Goal: Task Accomplishment & Management: Complete application form

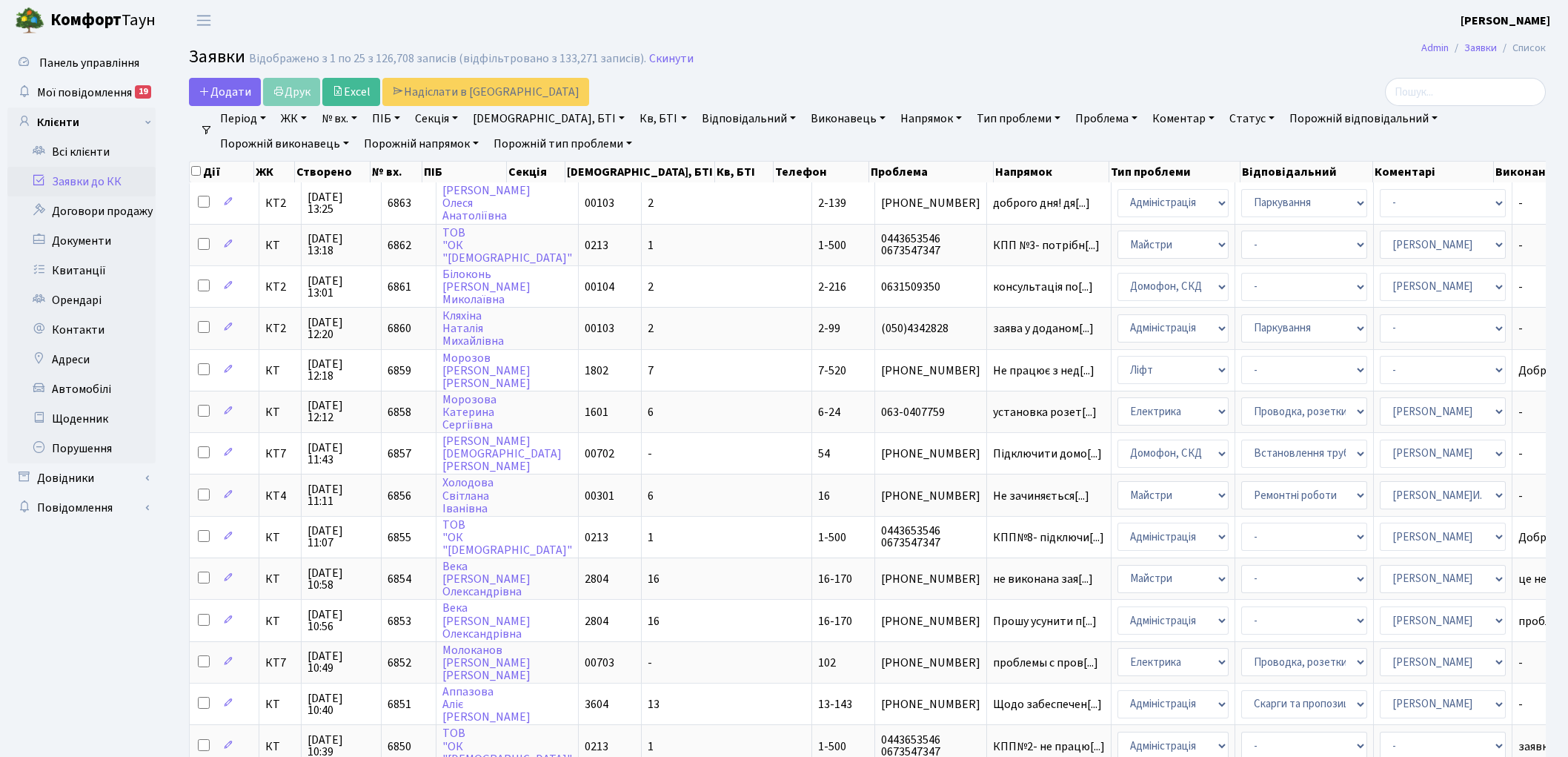
select select "25"
click at [662, 60] on link "Скинути" at bounding box center [671, 58] width 44 height 14
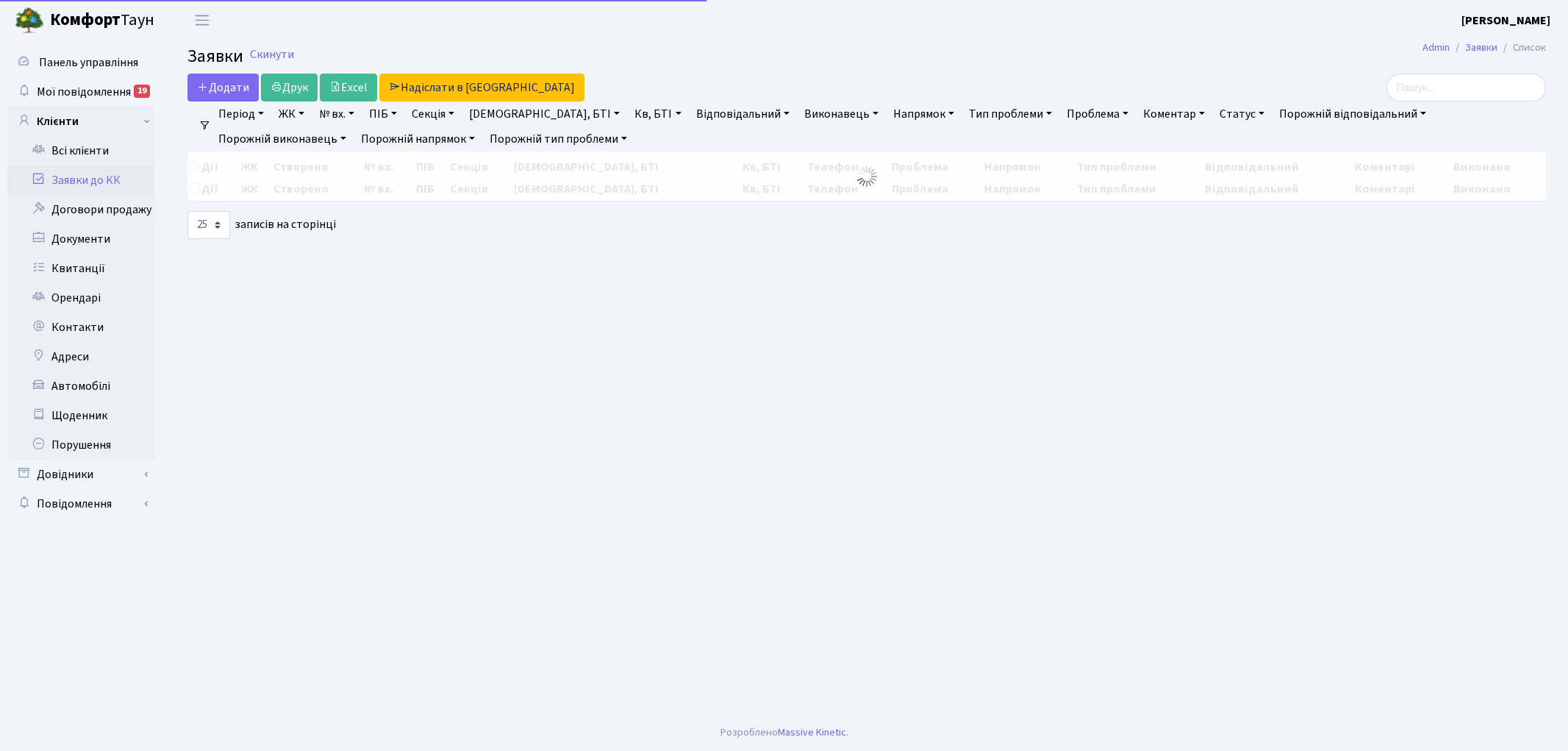
select select "25"
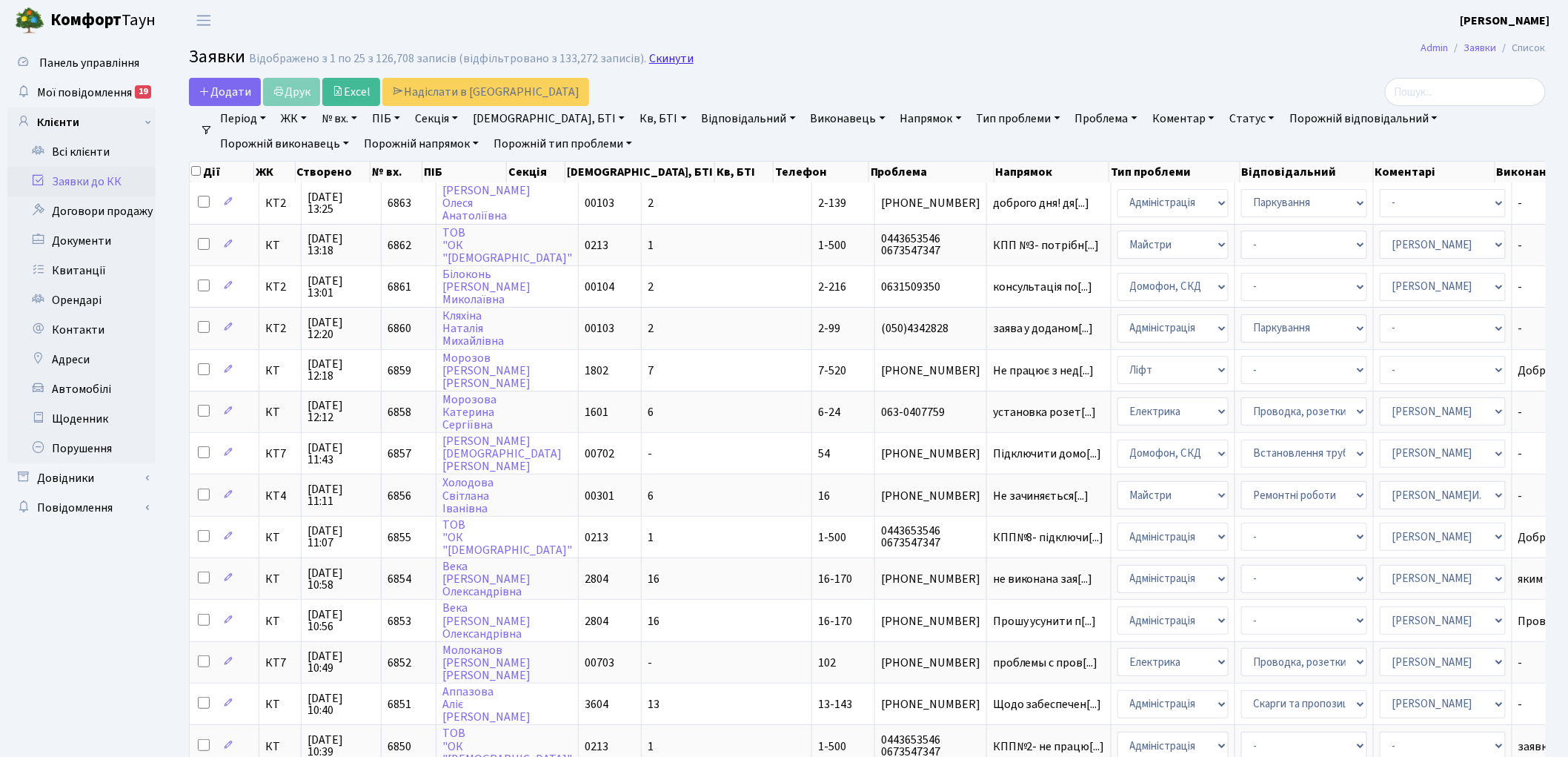
click at [656, 63] on link "Скинути" at bounding box center [671, 58] width 44 height 14
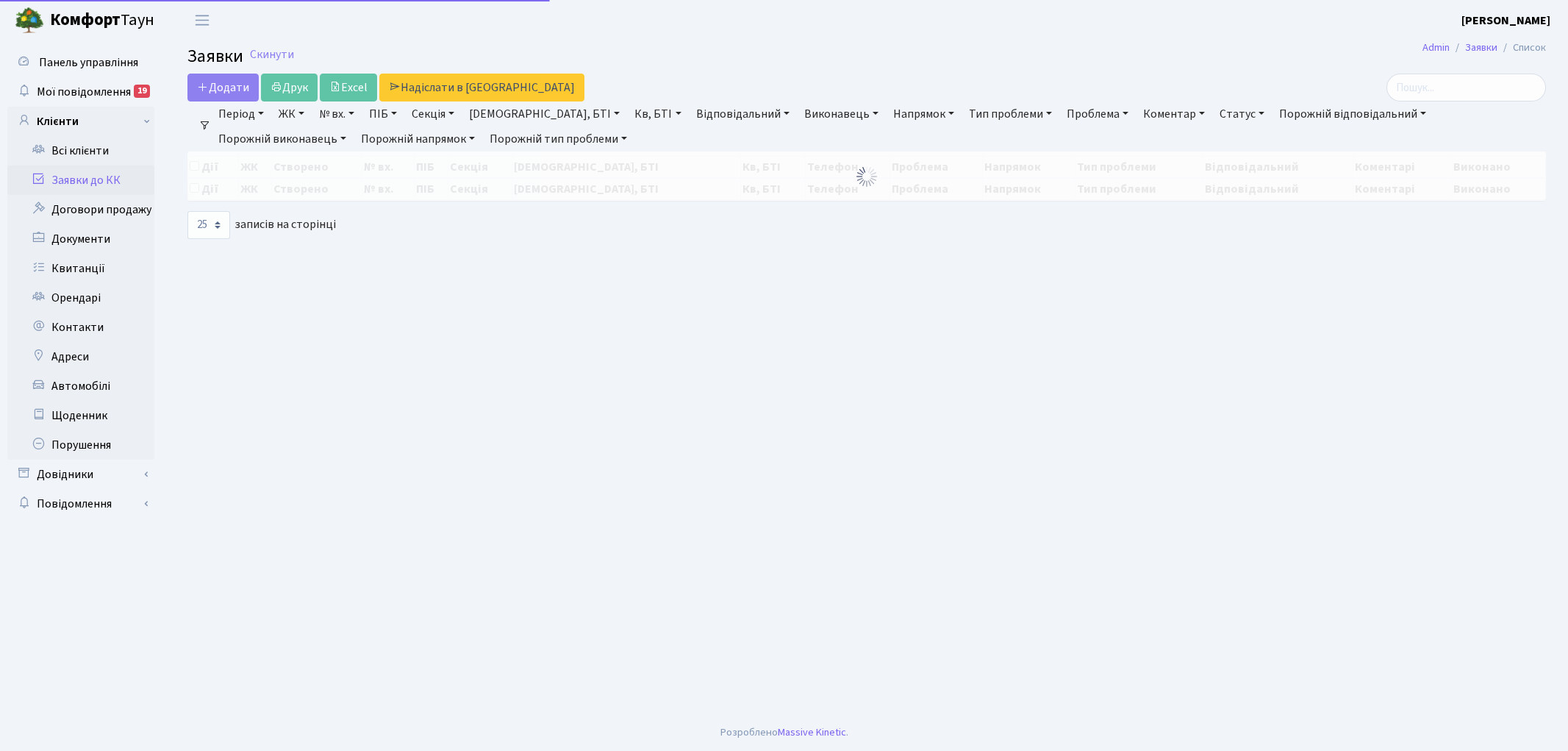
select select "25"
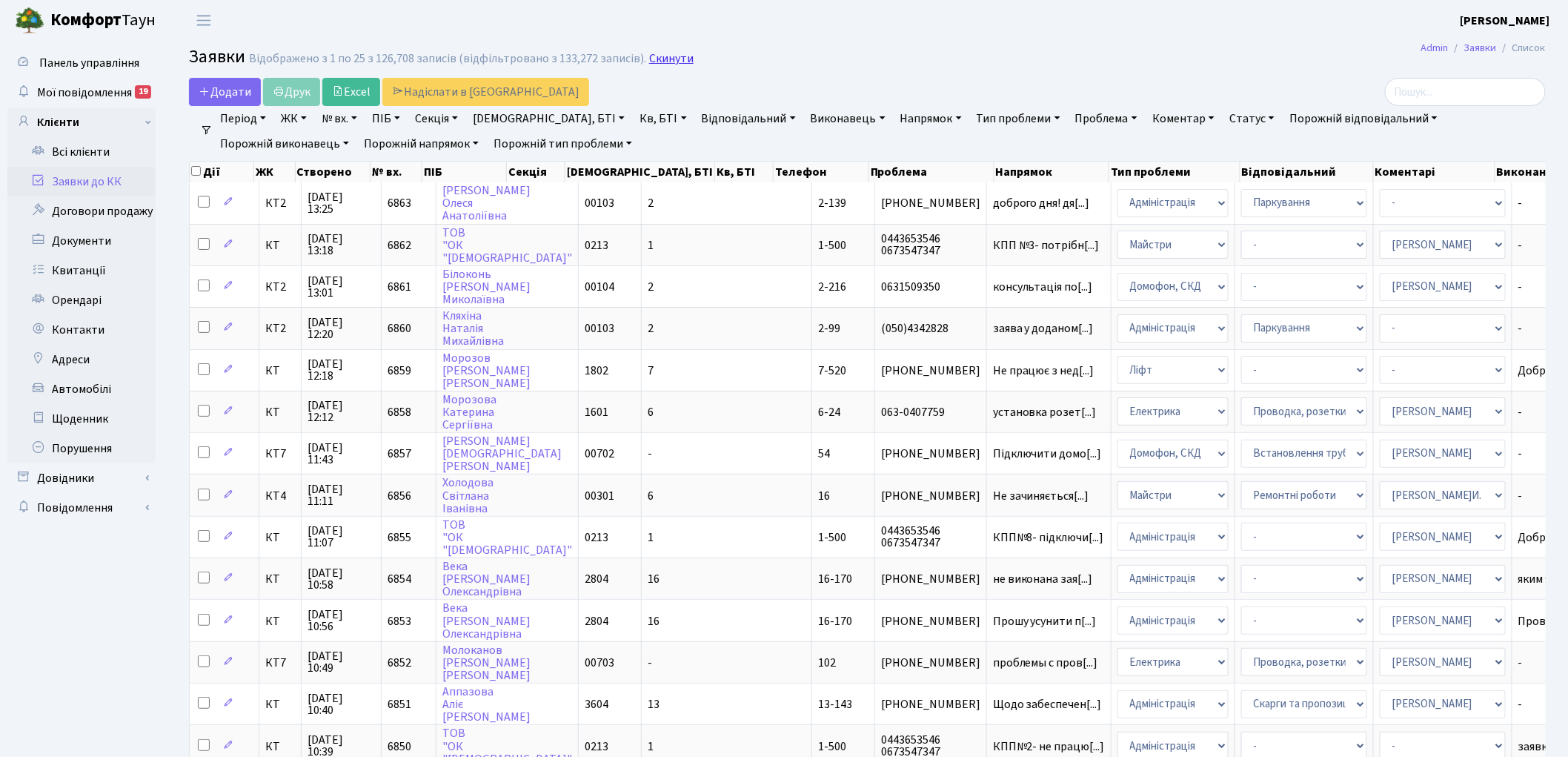
click at [656, 55] on link "Скинути" at bounding box center [671, 58] width 44 height 14
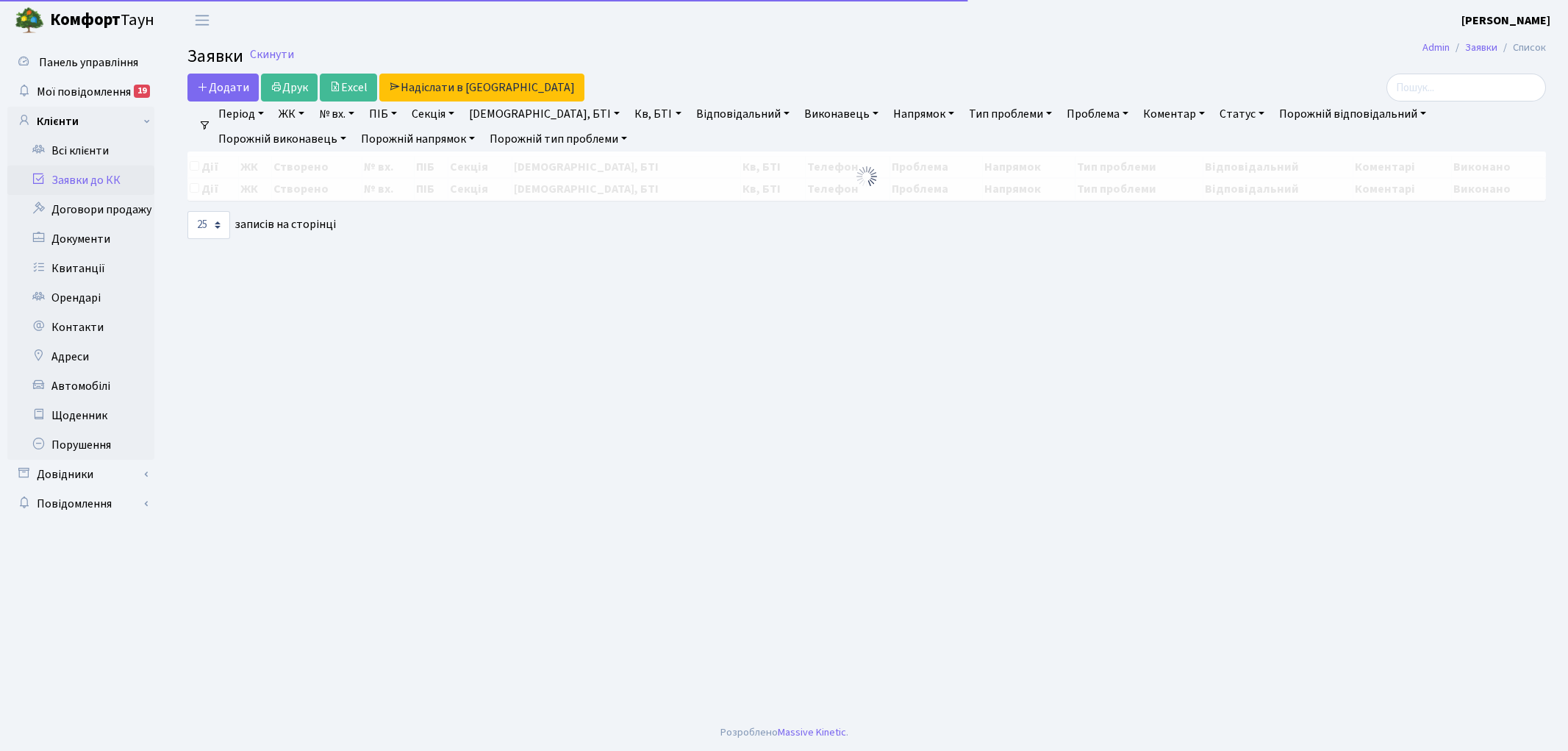
select select "25"
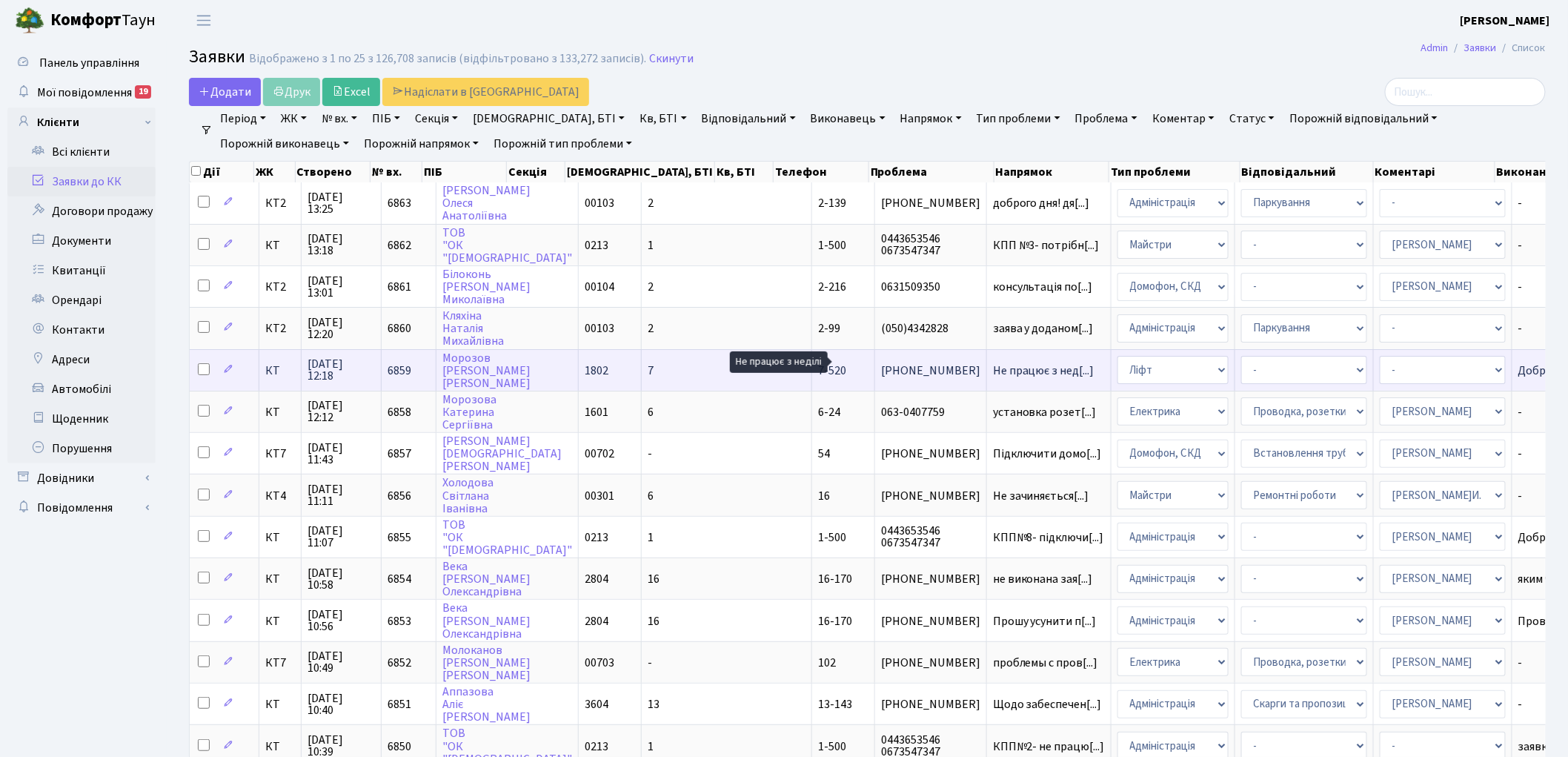
click at [992, 362] on span "Не працює з нед[...]" at bounding box center [1043, 371] width 102 height 17
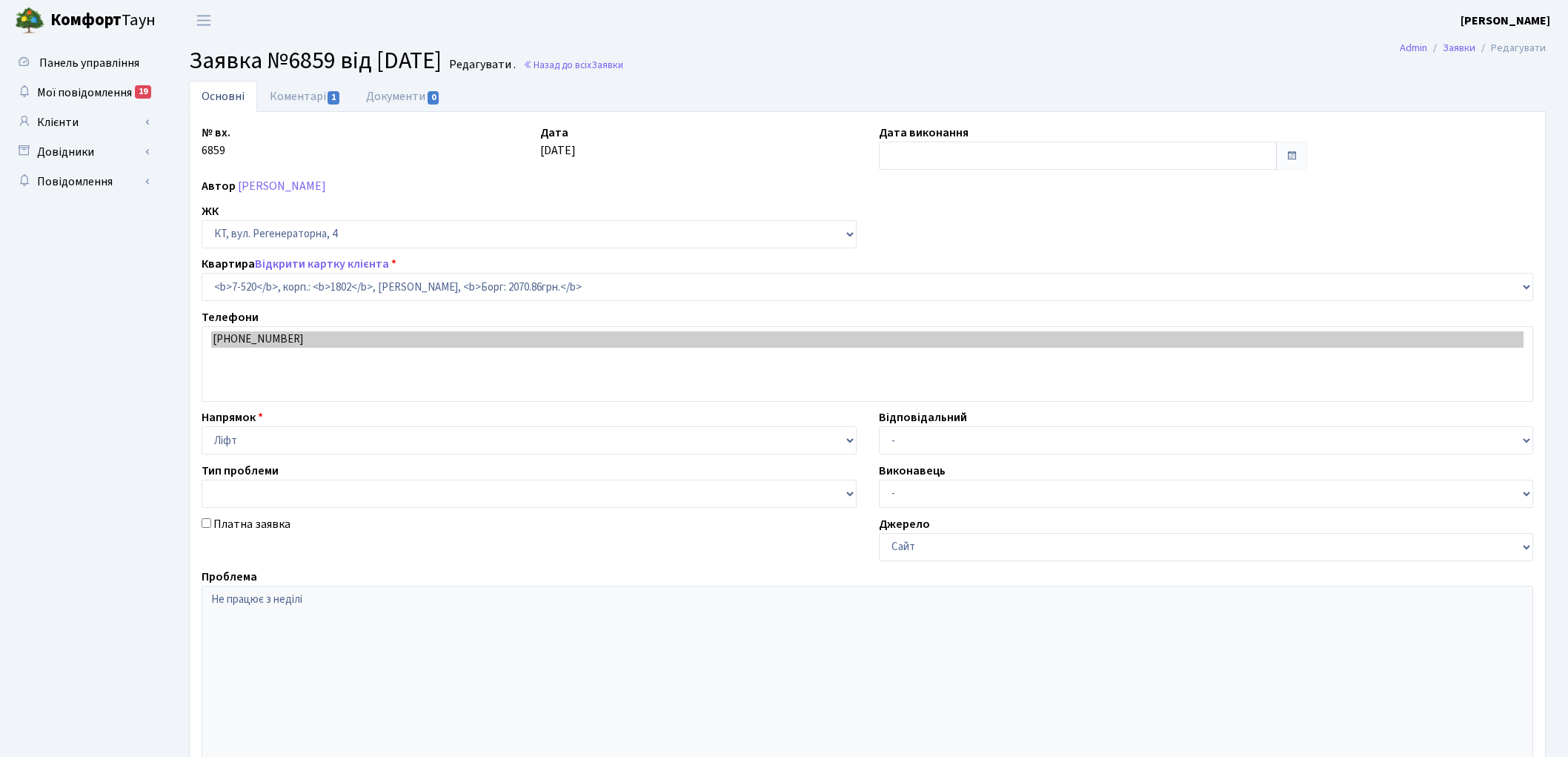
select select "4675"
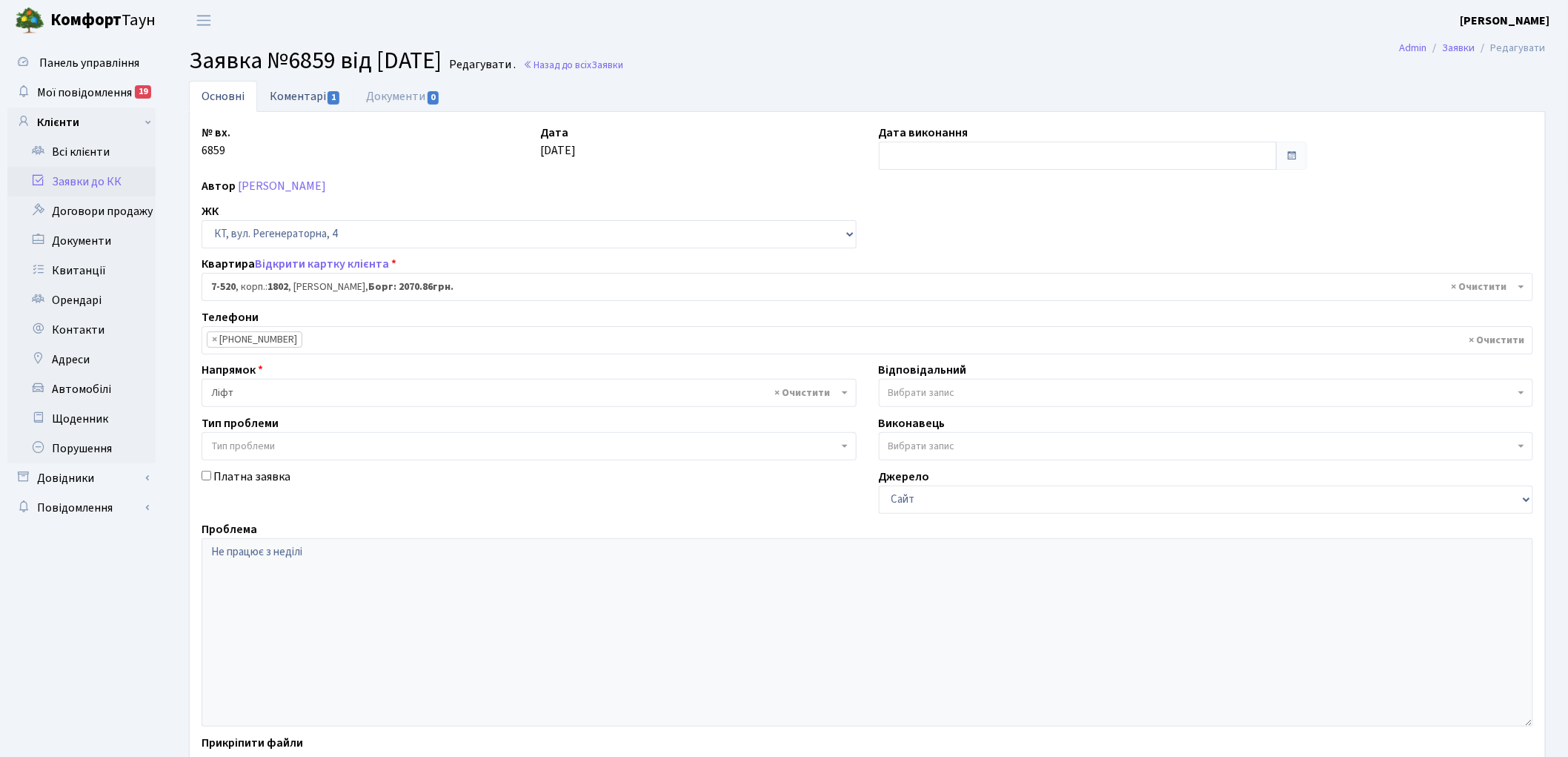
click at [286, 98] on link "Коментарі 1" at bounding box center [305, 95] width 96 height 31
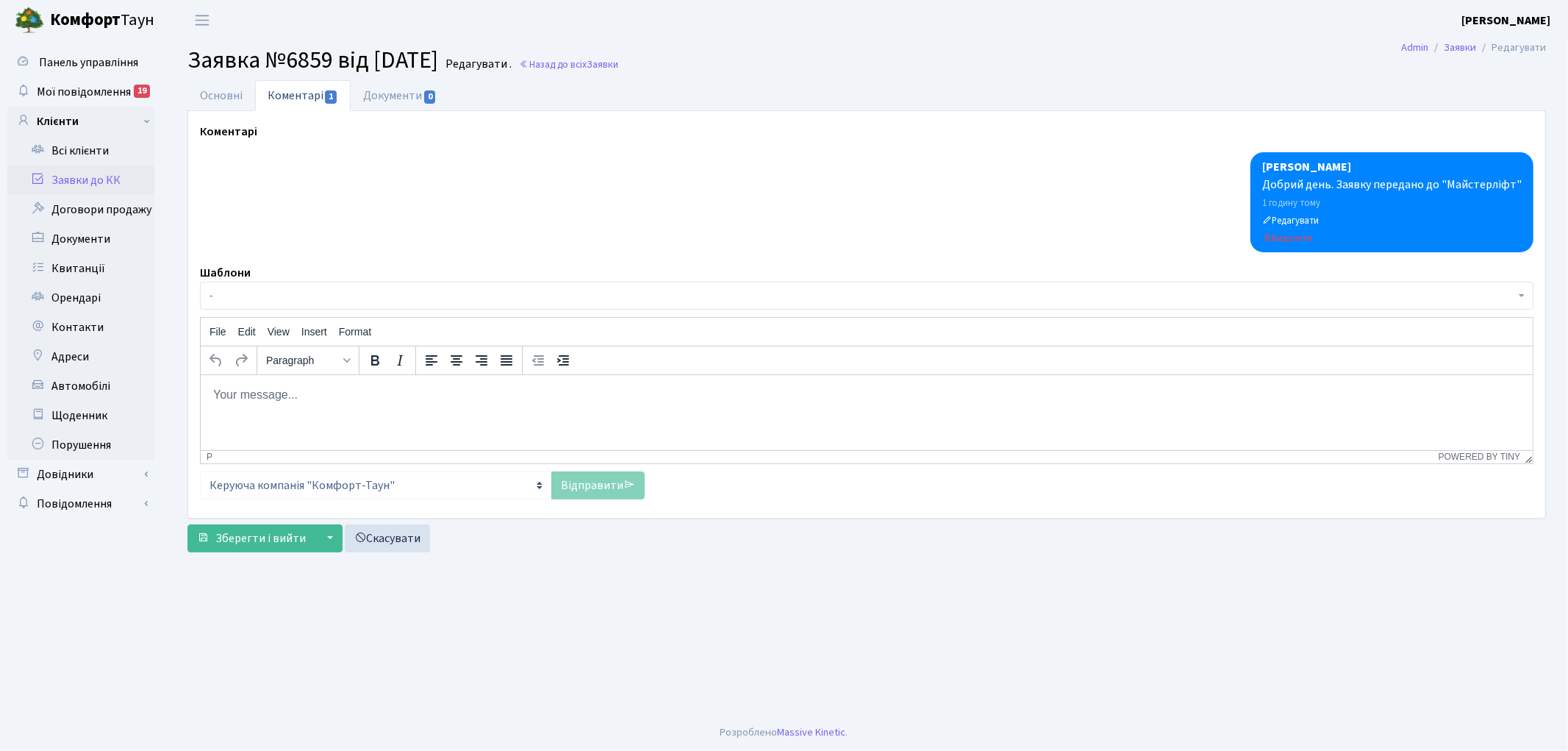
click at [290, 303] on span "-" at bounding box center [863, 295] width 1306 height 15
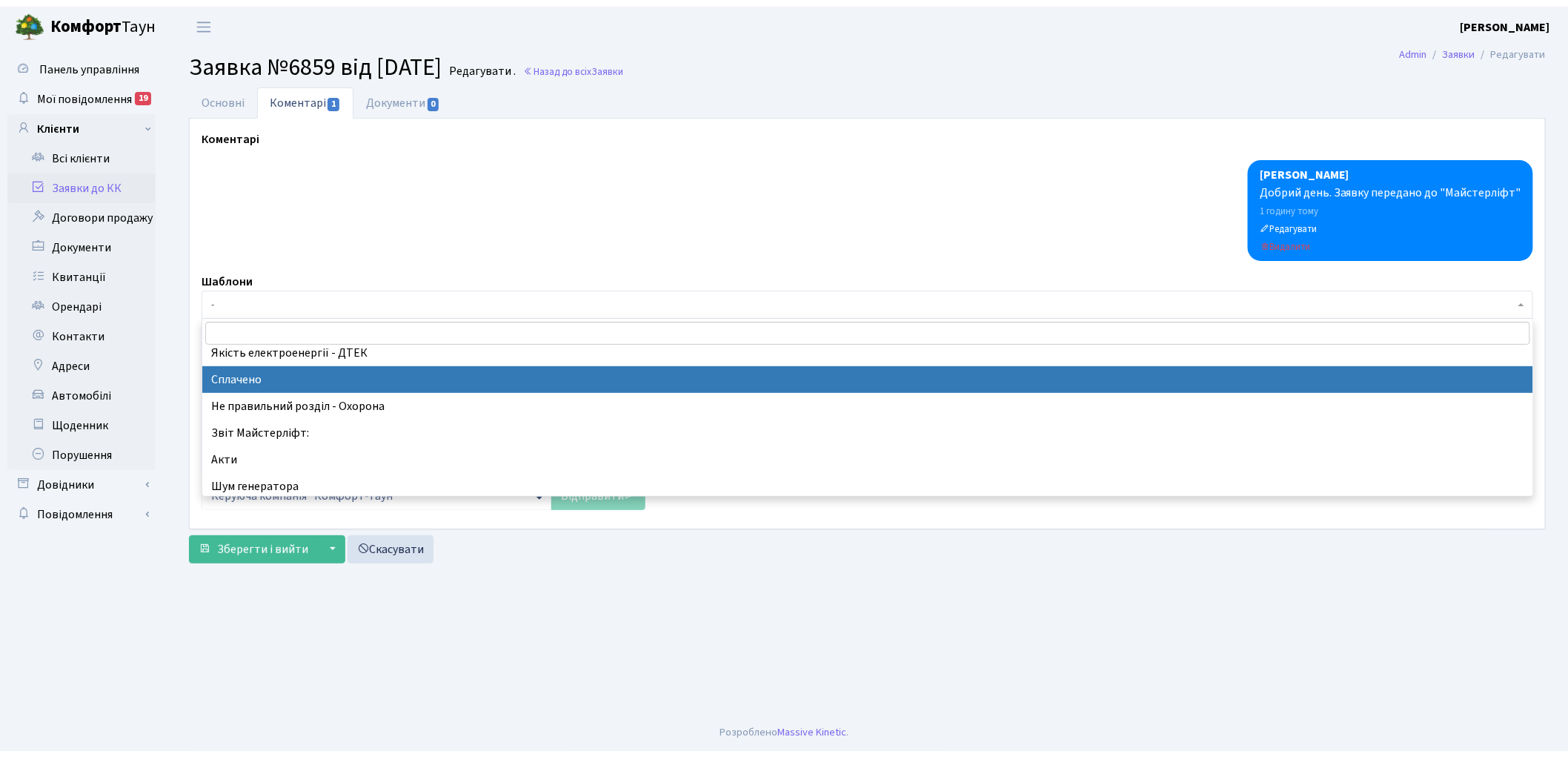
scroll to position [329, 0]
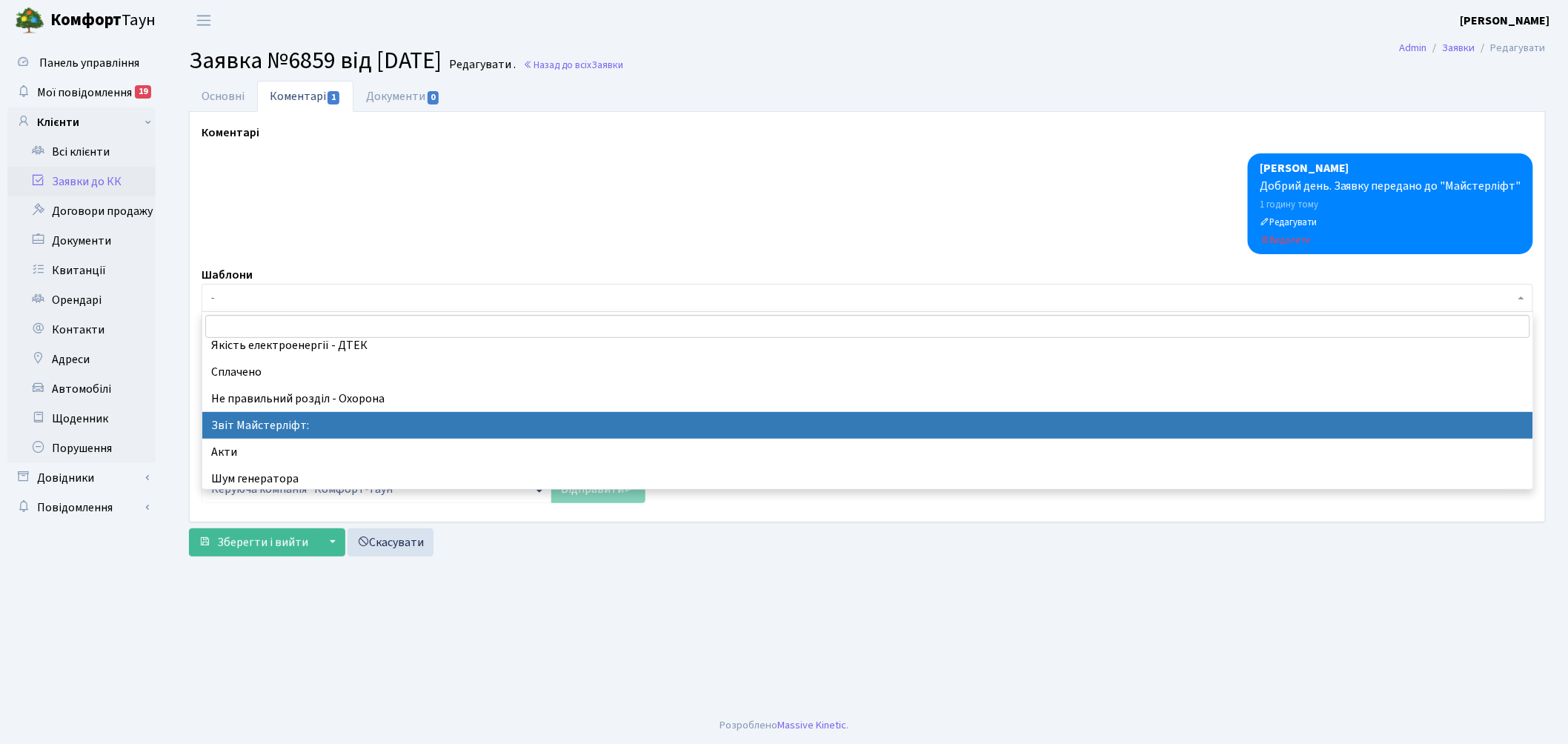
select select "37"
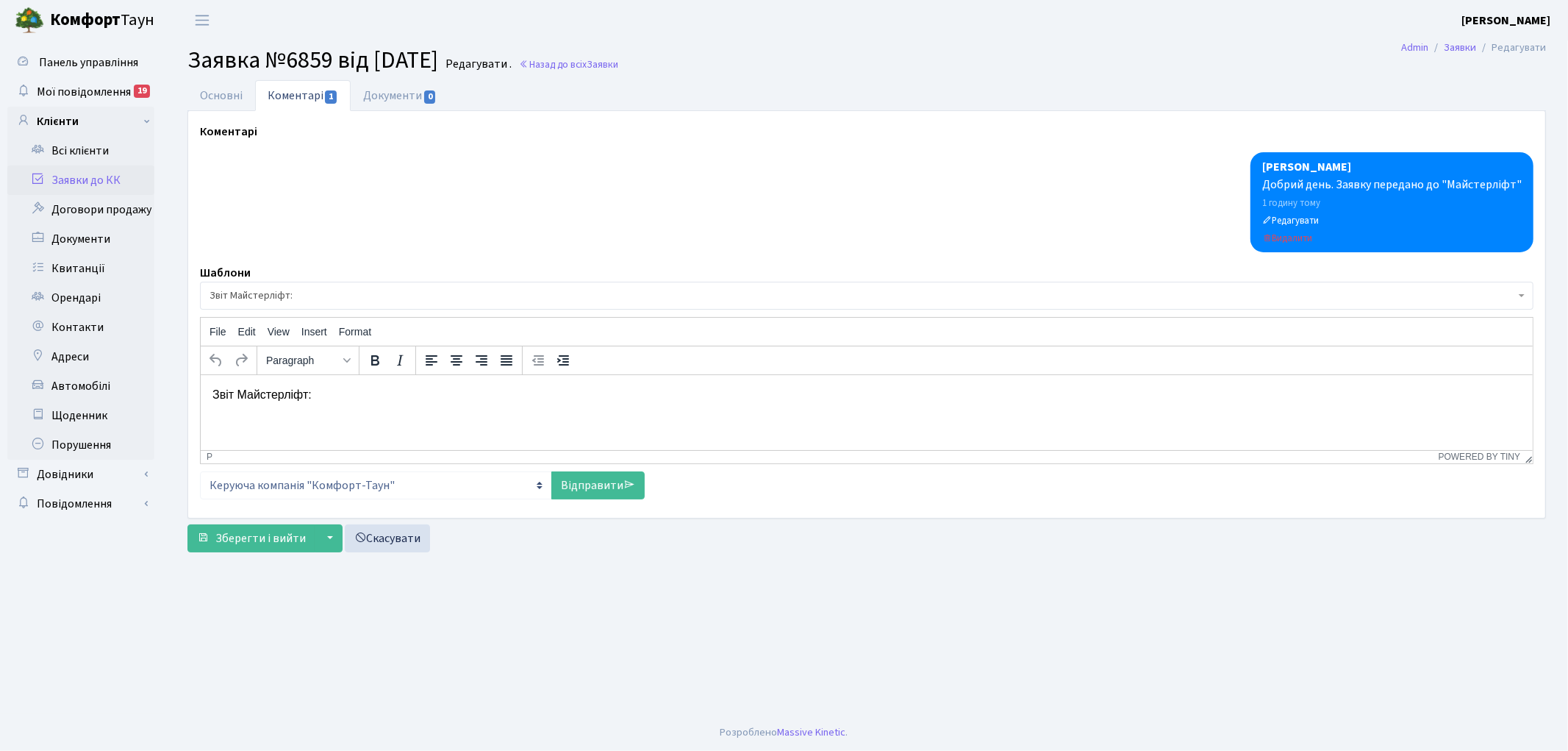
click at [408, 403] on p "Звіт Майстерліфт:" at bounding box center [866, 394] width 1309 height 17
click at [591, 488] on link "Відправити" at bounding box center [598, 485] width 94 height 28
select select
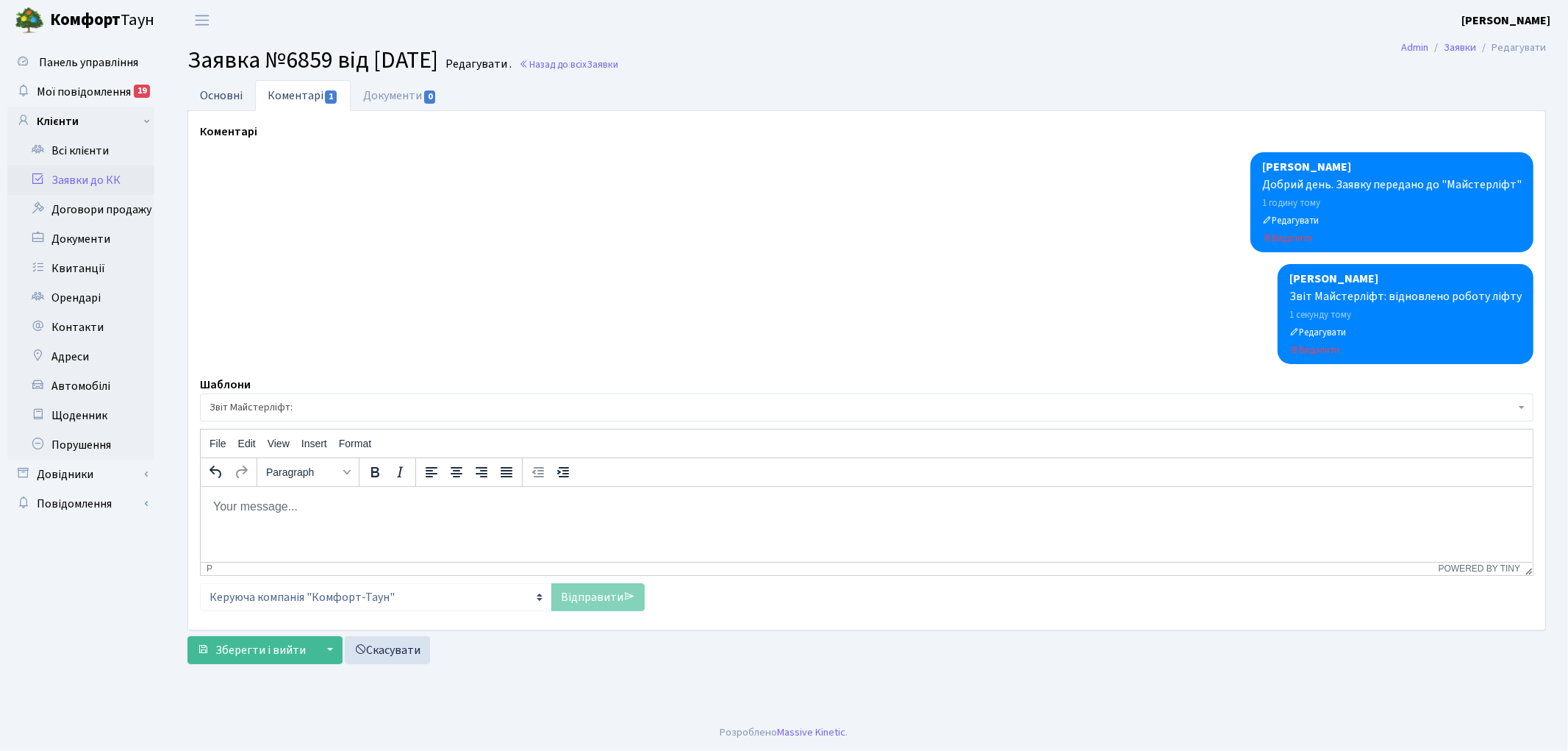
click at [217, 94] on link "Основні" at bounding box center [221, 94] width 68 height 30
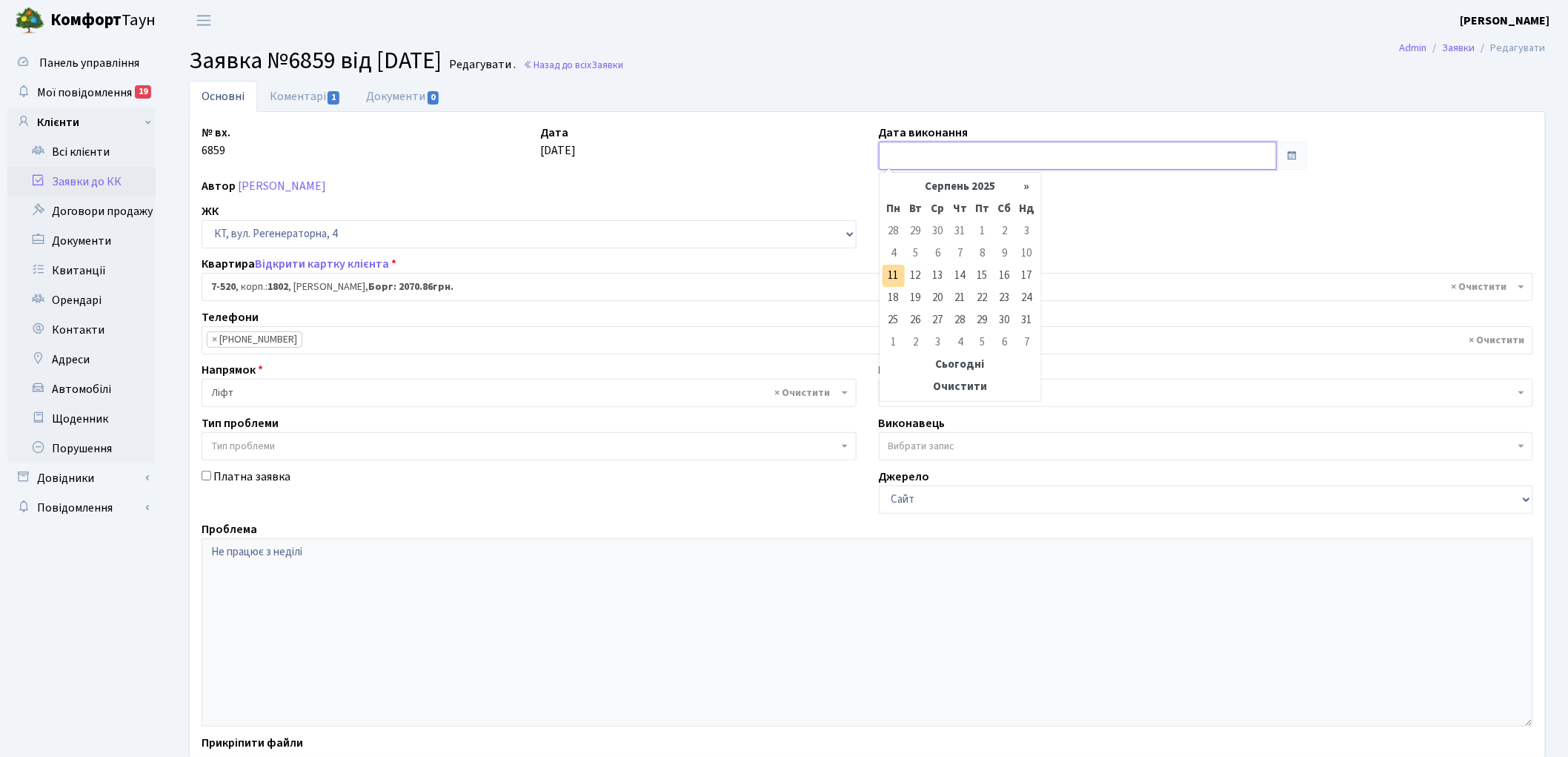
click at [954, 154] on input "text" at bounding box center [1077, 155] width 398 height 28
click at [890, 280] on td "11" at bounding box center [893, 275] width 22 height 22
type input "11.08.2025"
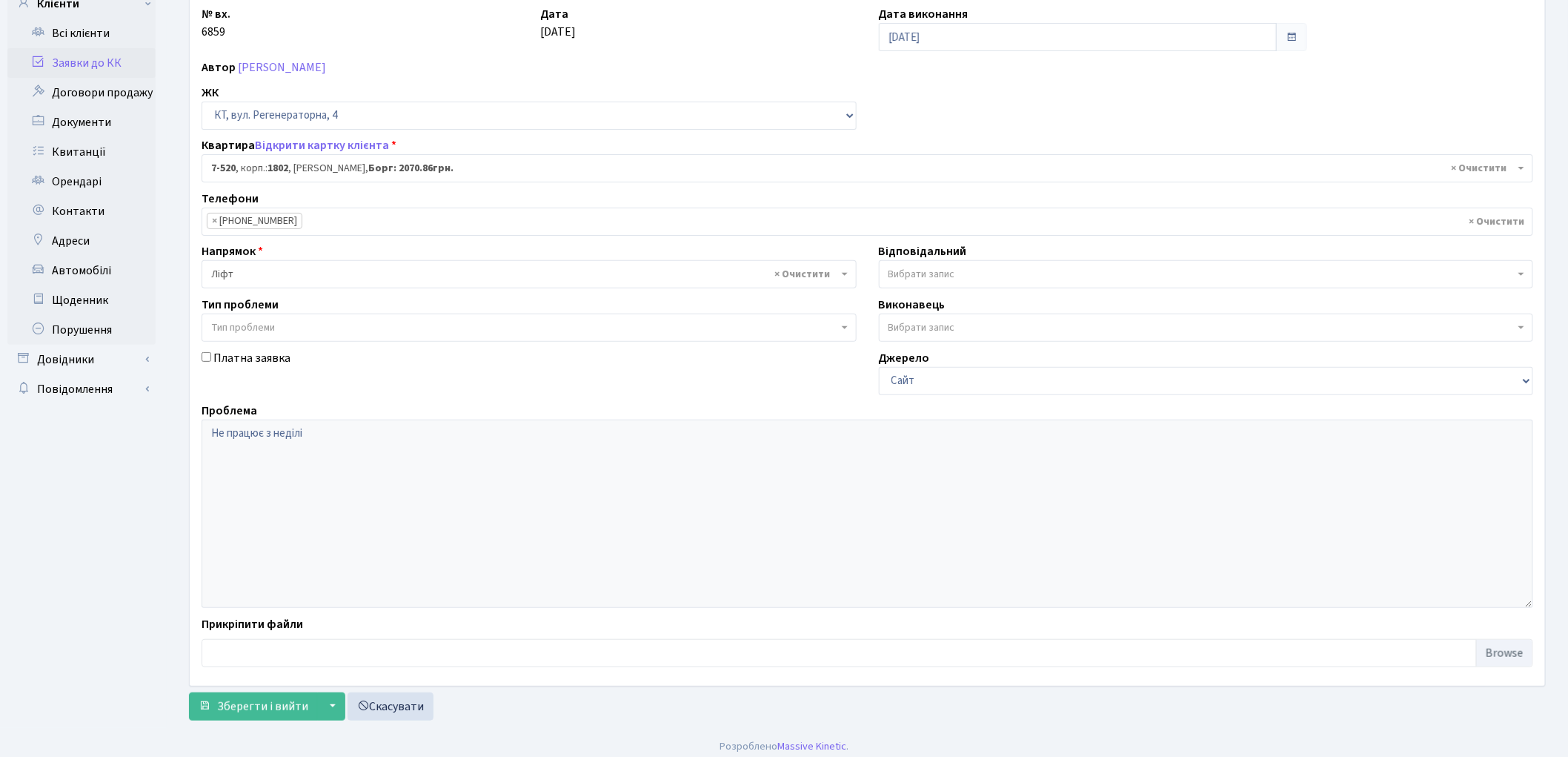
scroll to position [128, 0]
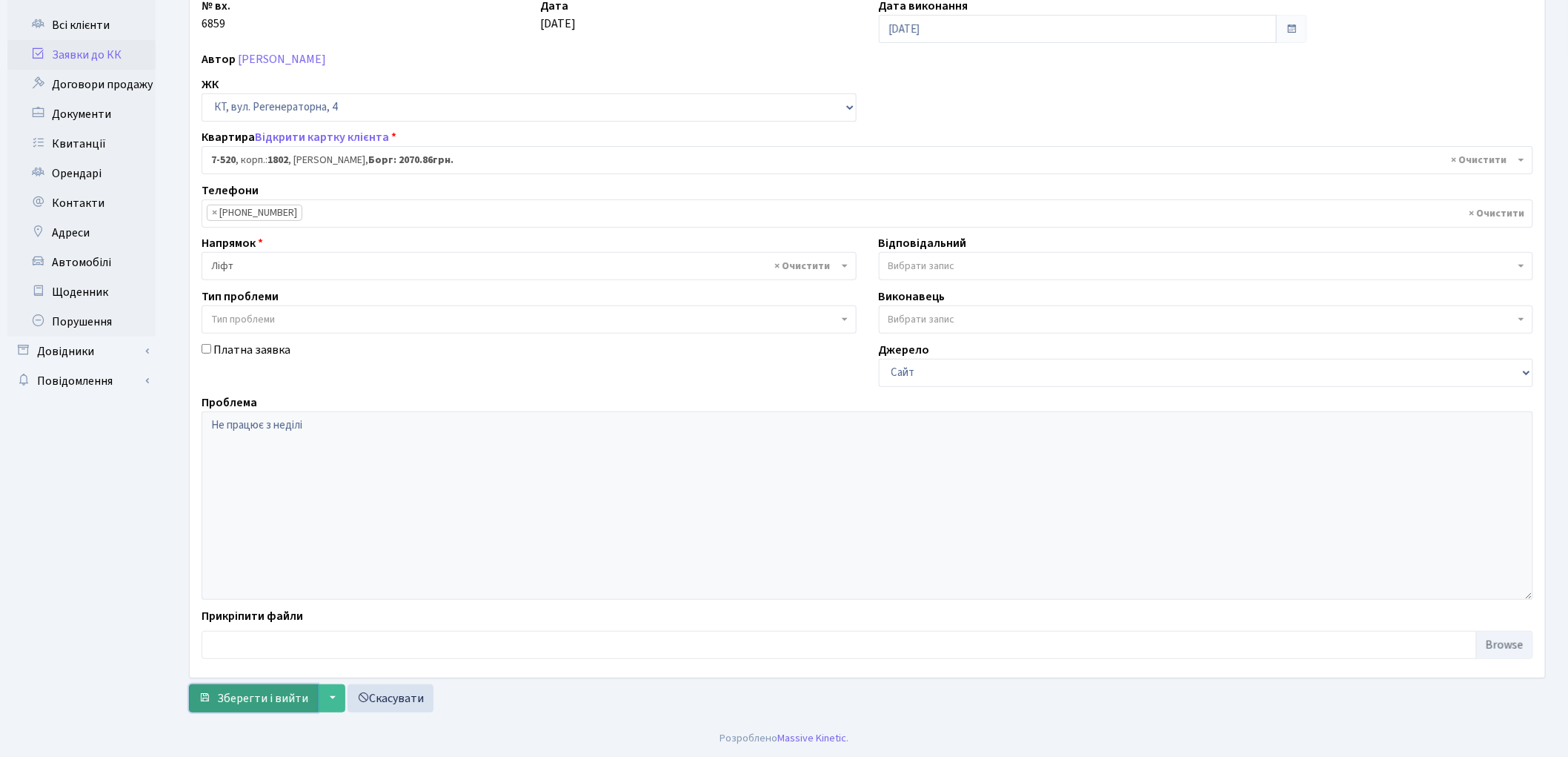
click at [257, 697] on span "Зберегти і вийти" at bounding box center [262, 698] width 91 height 17
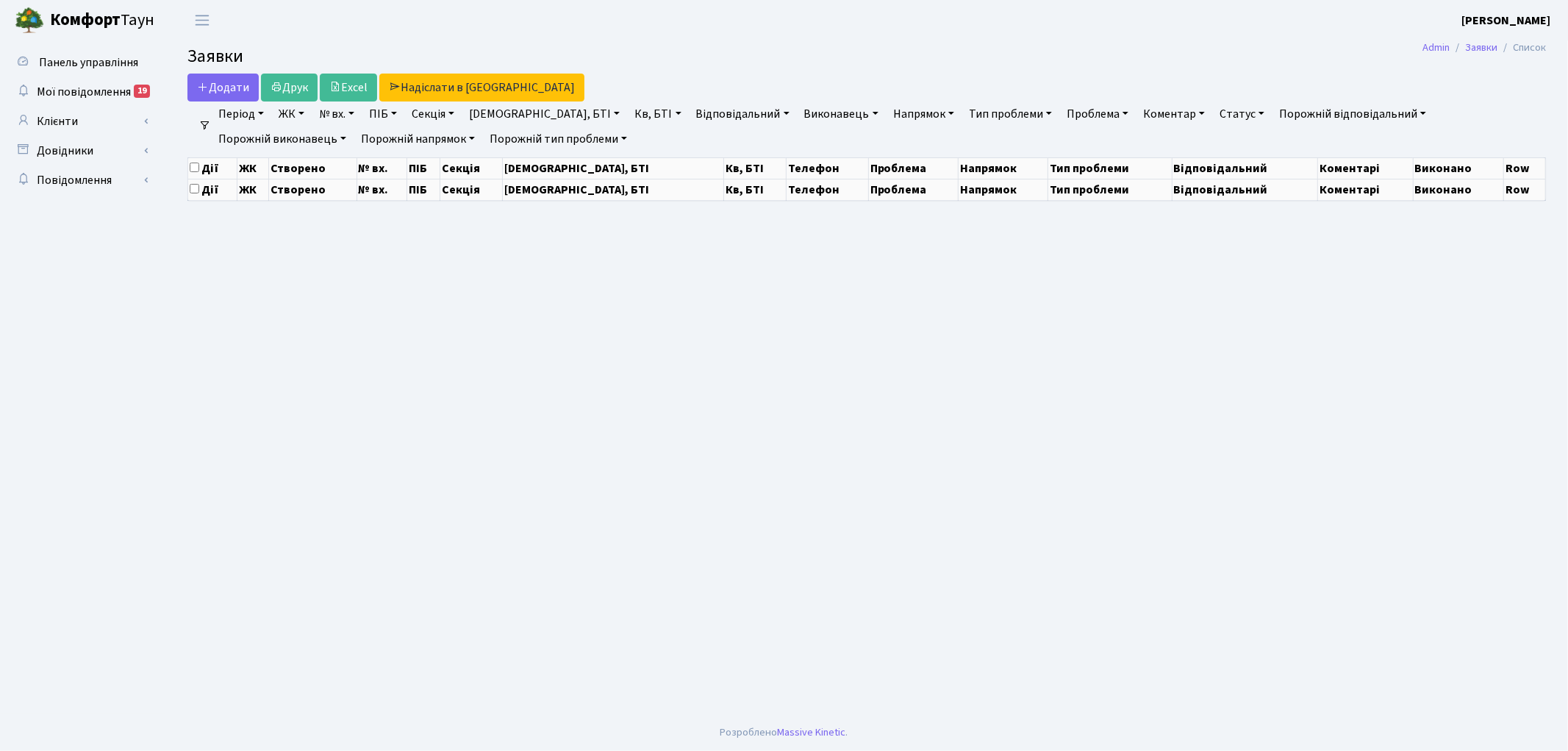
select select "25"
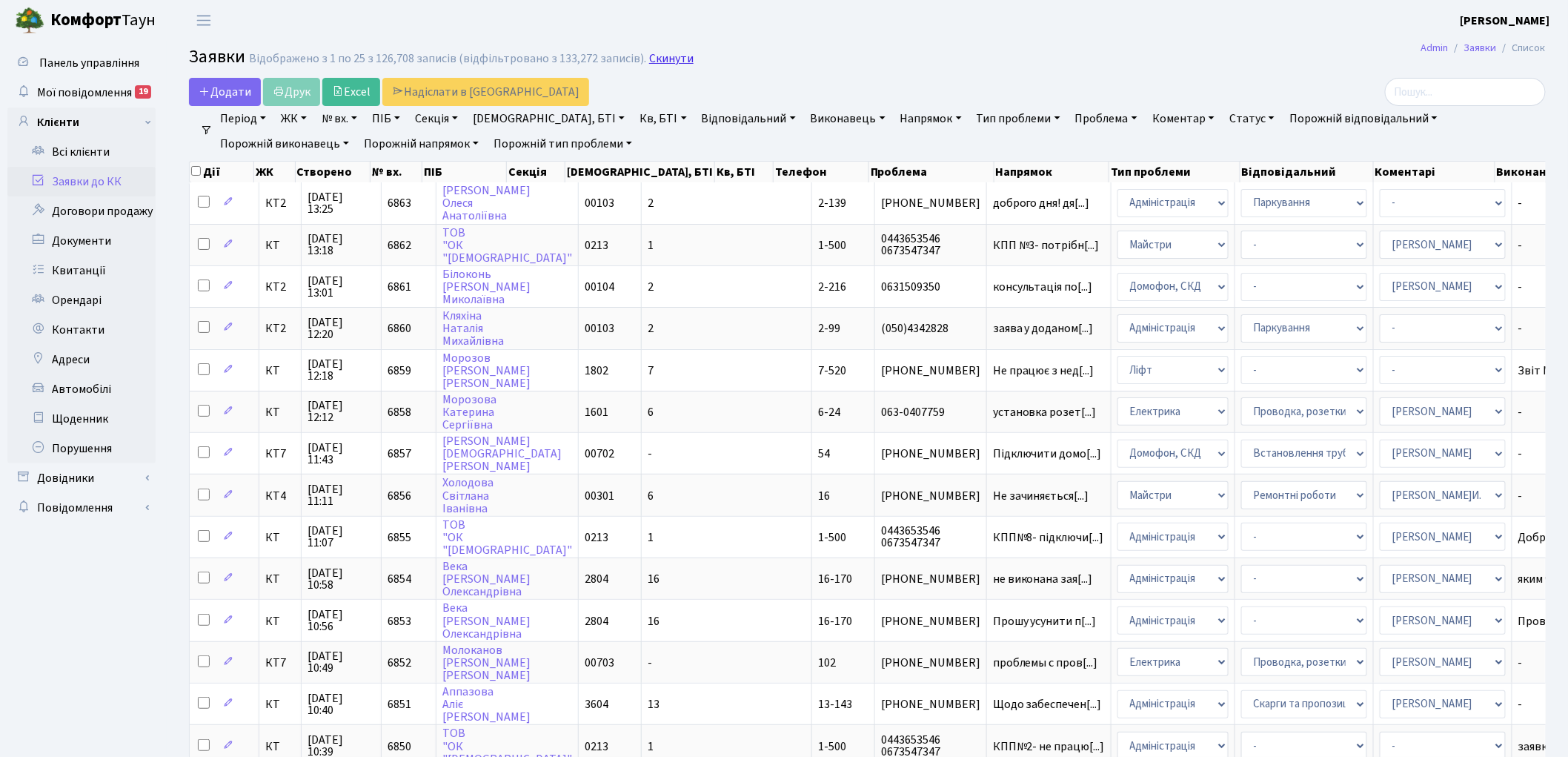
click at [668, 53] on link "Скинути" at bounding box center [671, 58] width 44 height 14
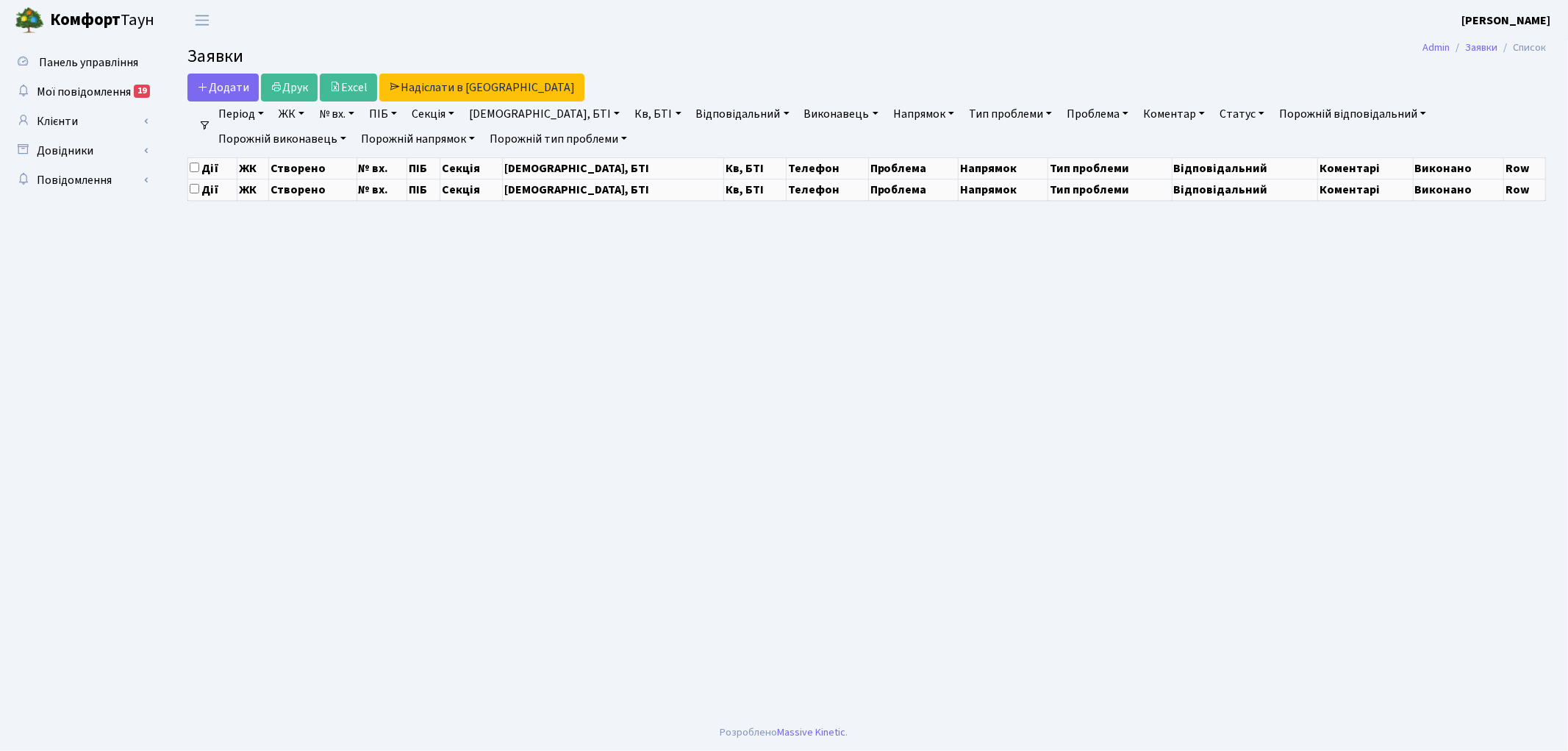
select select "25"
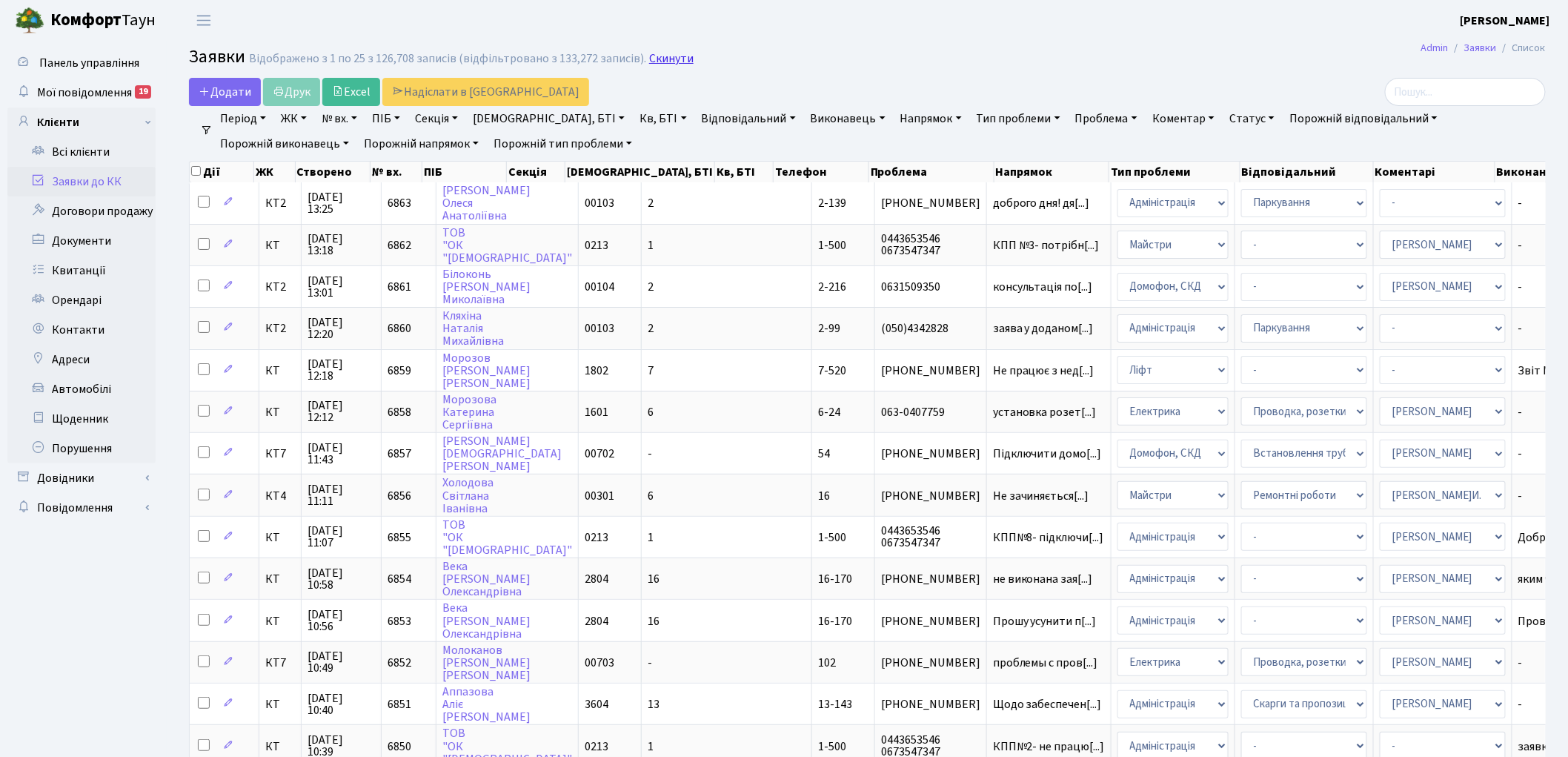
click at [649, 62] on link "Скинути" at bounding box center [671, 58] width 44 height 14
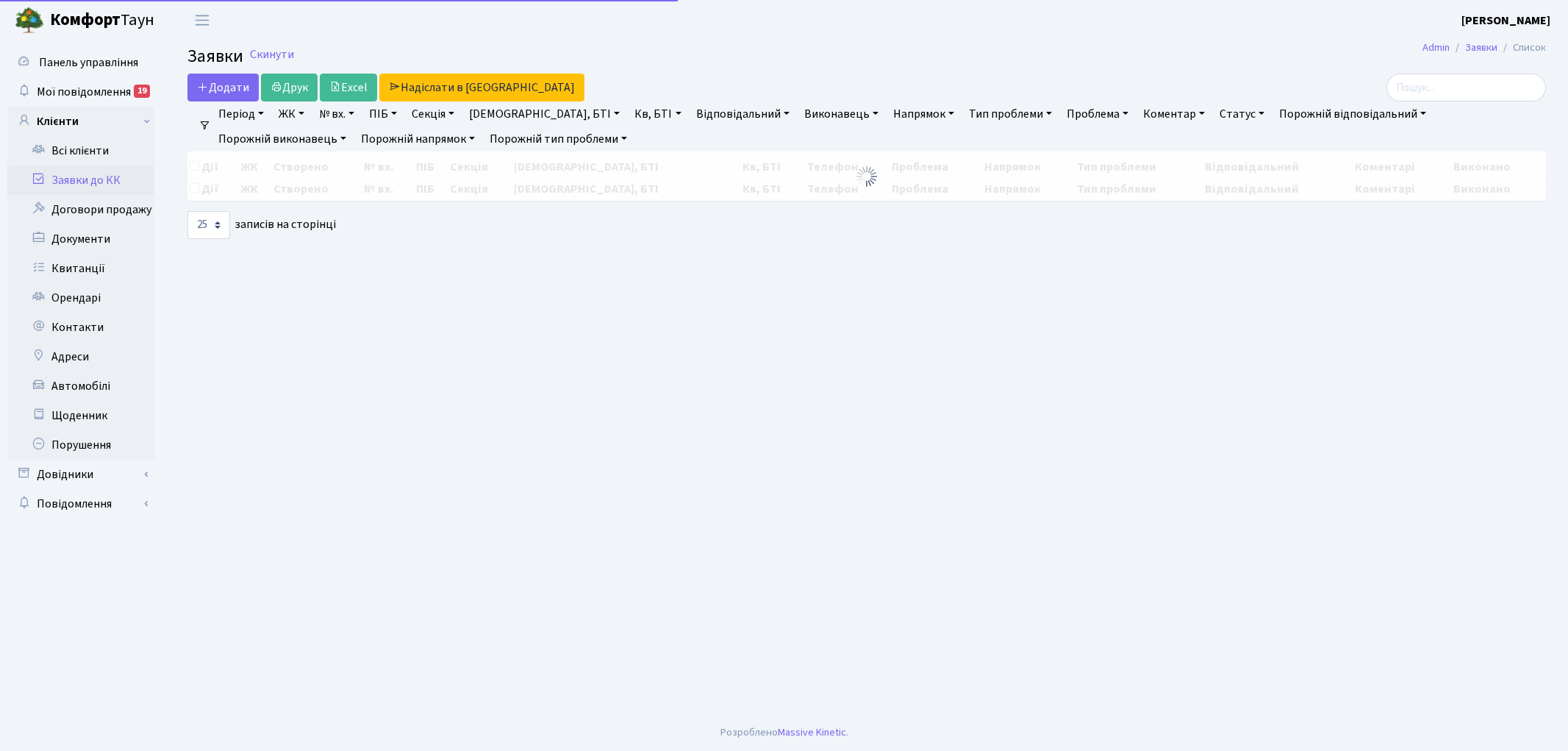
select select "25"
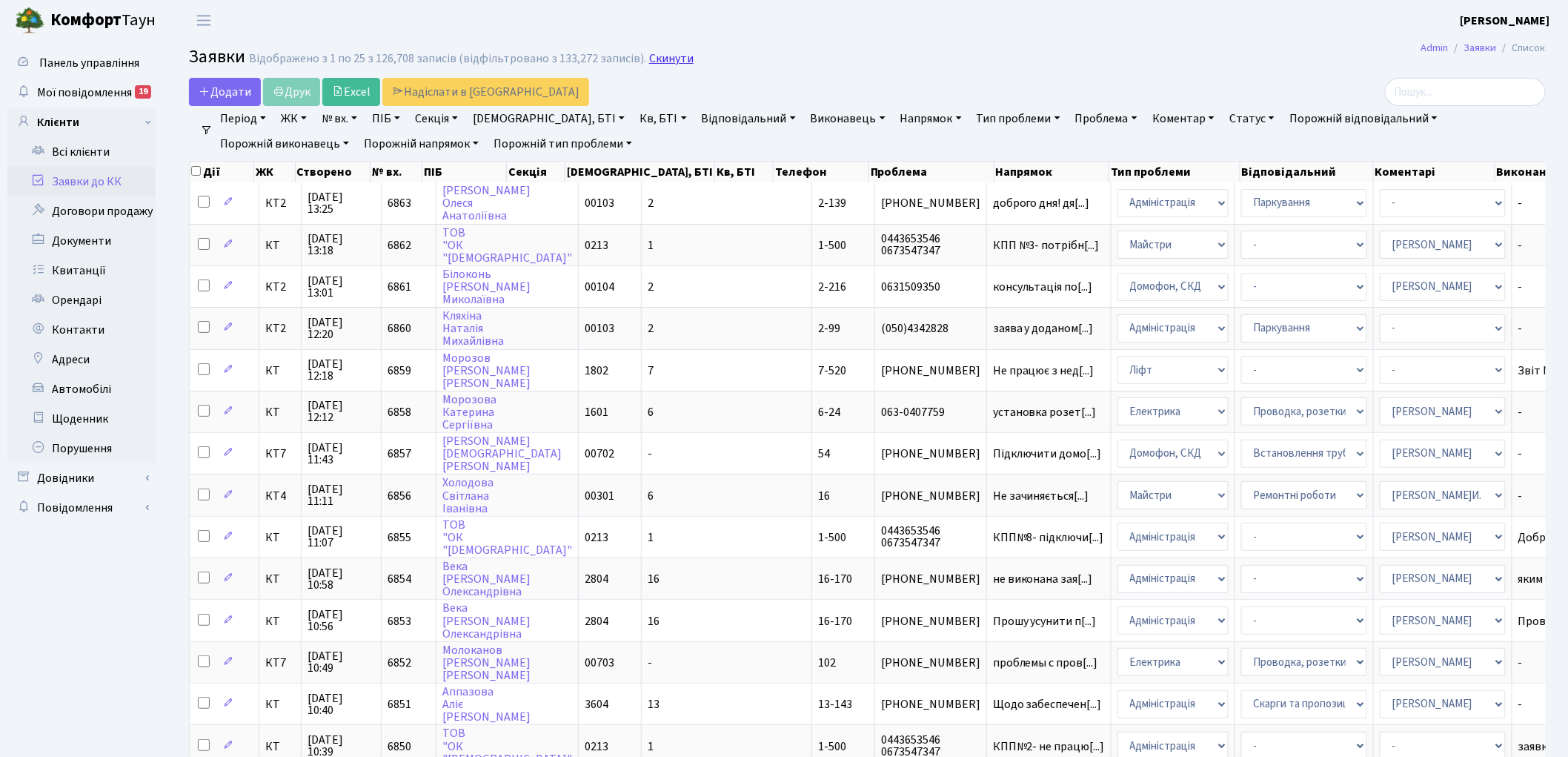
click at [660, 63] on link "Скинути" at bounding box center [671, 58] width 44 height 14
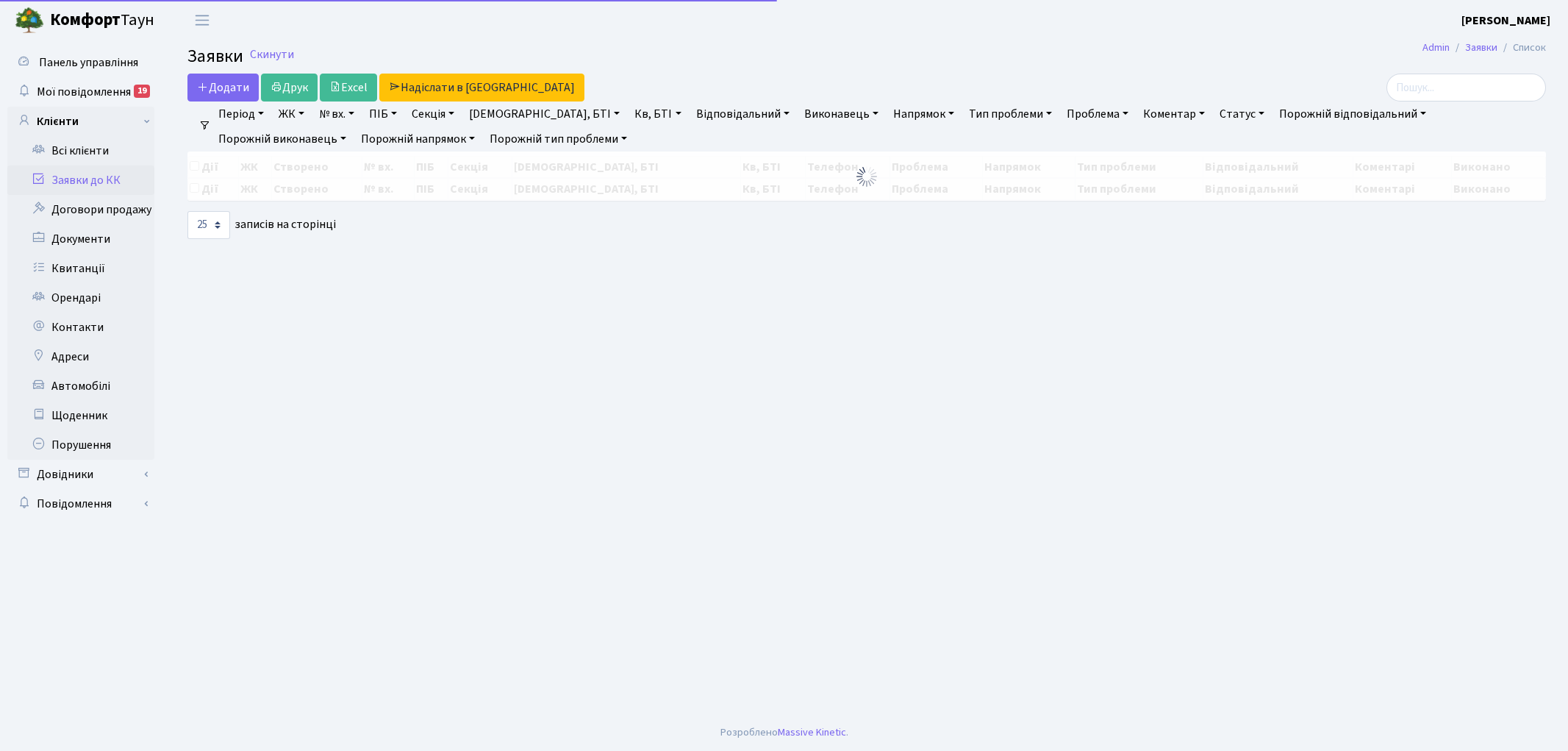
select select "25"
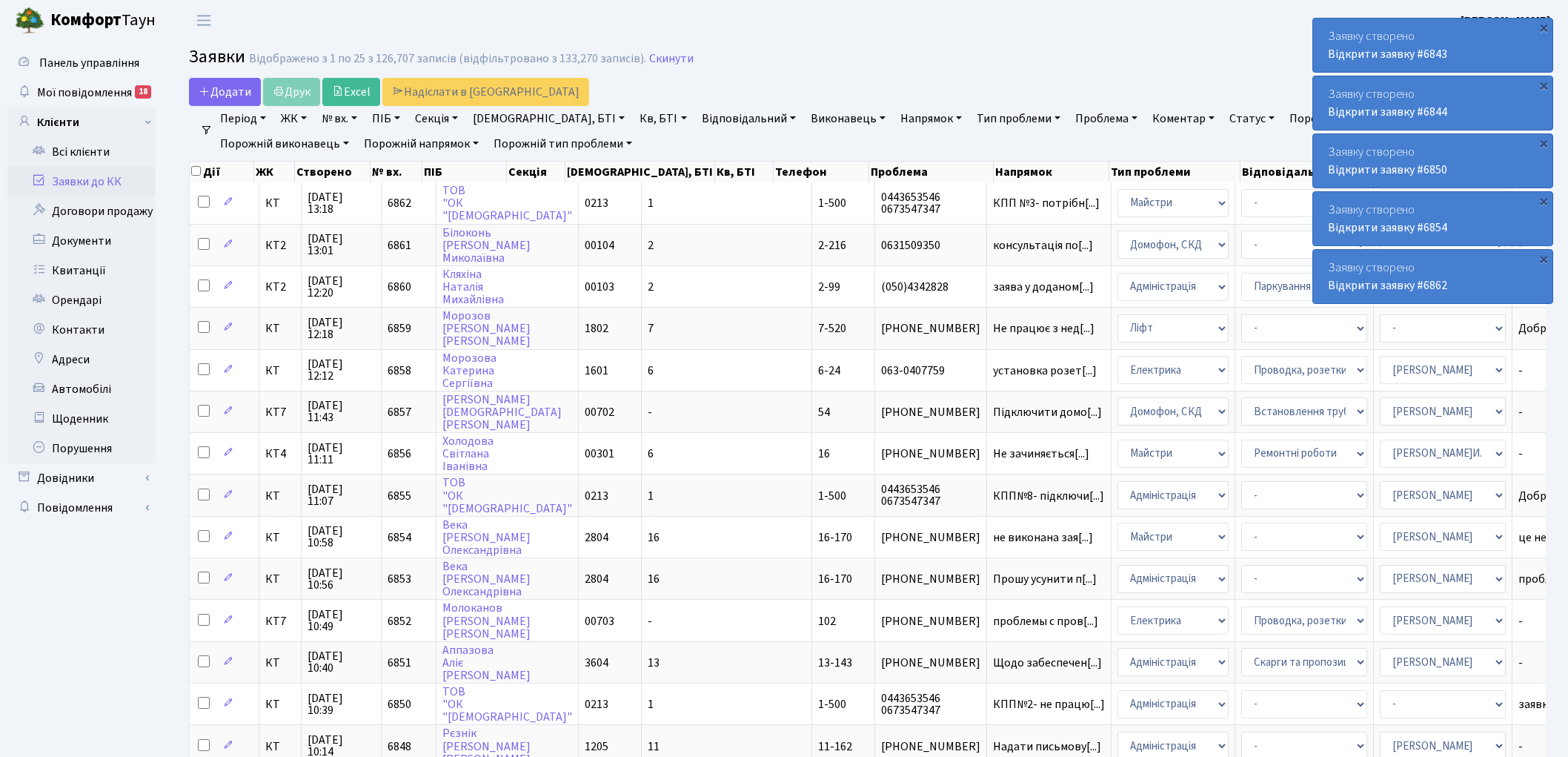
select select "25"
click at [662, 55] on link "Скинути" at bounding box center [671, 58] width 44 height 14
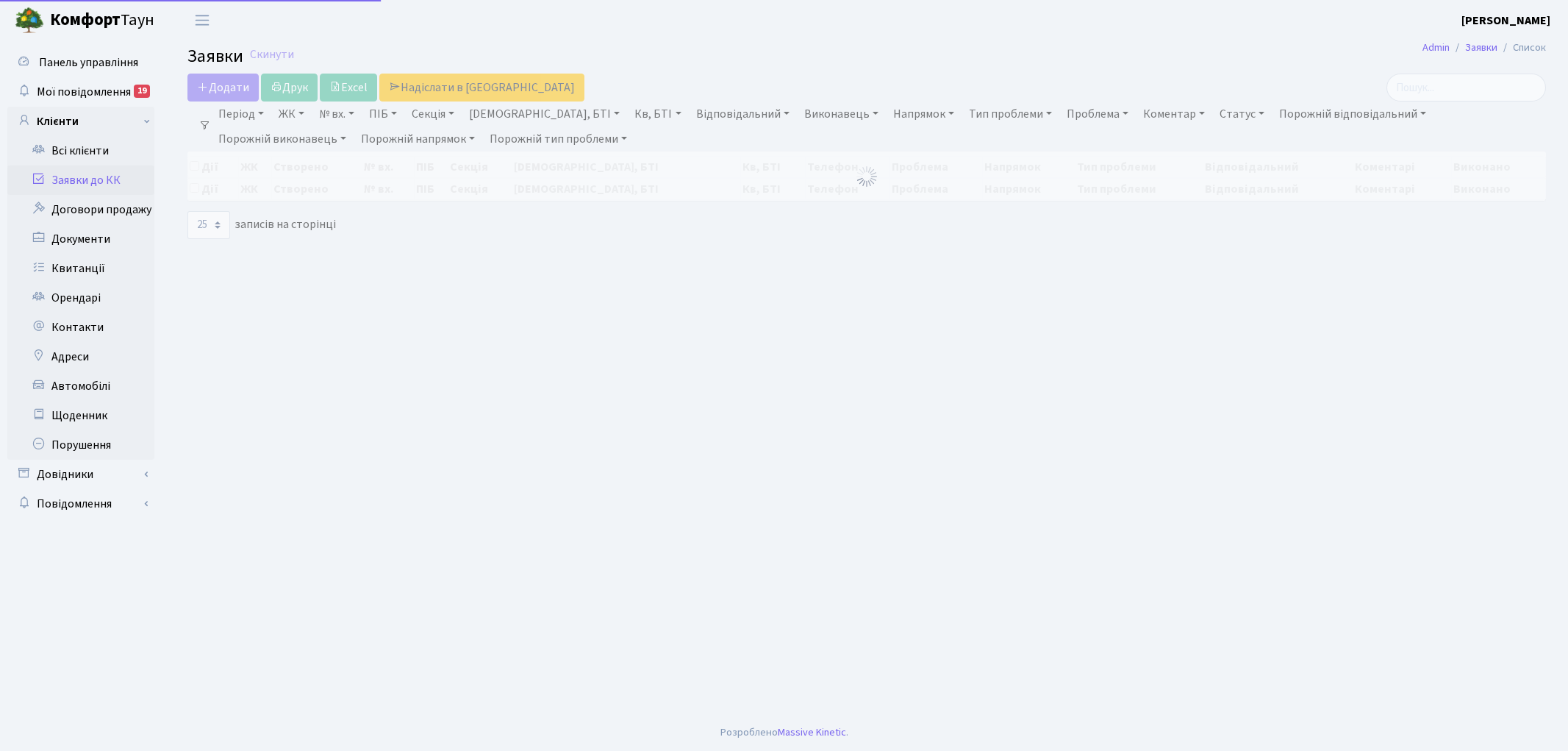
select select "25"
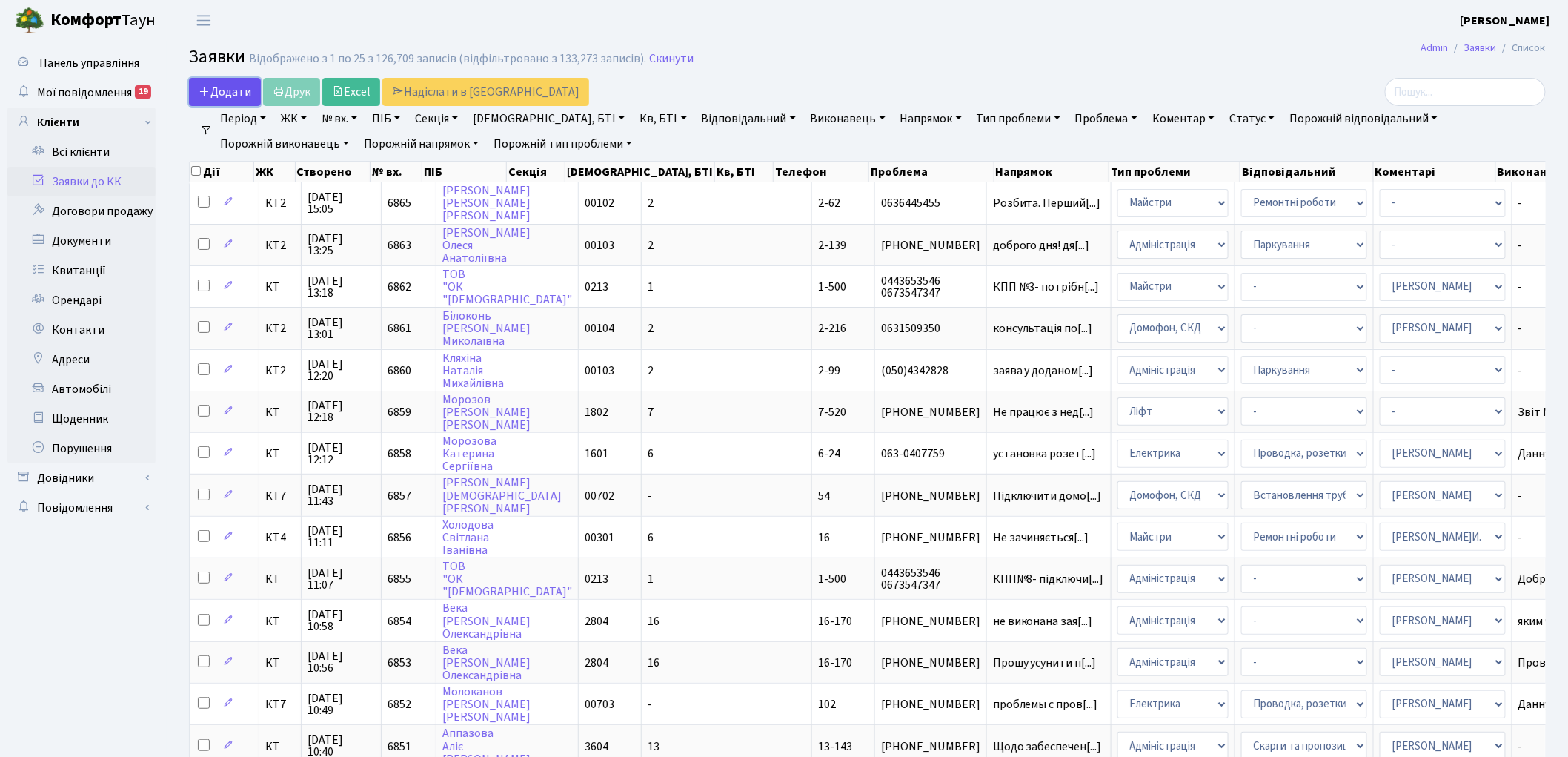
click at [218, 92] on span "Додати" at bounding box center [225, 92] width 53 height 17
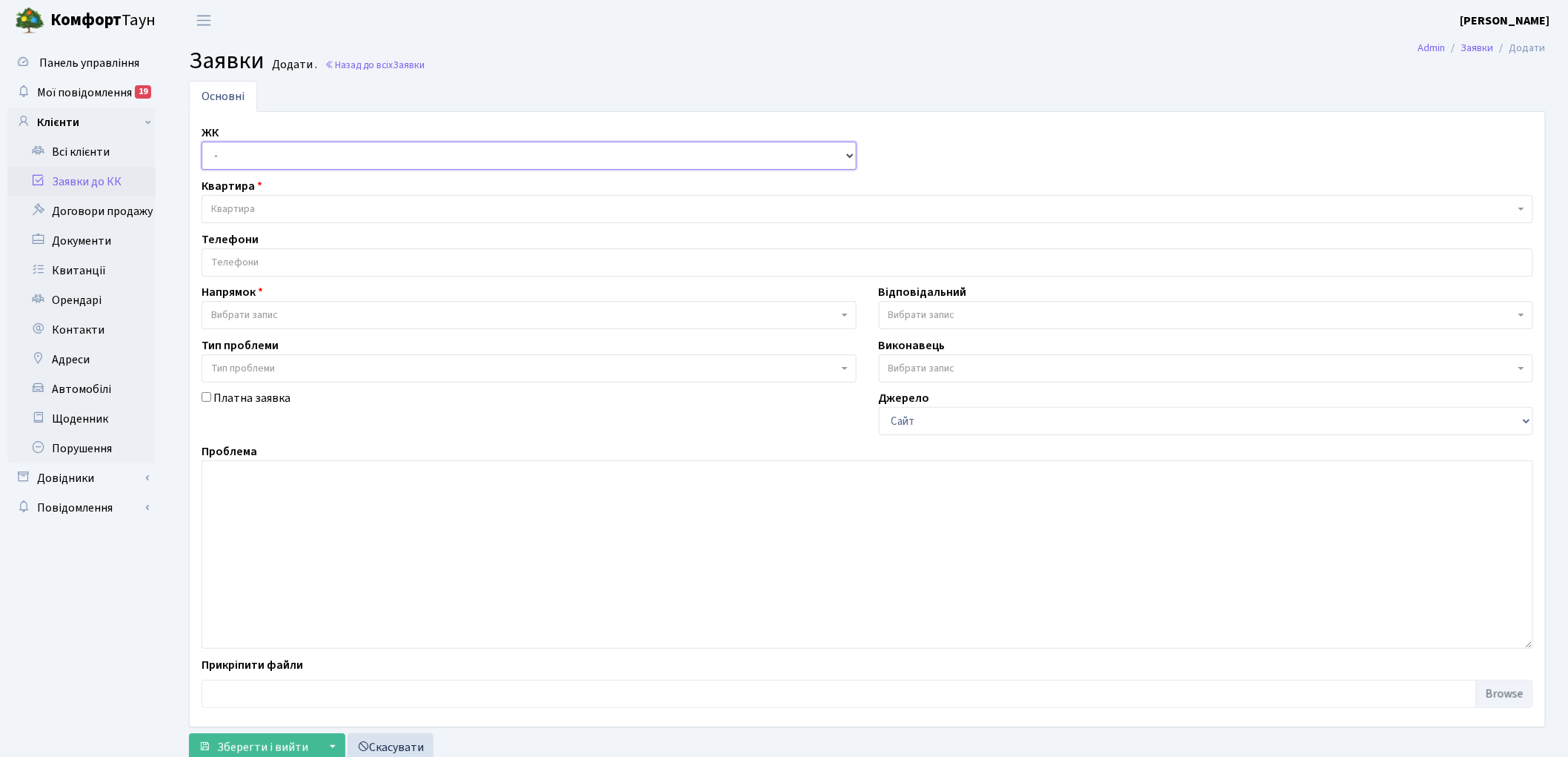
click at [223, 157] on select "- КТ, вул. Регенераторна, 4 КТ2, просп. [STREET_ADDRESS] [STREET_ADDRESS] [PERS…" at bounding box center [529, 155] width 655 height 28
select select "305"
click at [201, 141] on select "- КТ, вул. Регенераторна, 4 КТ2, просп. [STREET_ADDRESS] [STREET_ADDRESS] [PERS…" at bounding box center [529, 155] width 655 height 28
select select
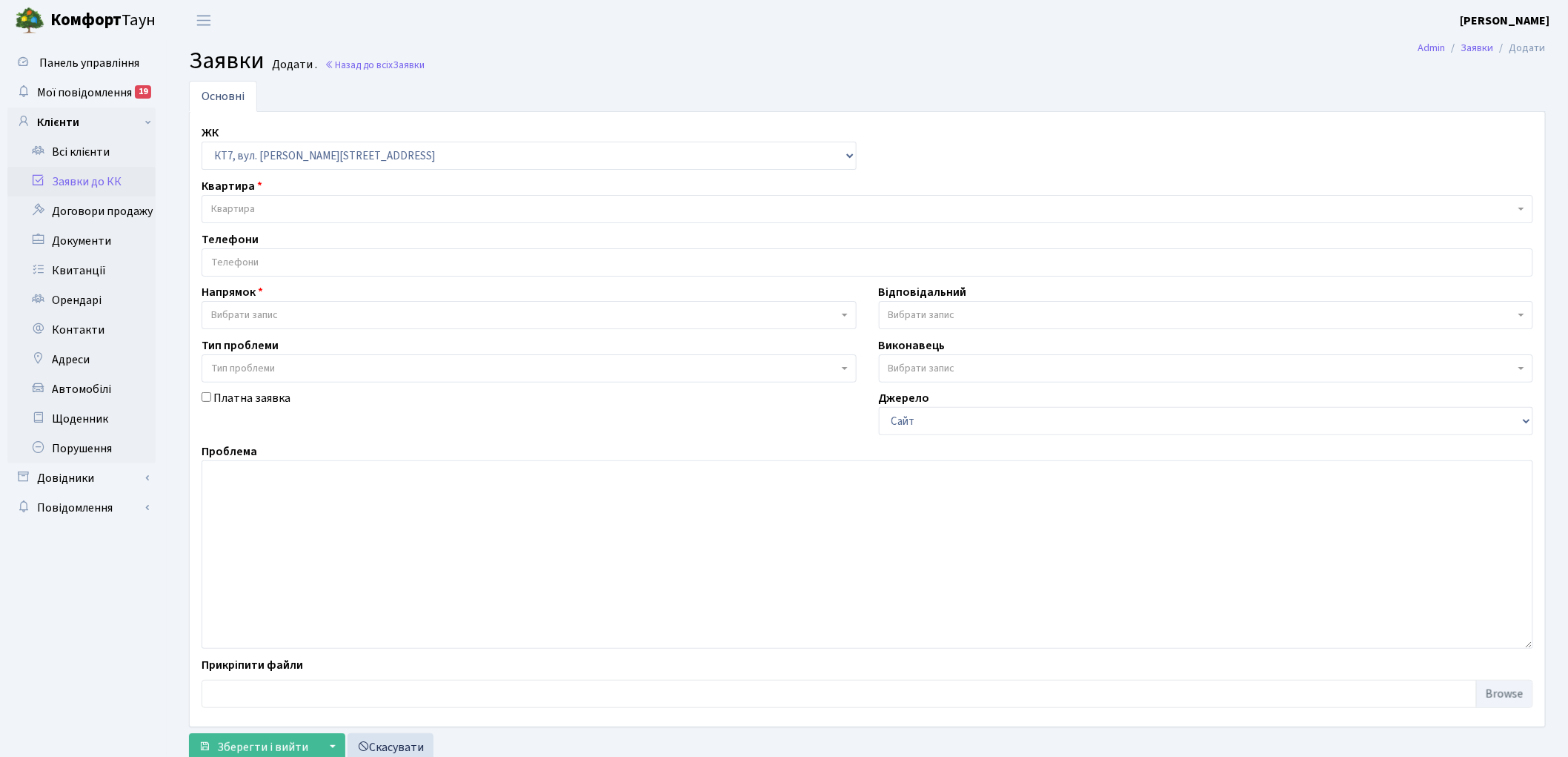
click at [405, 200] on span "Квартира" at bounding box center [867, 209] width 1331 height 28
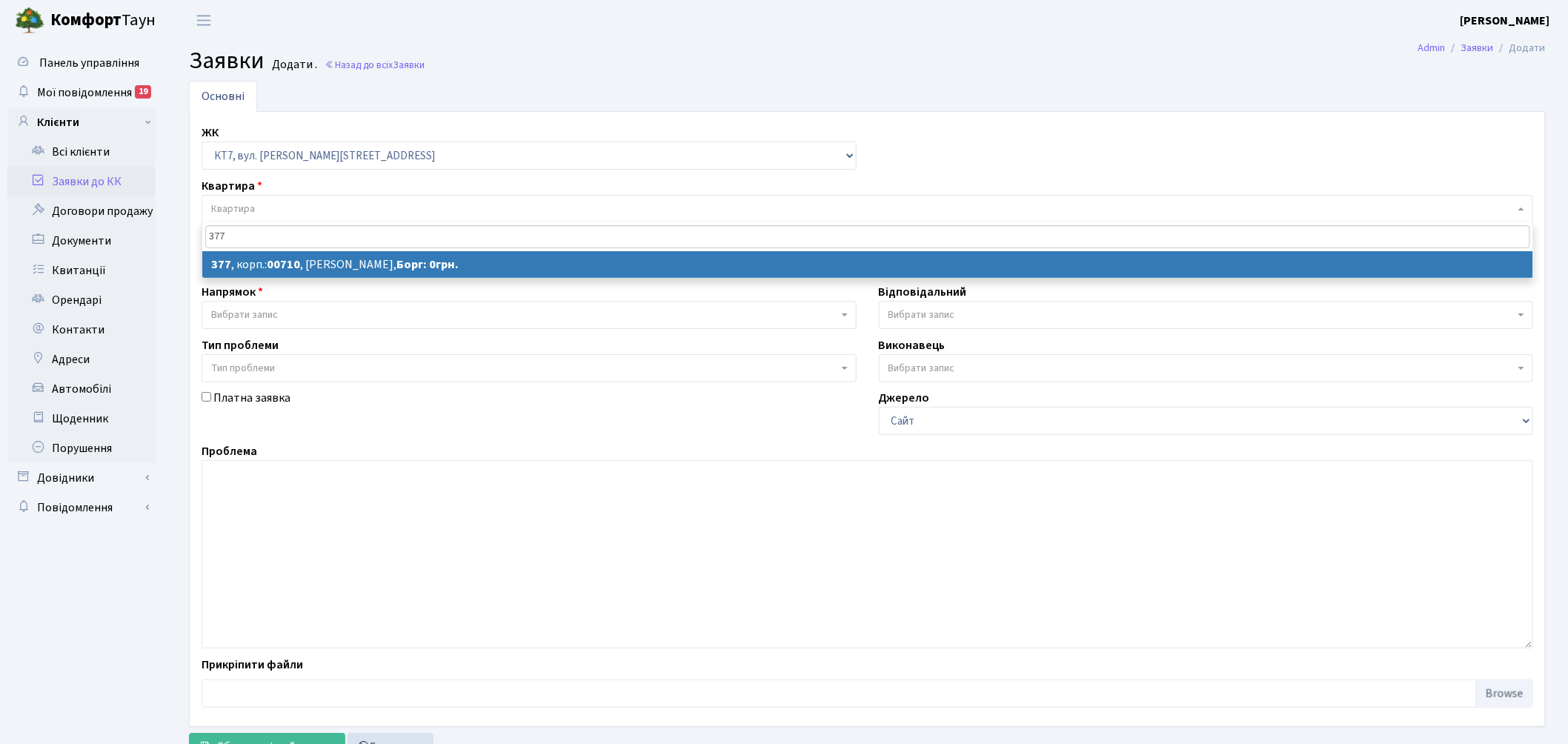
type input "377"
select select
select select "18915"
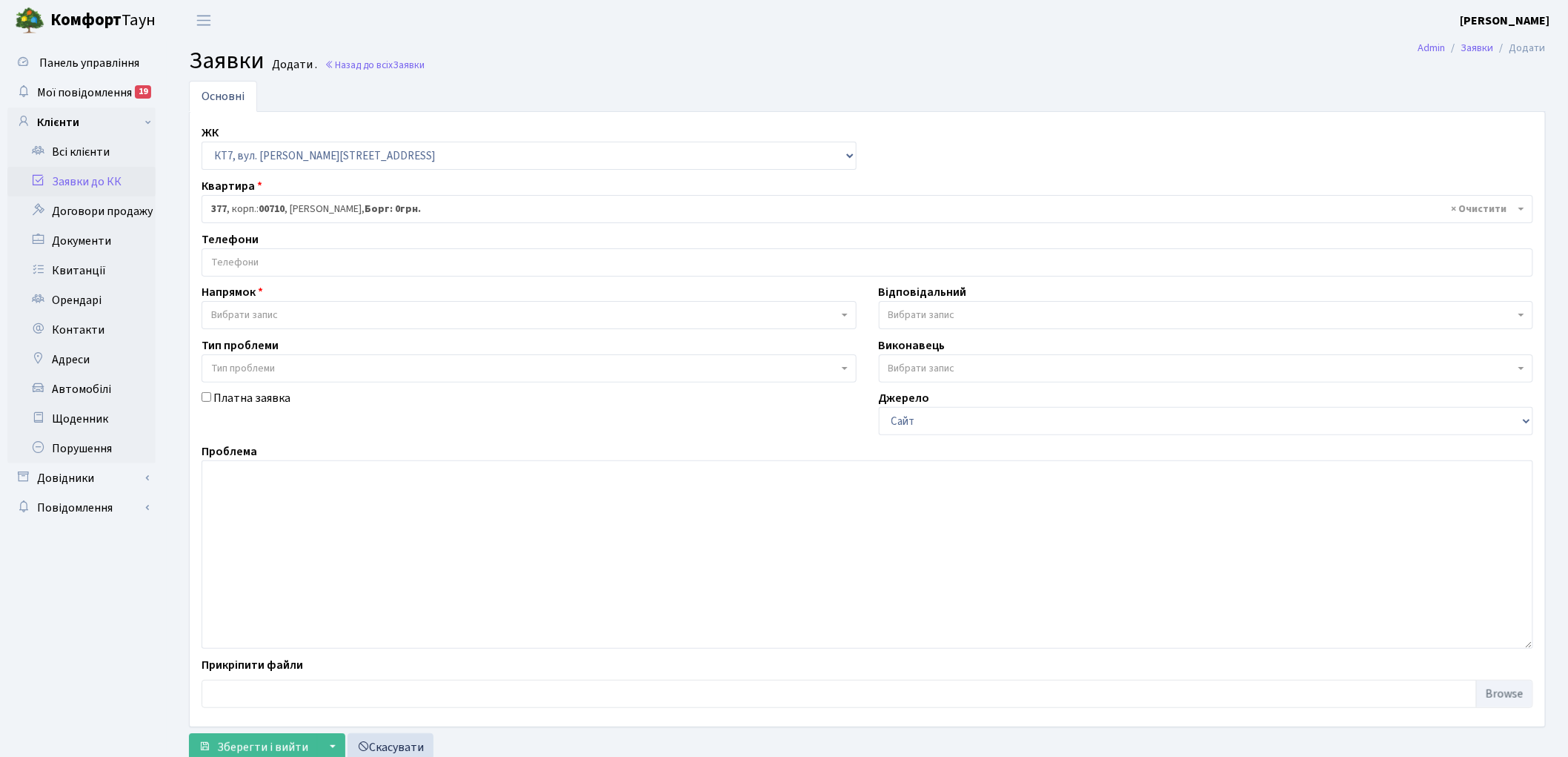
click at [331, 312] on span "Вибрати запис" at bounding box center [525, 315] width 626 height 15
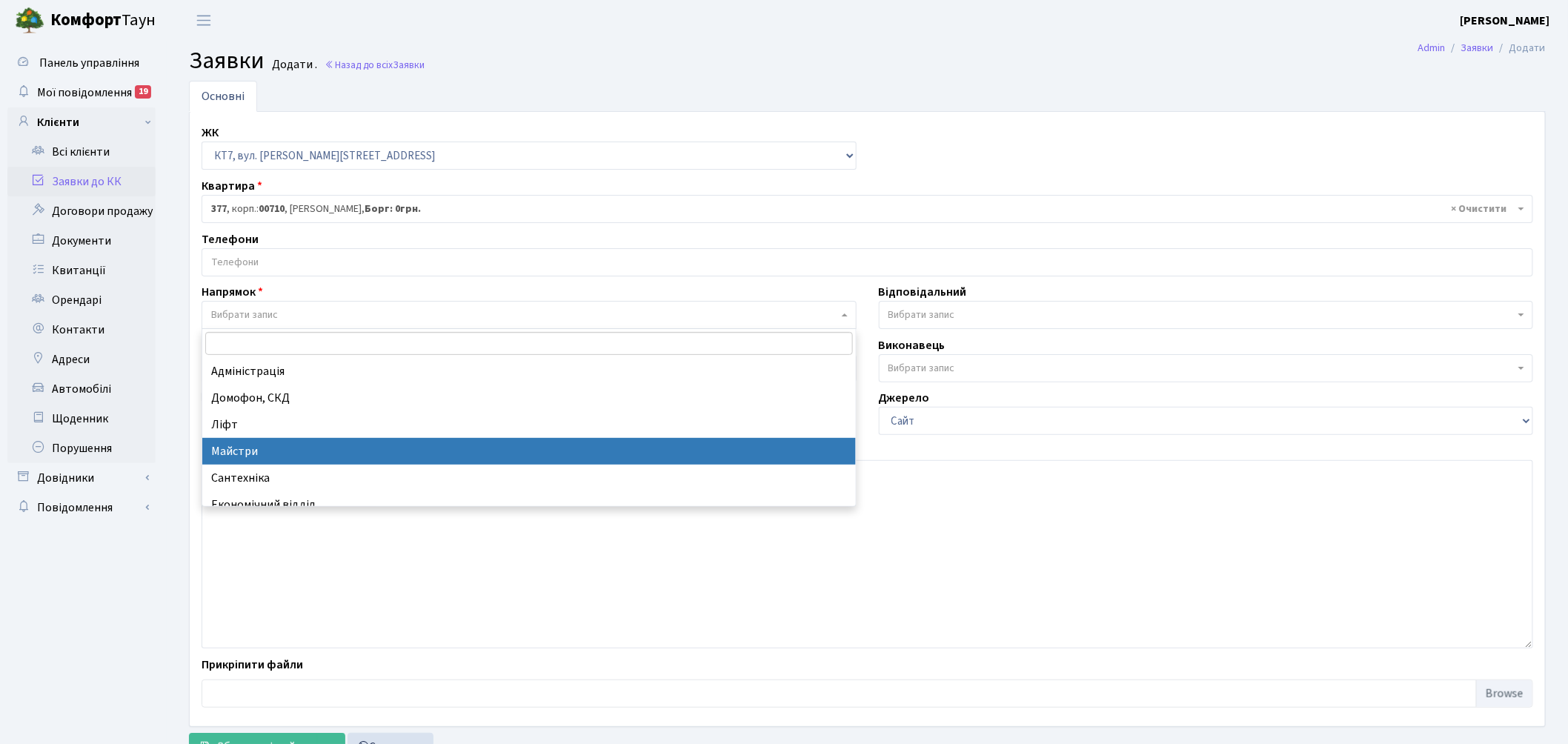
select select "1"
select select
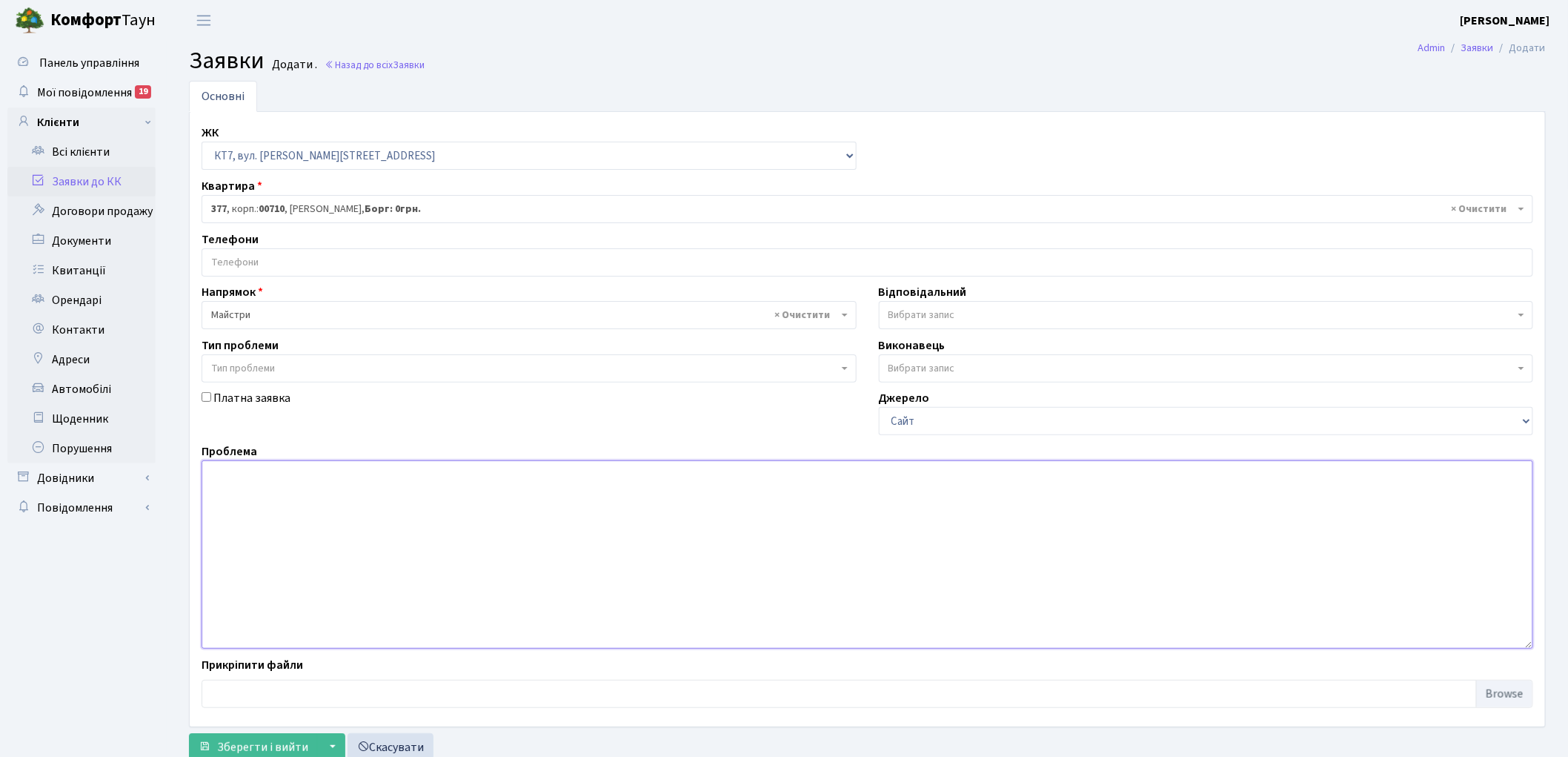
click at [361, 561] on textarea at bounding box center [867, 555] width 1331 height 189
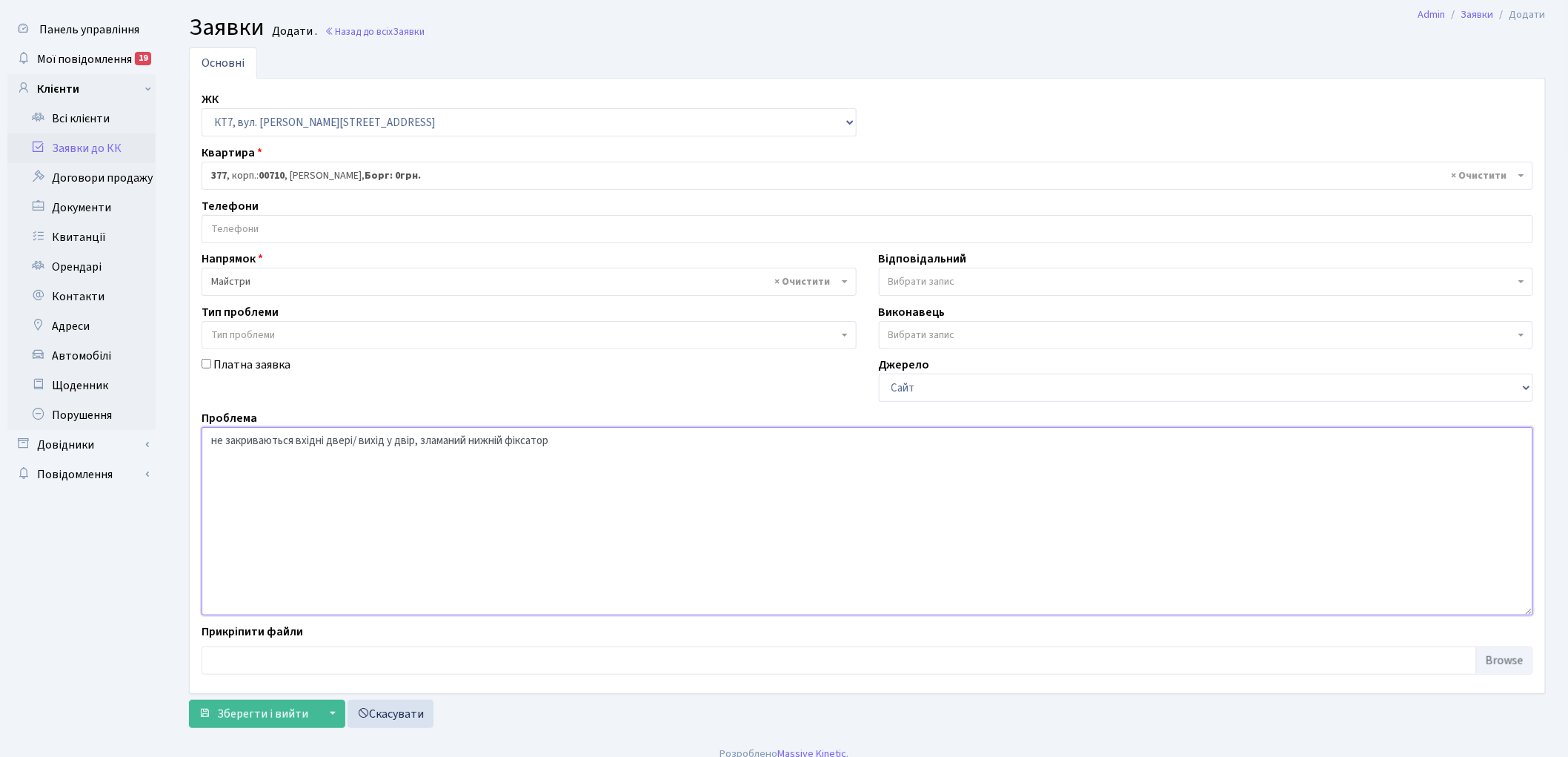
scroll to position [49, 0]
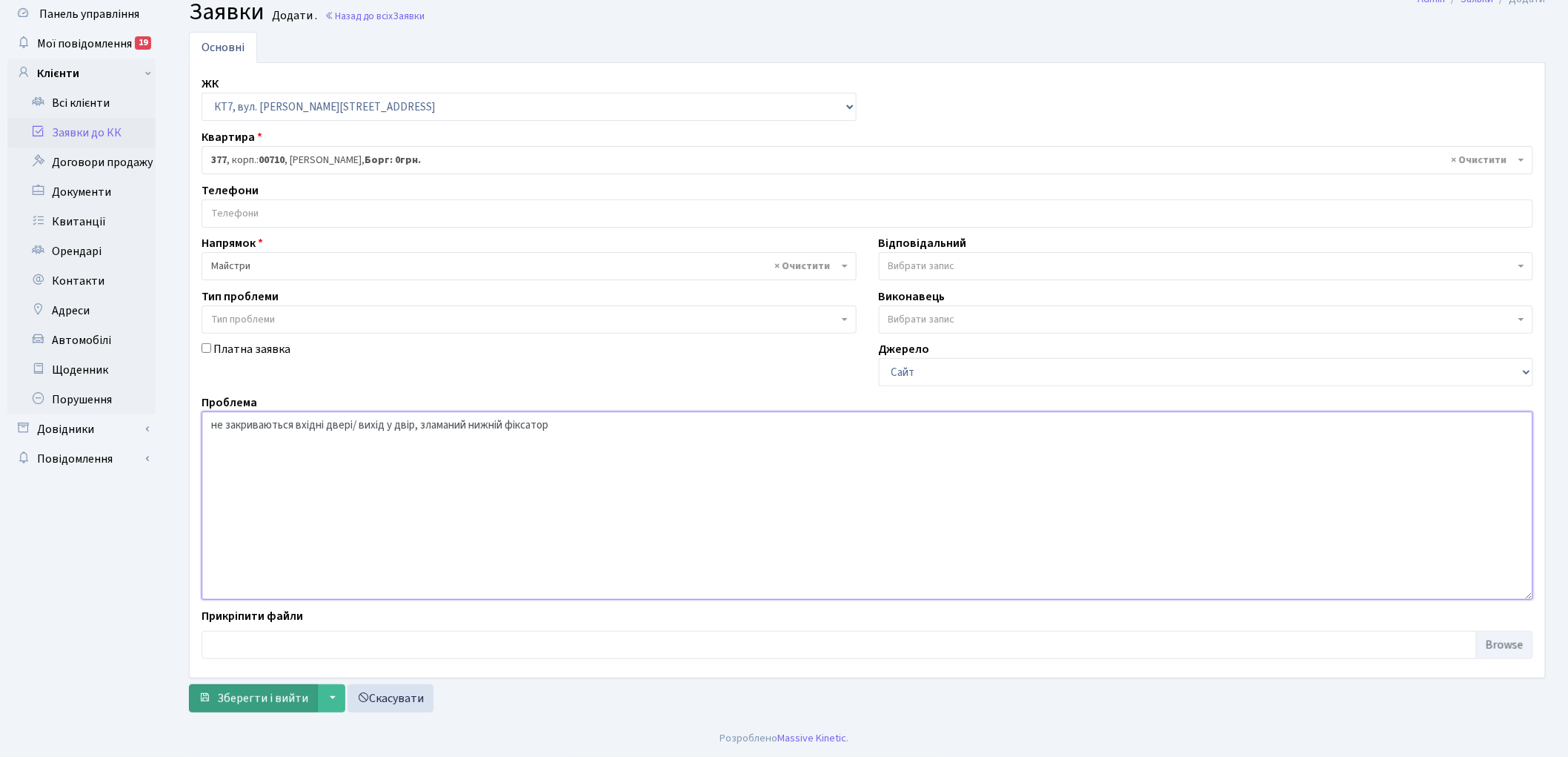
type textarea "не закриваються вхідні двері/ вихід у двір, зламаний нижній фіксатор"
click at [261, 693] on span "Зберегти і вийти" at bounding box center [262, 698] width 91 height 17
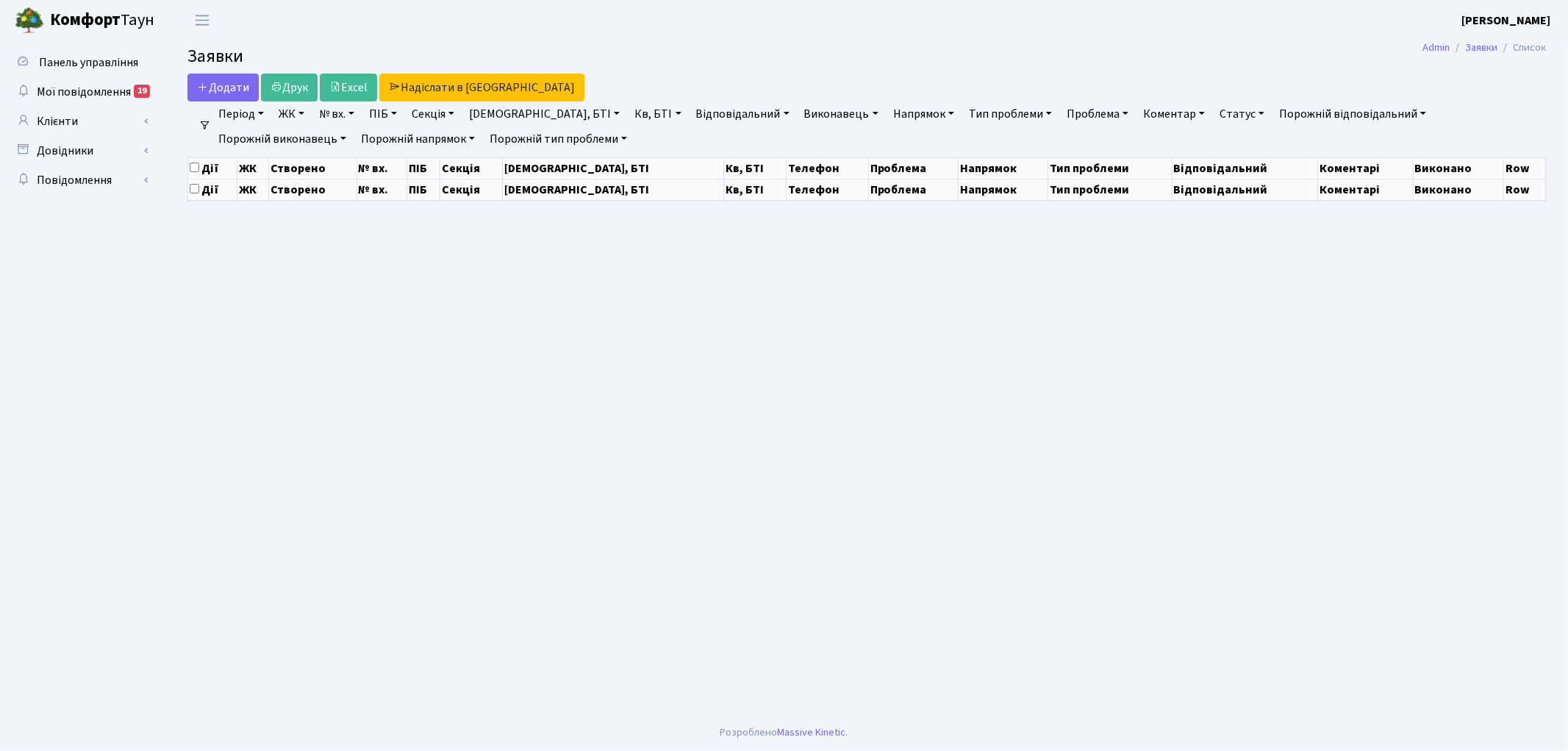
select select "25"
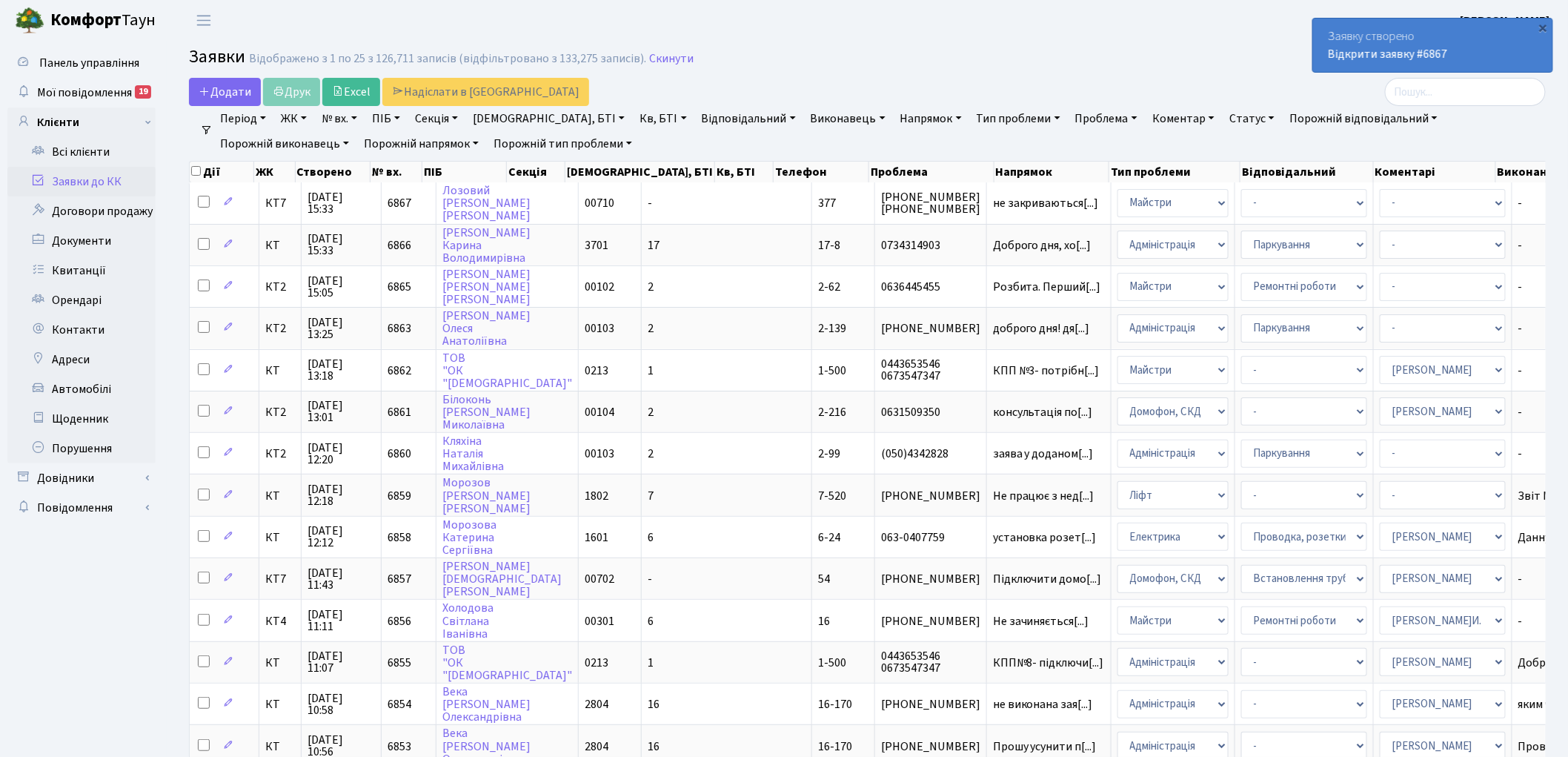
click at [894, 116] on link "Напрямок" at bounding box center [930, 118] width 73 height 25
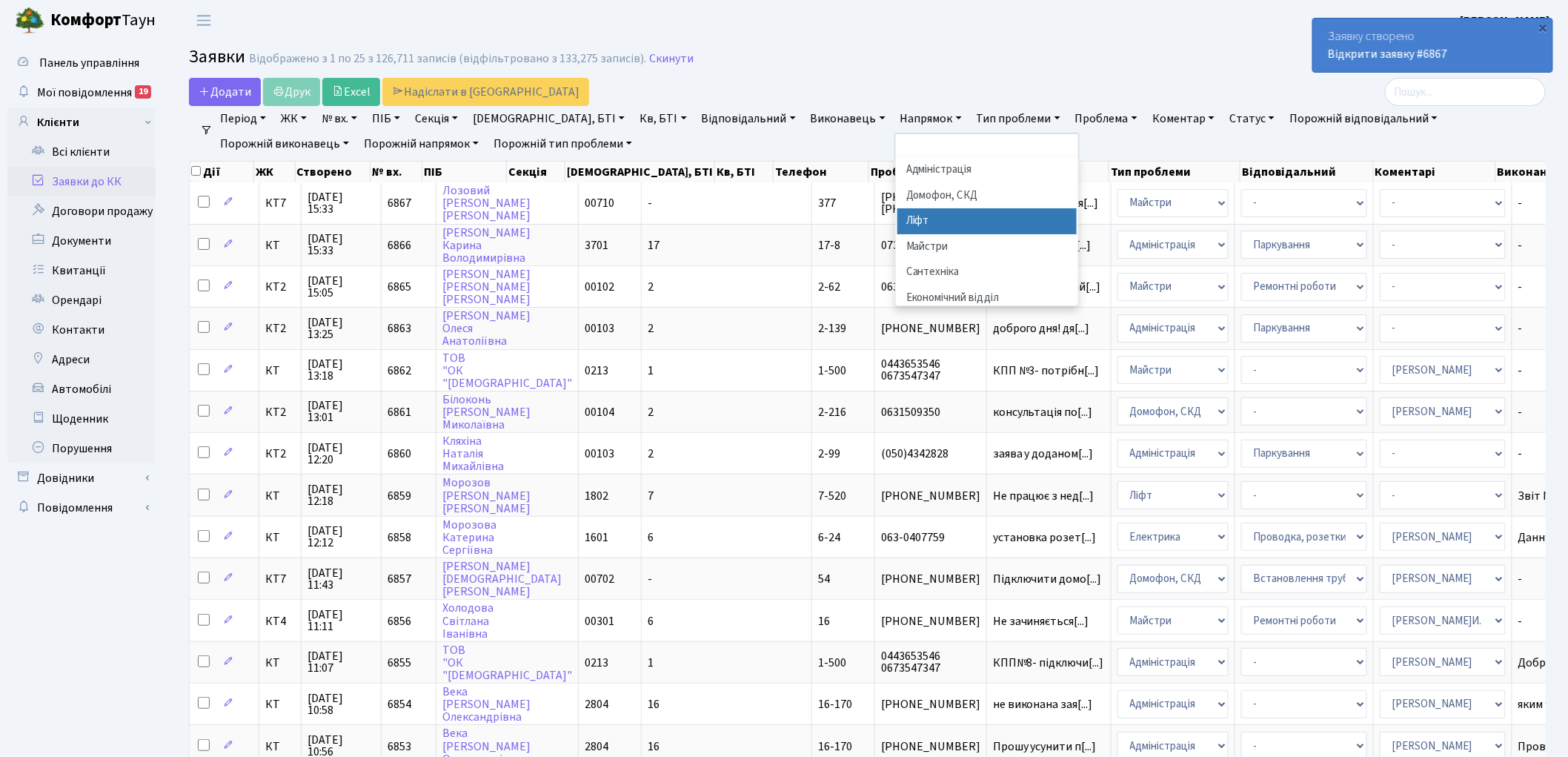
click at [897, 215] on li "Ліфт" at bounding box center [987, 221] width 179 height 26
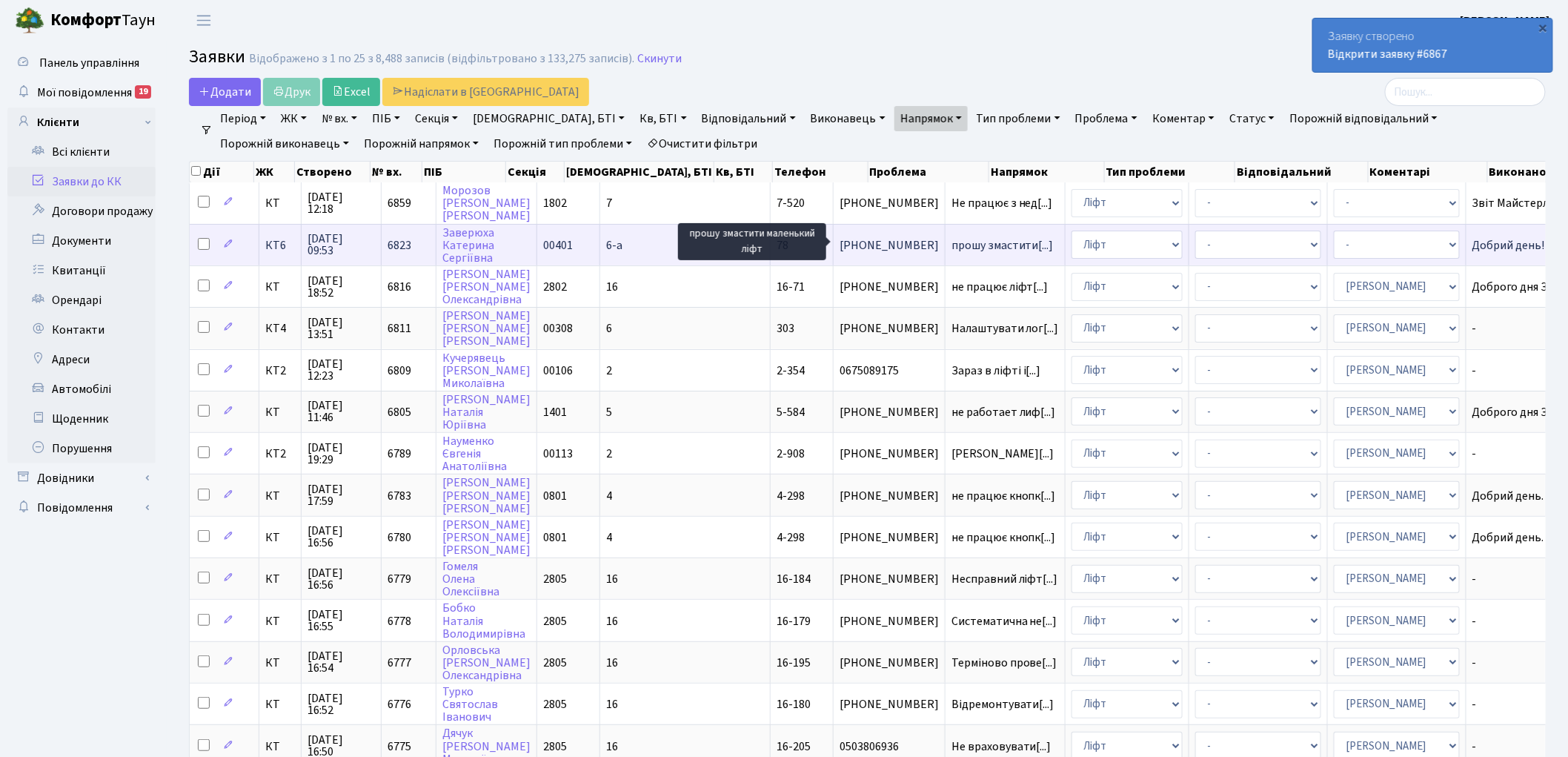
click at [951, 241] on span "прошу змастити[...]" at bounding box center [1002, 246] width 103 height 17
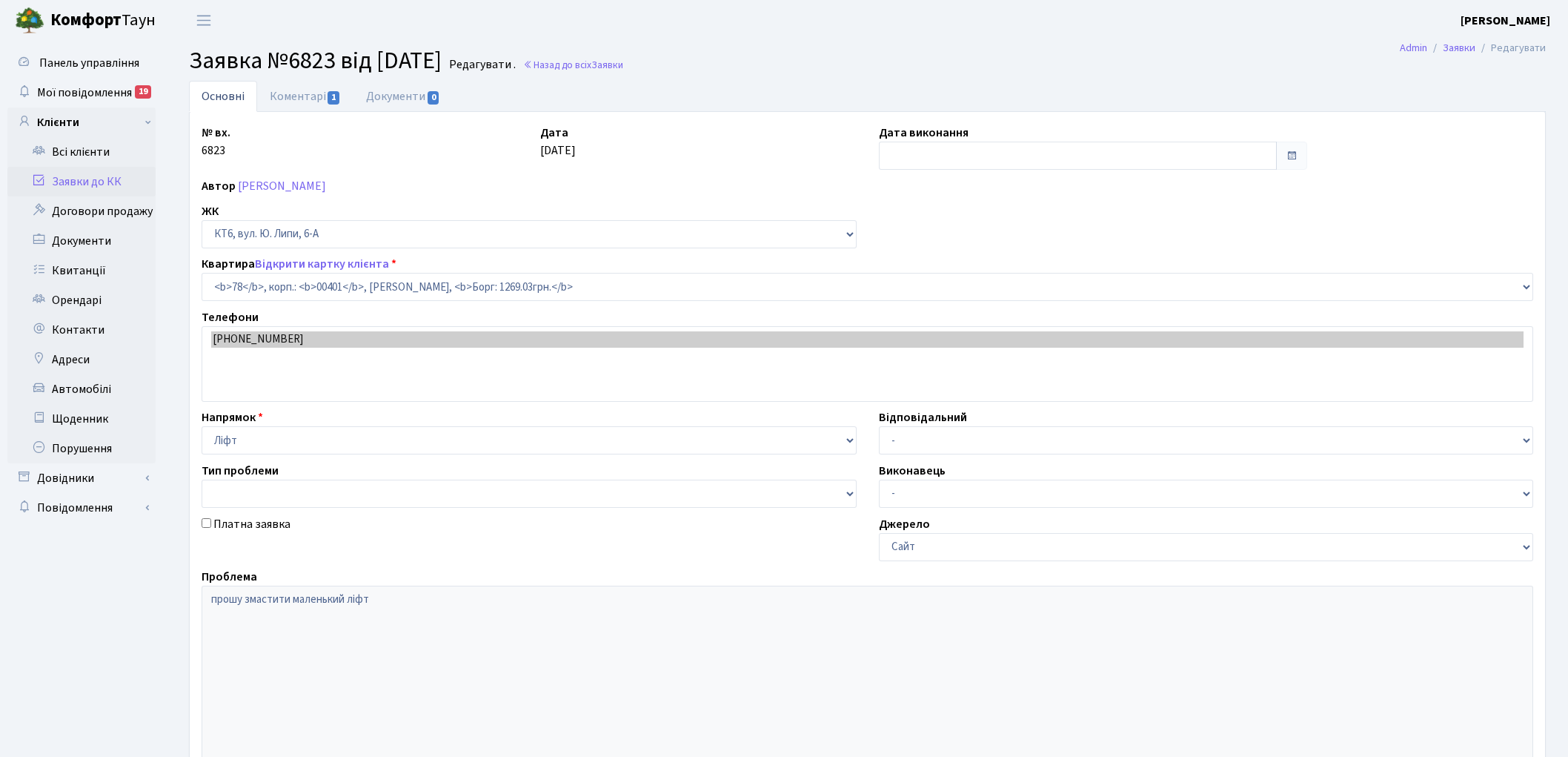
select select "17170"
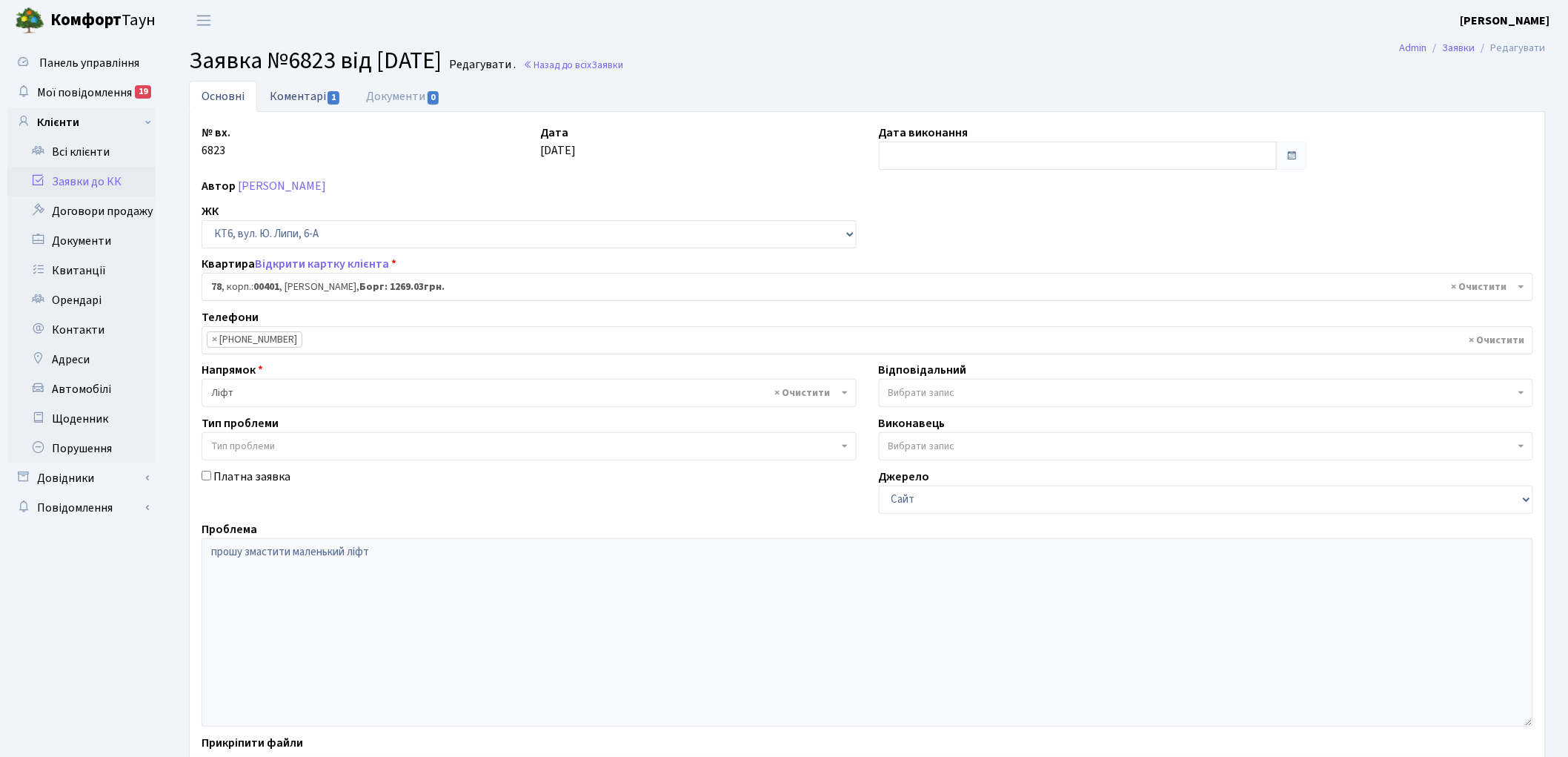
click at [294, 98] on link "Коментарі 1" at bounding box center [305, 95] width 96 height 31
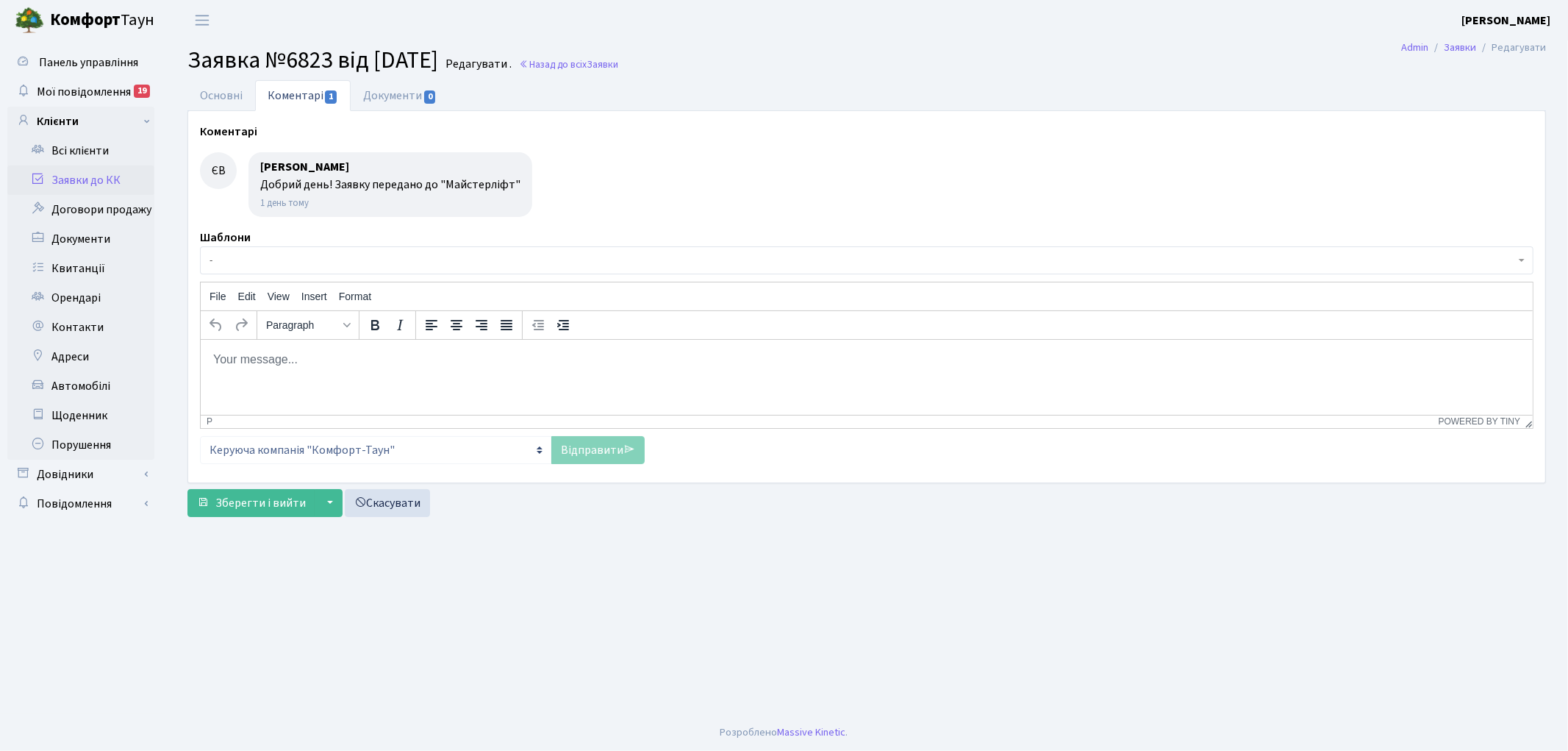
click at [358, 260] on span "-" at bounding box center [863, 260] width 1306 height 15
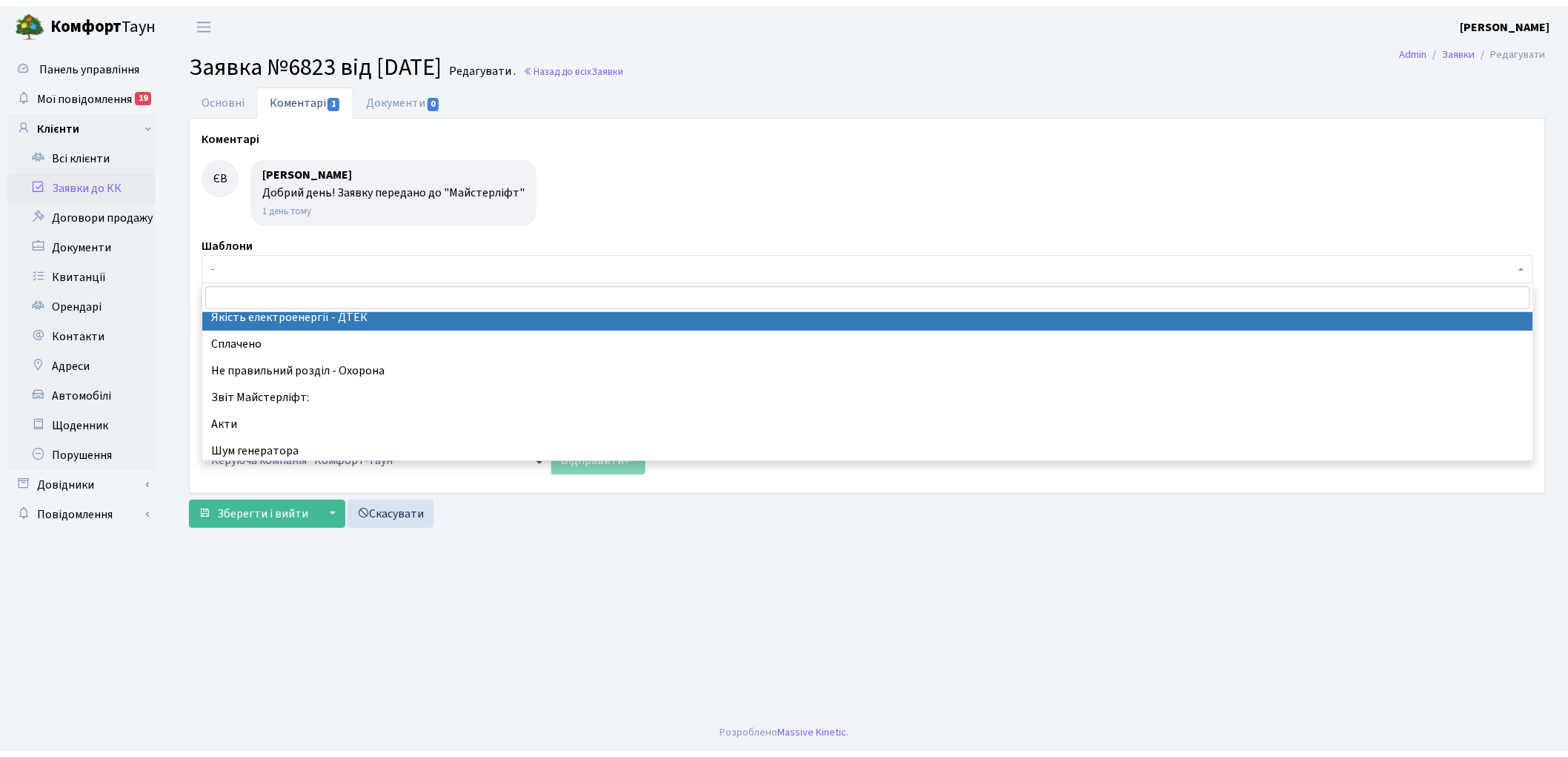
scroll to position [329, 0]
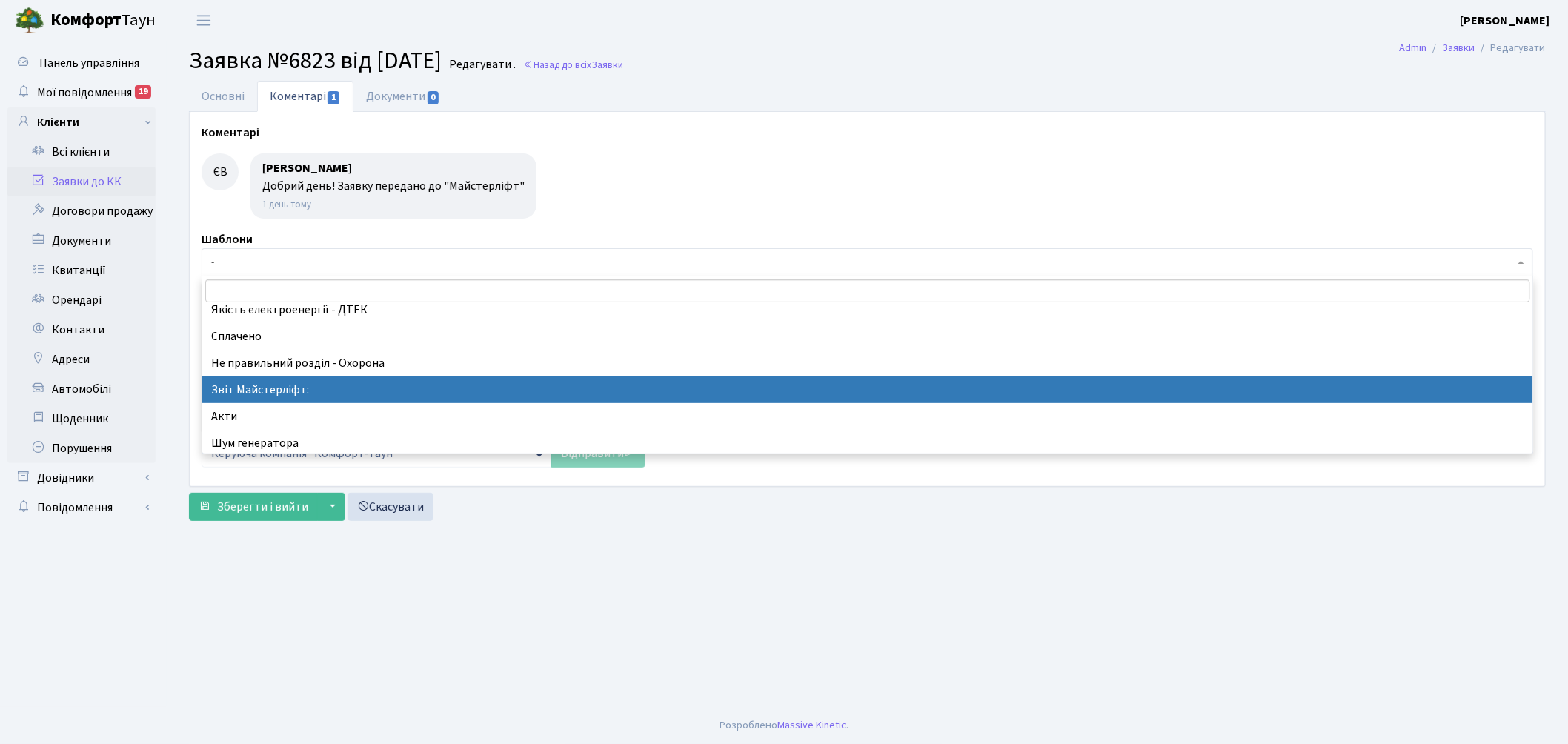
drag, startPoint x: 449, startPoint y: 381, endPoint x: 247, endPoint y: 37, distance: 398.9
select select "37"
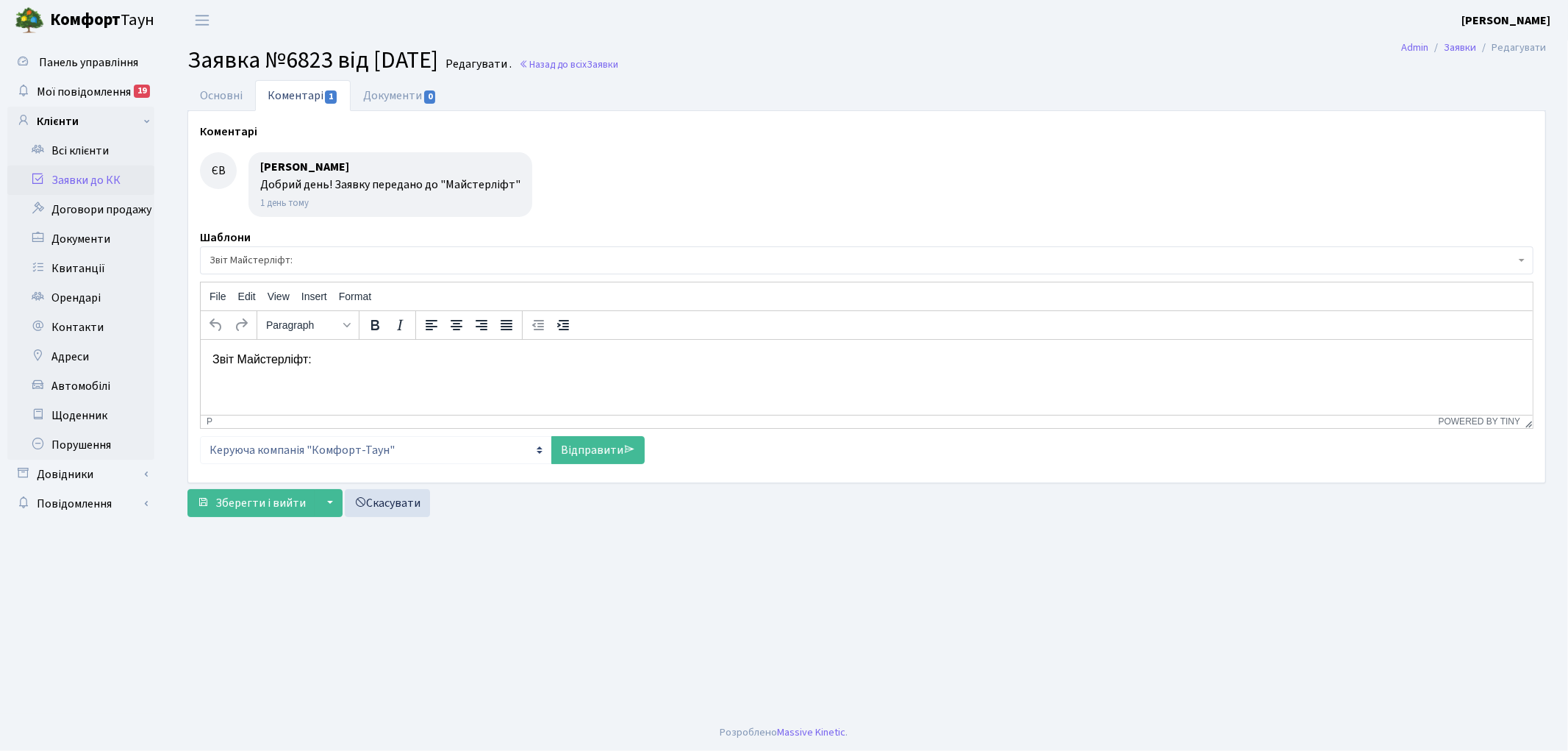
click at [469, 373] on html "Звіт Майстерліфт:" at bounding box center [866, 359] width 1332 height 39
click at [584, 443] on link "Відправити" at bounding box center [598, 449] width 94 height 28
select select
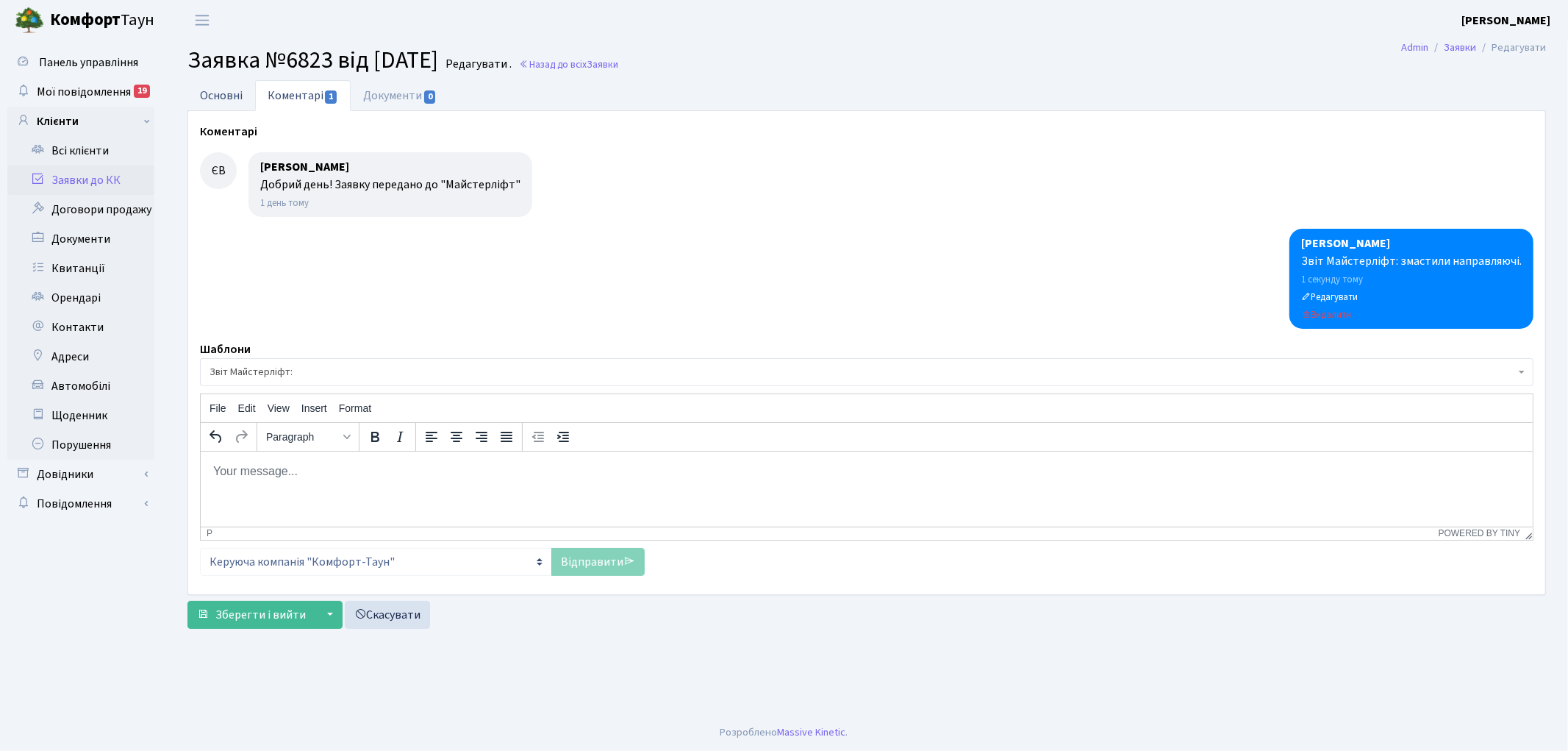
click at [222, 94] on link "Основні" at bounding box center [221, 94] width 68 height 30
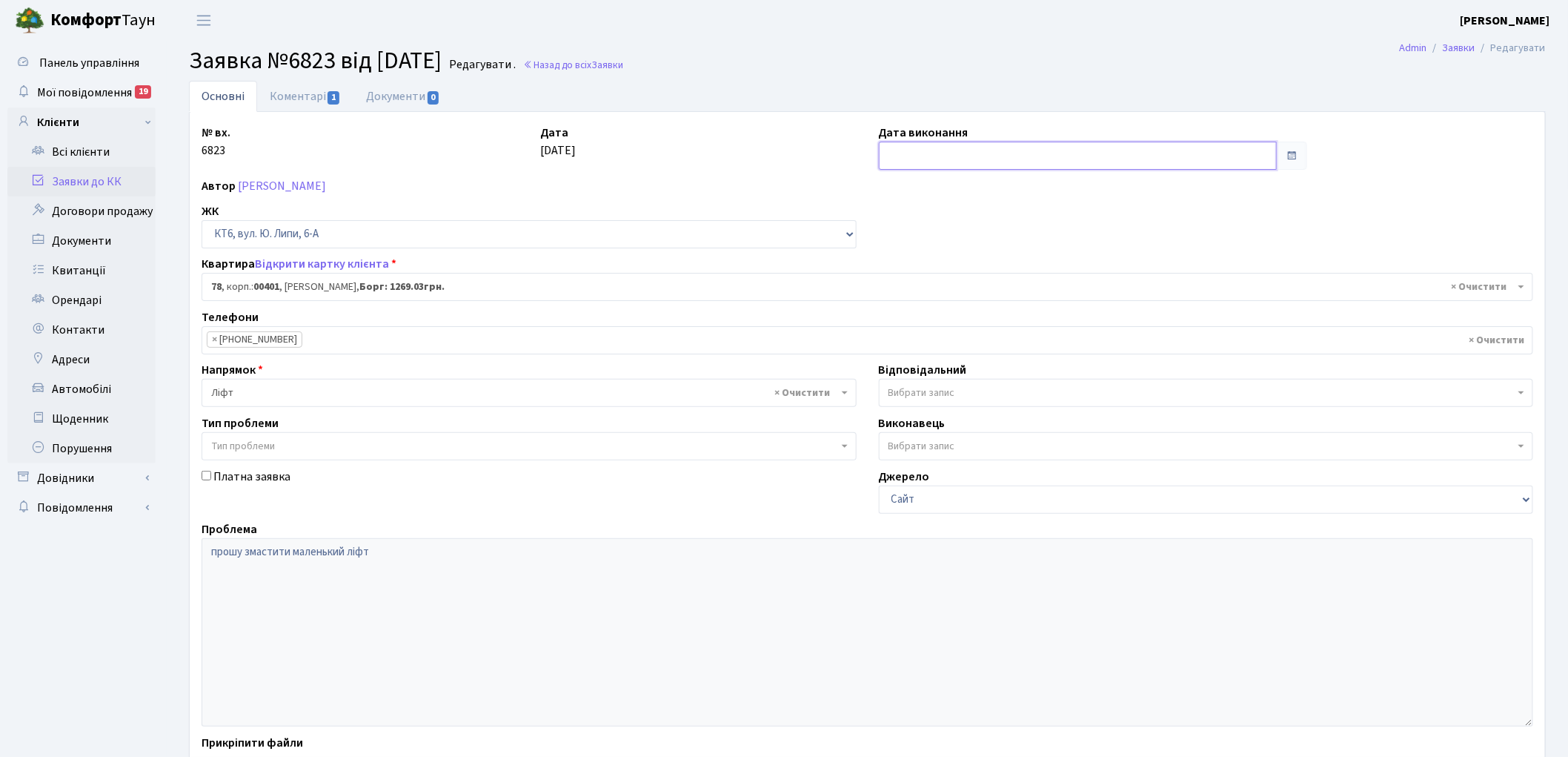
click at [981, 159] on input "text" at bounding box center [1077, 155] width 398 height 28
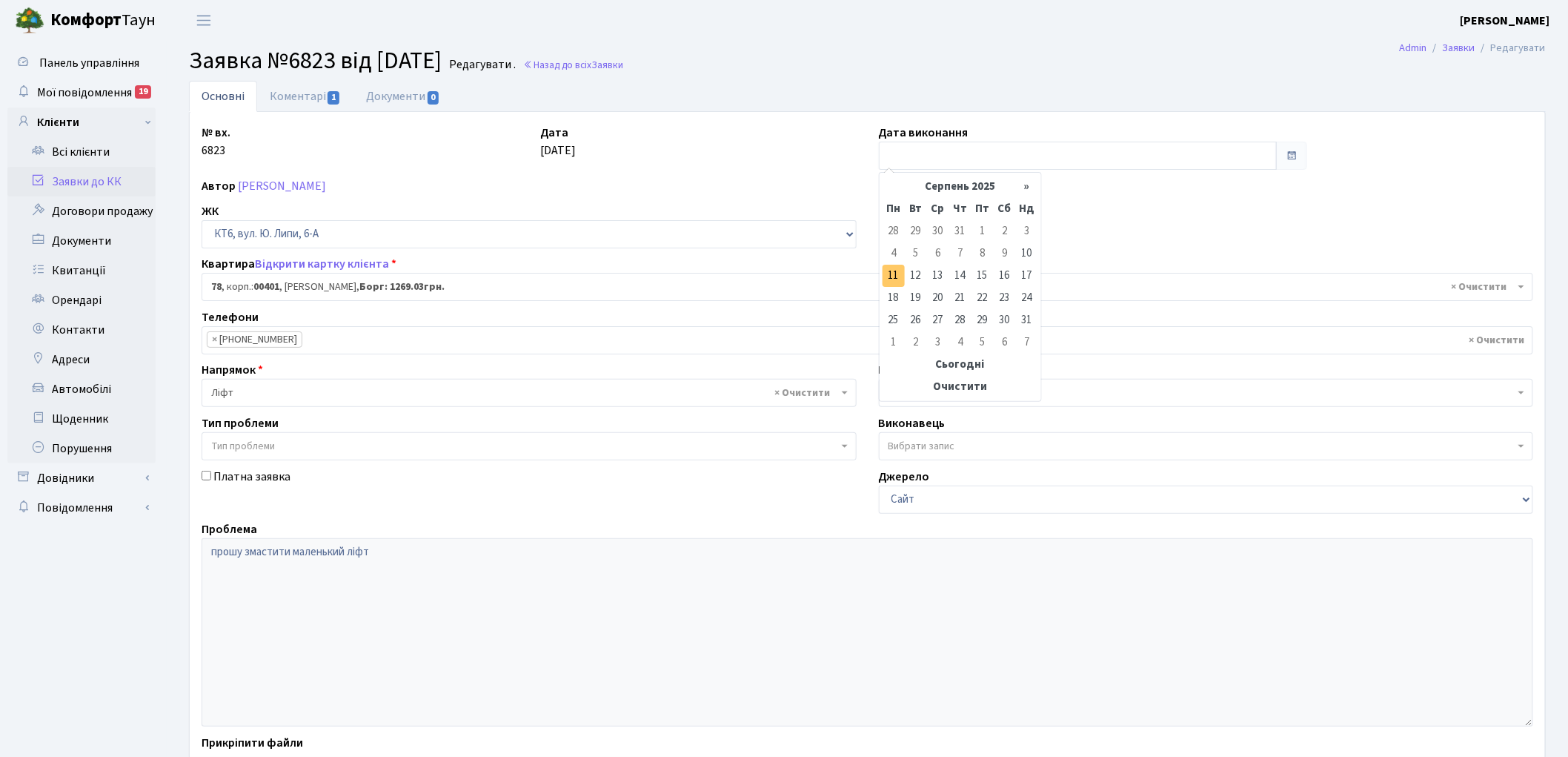
click at [894, 276] on td "11" at bounding box center [893, 275] width 22 height 22
type input "[DATE]"
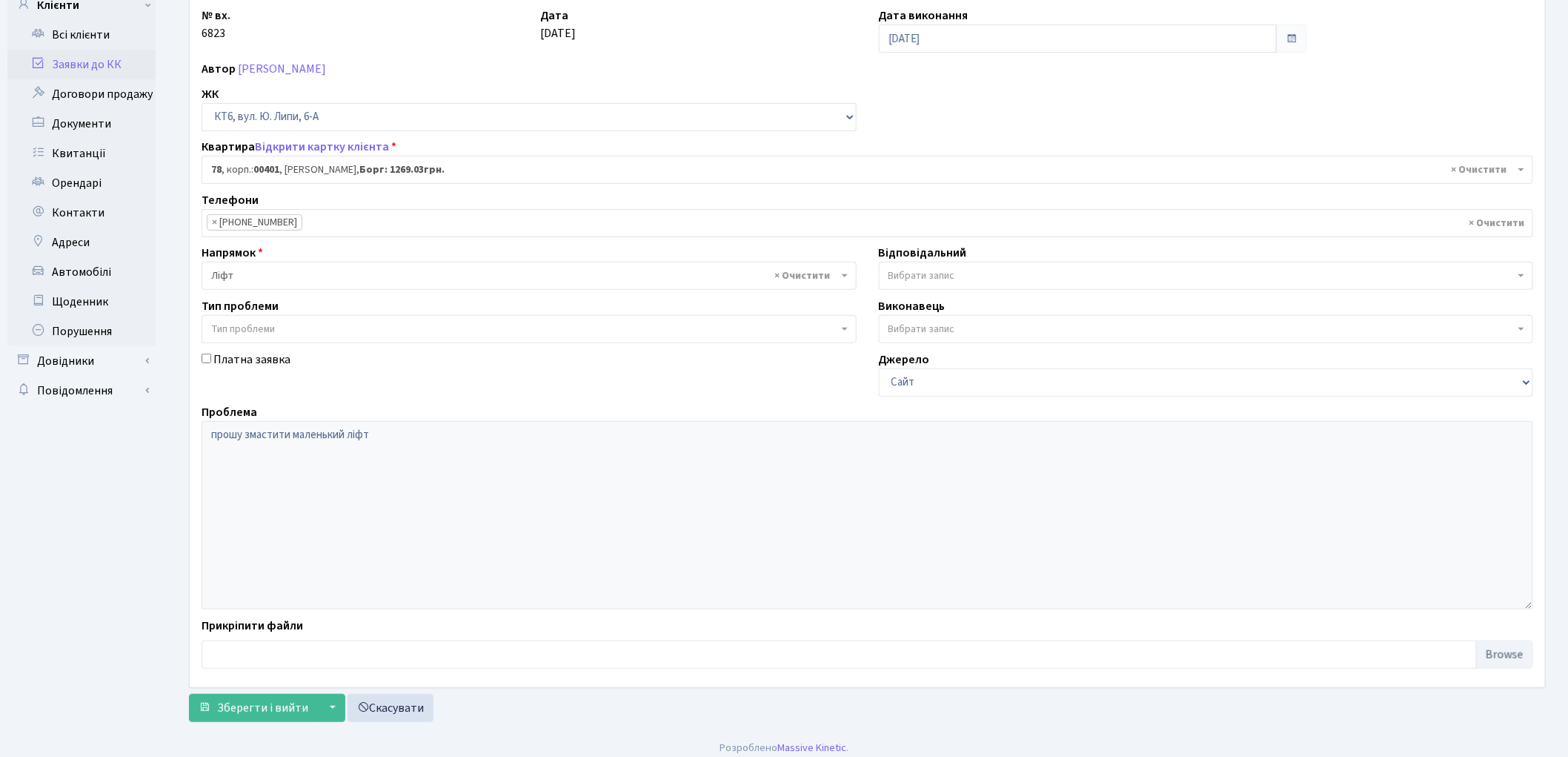
scroll to position [128, 0]
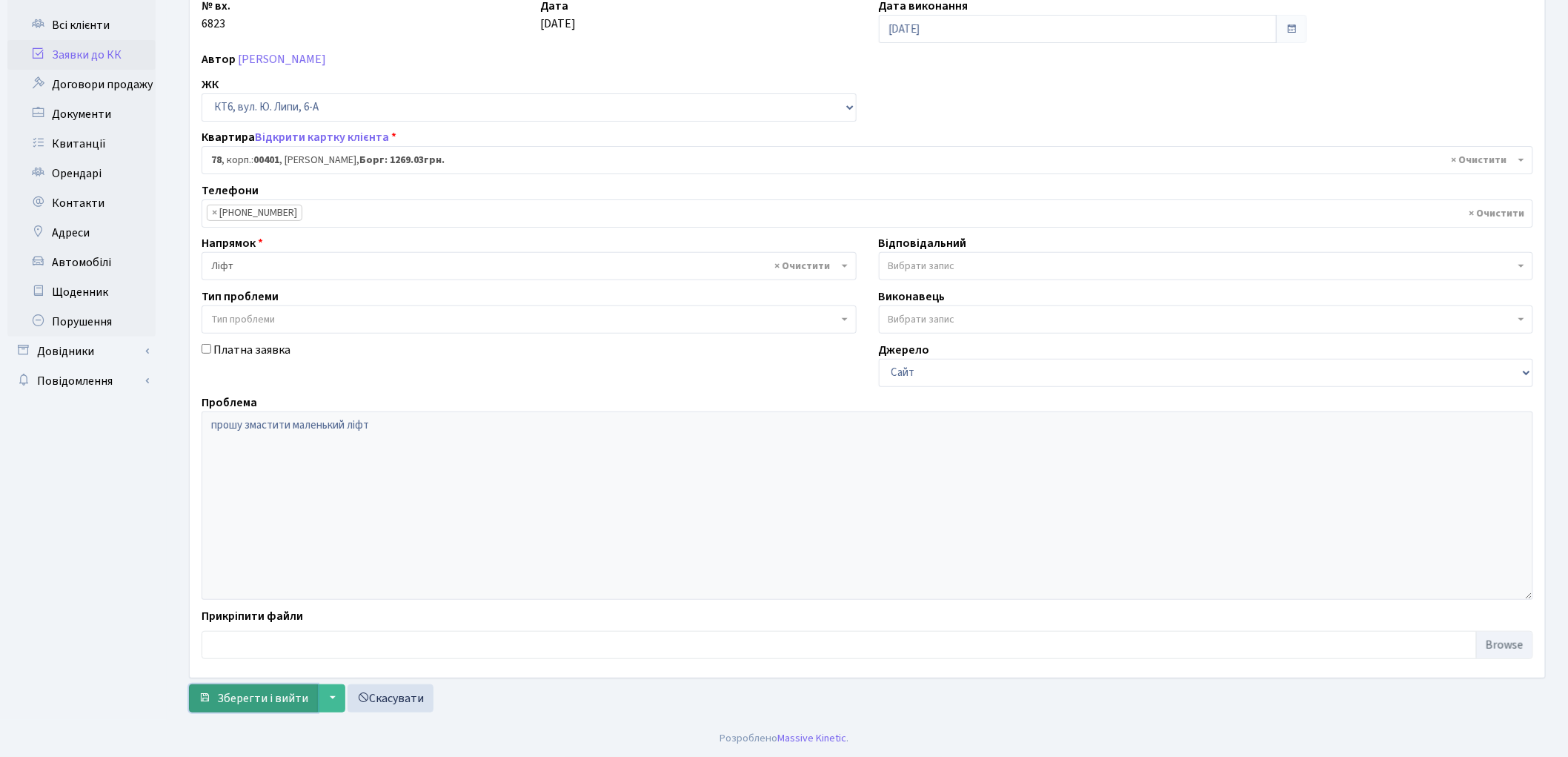
click at [232, 695] on span "Зберегти і вийти" at bounding box center [262, 698] width 91 height 17
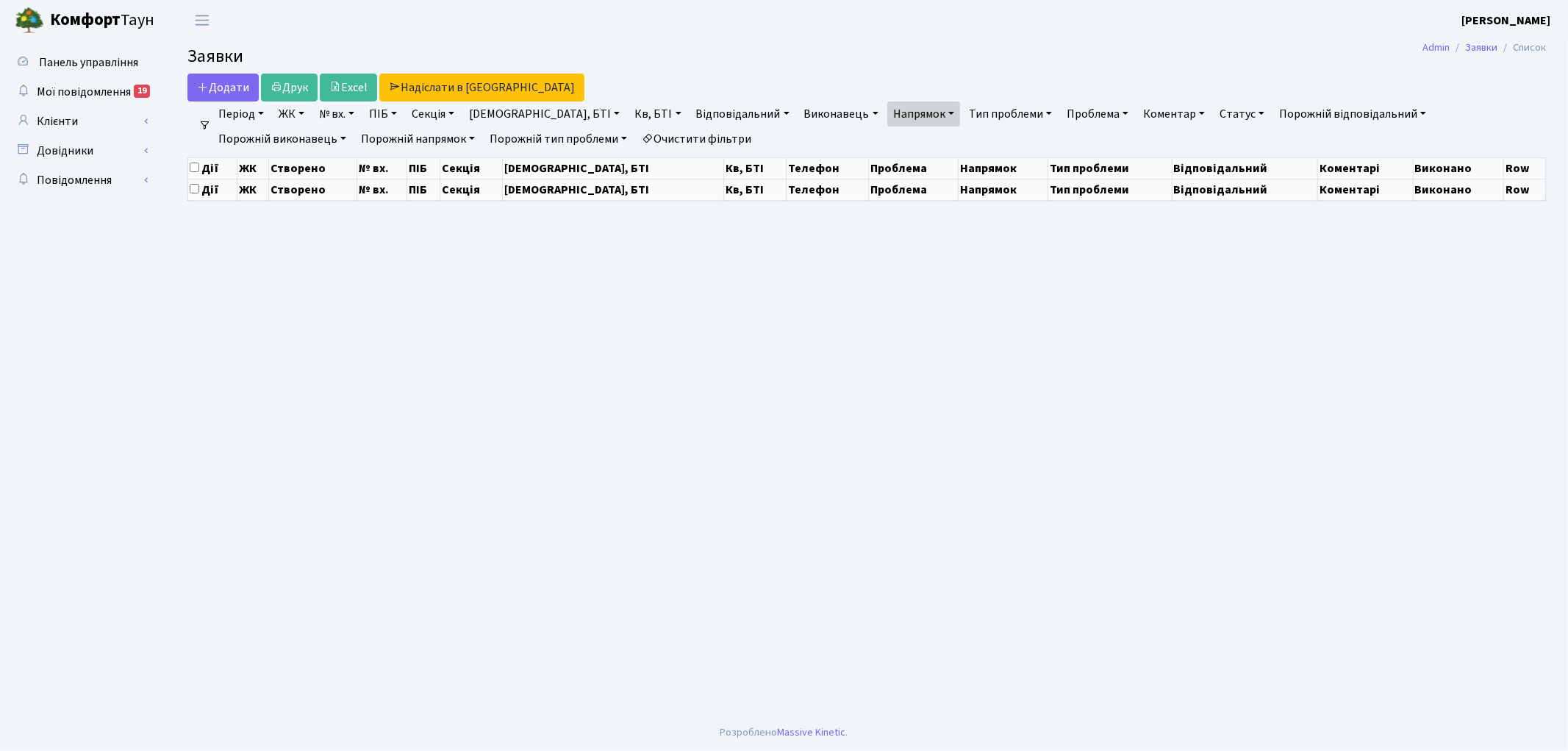
select select "25"
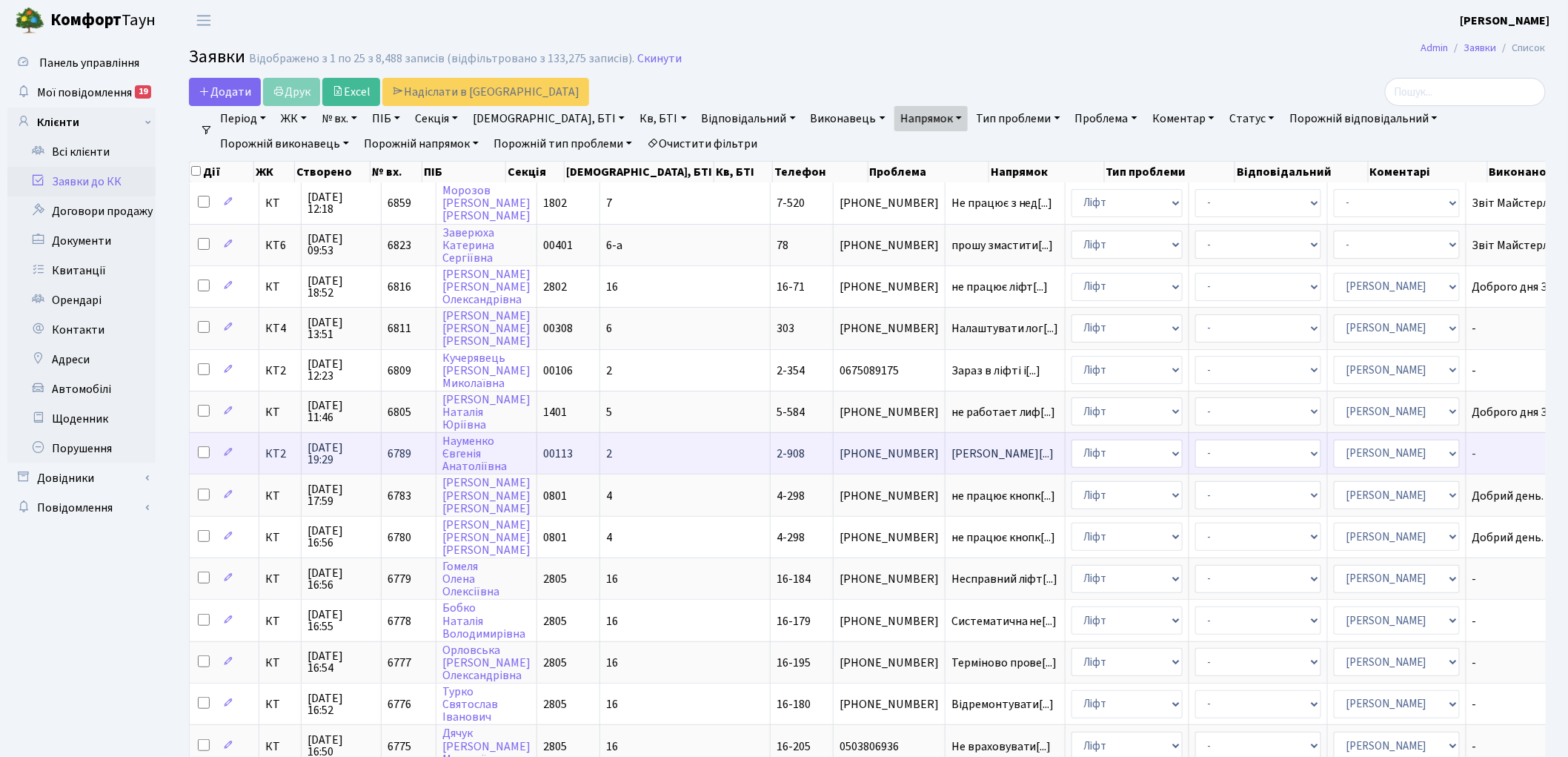
click at [398, 446] on span "6789" at bounding box center [399, 454] width 24 height 17
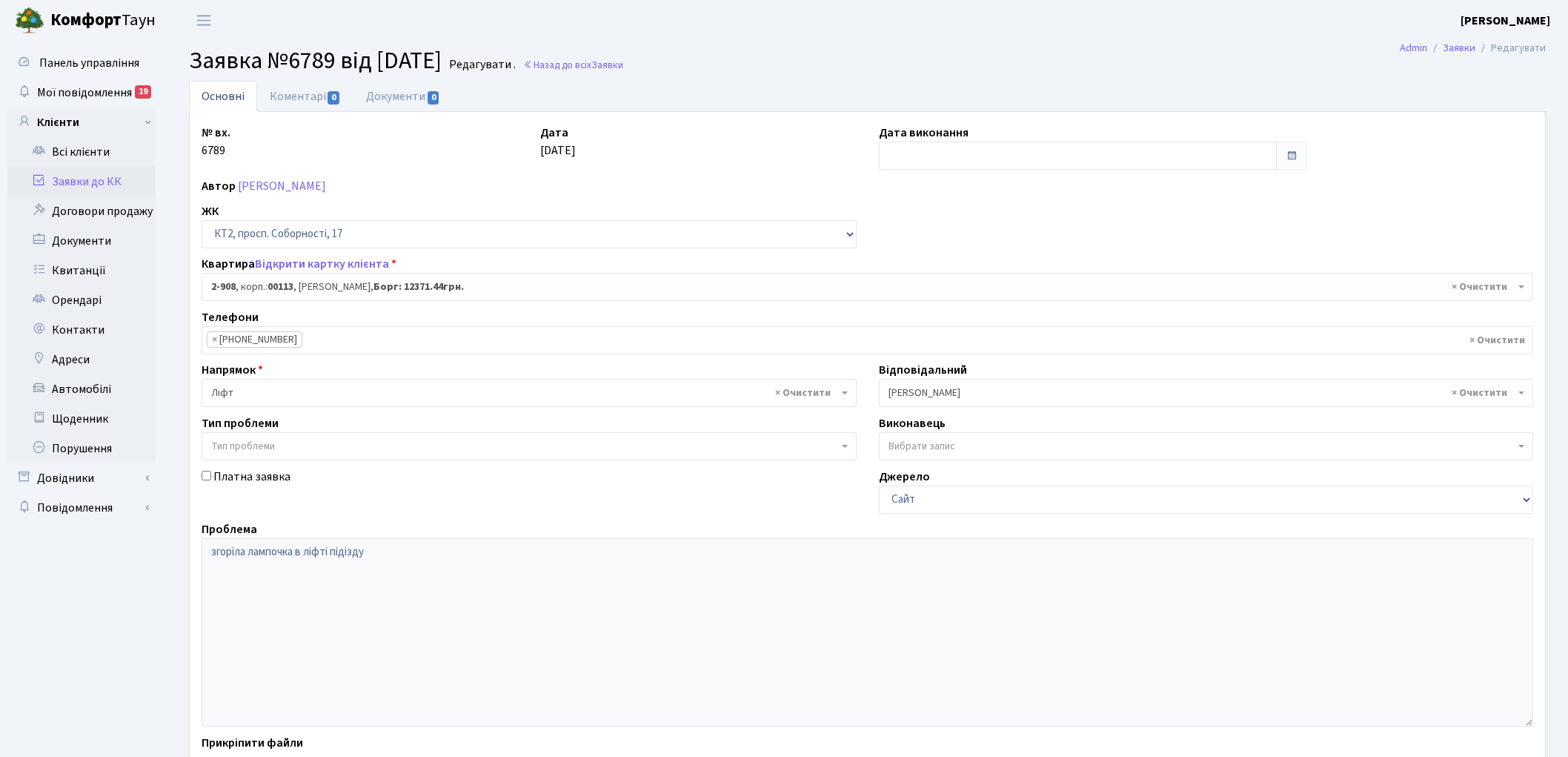
select select "15956"
click at [613, 65] on link "Назад до всіх Заявки" at bounding box center [573, 65] width 100 height 14
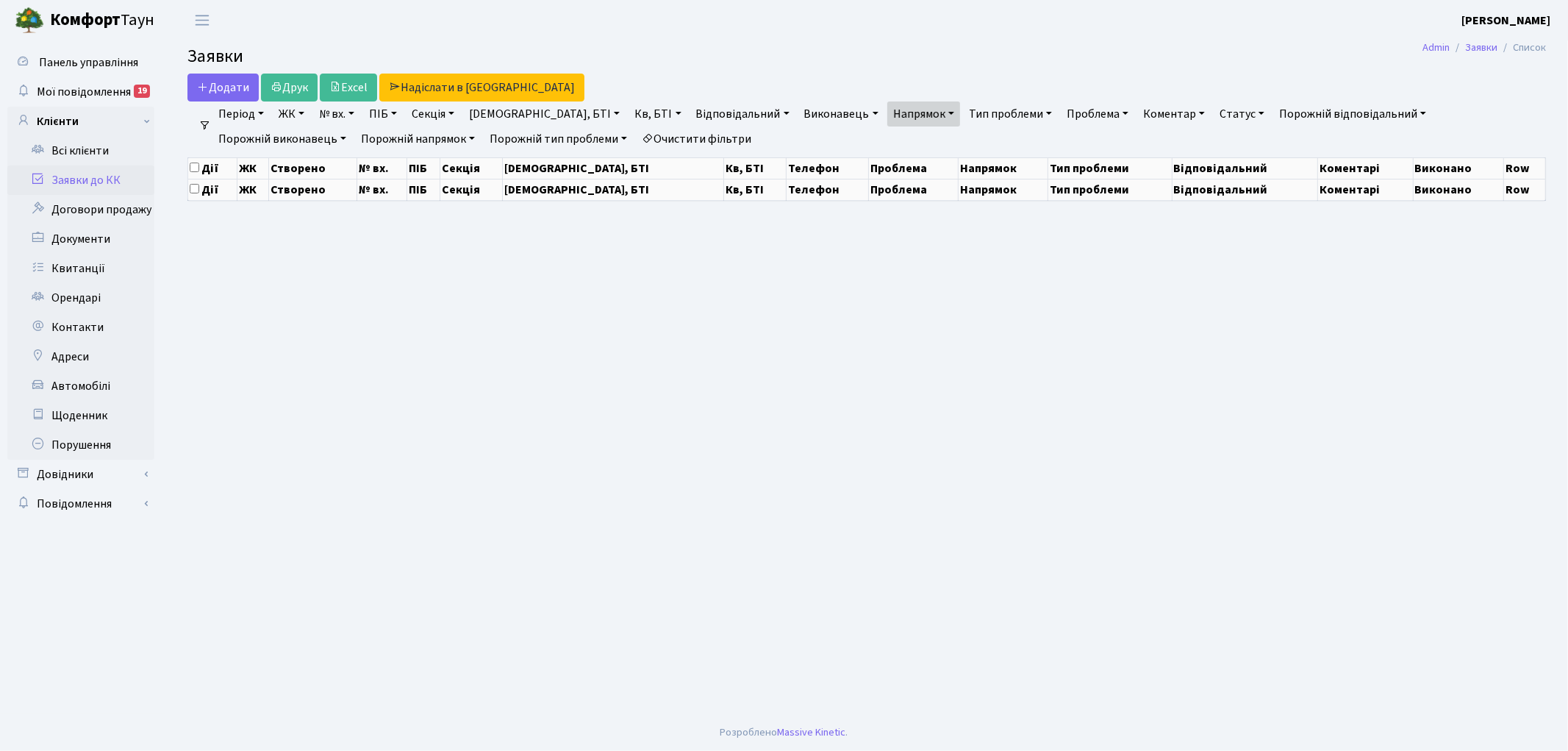
select select "25"
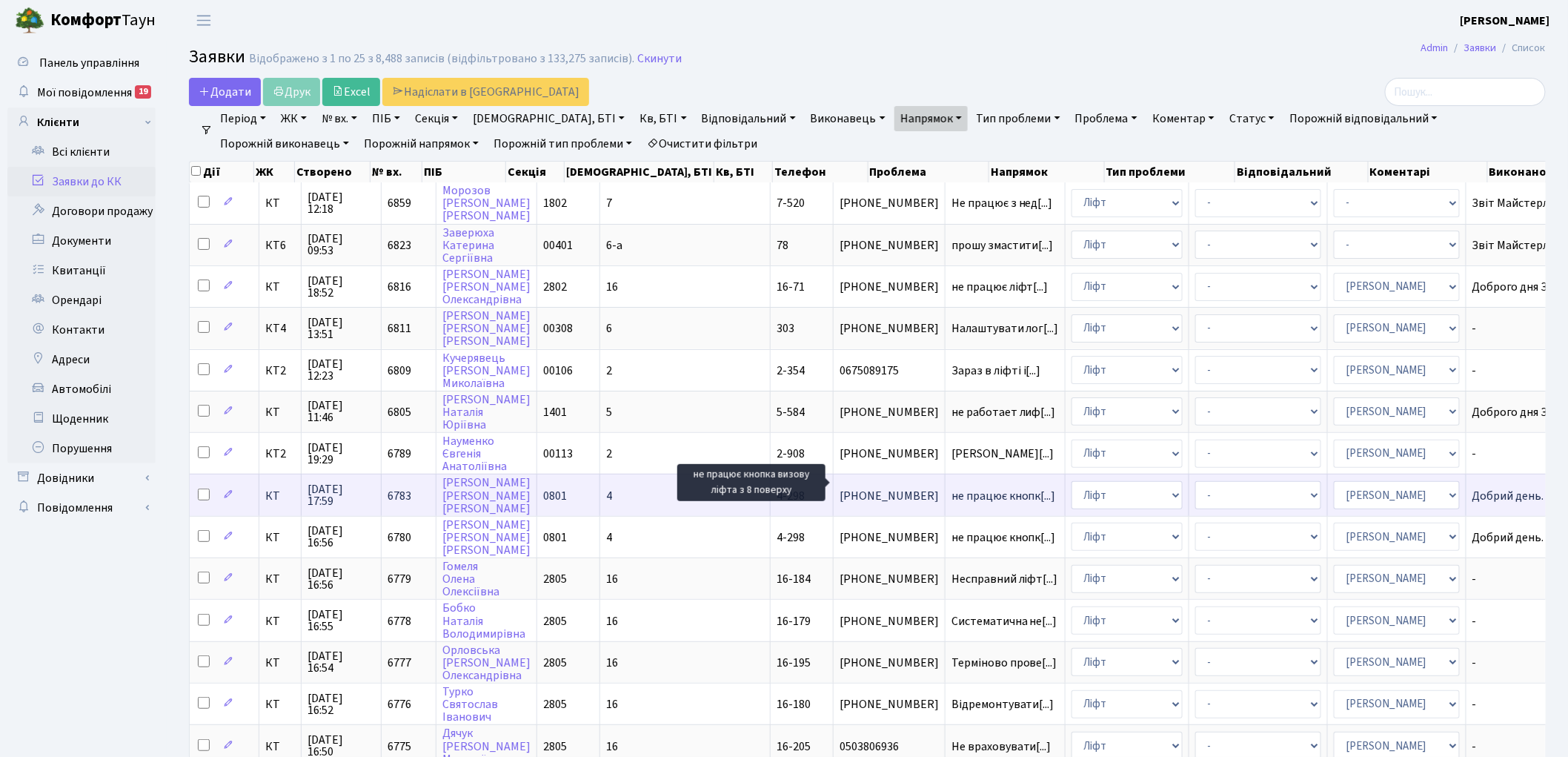
click at [951, 488] on span "не працює кнопк[...]" at bounding box center [1003, 496] width 104 height 17
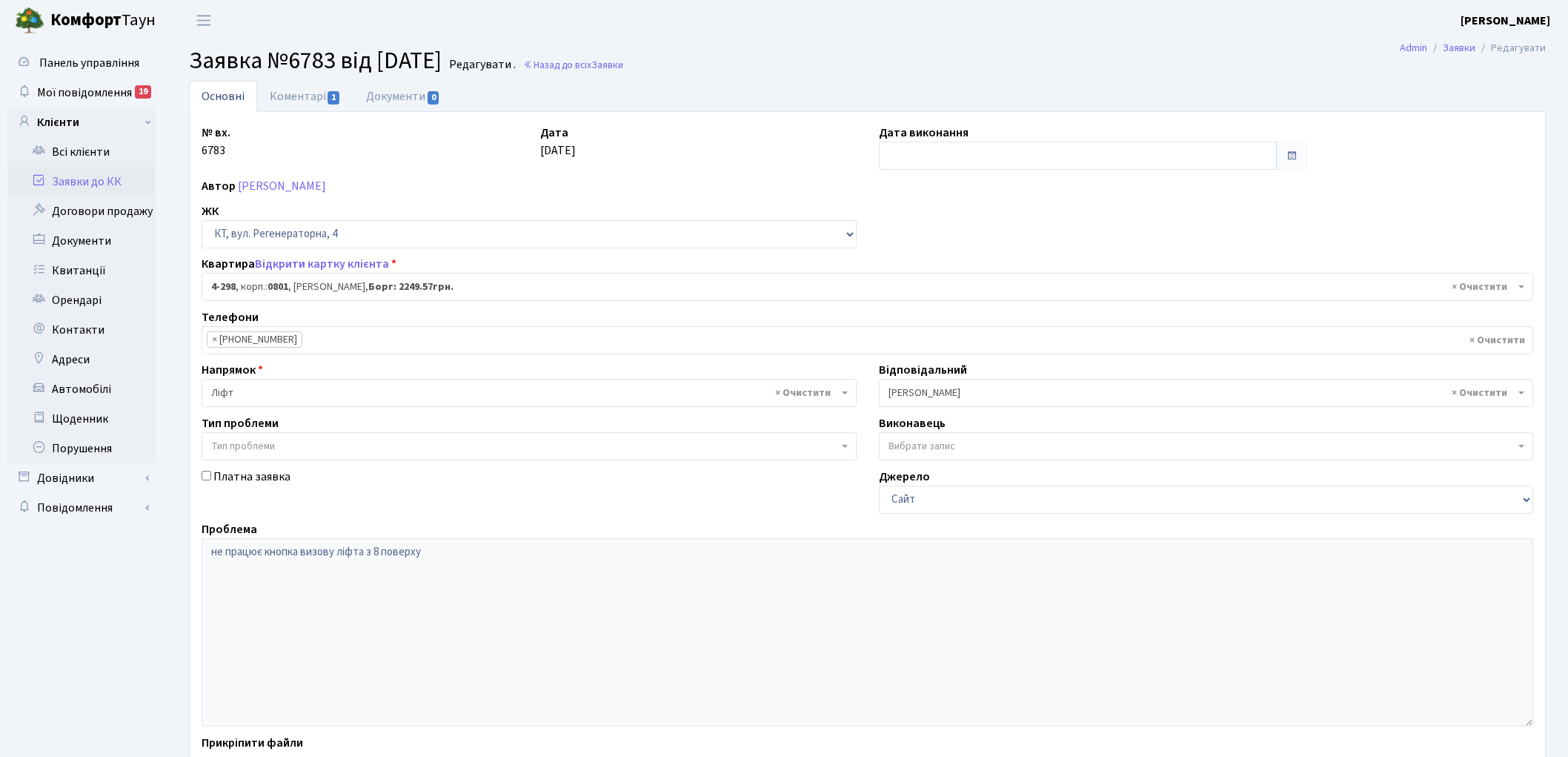
select select "1757"
click at [286, 92] on link "Коментарі 1" at bounding box center [305, 95] width 96 height 31
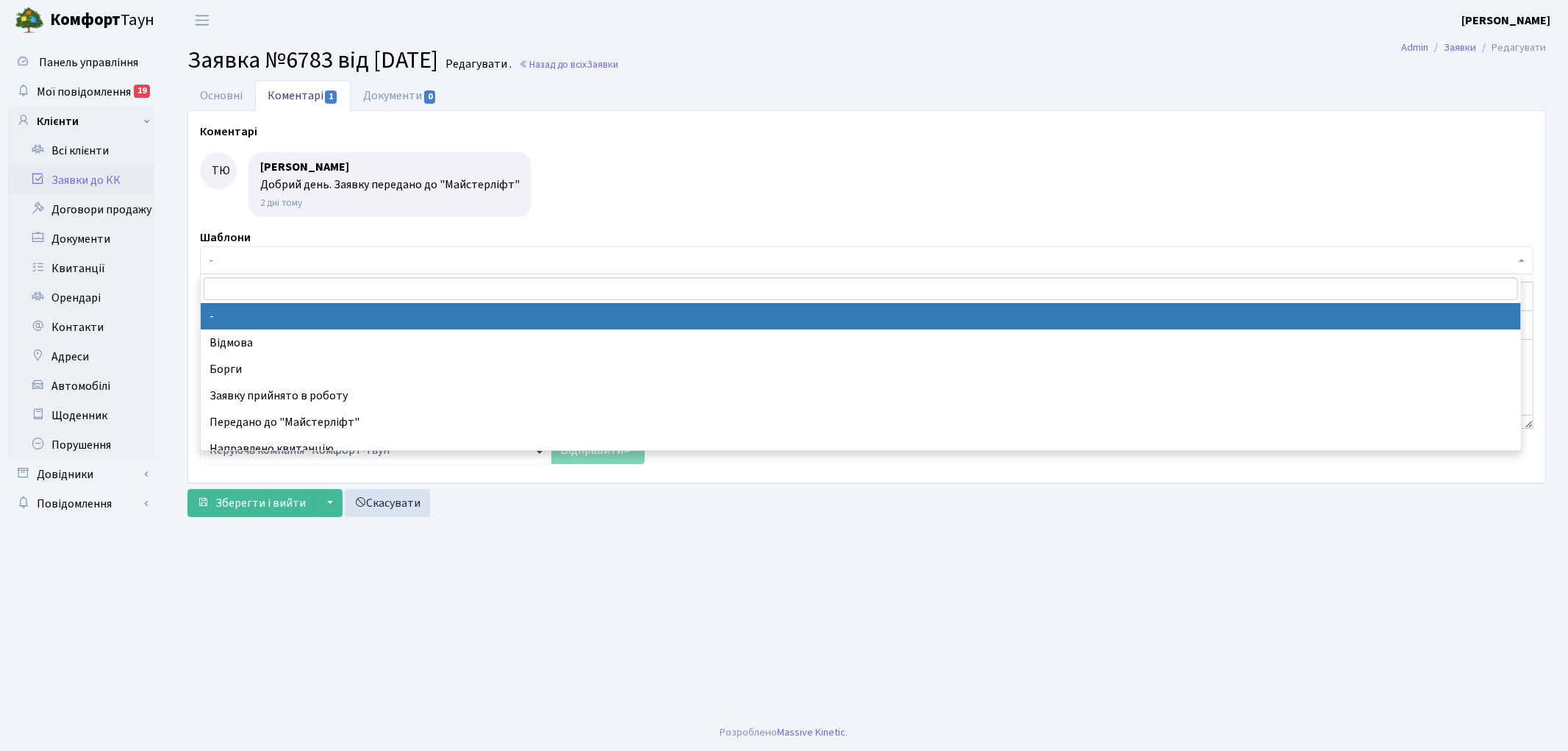
click at [388, 258] on span "-" at bounding box center [863, 260] width 1306 height 15
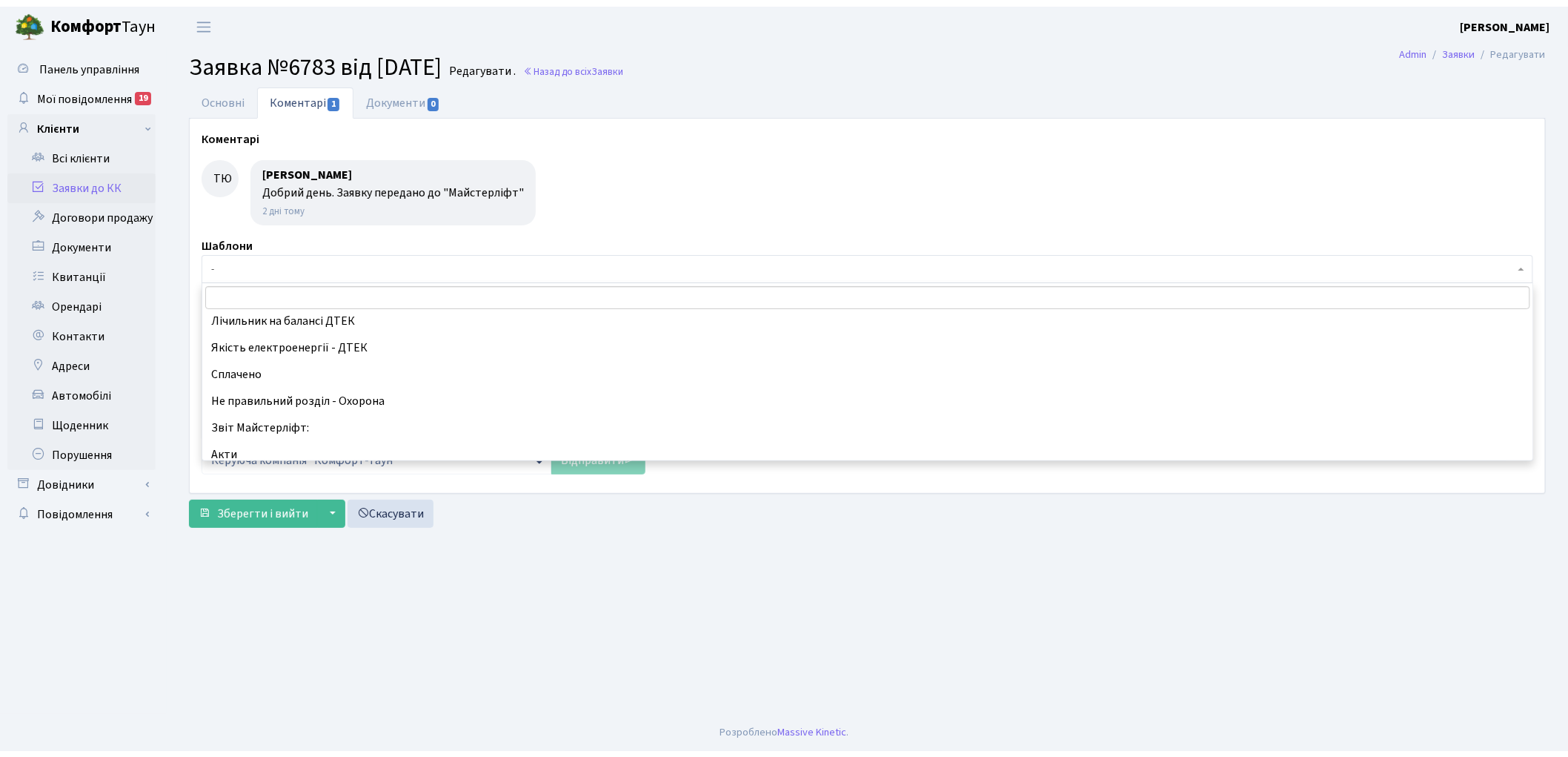
scroll to position [329, 0]
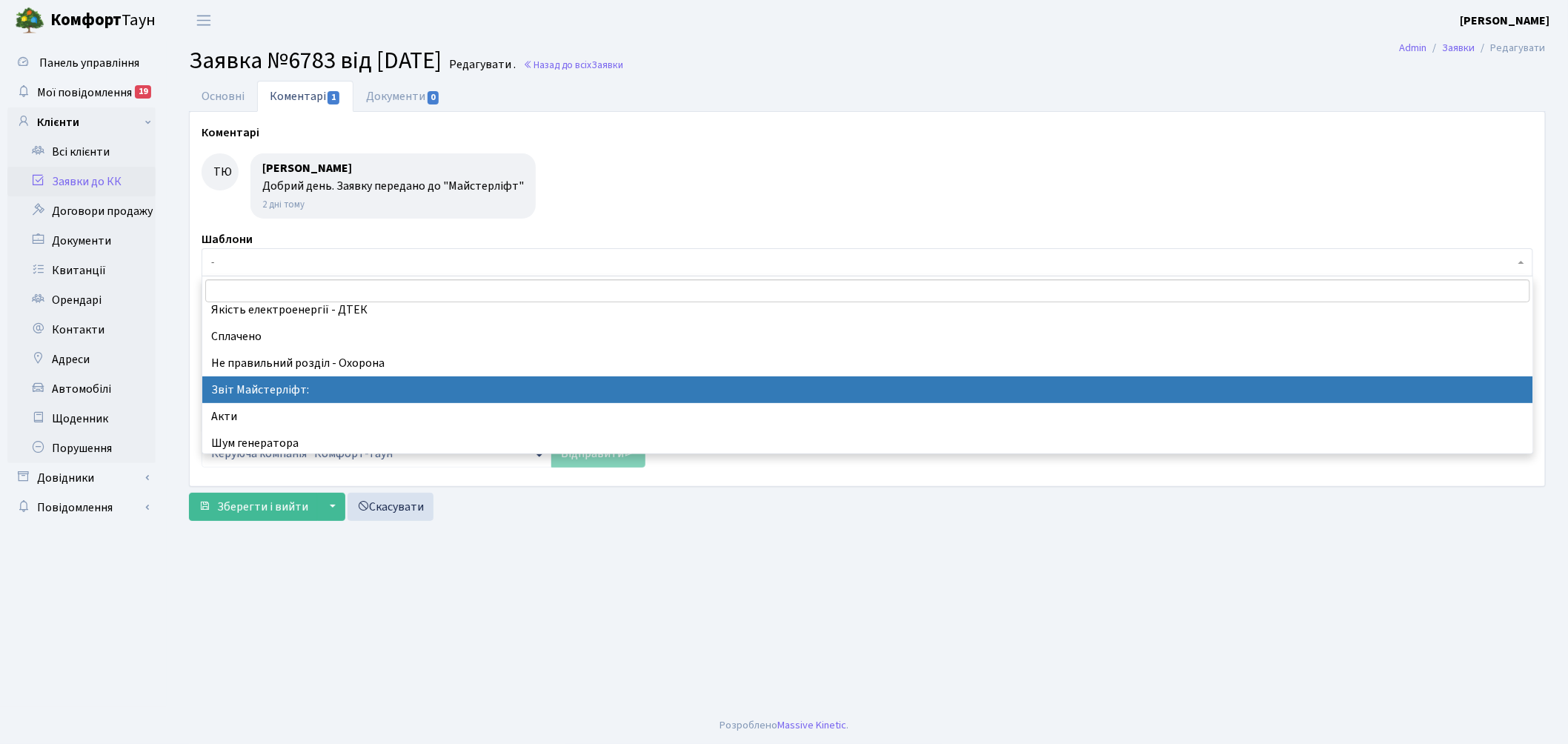
select select "37"
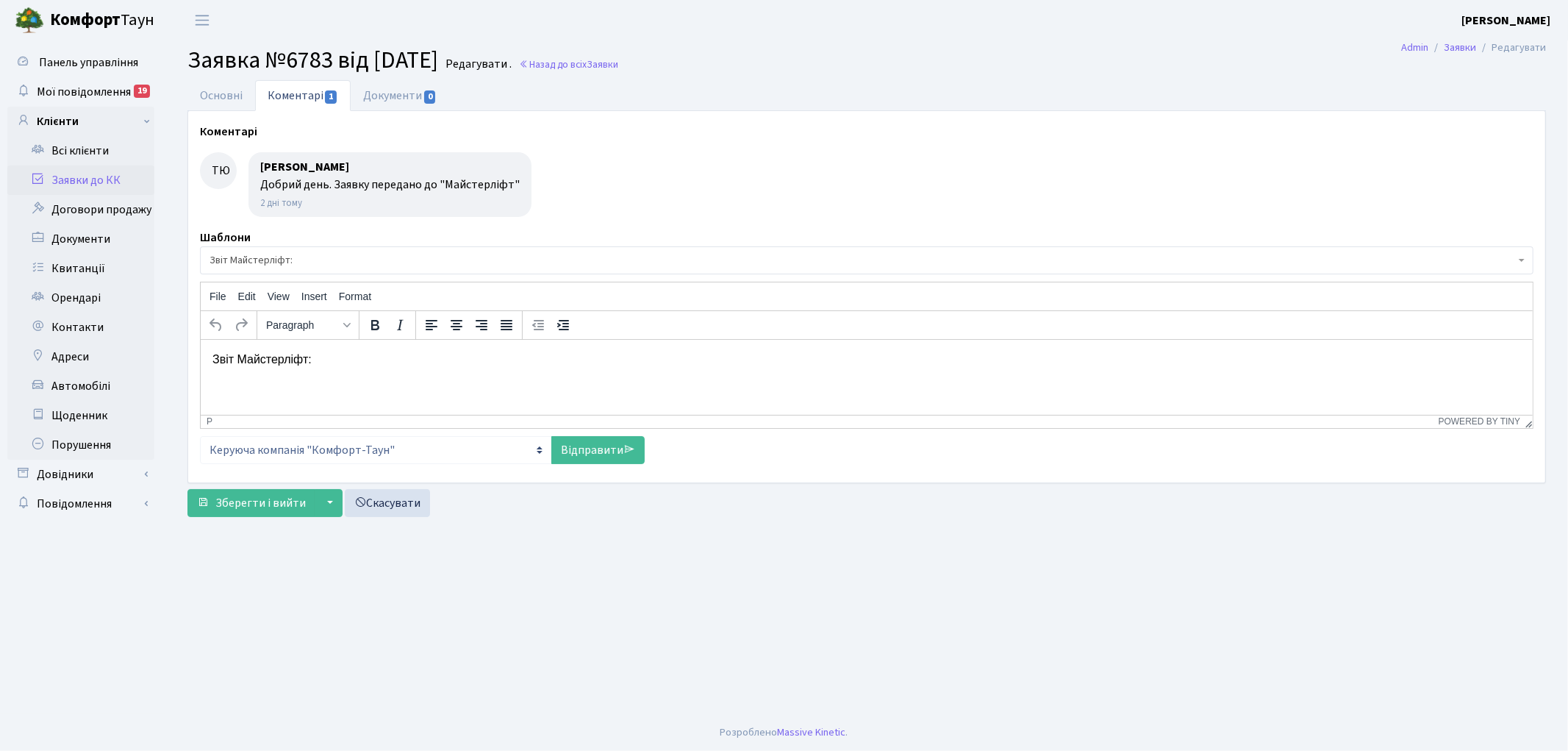
click at [366, 350] on p "Звіт Майстерліфт:" at bounding box center [866, 359] width 1309 height 17
click at [555, 443] on link "Відправити" at bounding box center [598, 449] width 94 height 28
select select
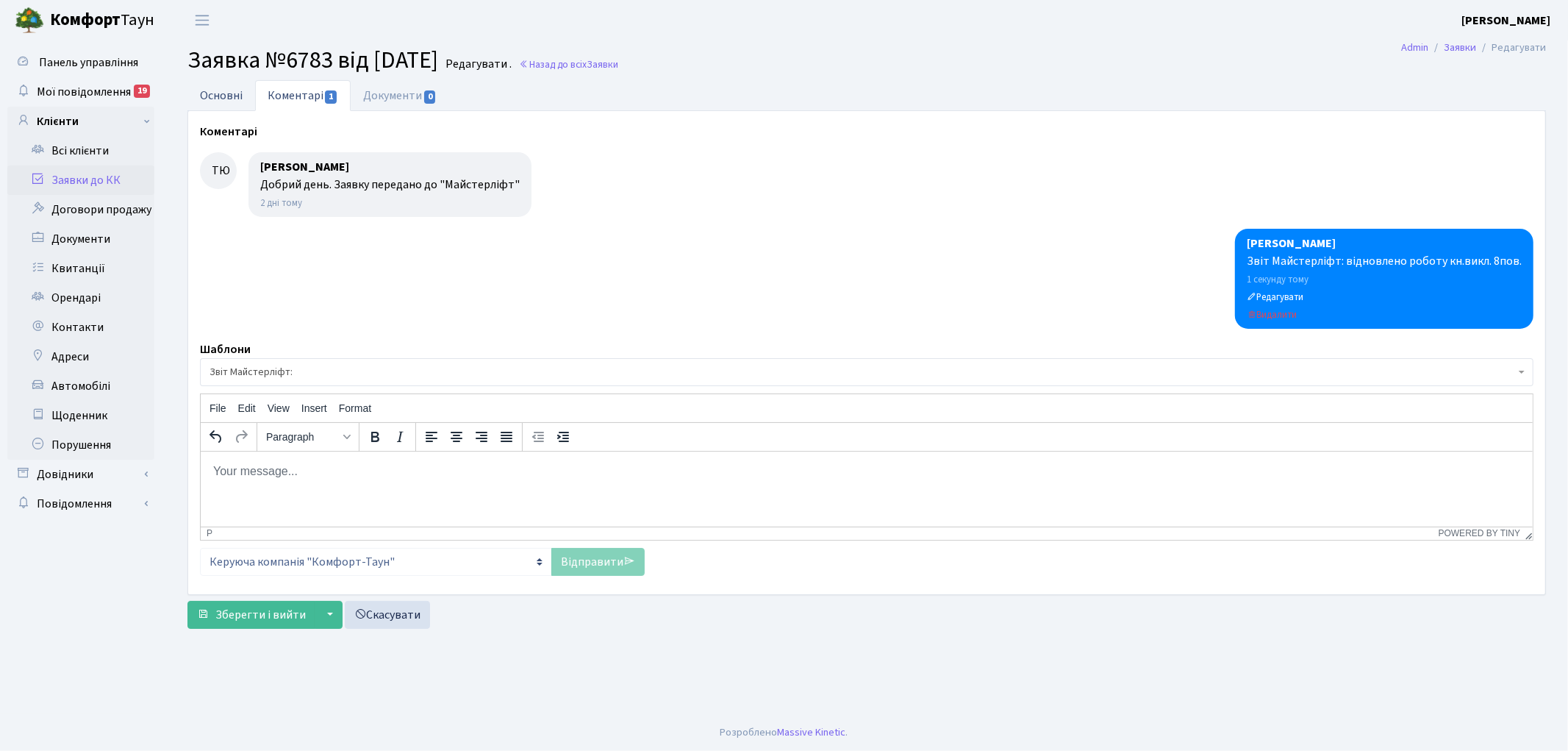
click at [211, 94] on link "Основні" at bounding box center [221, 94] width 68 height 30
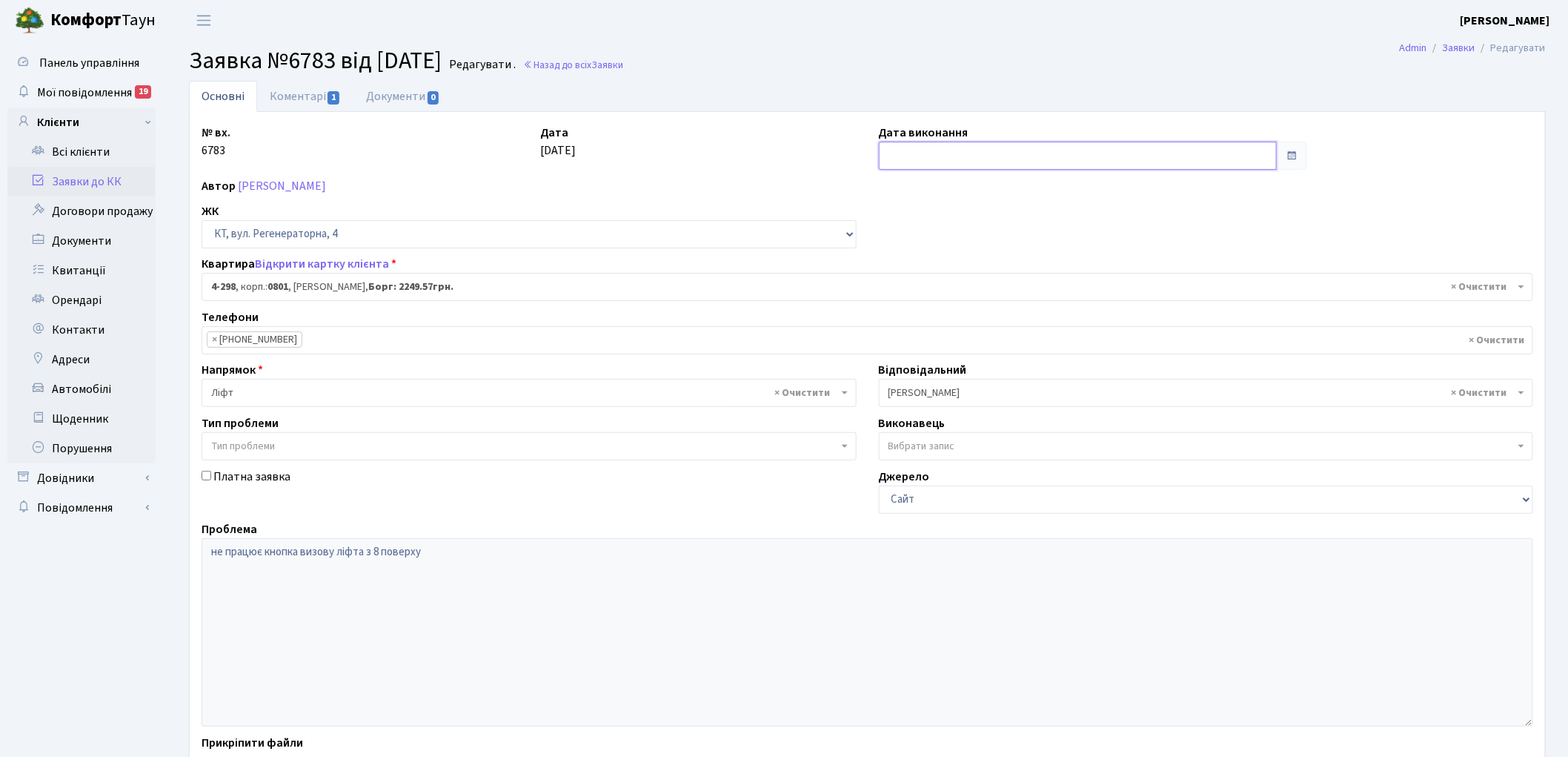
click at [946, 155] on input "text" at bounding box center [1077, 155] width 398 height 28
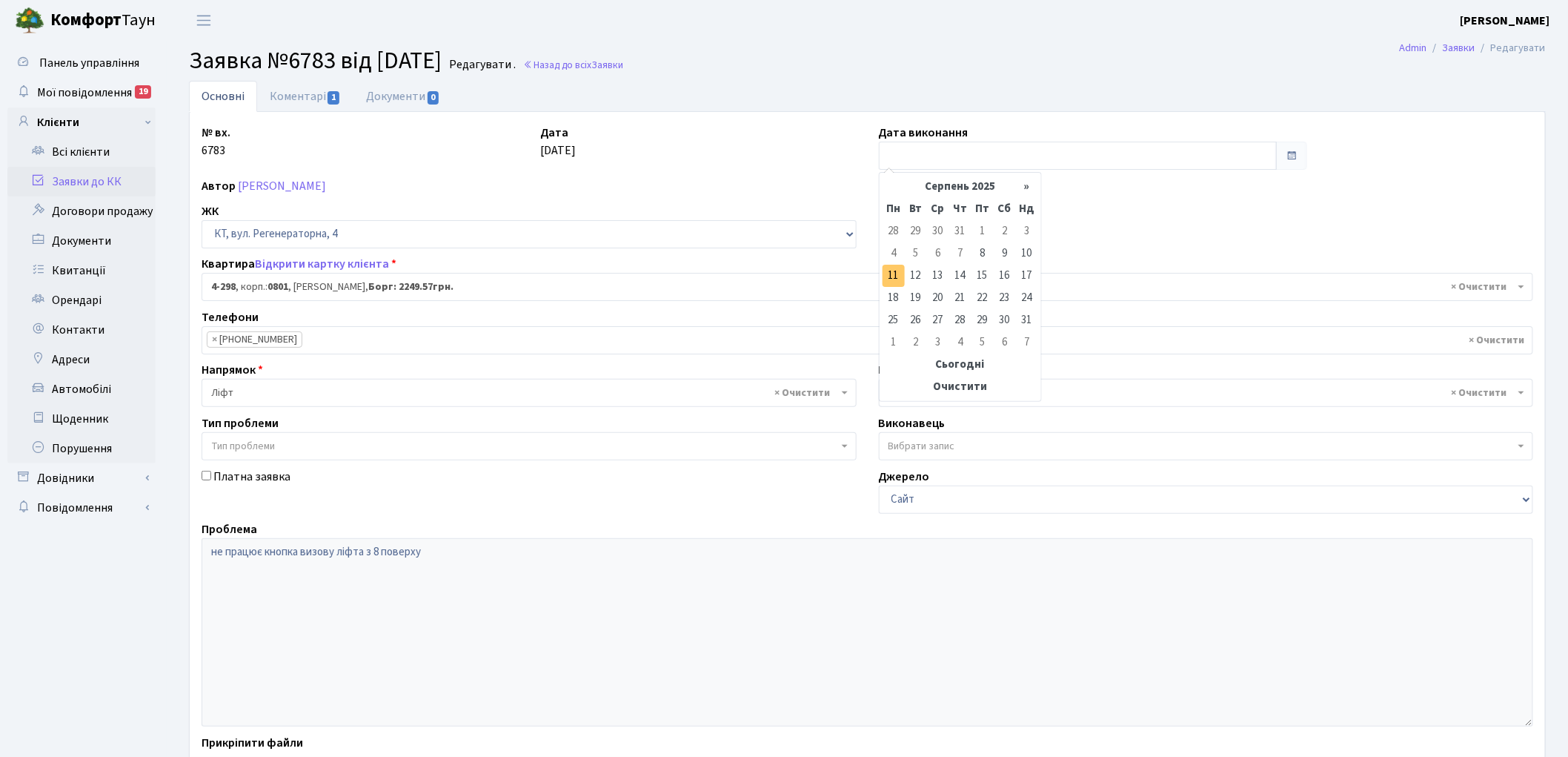
click at [893, 275] on td "11" at bounding box center [893, 275] width 22 height 22
type input "[DATE]"
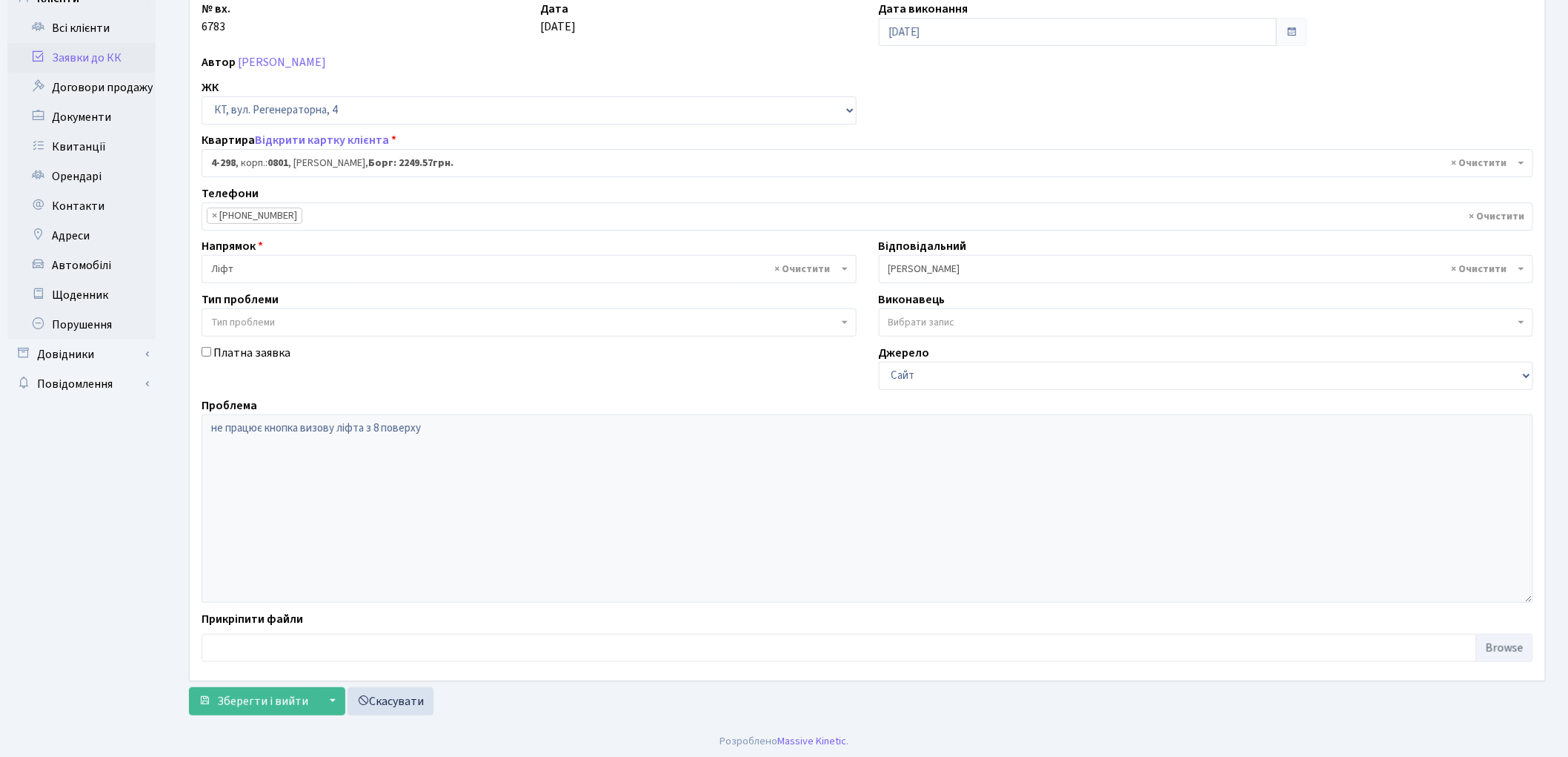
scroll to position [128, 0]
click at [274, 702] on span "Зберегти і вийти" at bounding box center [262, 698] width 91 height 17
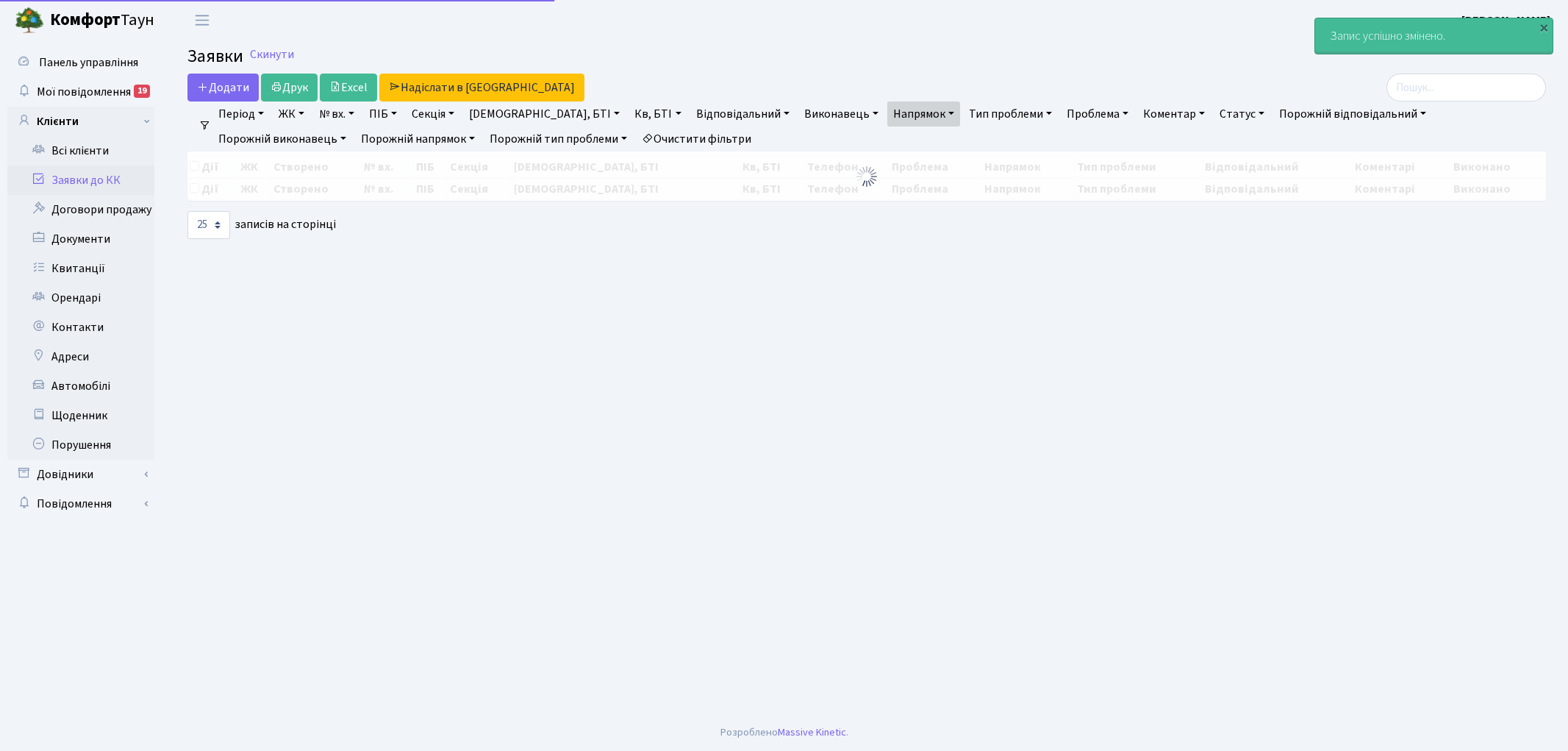
select select "25"
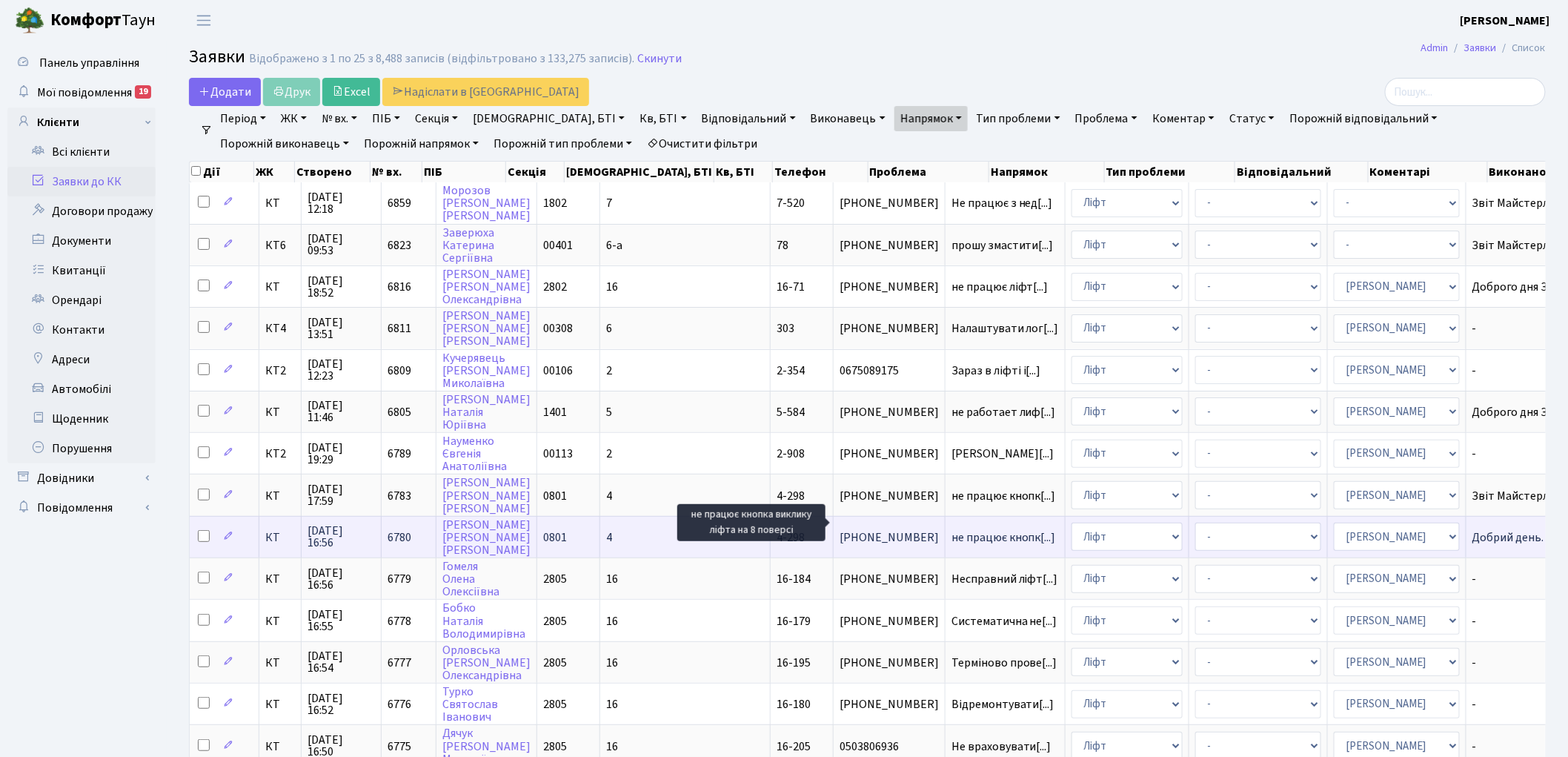
click at [951, 529] on span "не працює кнопк[...]" at bounding box center [1003, 537] width 104 height 17
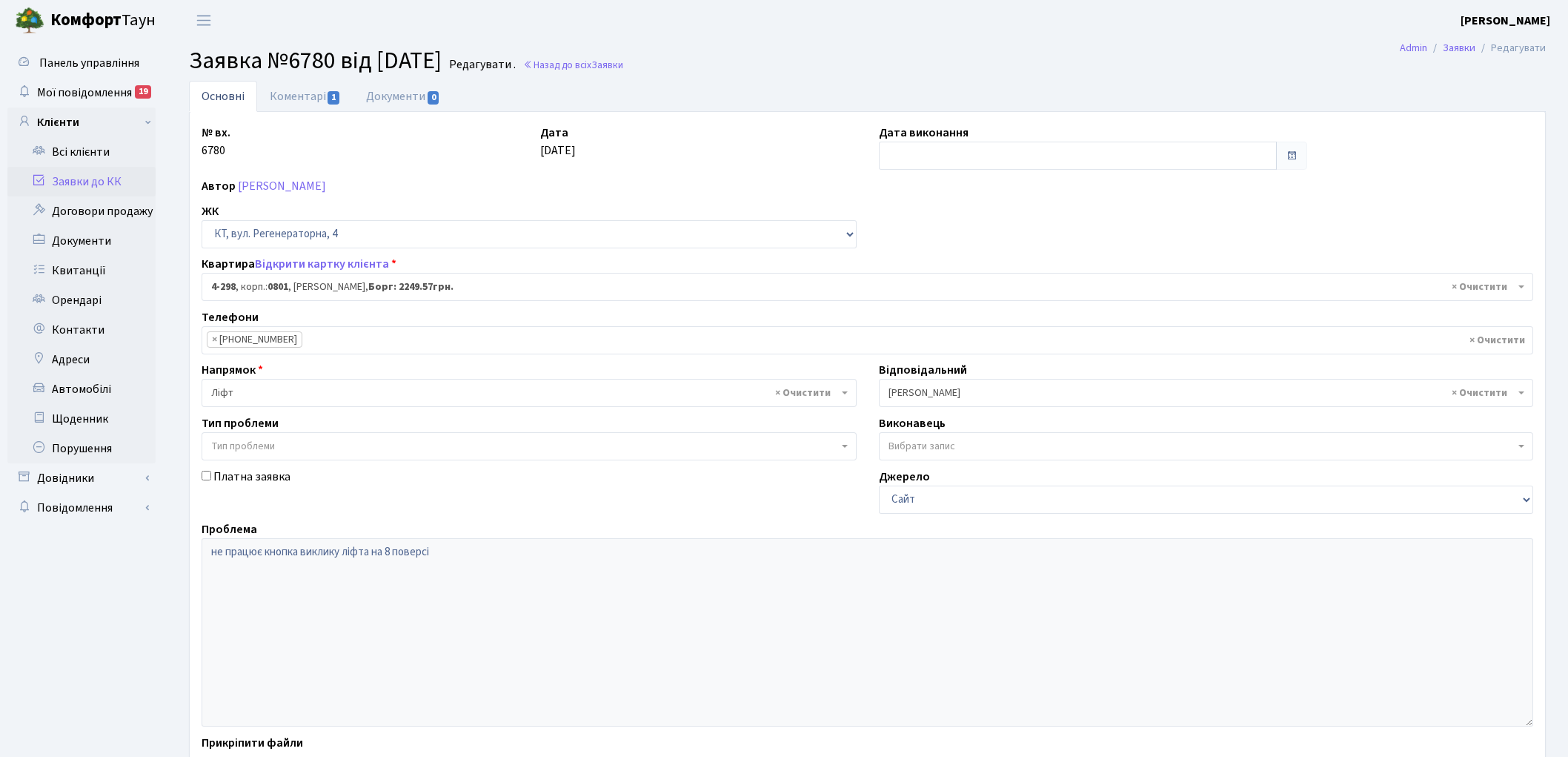
select select "1757"
click at [293, 92] on link "Коментарі 1" at bounding box center [305, 96] width 96 height 31
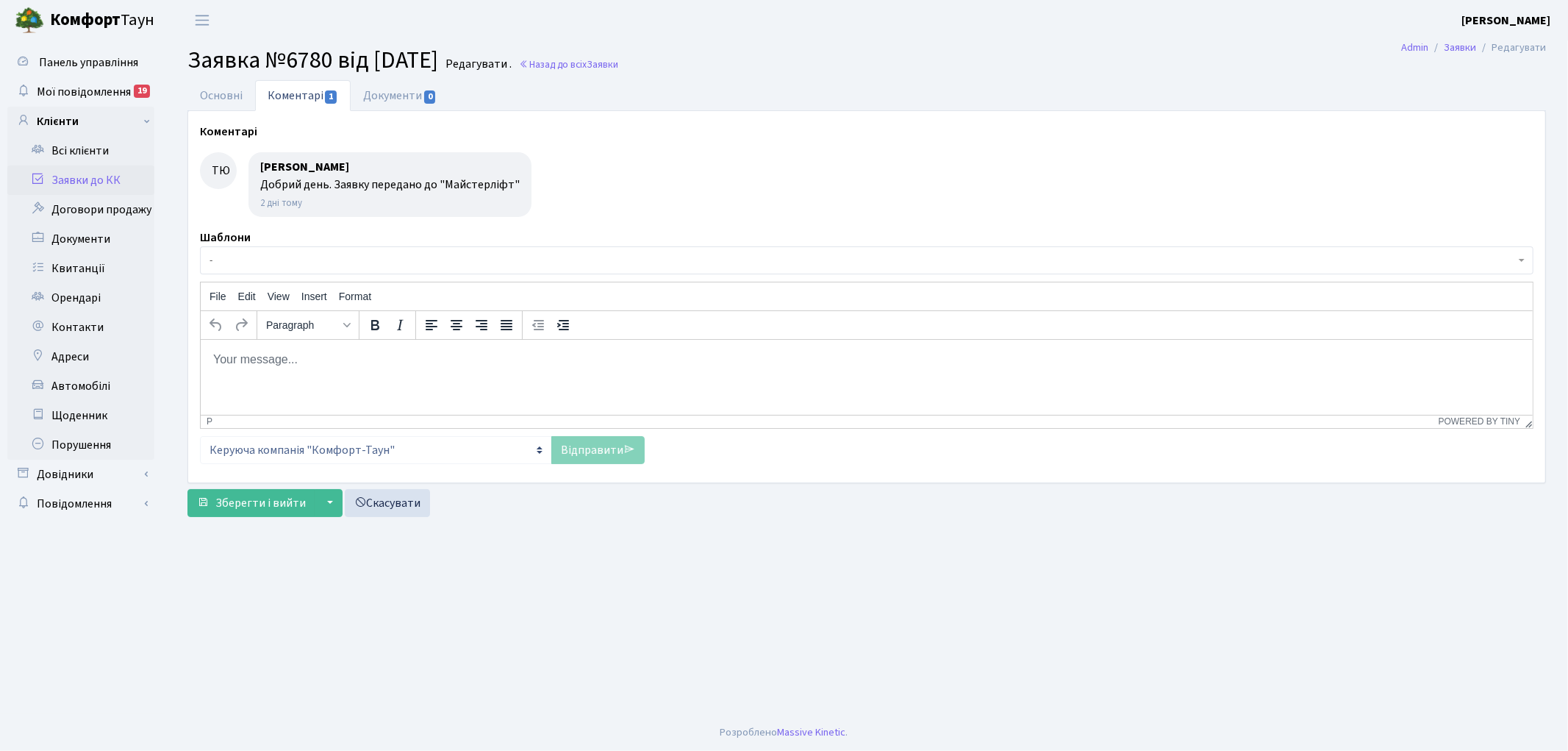
click at [424, 258] on span "-" at bounding box center [863, 260] width 1306 height 15
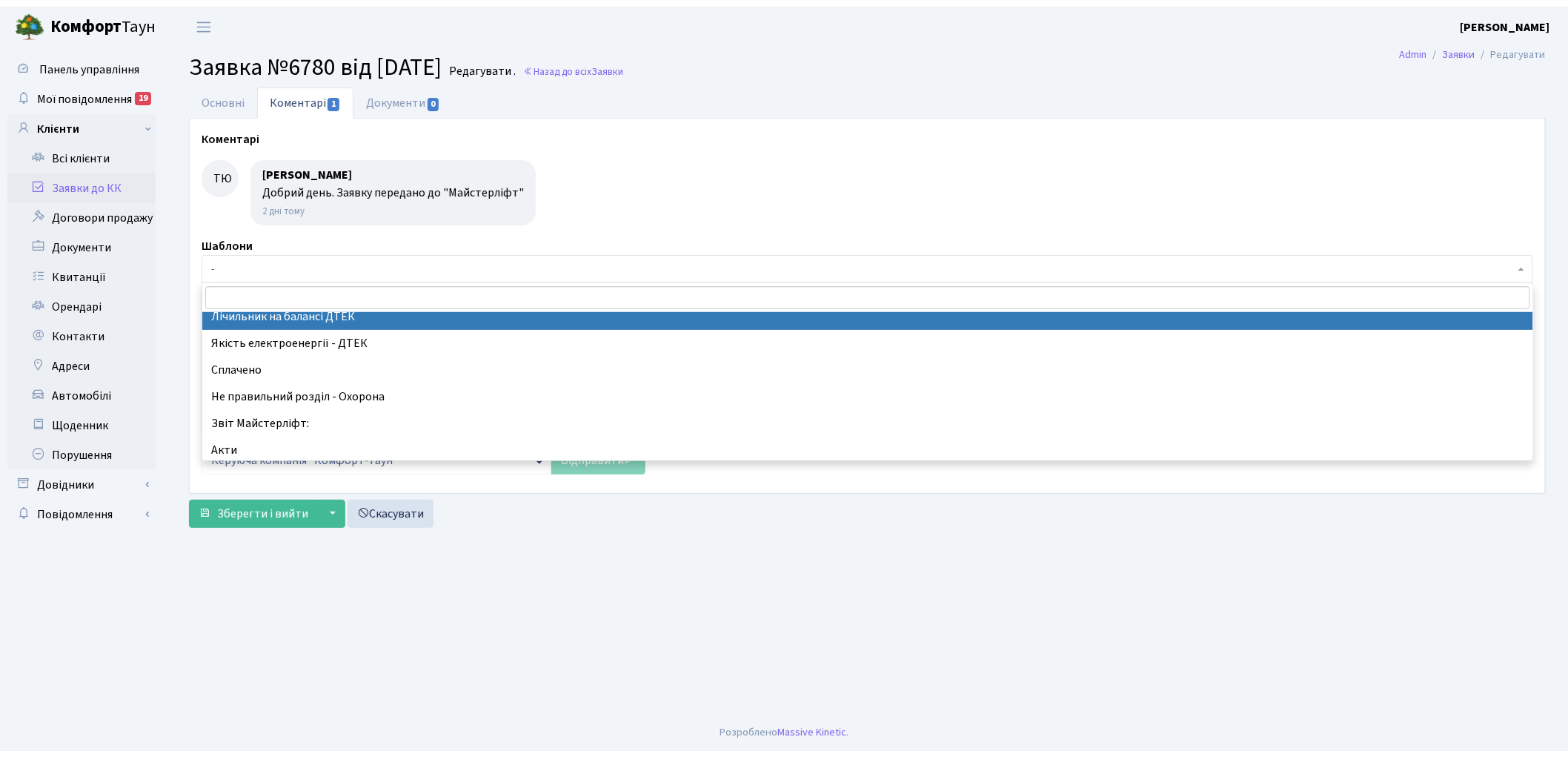
scroll to position [329, 0]
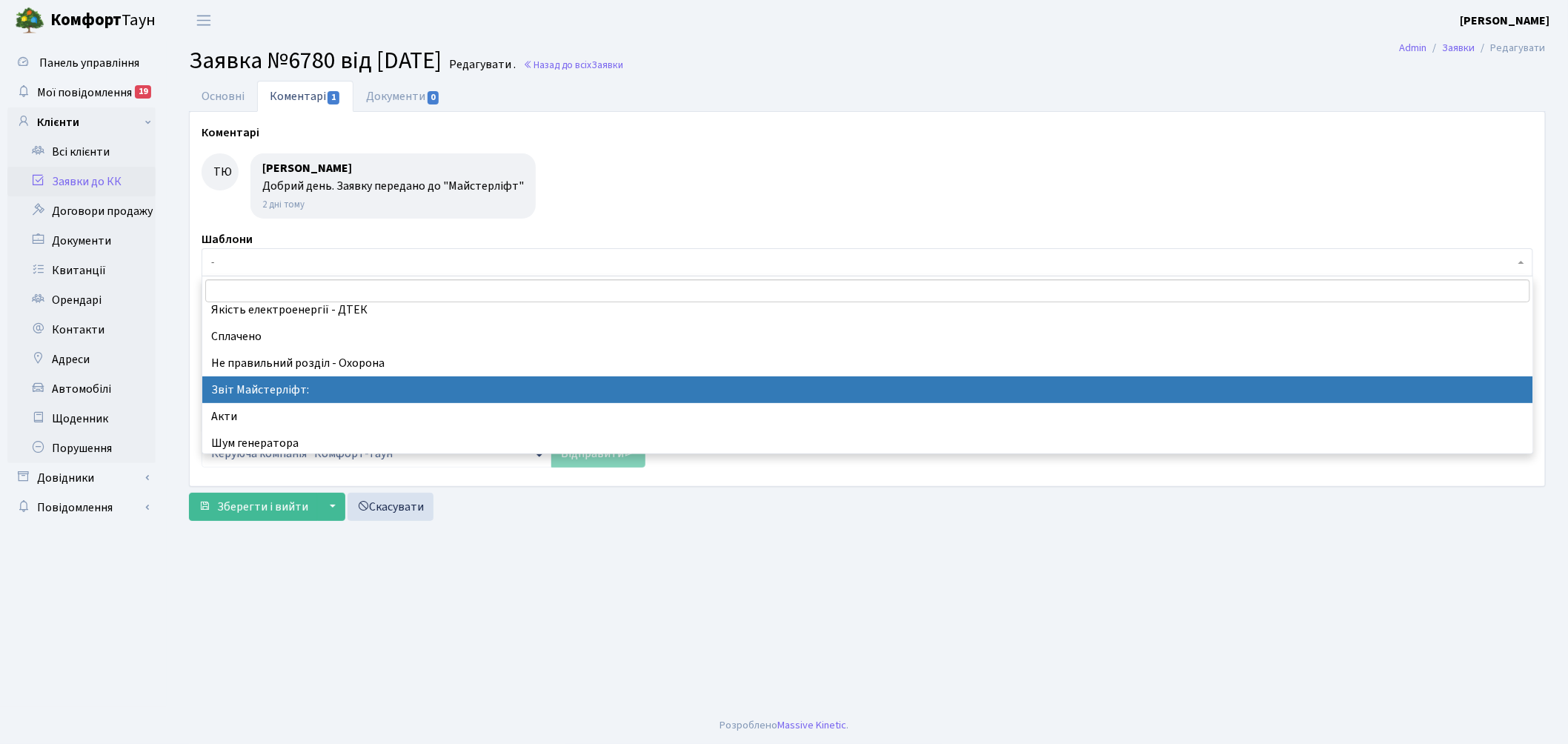
select select "37"
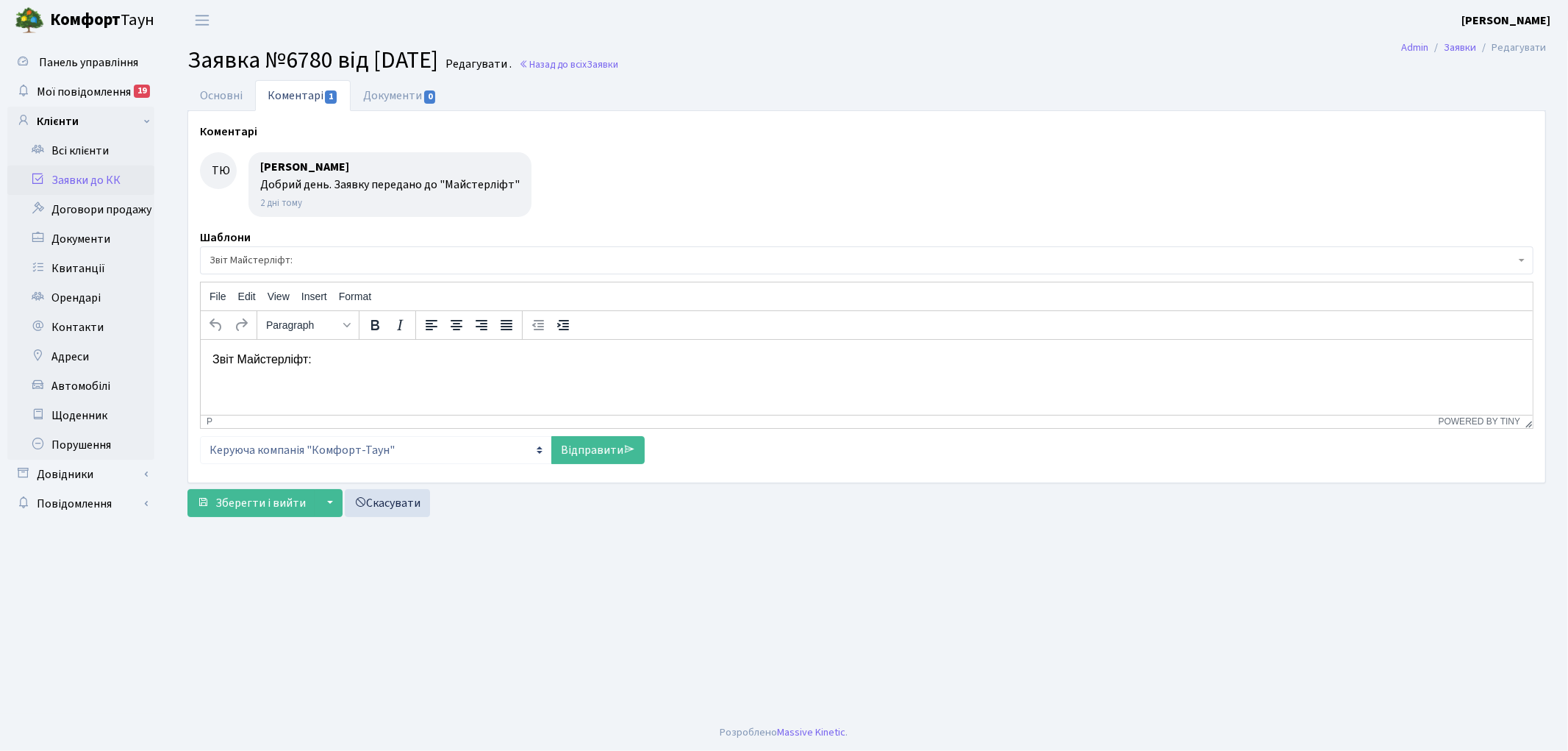
click at [322, 379] on html "Звіт Майстерліфт:" at bounding box center [866, 359] width 1332 height 39
click at [577, 437] on link "Відправити" at bounding box center [598, 449] width 94 height 28
select select
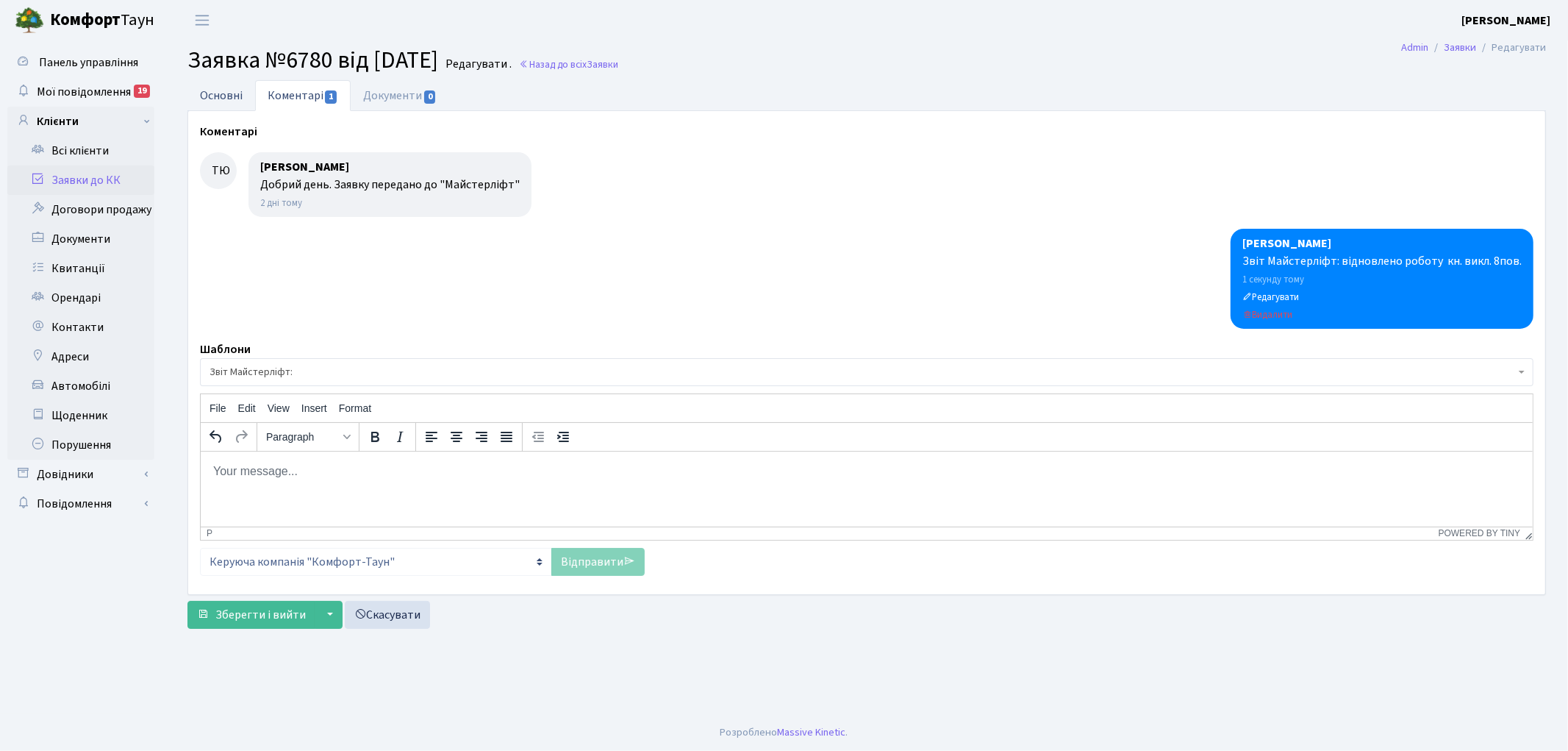
click at [214, 97] on link "Основні" at bounding box center [221, 94] width 68 height 30
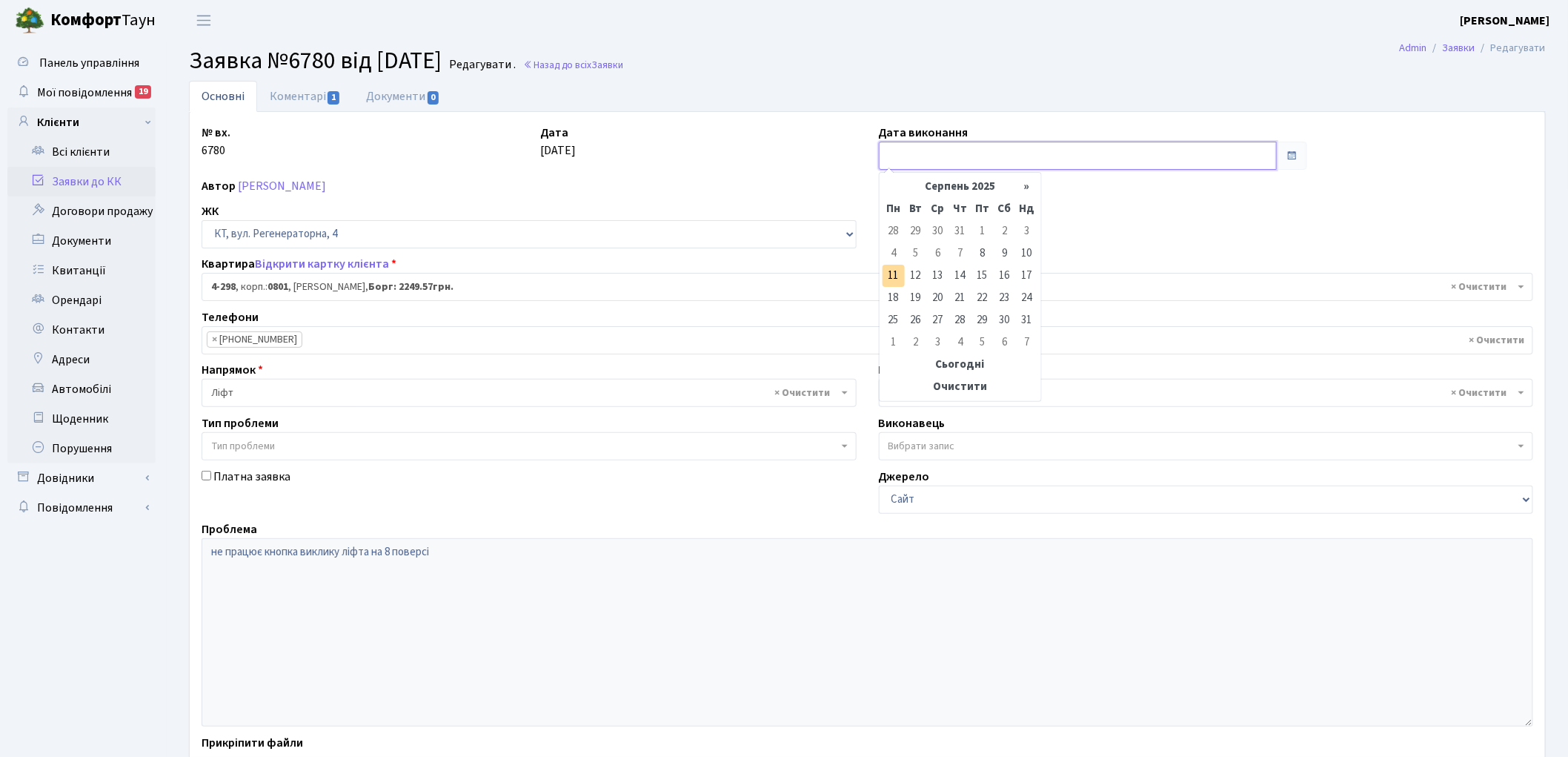
click at [934, 151] on input "text" at bounding box center [1077, 155] width 398 height 28
click at [893, 278] on td "11" at bounding box center [893, 275] width 22 height 22
type input "[DATE]"
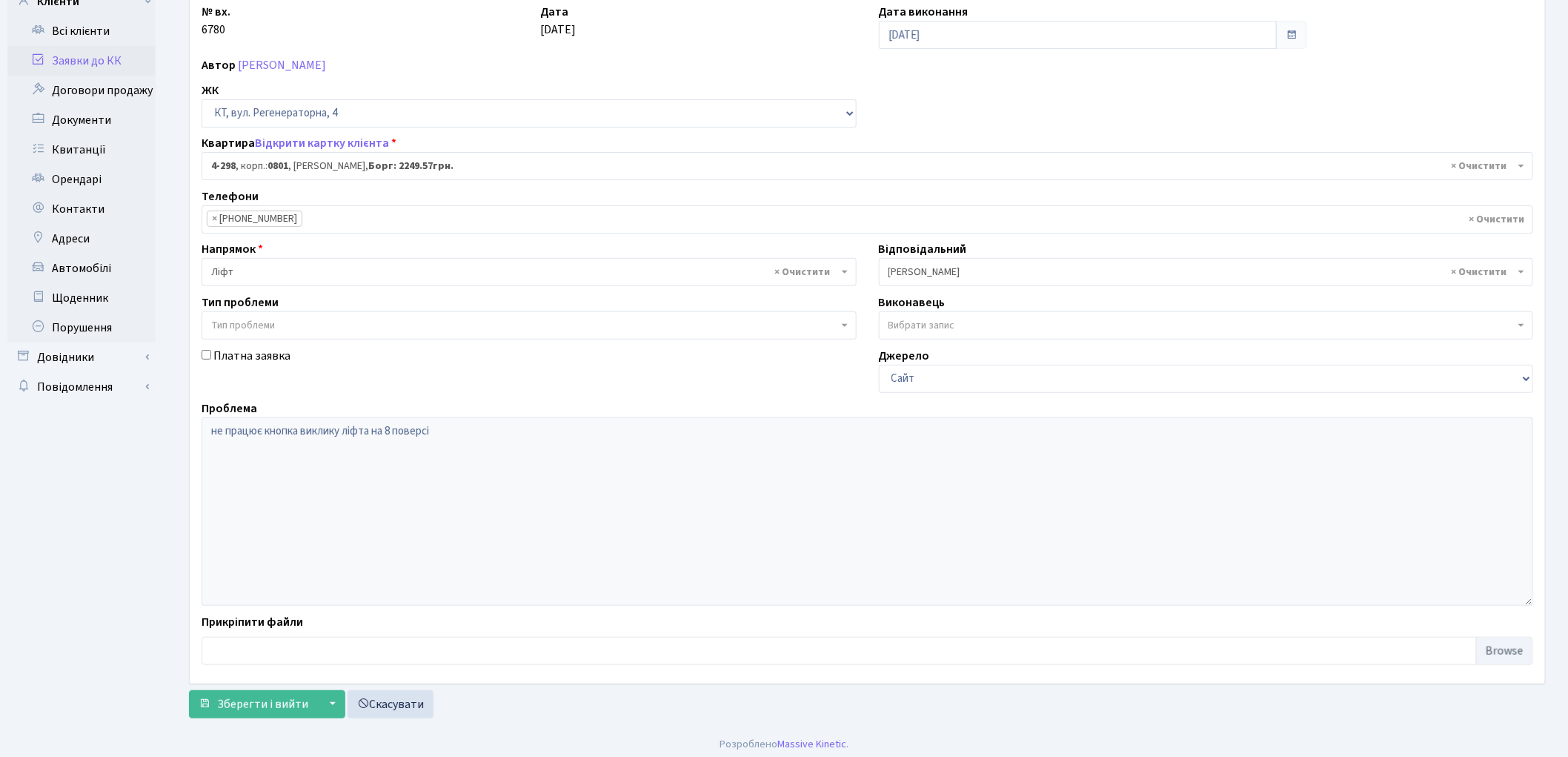
scroll to position [128, 0]
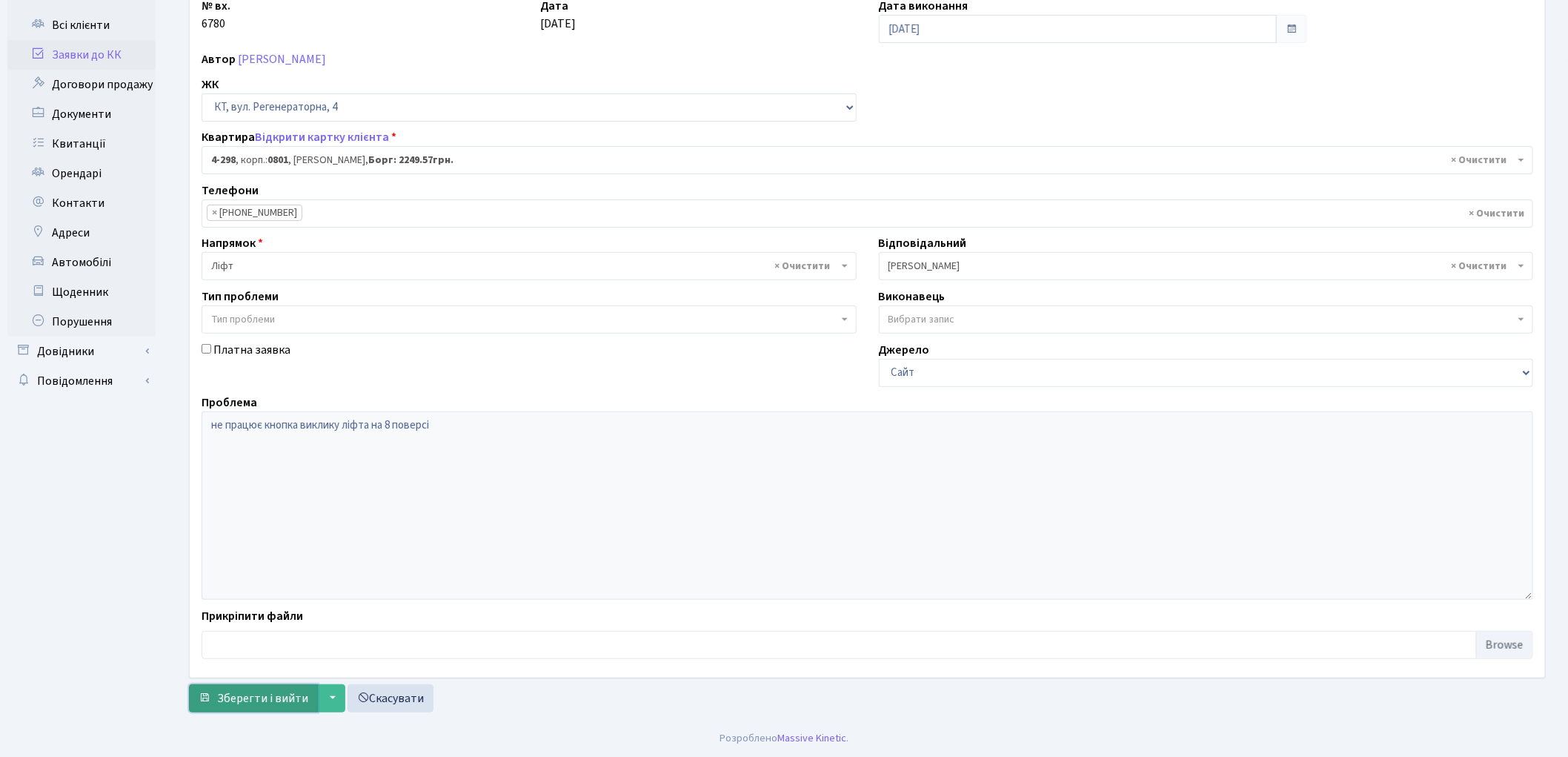
click at [246, 701] on span "Зберегти і вийти" at bounding box center [262, 698] width 91 height 17
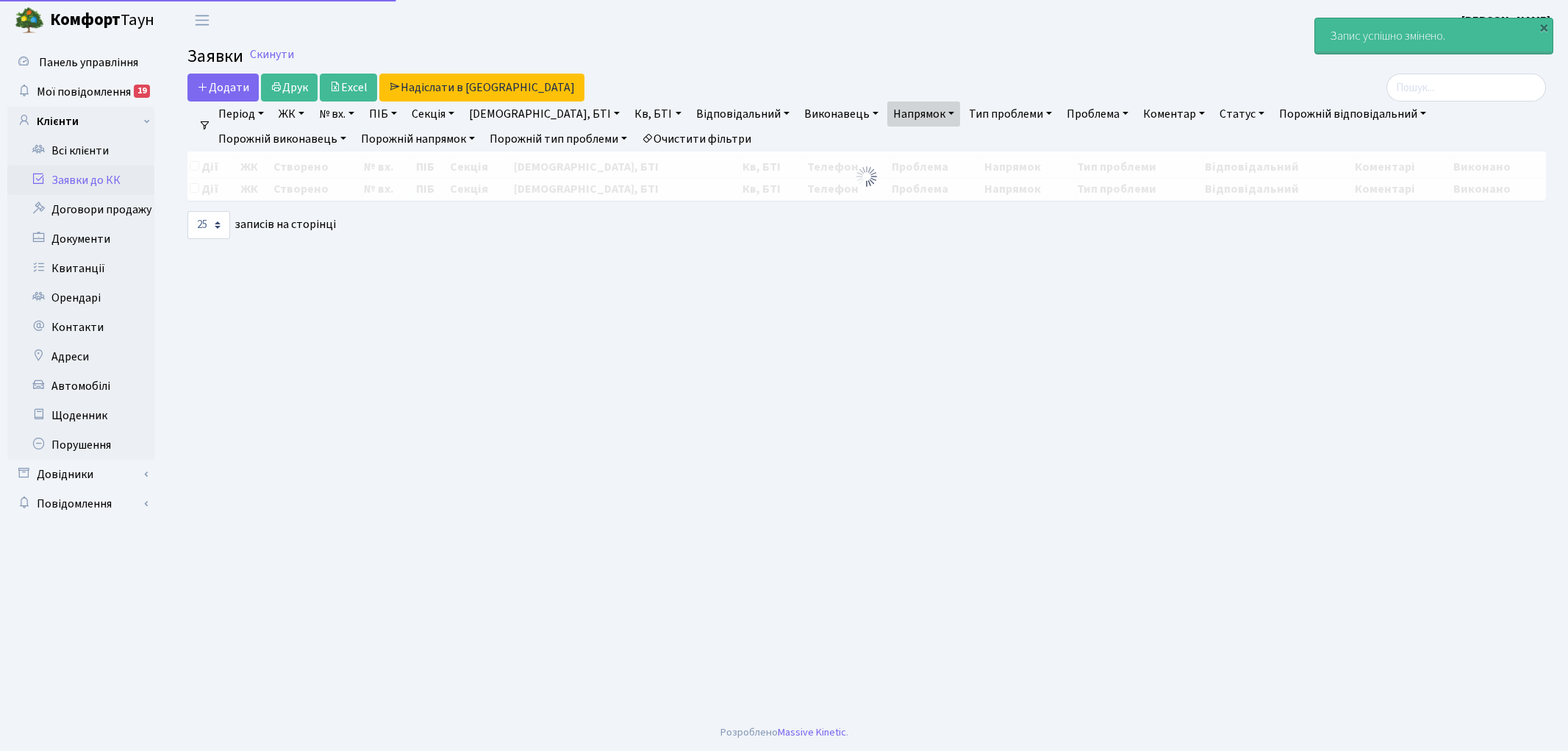
select select "25"
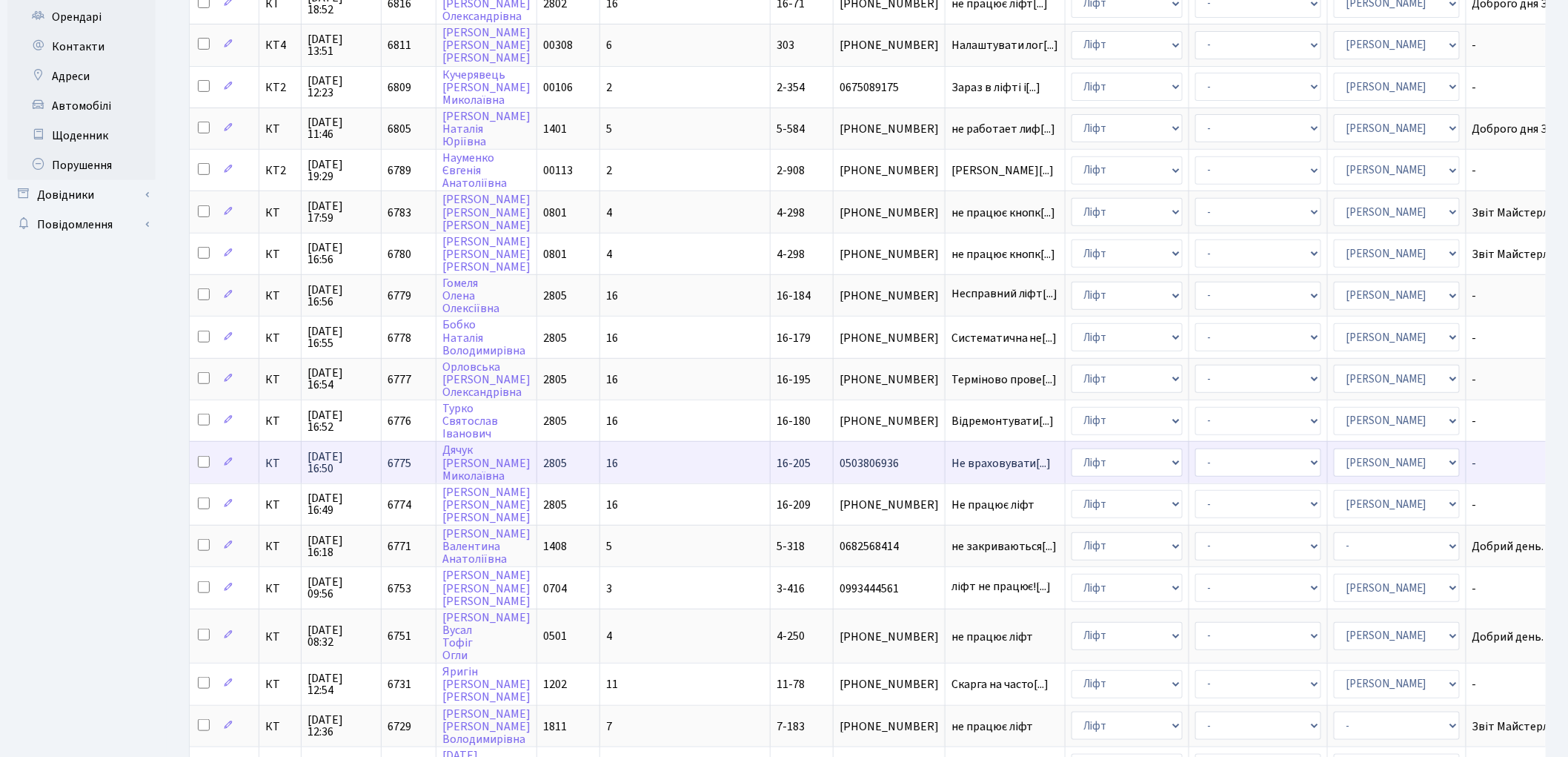
scroll to position [329, 0]
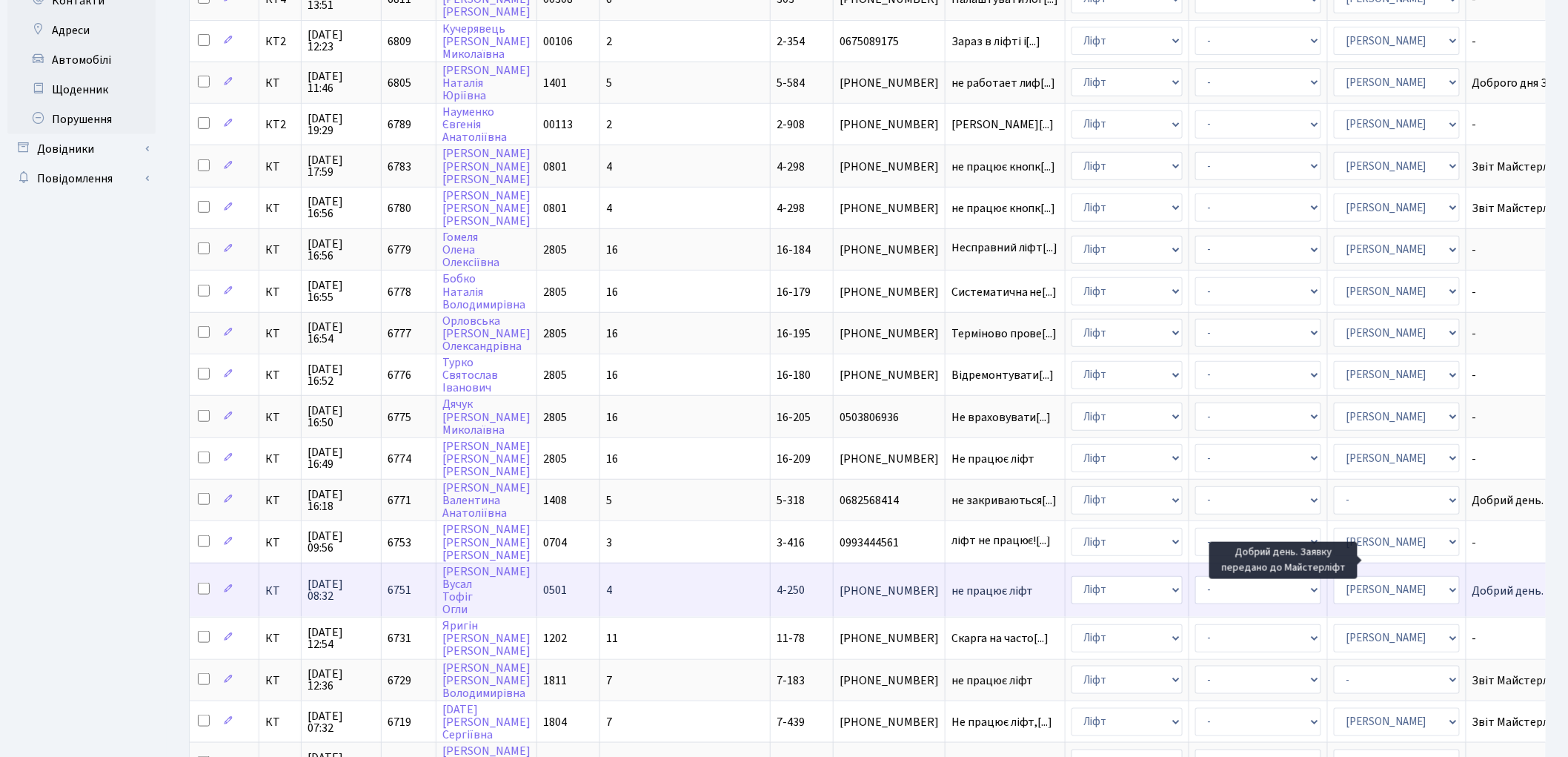
click at [1472, 582] on span "Добрий день. За[...]" at bounding box center [1523, 591] width 102 height 17
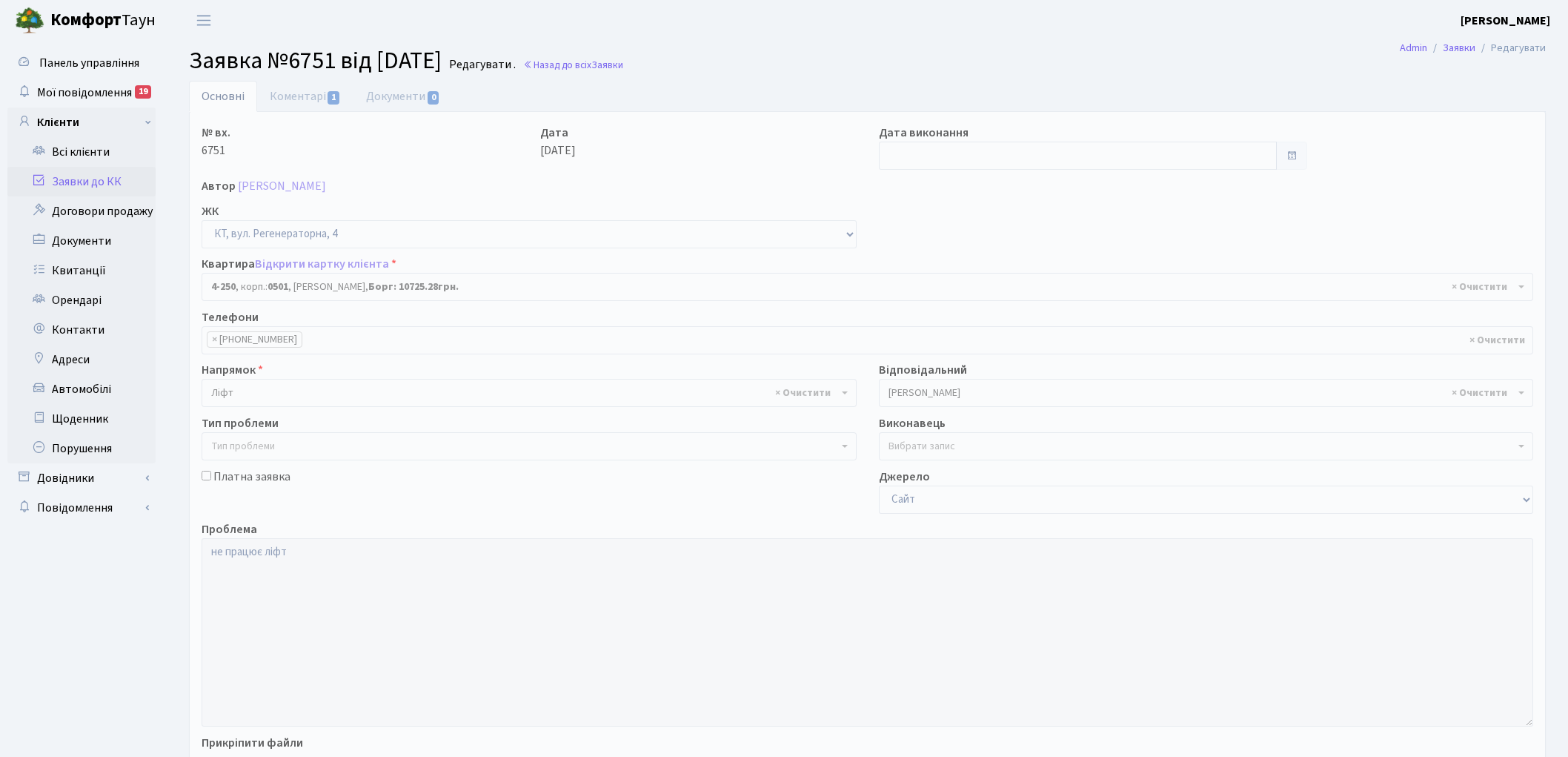
select select "1028"
click at [298, 99] on link "Коментарі 1" at bounding box center [305, 95] width 96 height 31
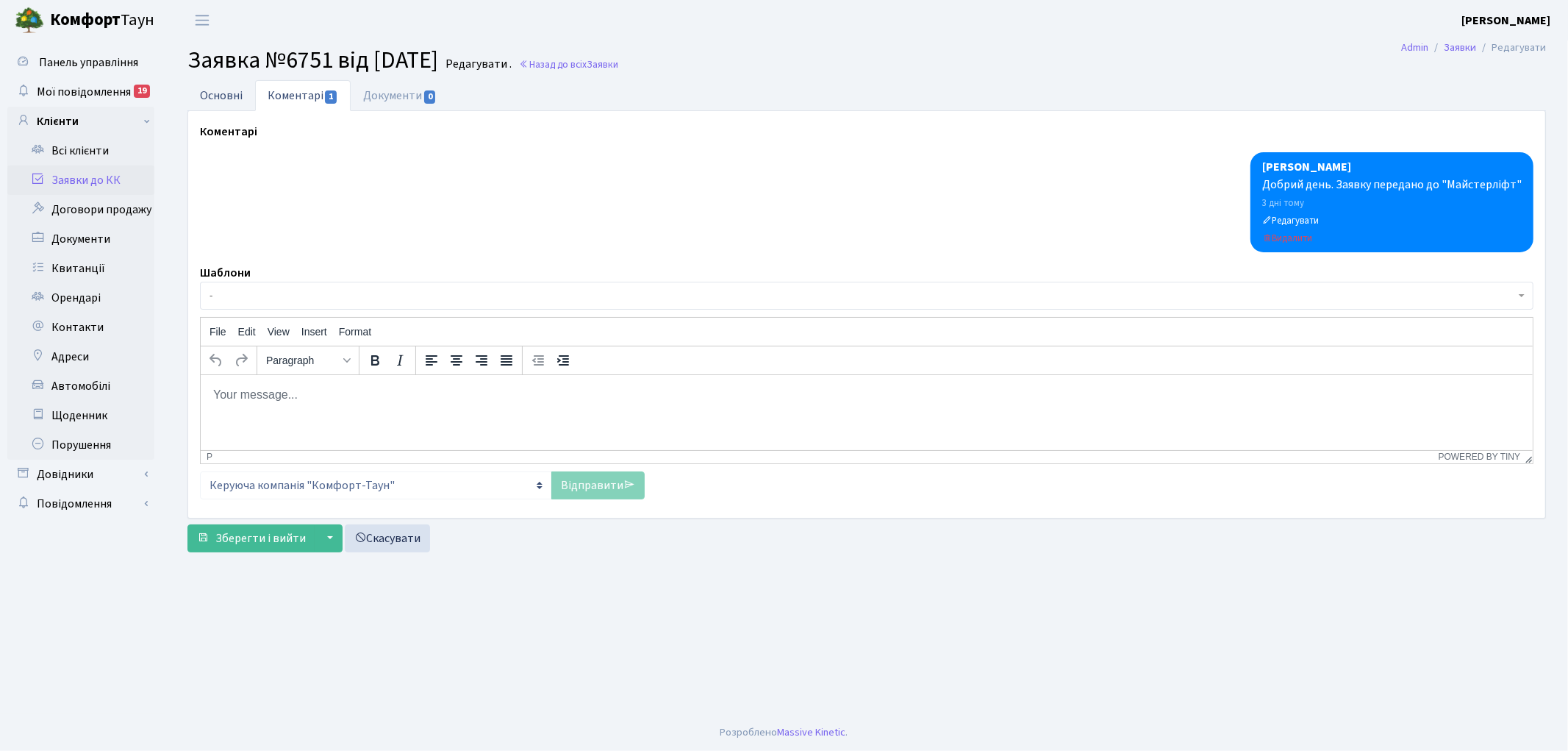
click at [204, 97] on link "Основні" at bounding box center [221, 94] width 68 height 30
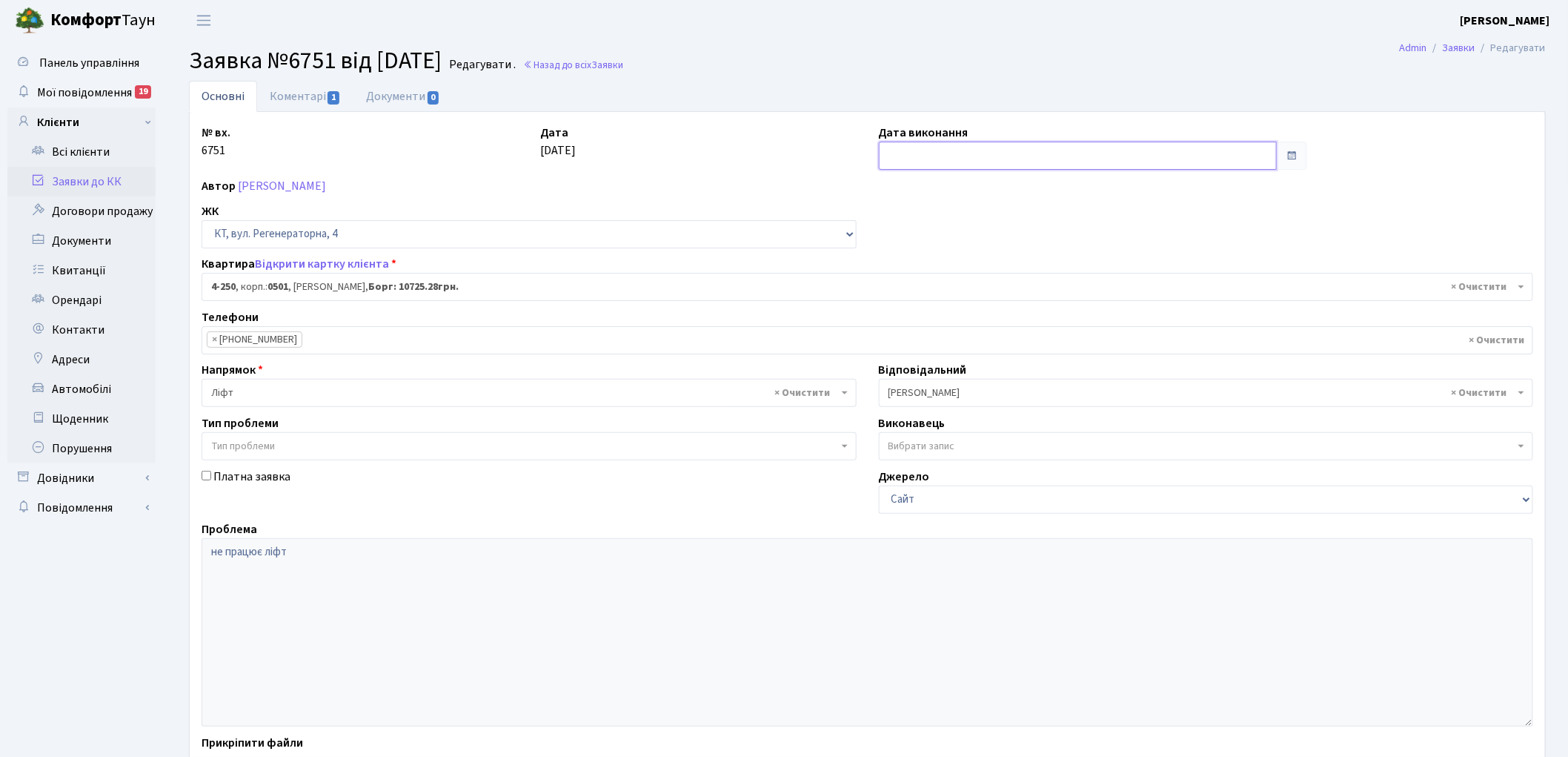
click at [908, 163] on input "text" at bounding box center [1077, 155] width 398 height 28
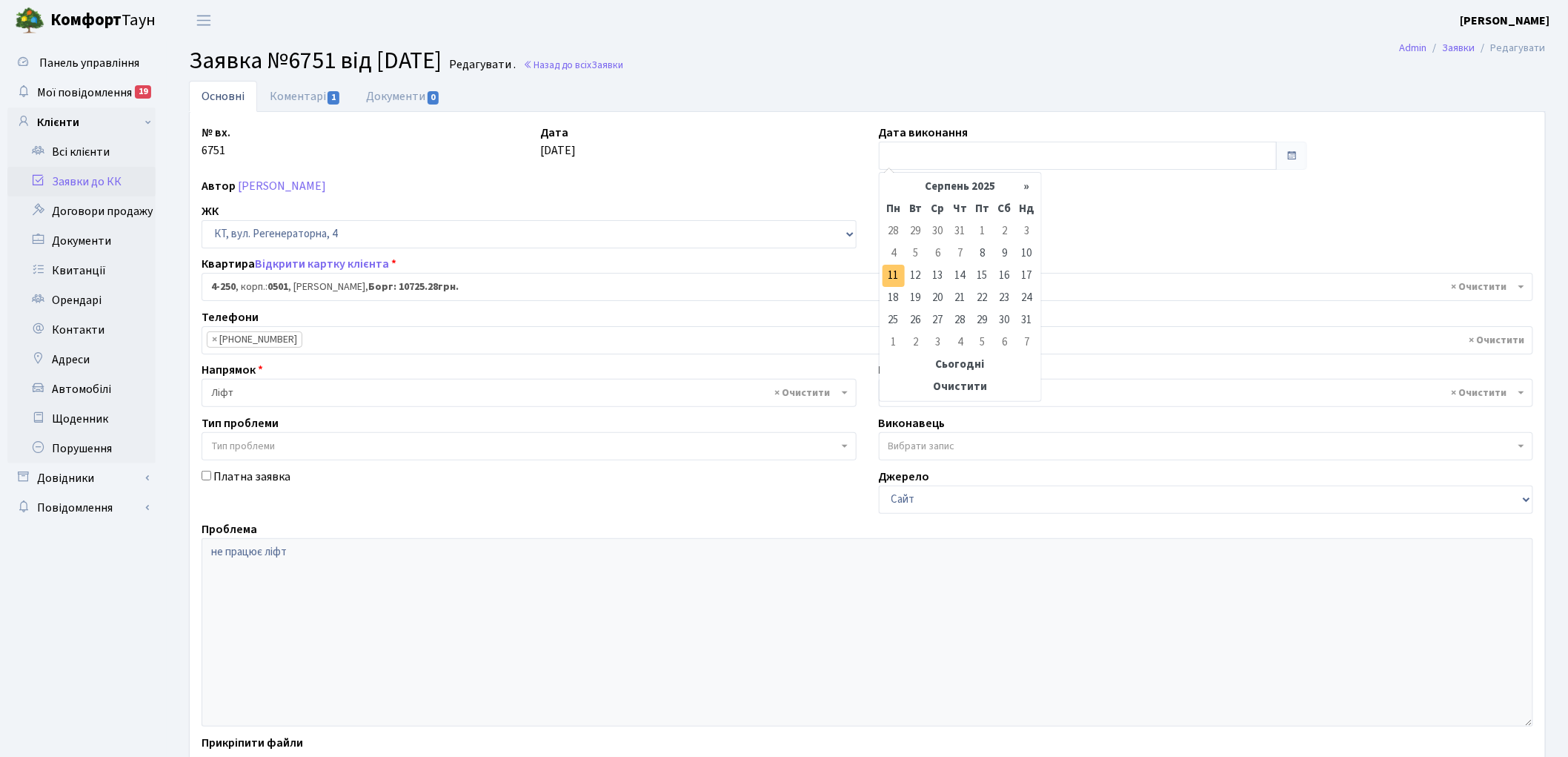
click at [886, 278] on td "11" at bounding box center [893, 275] width 22 height 22
type input "[DATE]"
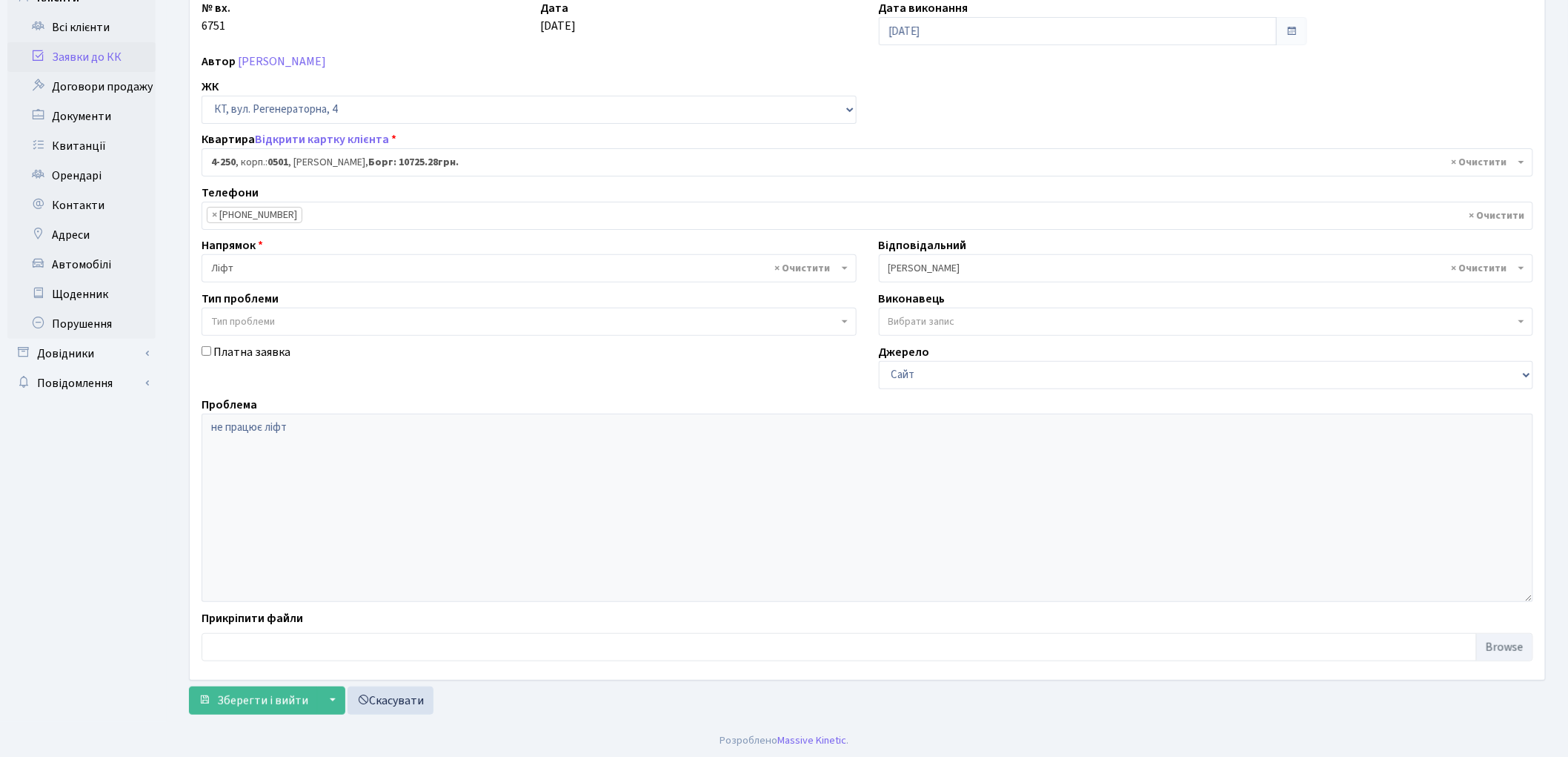
scroll to position [128, 0]
click at [250, 698] on span "Зберегти і вийти" at bounding box center [262, 698] width 91 height 17
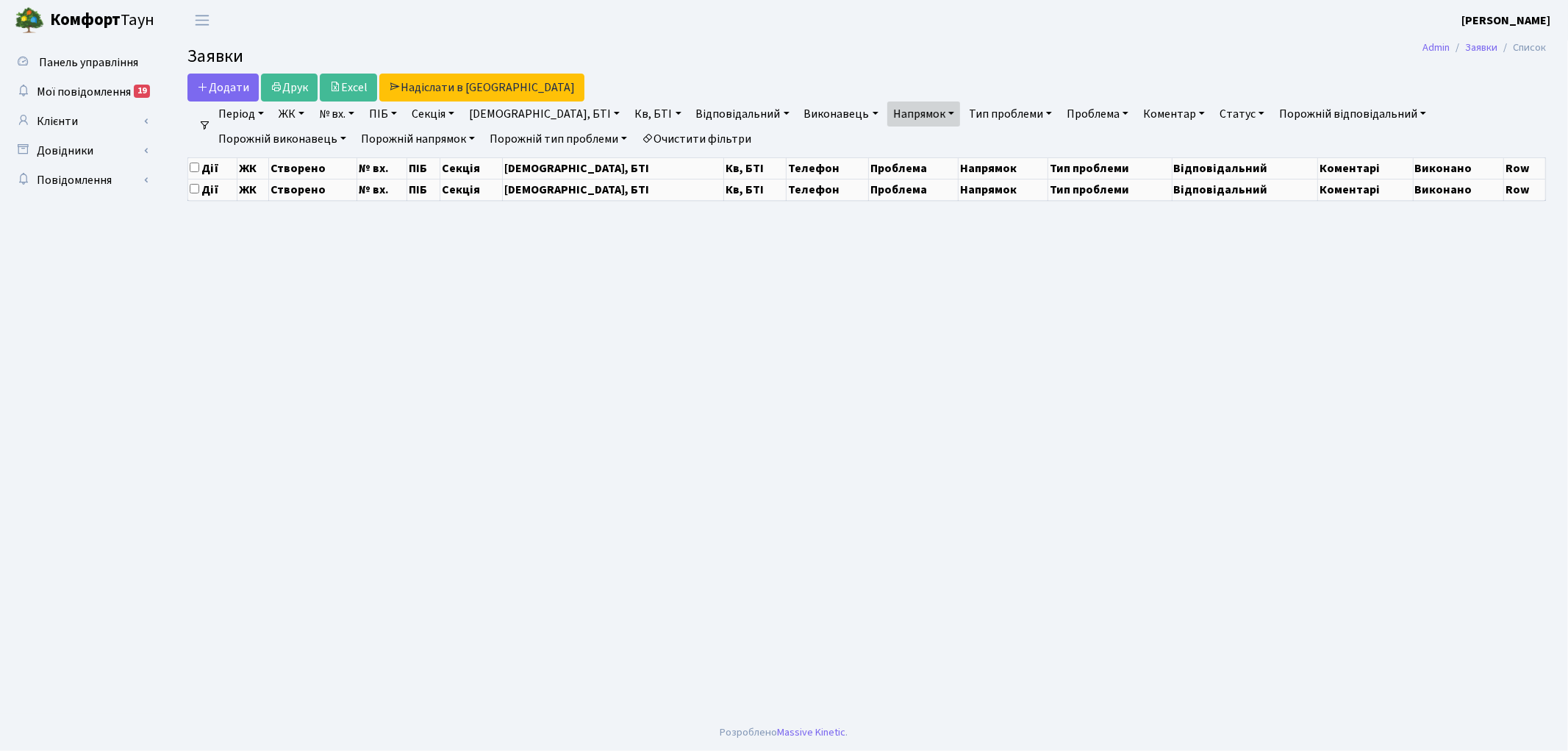
select select "25"
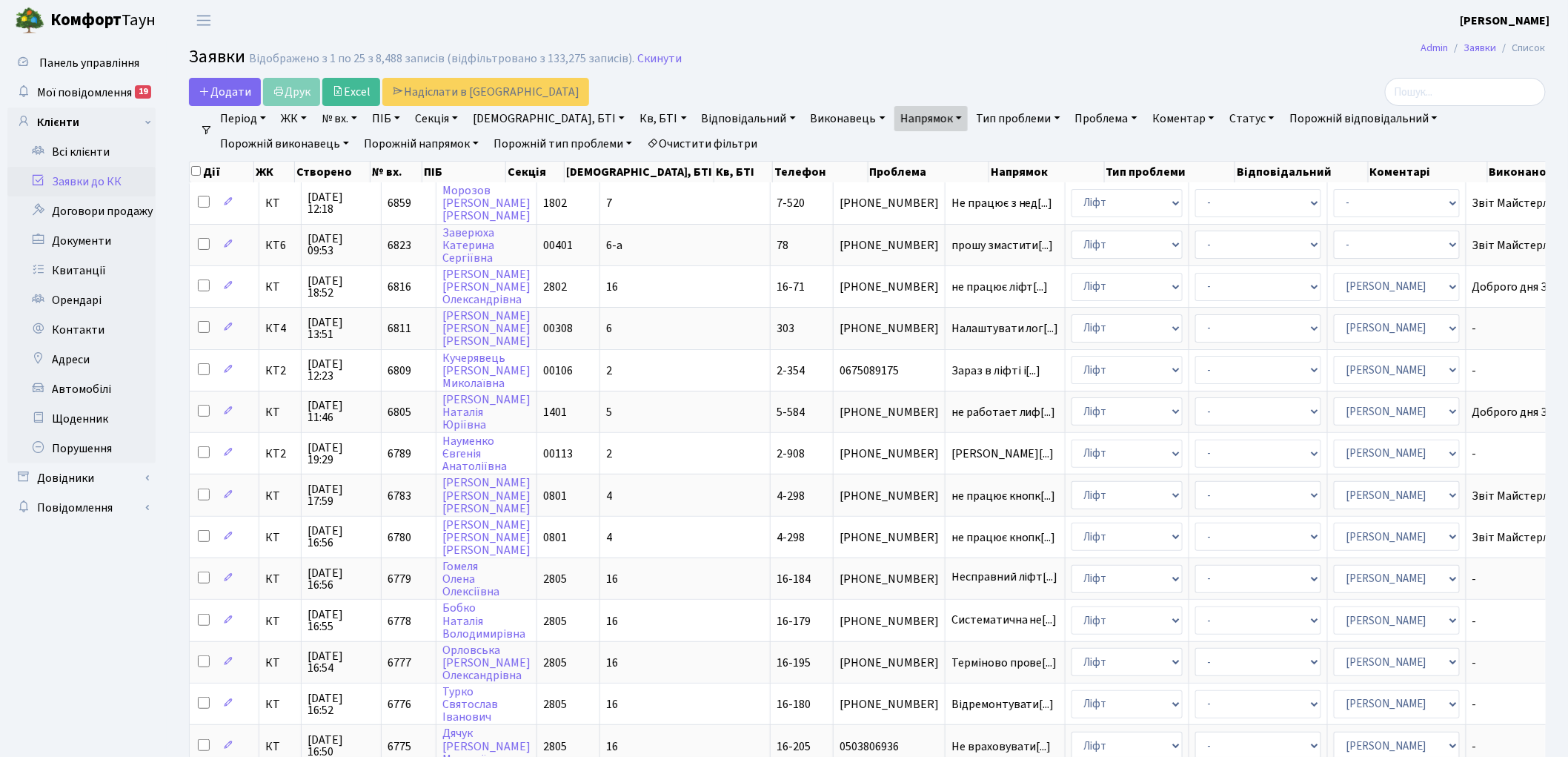
click at [641, 140] on link "Очистити фільтри" at bounding box center [702, 143] width 122 height 25
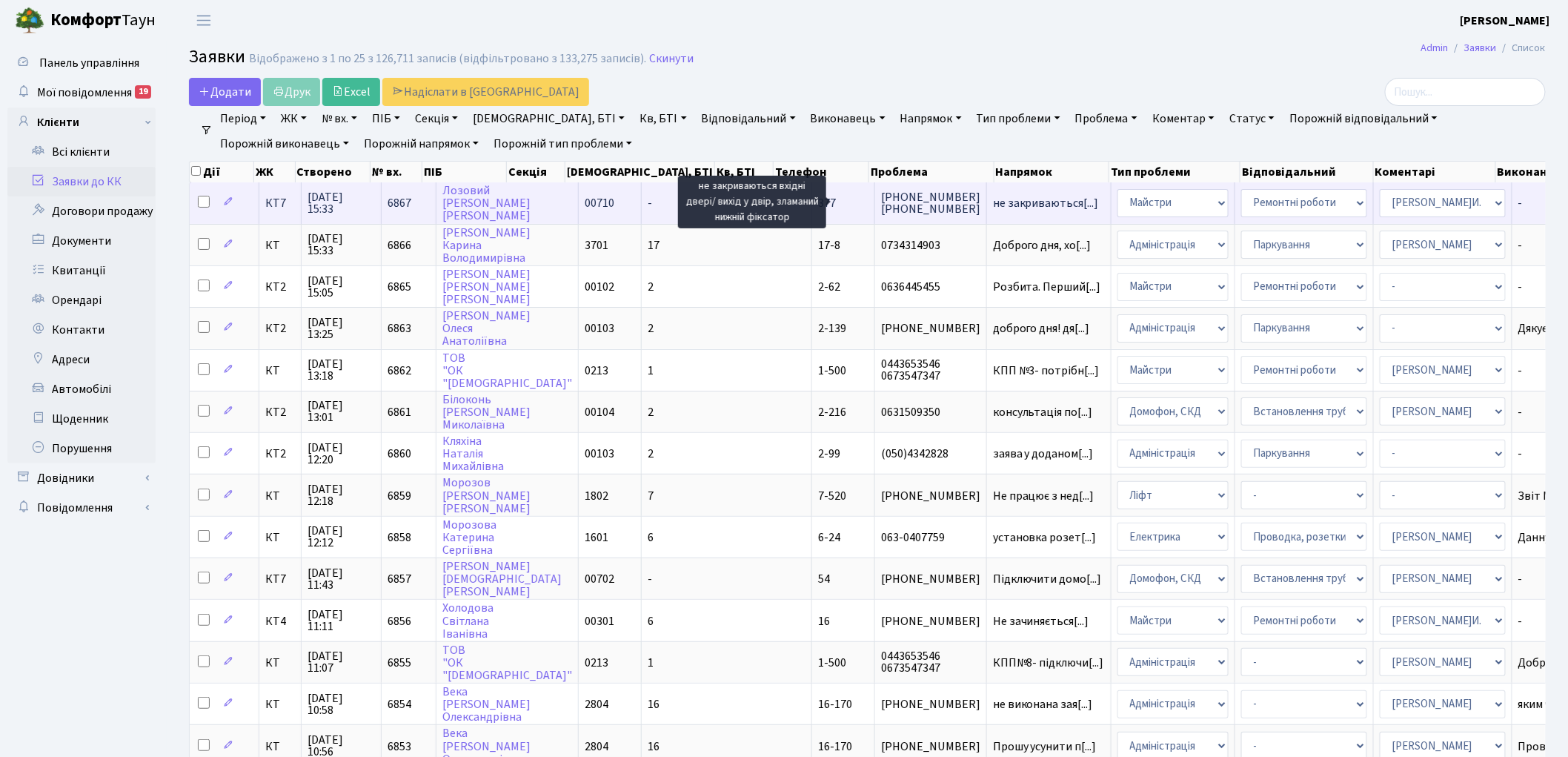
click at [992, 201] on span "не закриваються[...]" at bounding box center [1045, 203] width 106 height 17
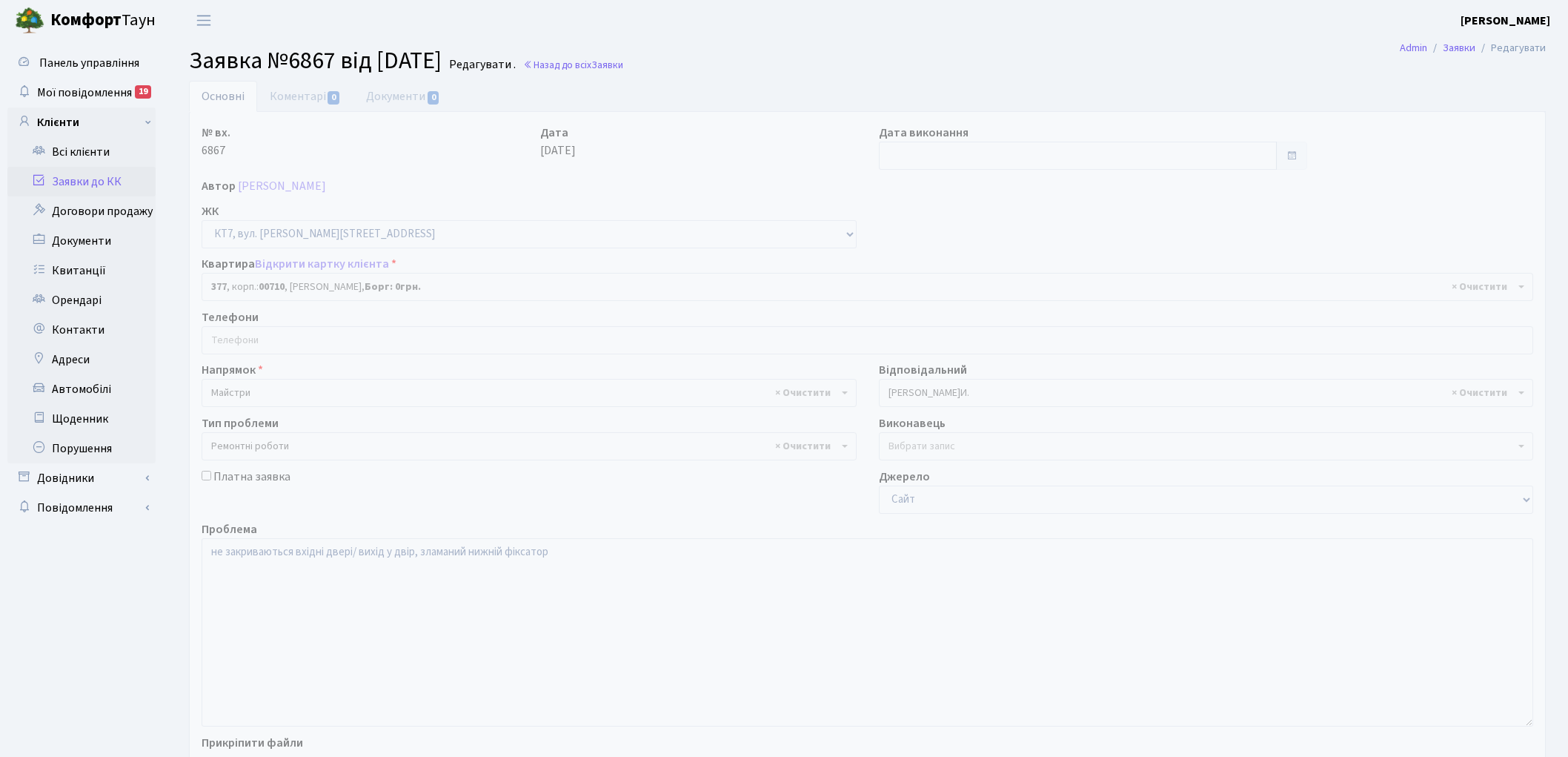
select select "18915"
select select "62"
click at [936, 391] on span "× [PERSON_NAME]И." at bounding box center [1201, 393] width 626 height 15
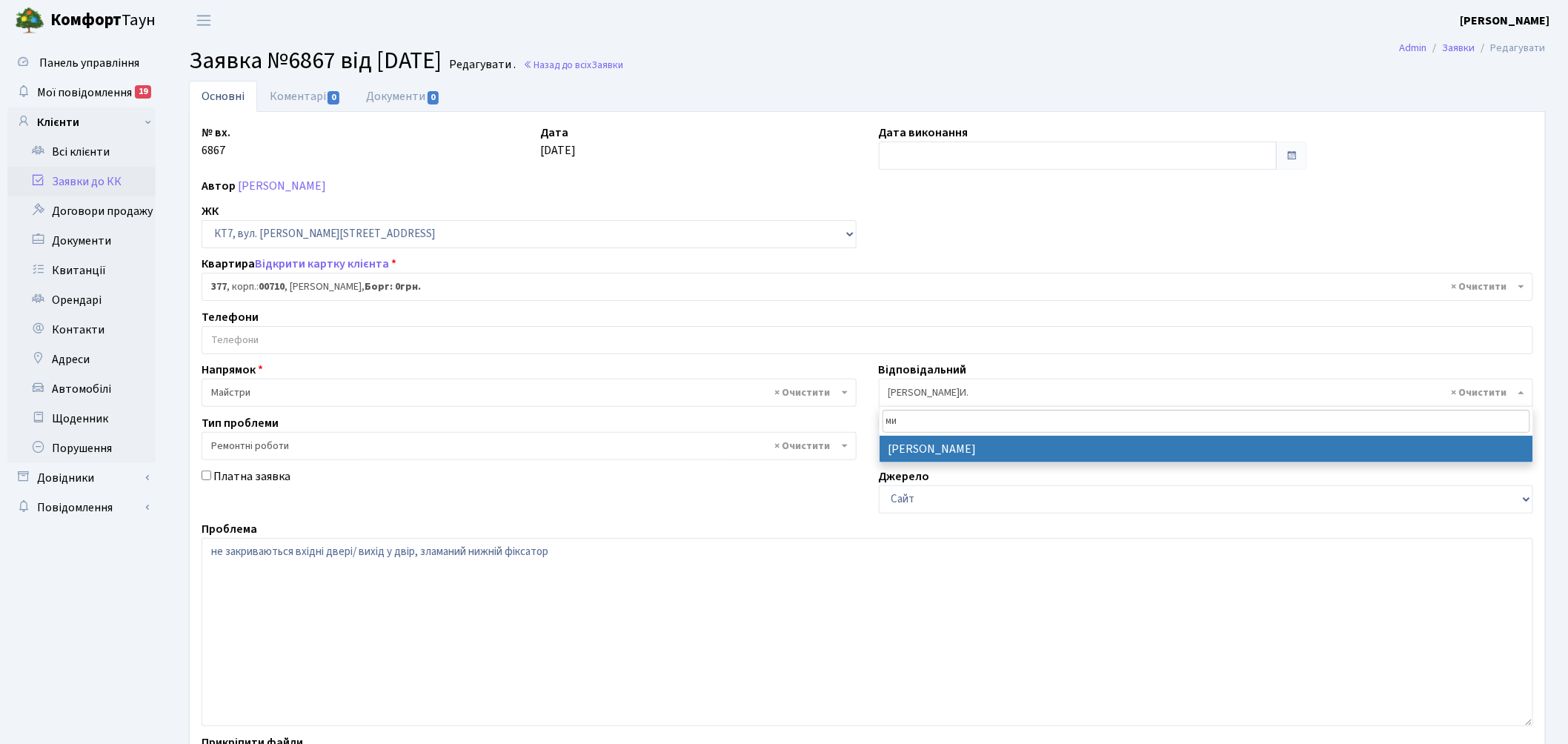
type input "ми"
select select "25"
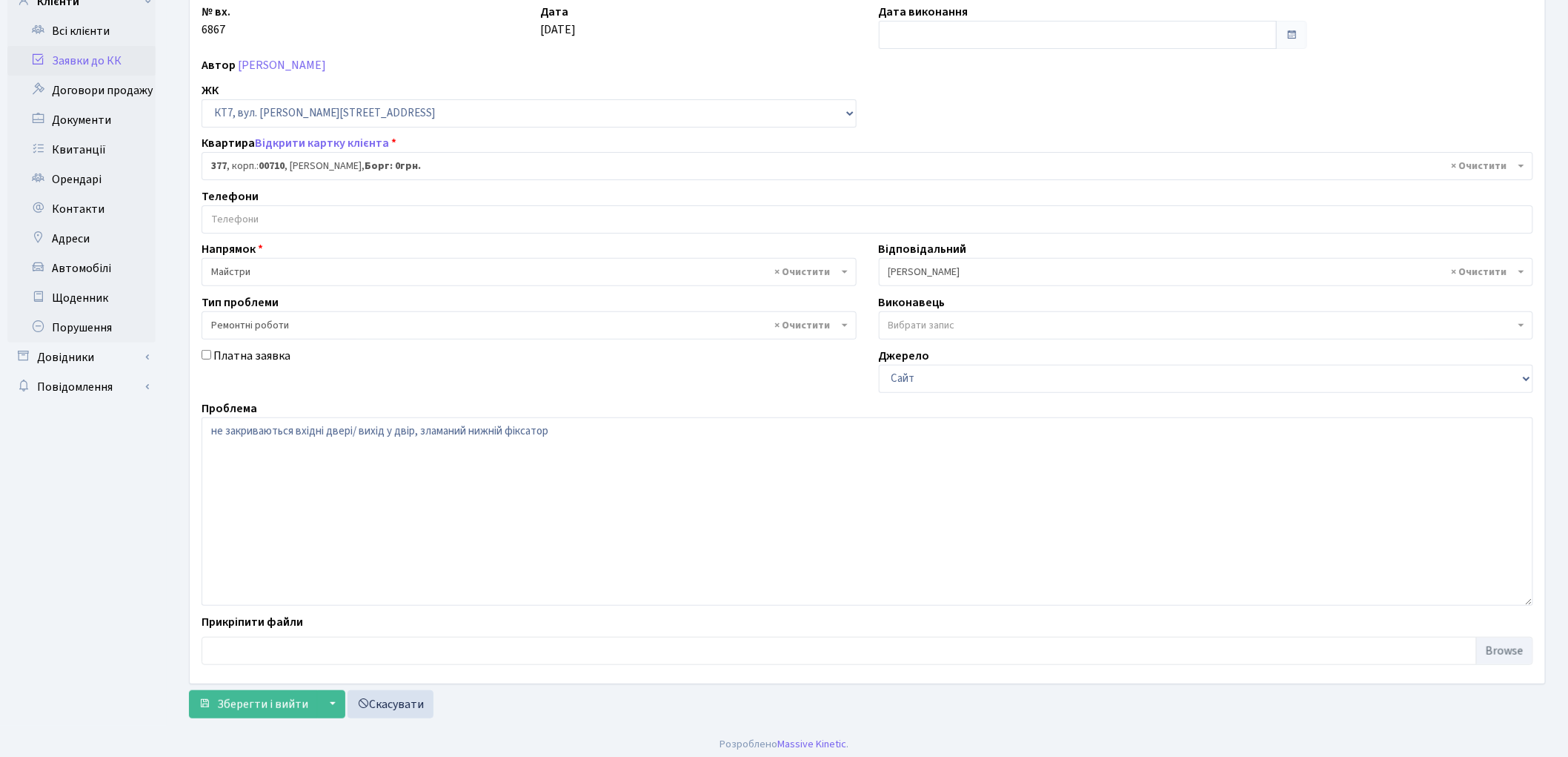
scroll to position [128, 0]
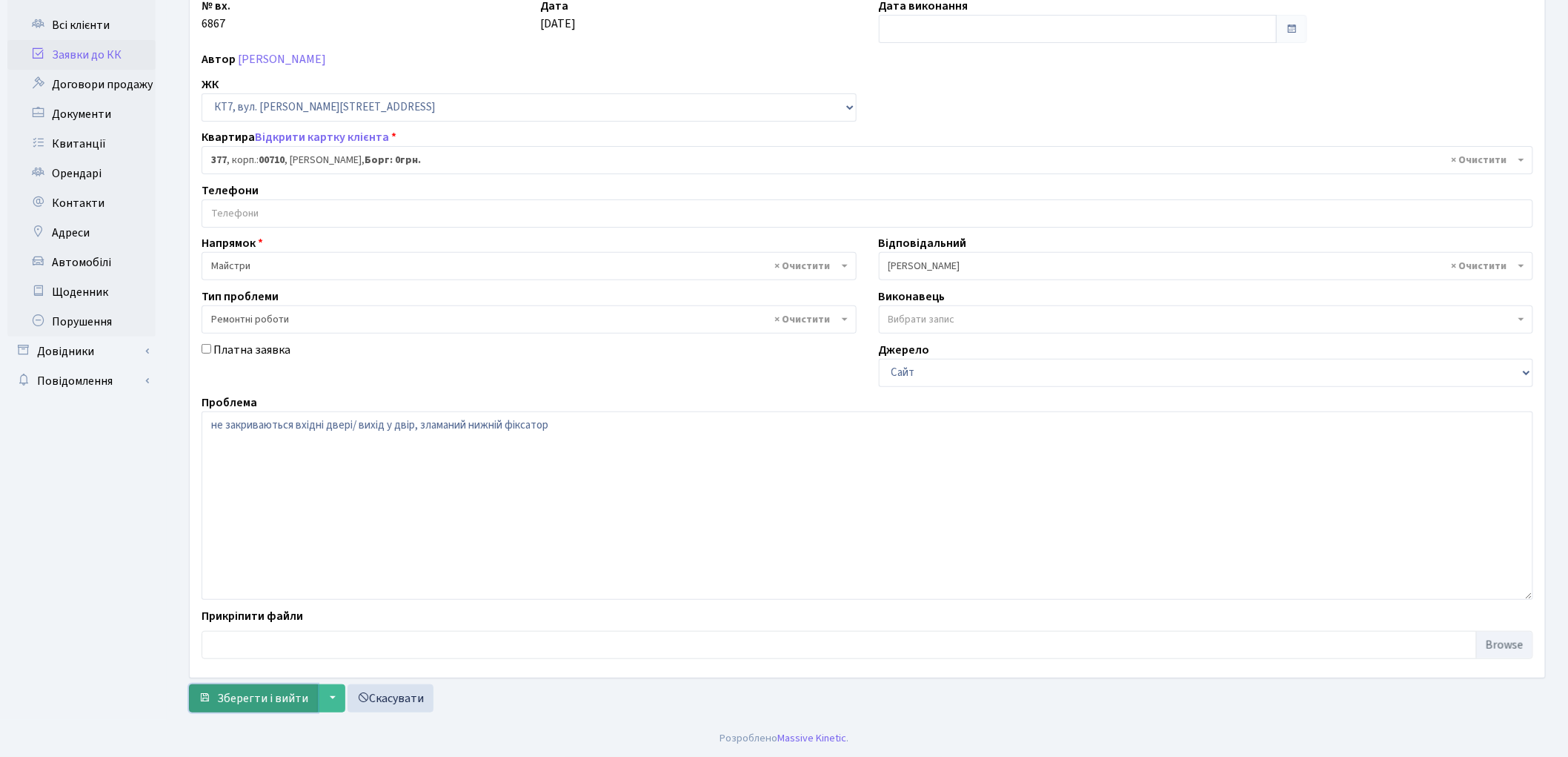
click at [242, 695] on span "Зберегти і вийти" at bounding box center [262, 698] width 91 height 17
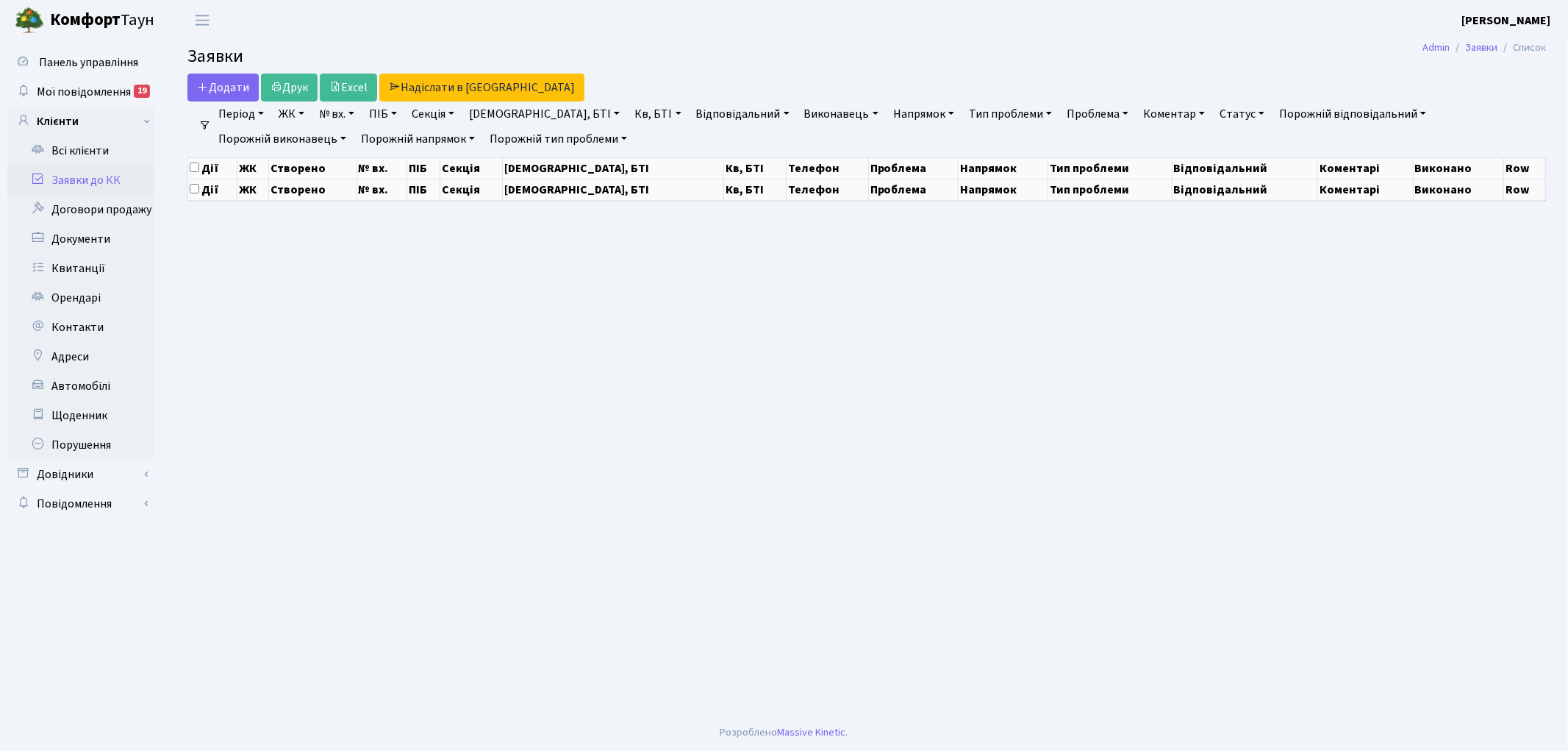
select select "25"
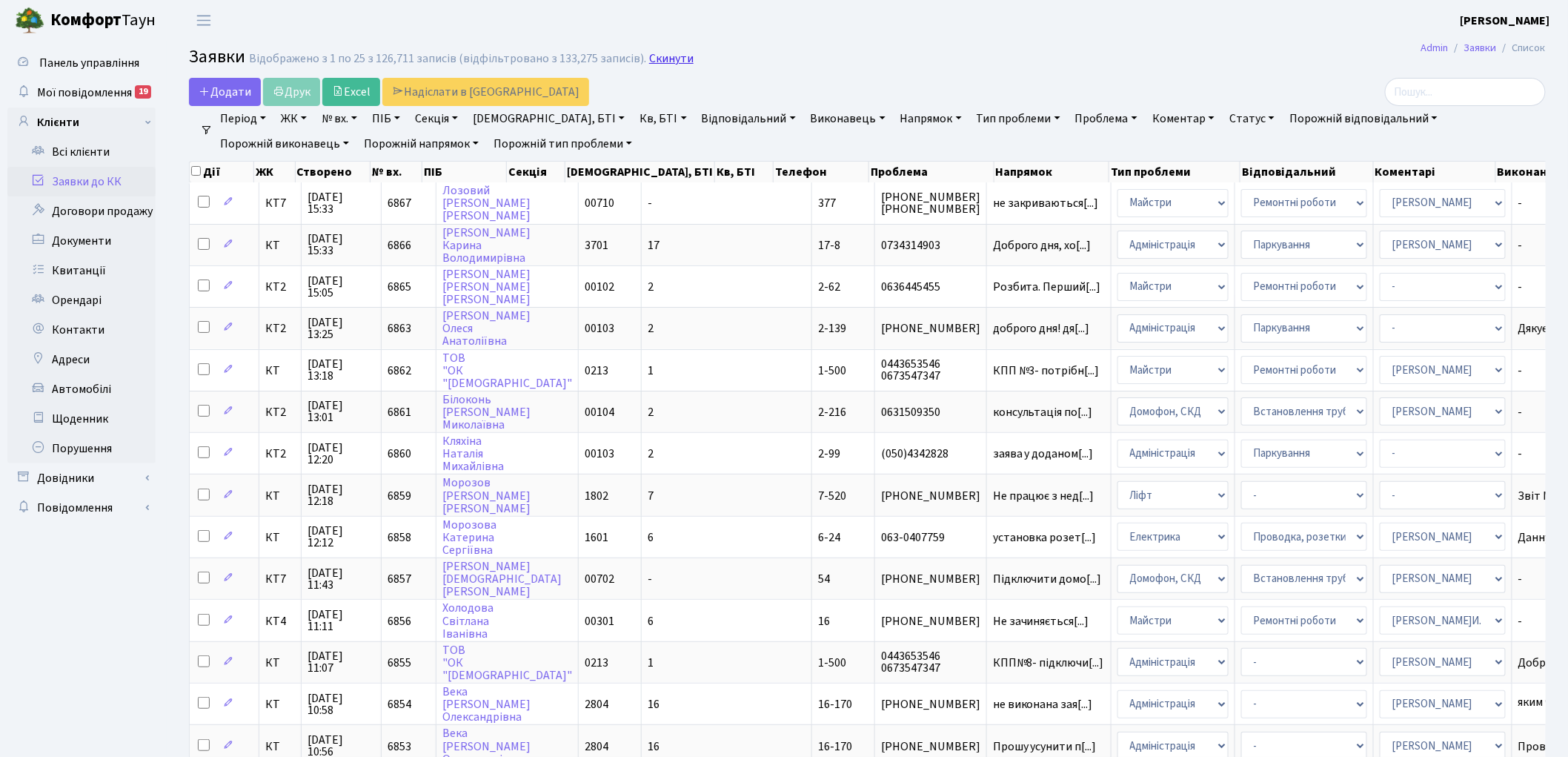
click at [657, 61] on link "Скинути" at bounding box center [671, 58] width 44 height 14
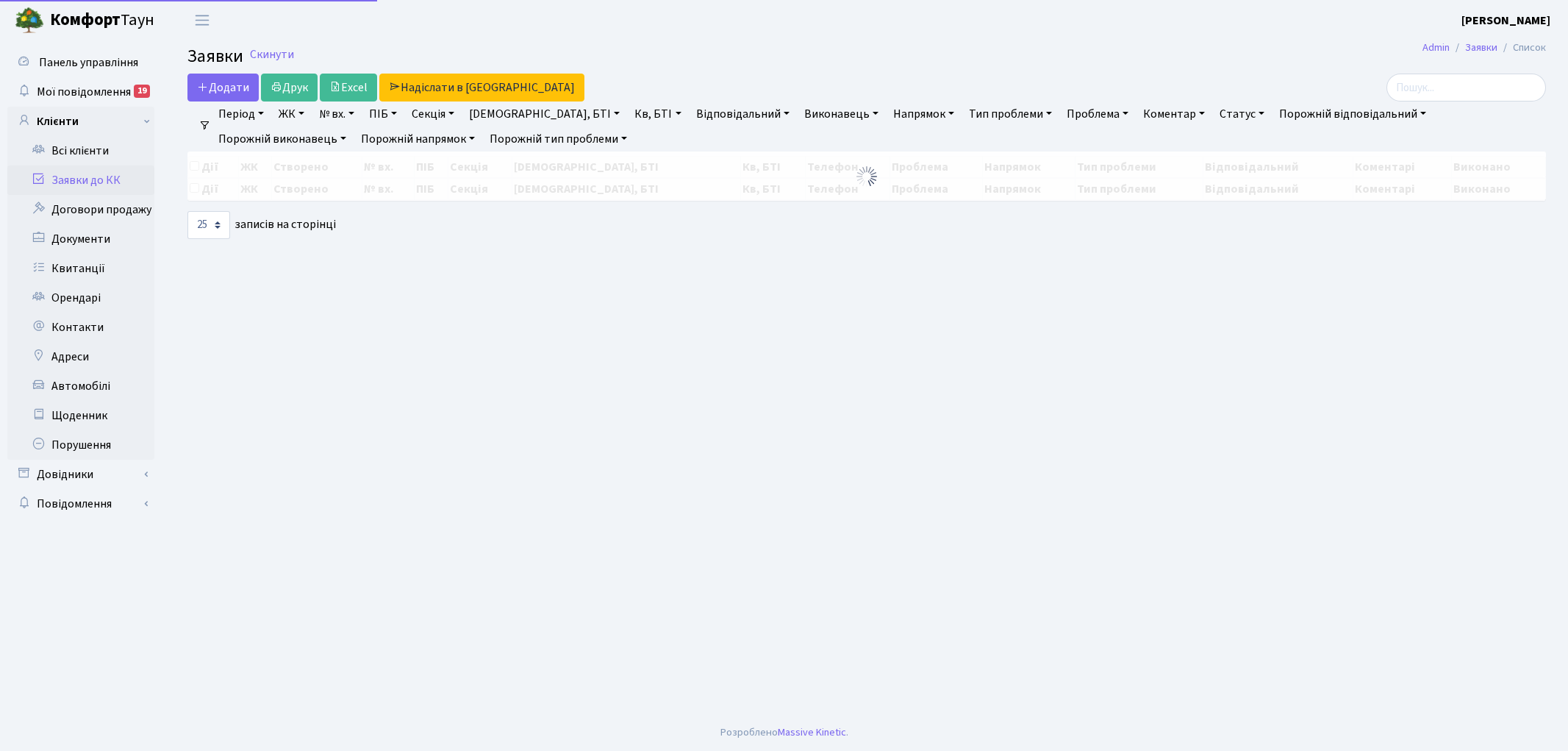
select select "25"
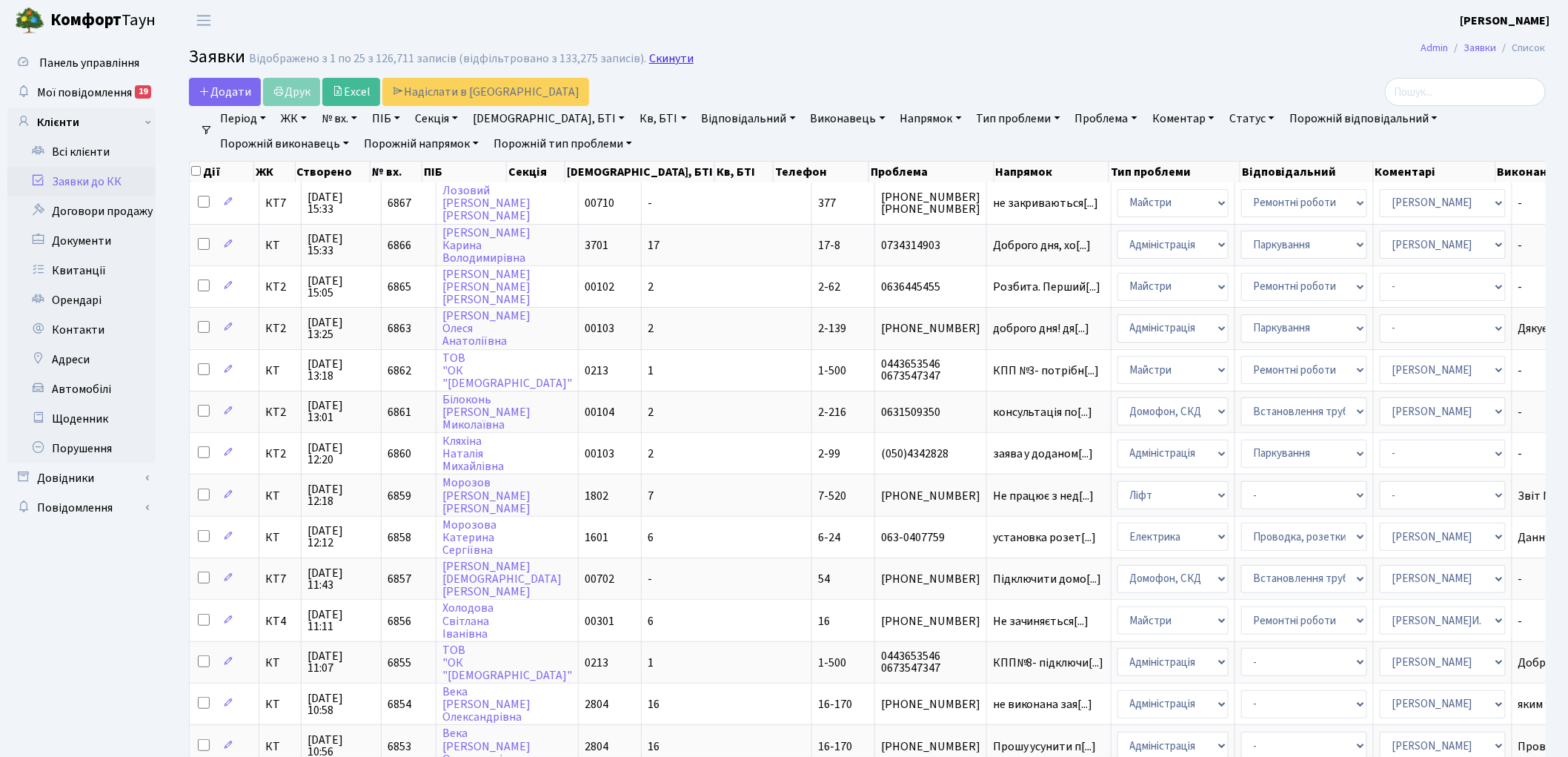
click at [650, 62] on link "Скинути" at bounding box center [671, 58] width 44 height 14
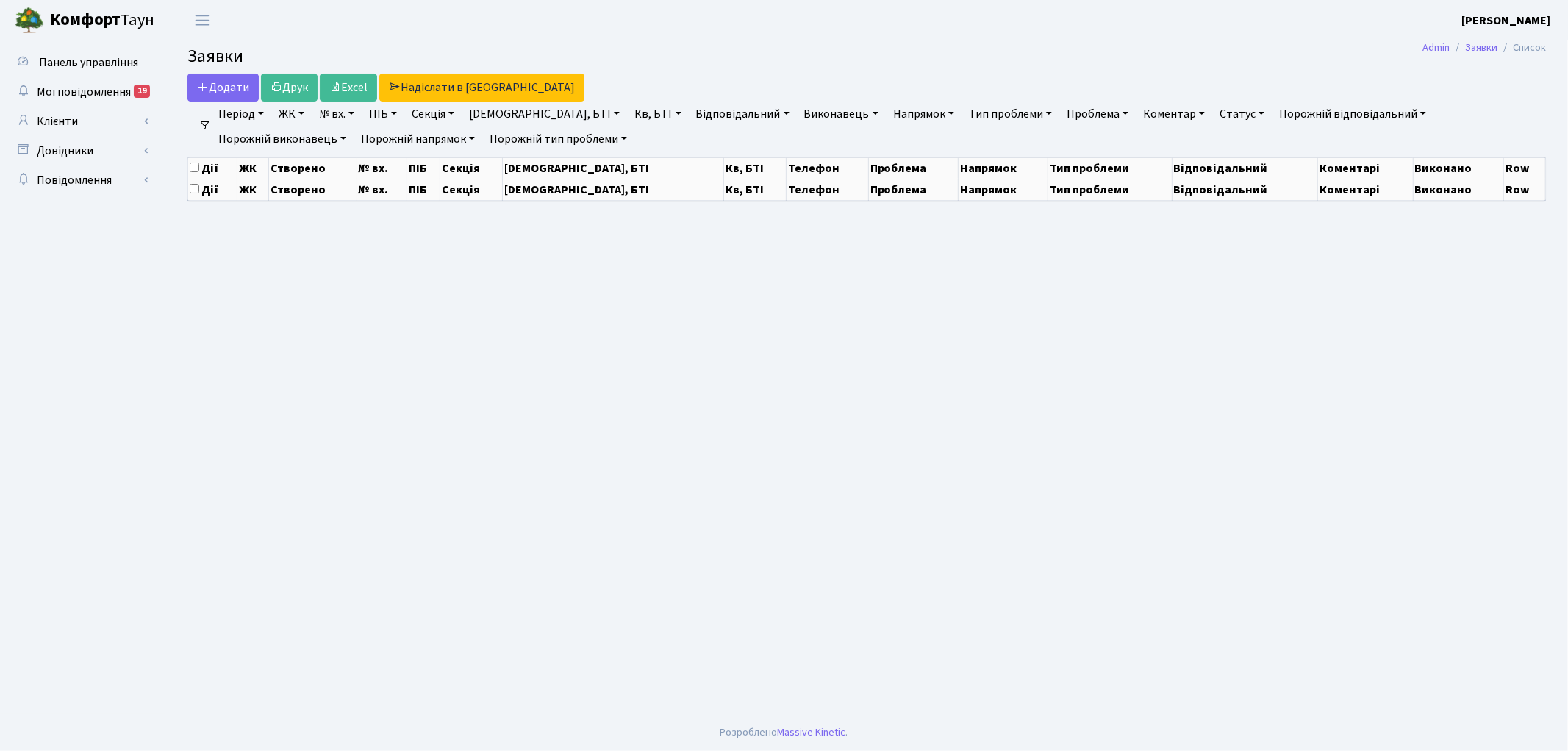
select select "25"
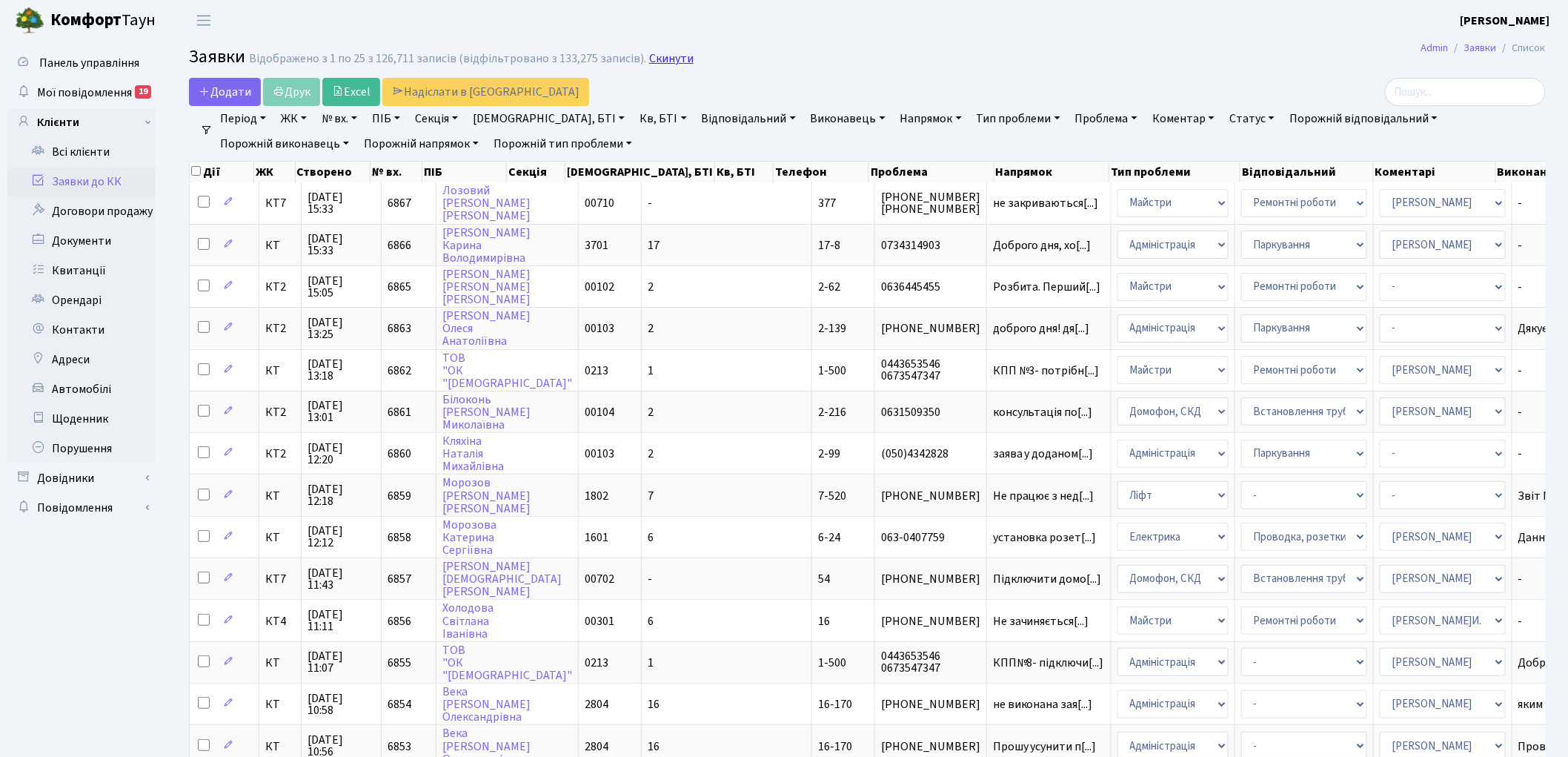
click at [650, 59] on link "Скинути" at bounding box center [671, 58] width 44 height 14
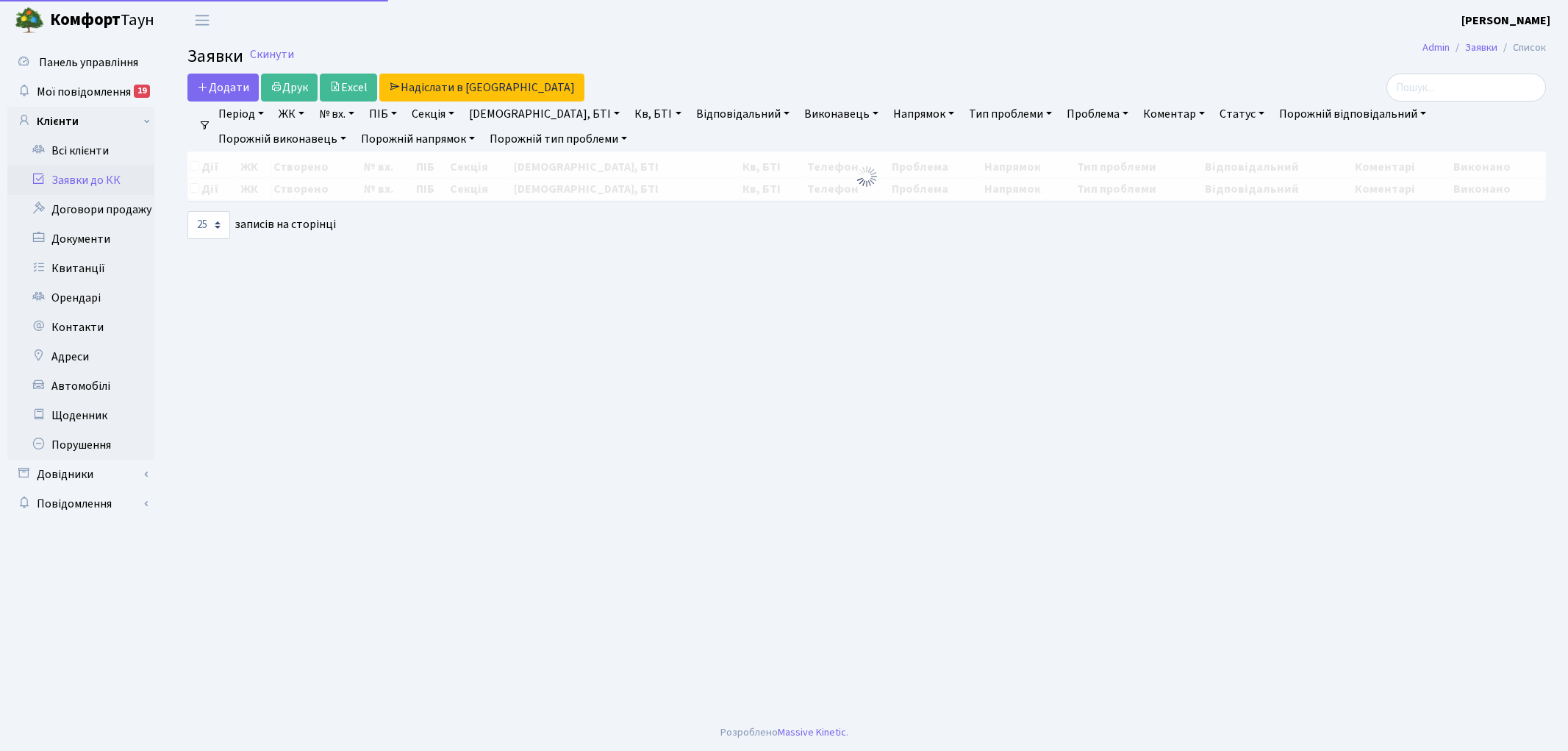
select select "25"
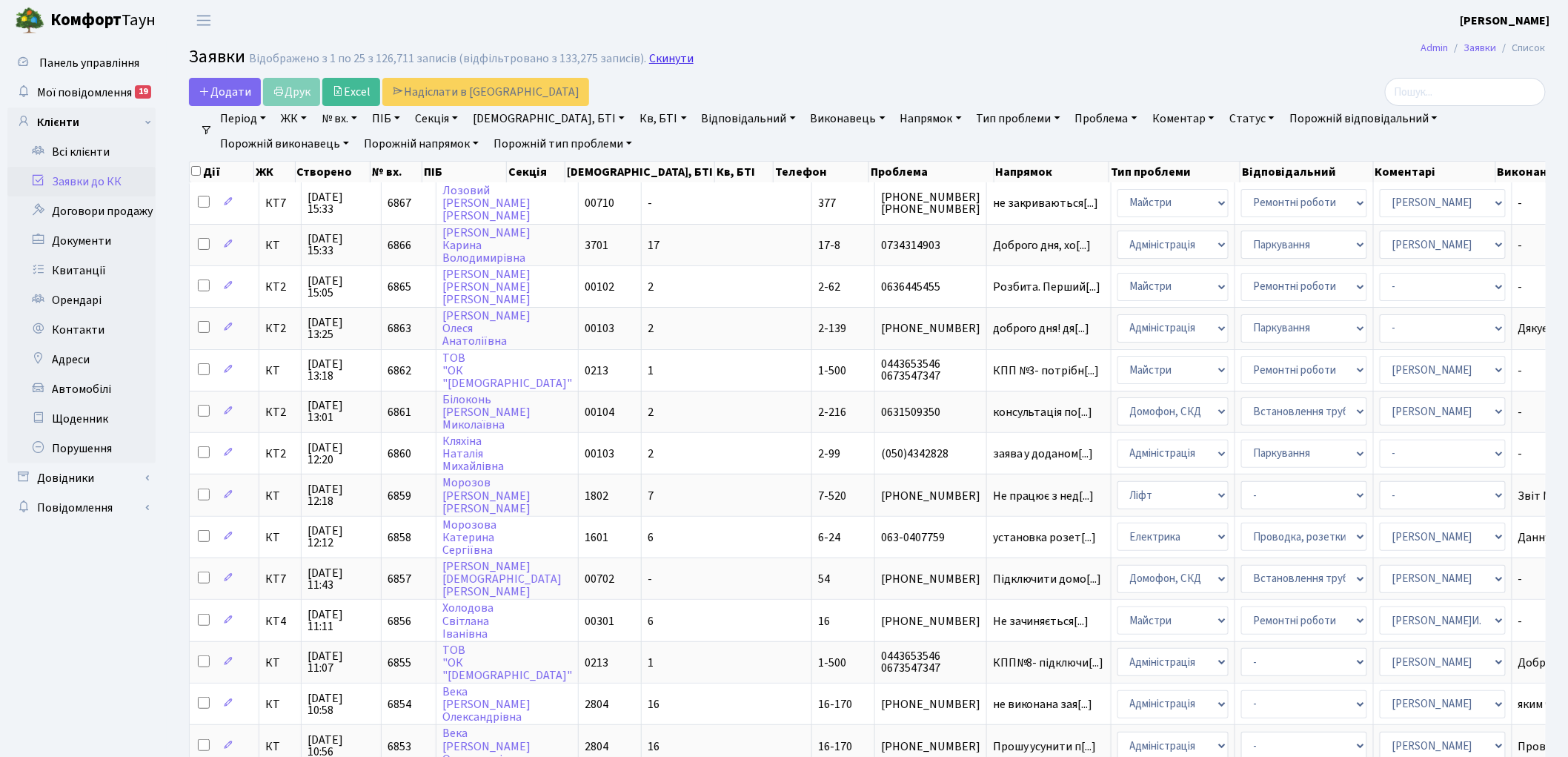
click at [652, 55] on link "Скинути" at bounding box center [671, 58] width 44 height 14
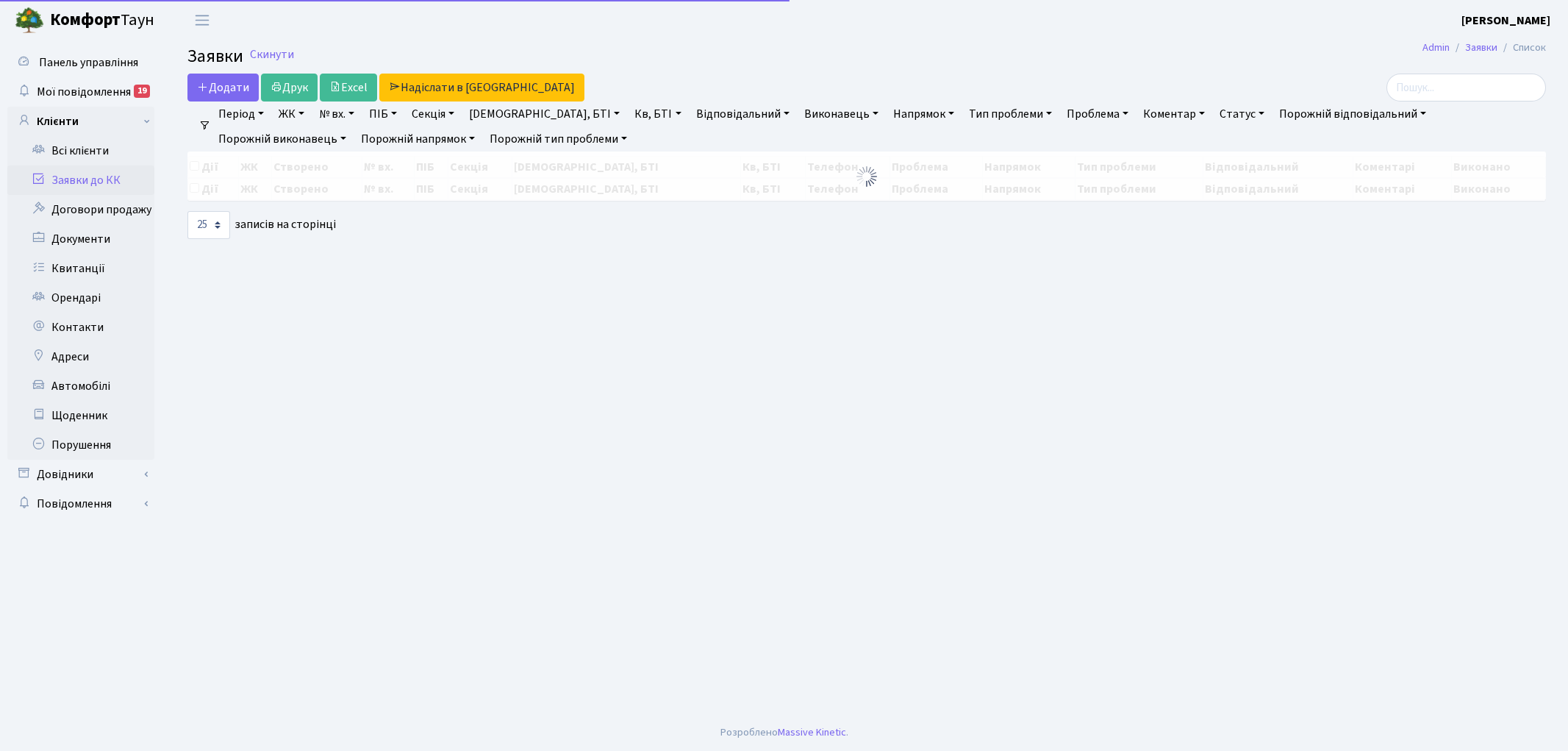
select select "25"
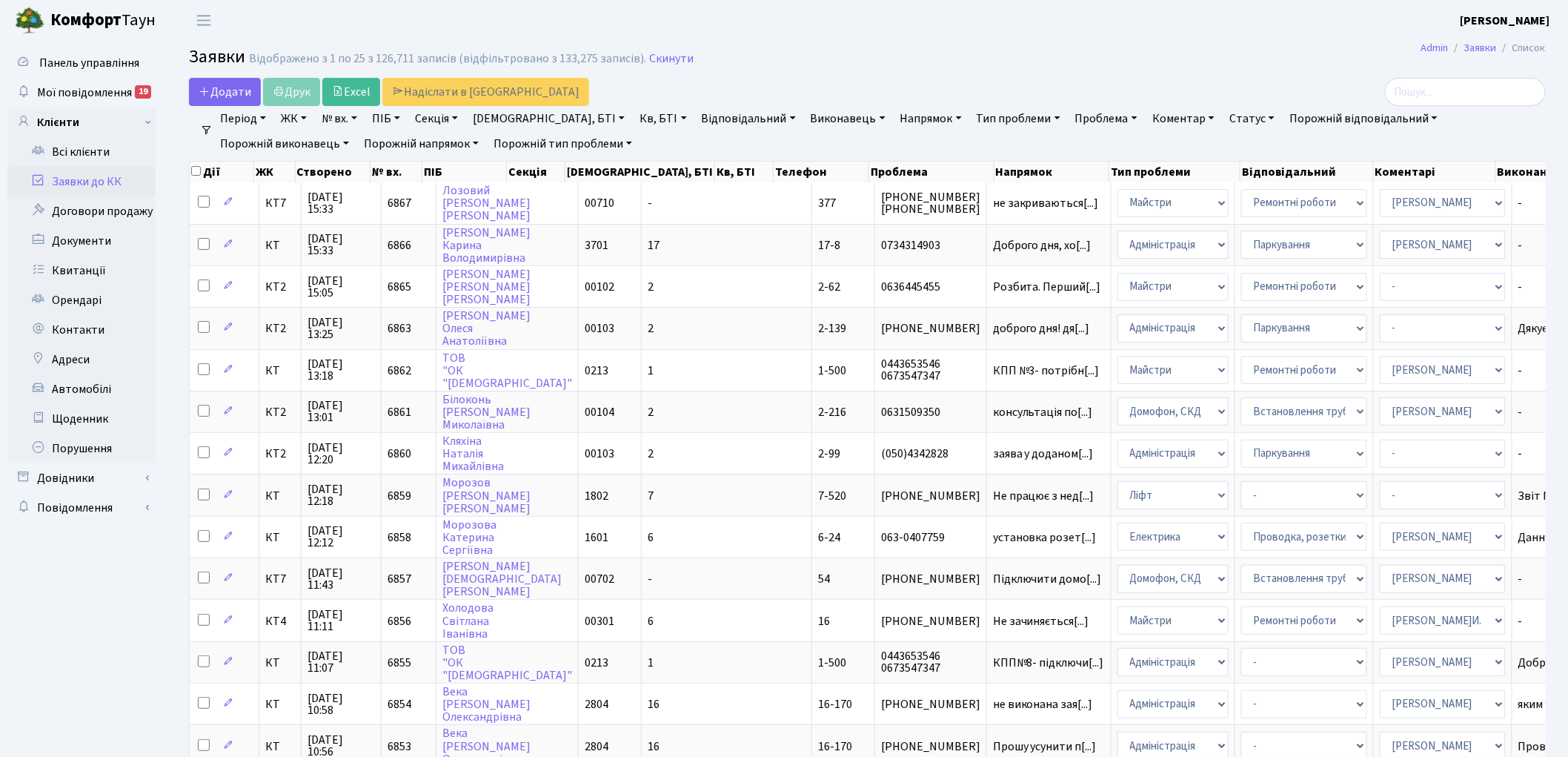
click at [342, 124] on link "№ вх." at bounding box center [339, 118] width 47 height 25
click at [641, 140] on li "Очистити фільтри" at bounding box center [702, 143] width 122 height 25
click at [634, 121] on link "Кв, БТІ" at bounding box center [662, 118] width 58 height 25
click at [239, 116] on link "Період" at bounding box center [243, 118] width 58 height 25
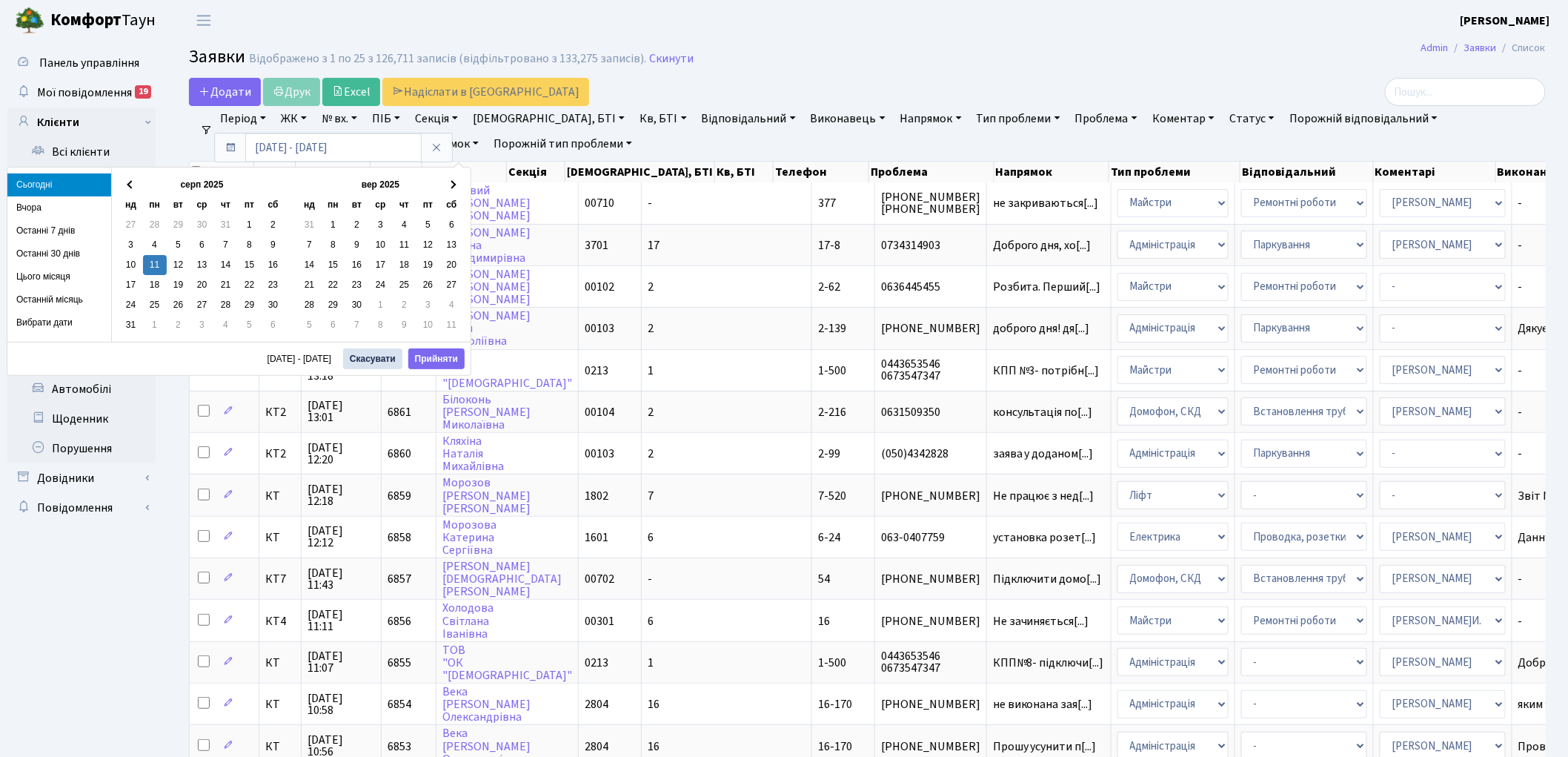
click at [293, 119] on link "ЖК" at bounding box center [293, 118] width 38 height 25
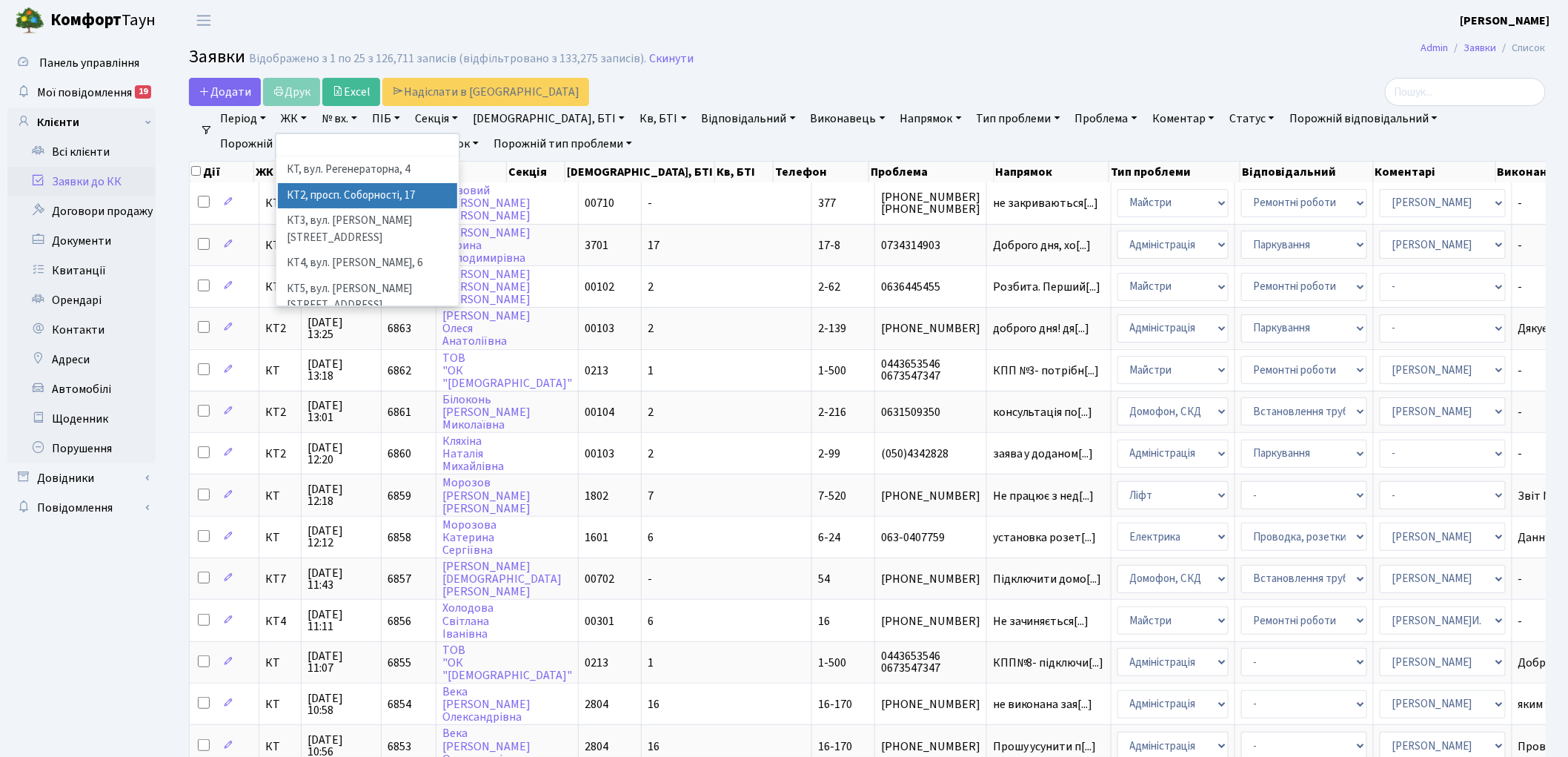
click at [342, 191] on li "КТ2, просп. Соборності, 17" at bounding box center [368, 196] width 179 height 26
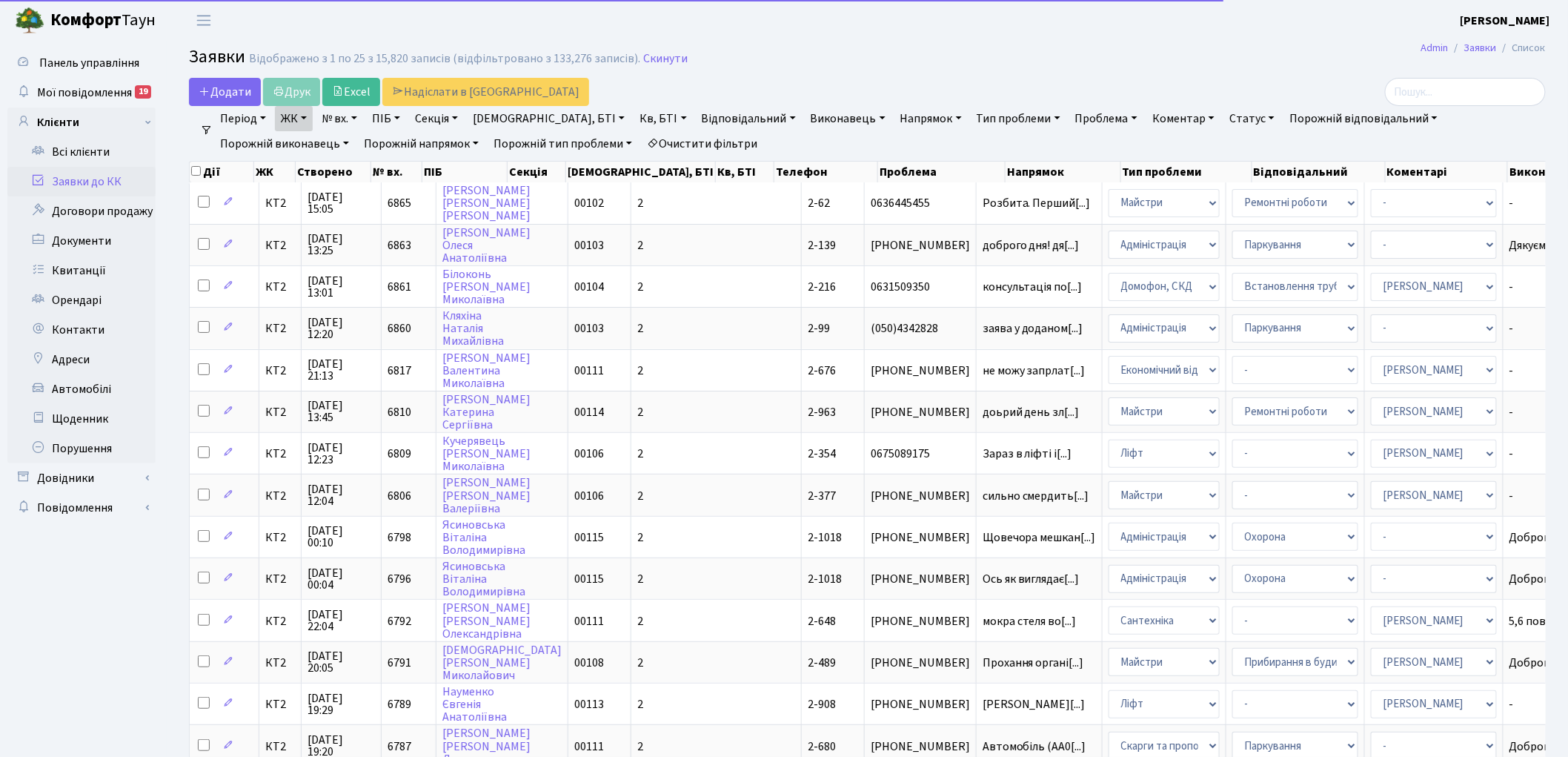
click at [634, 119] on link "Кв, БТІ" at bounding box center [662, 118] width 58 height 25
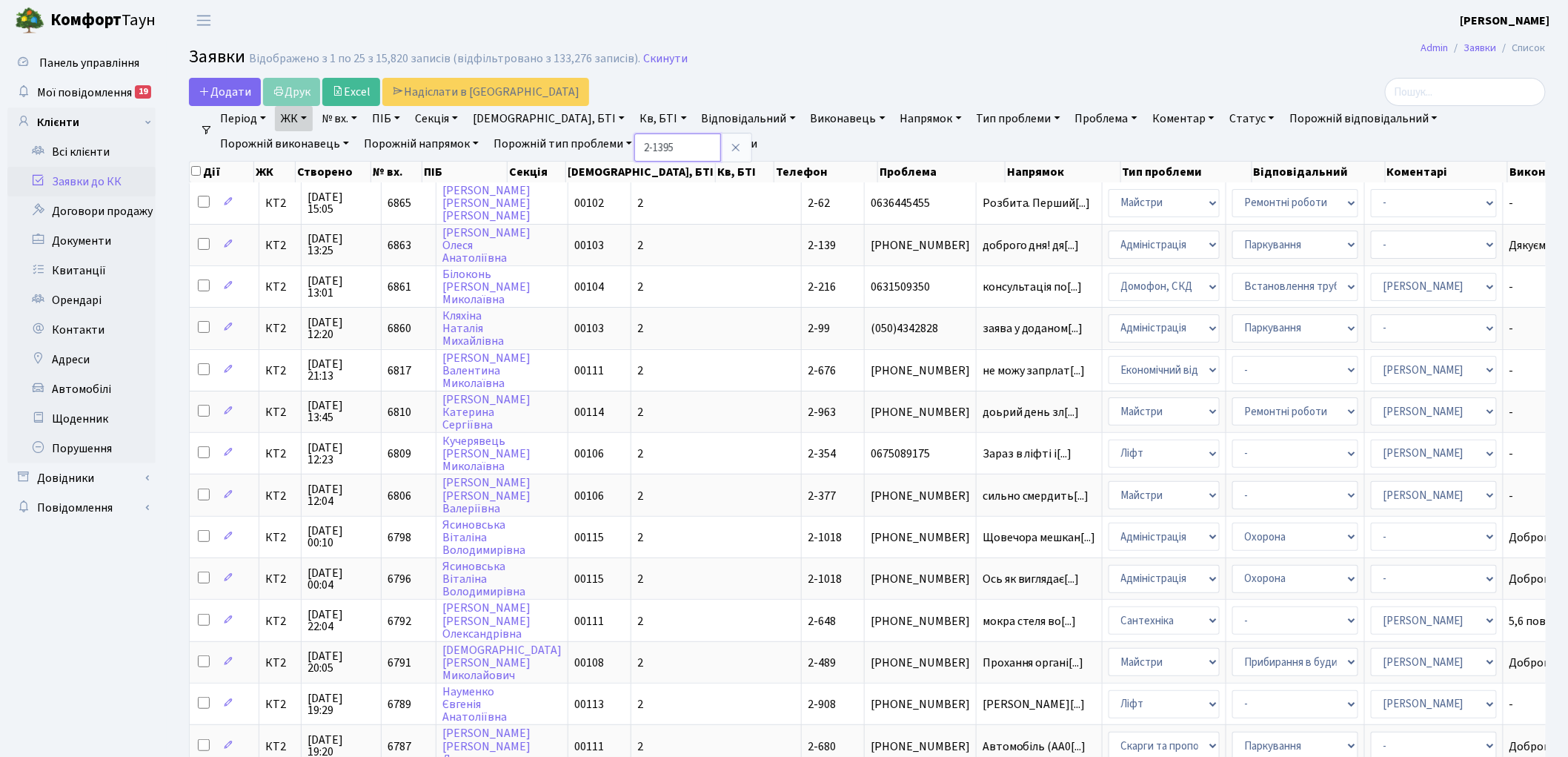
type input "2-1395"
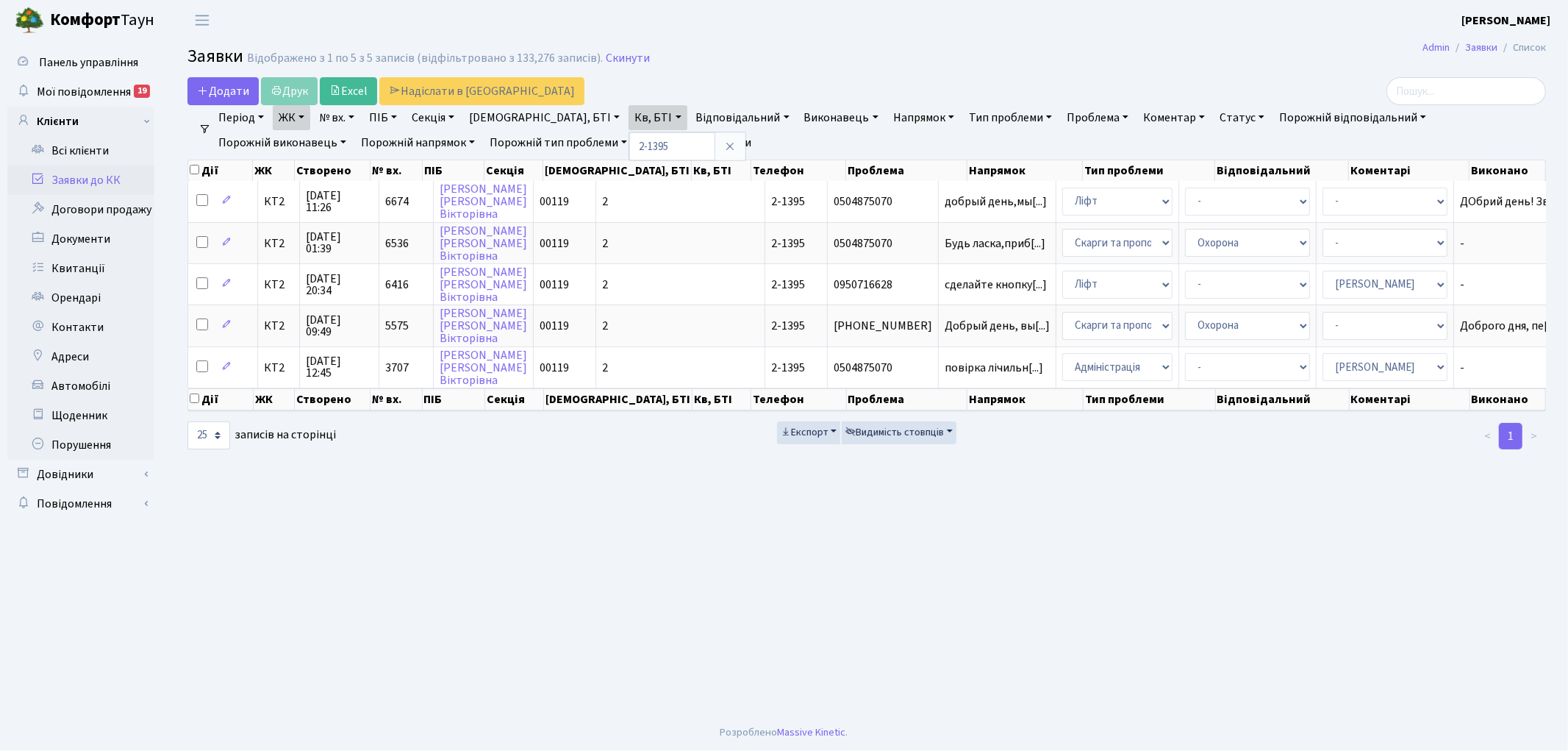
click at [636, 136] on link "Очистити фільтри" at bounding box center [697, 142] width 121 height 25
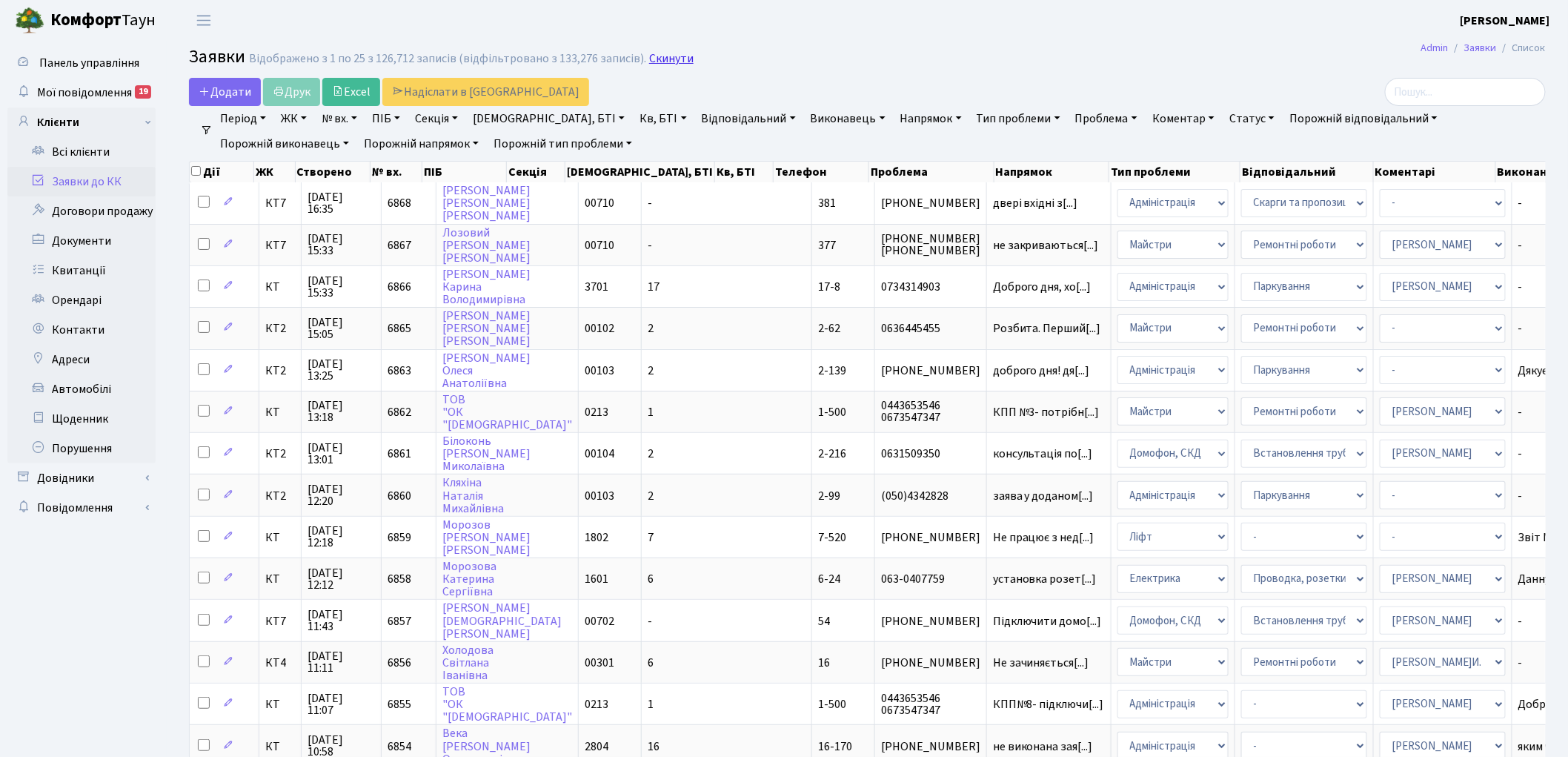
click at [662, 62] on link "Скинути" at bounding box center [671, 58] width 44 height 14
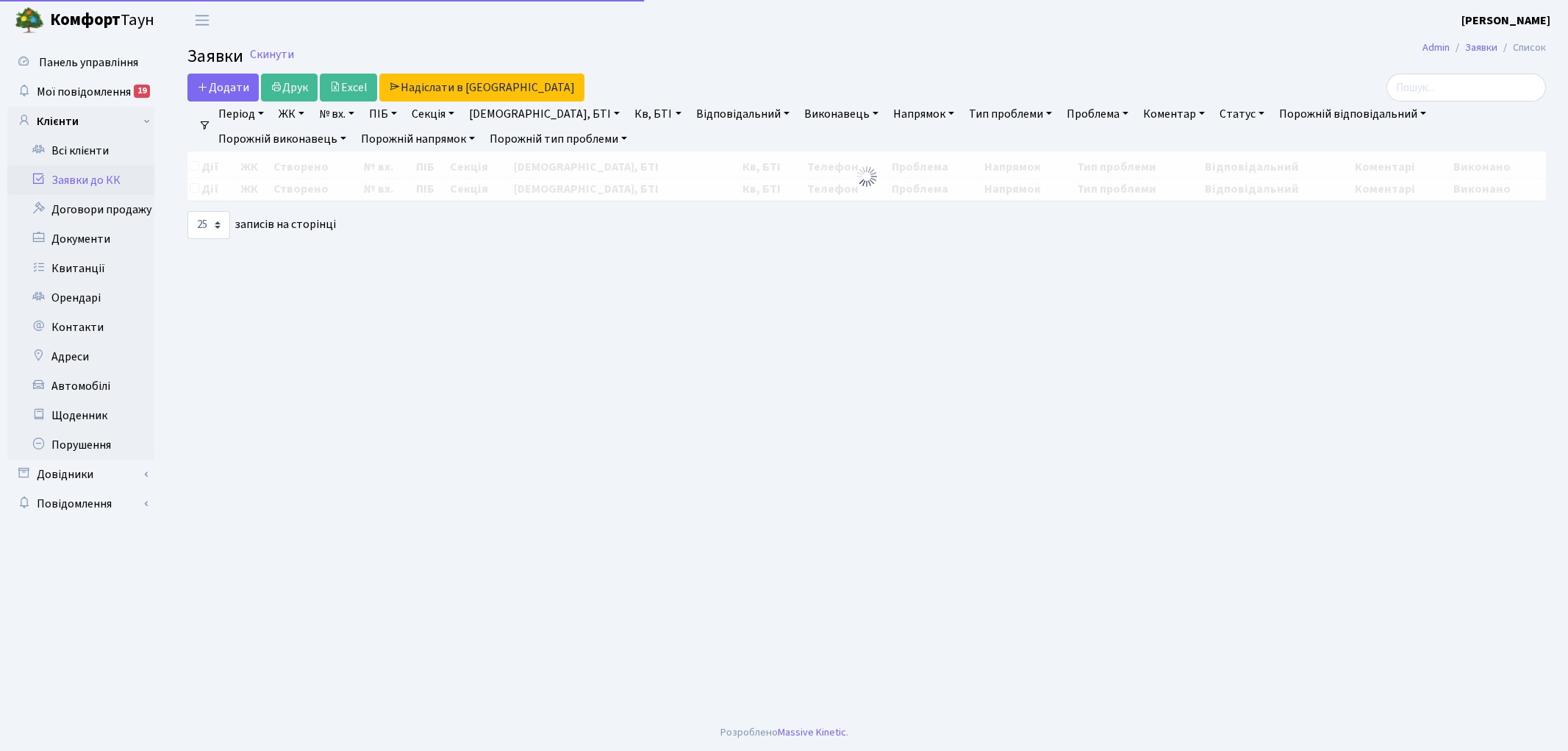
select select "25"
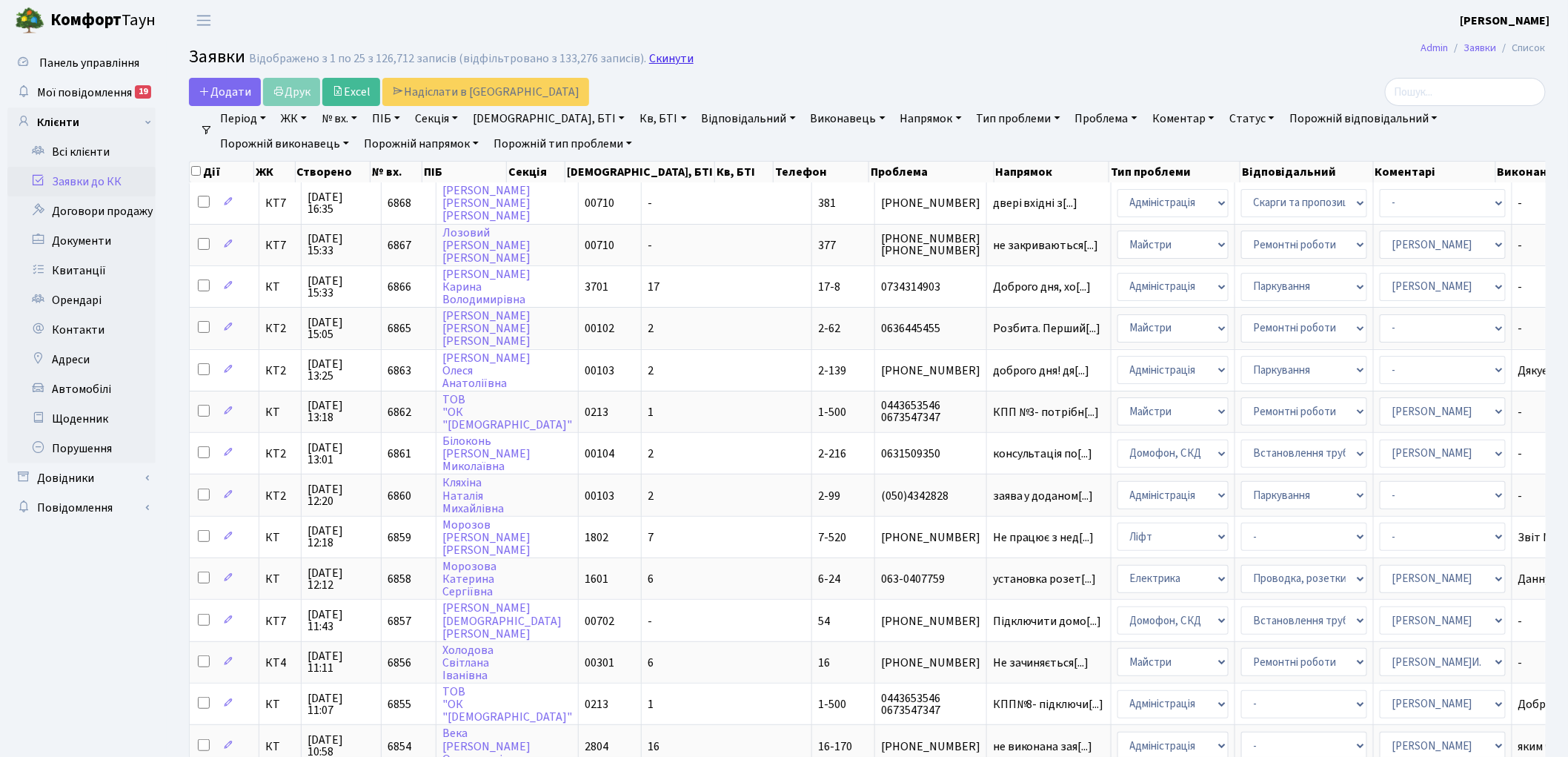
click at [658, 59] on link "Скинути" at bounding box center [671, 58] width 44 height 14
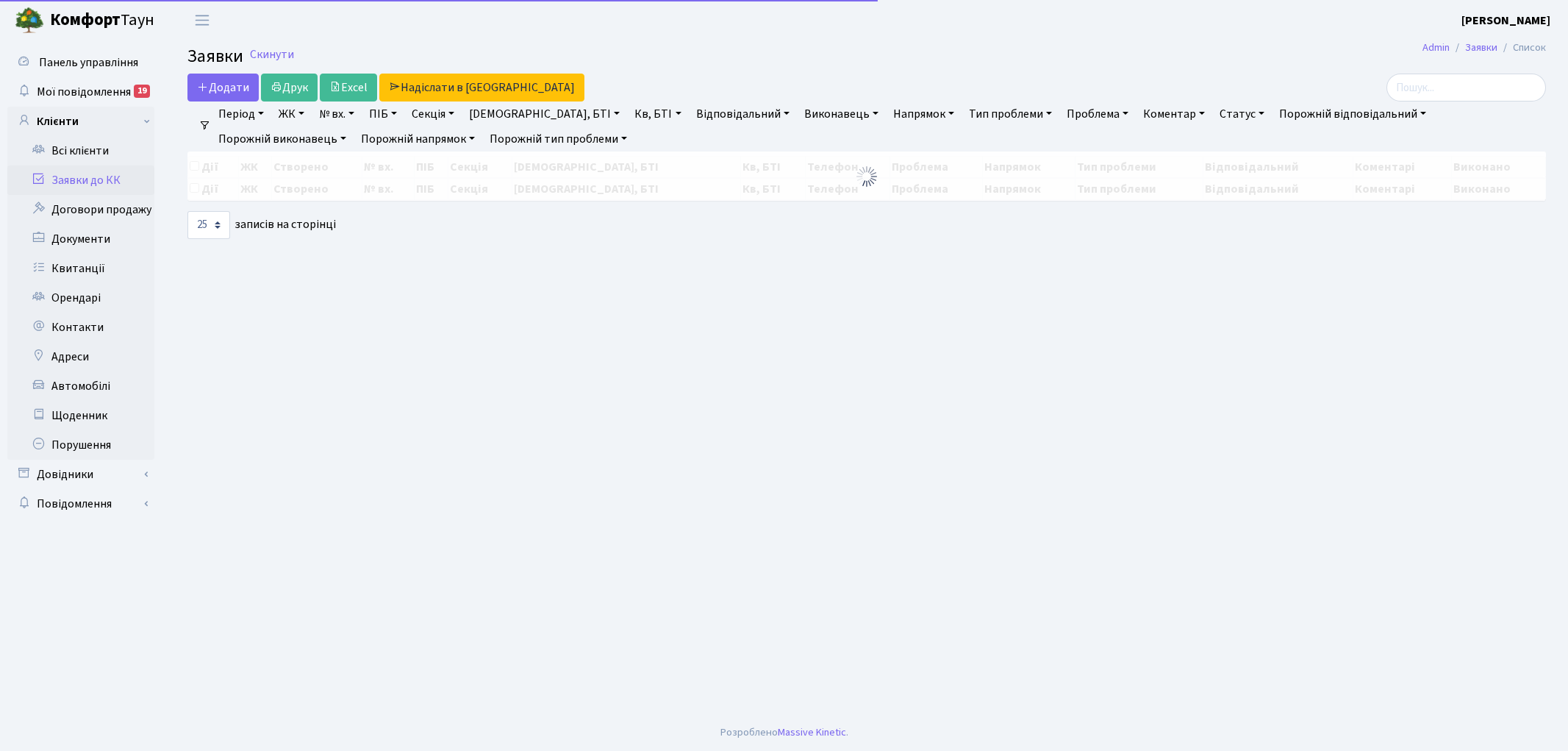
select select "25"
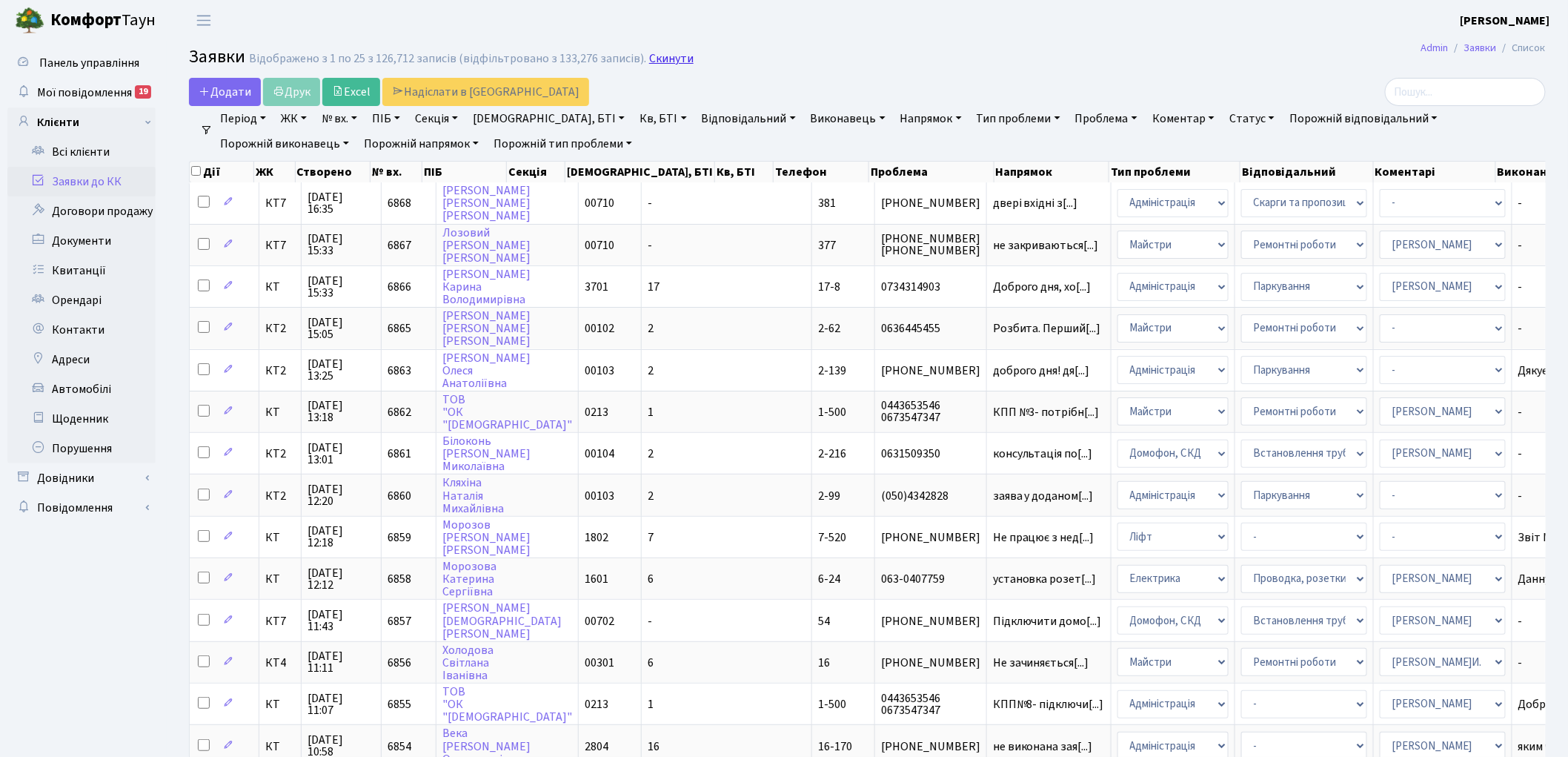
click at [649, 60] on link "Скинути" at bounding box center [671, 58] width 44 height 14
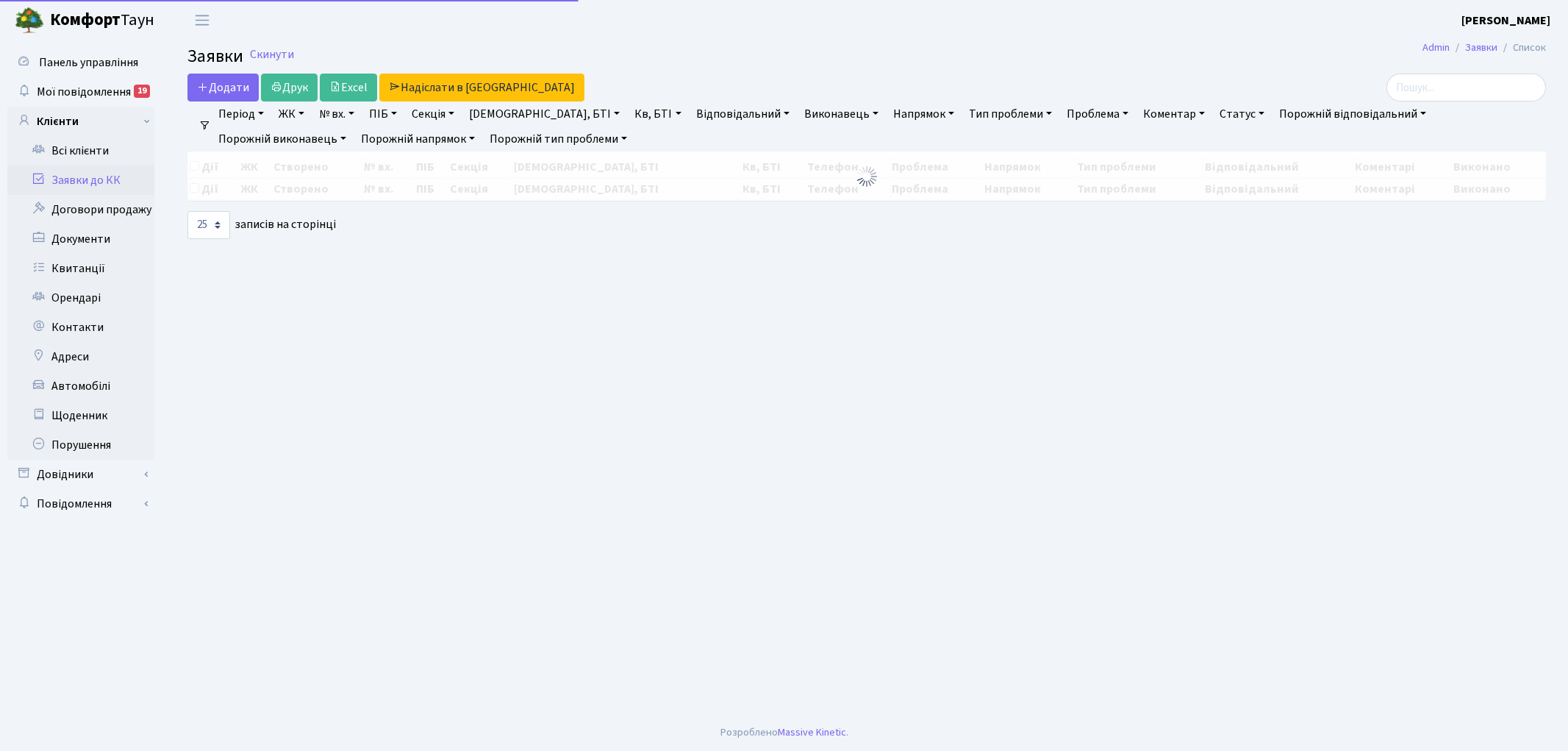
select select "25"
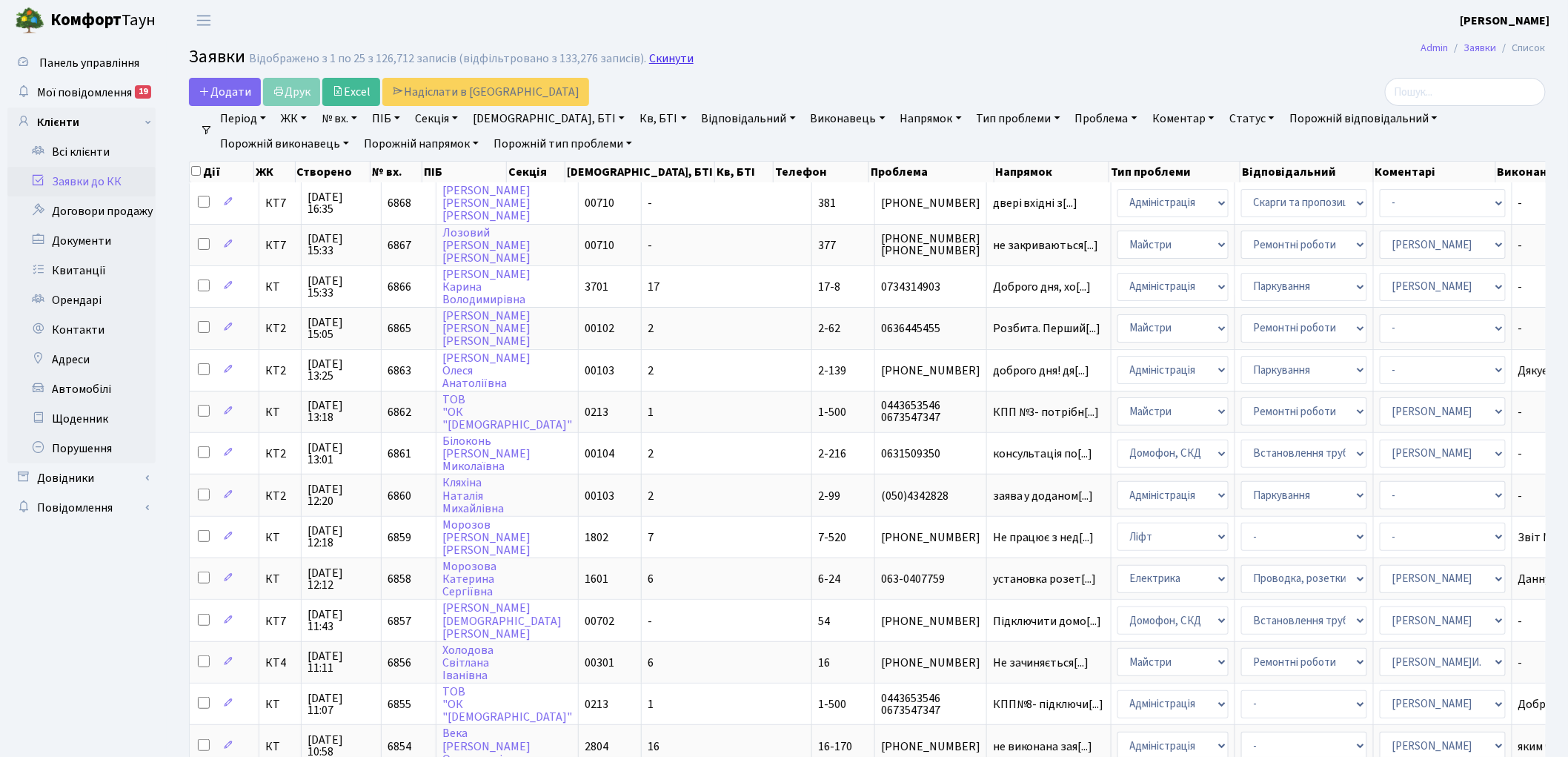
click at [649, 55] on link "Скинути" at bounding box center [671, 58] width 44 height 14
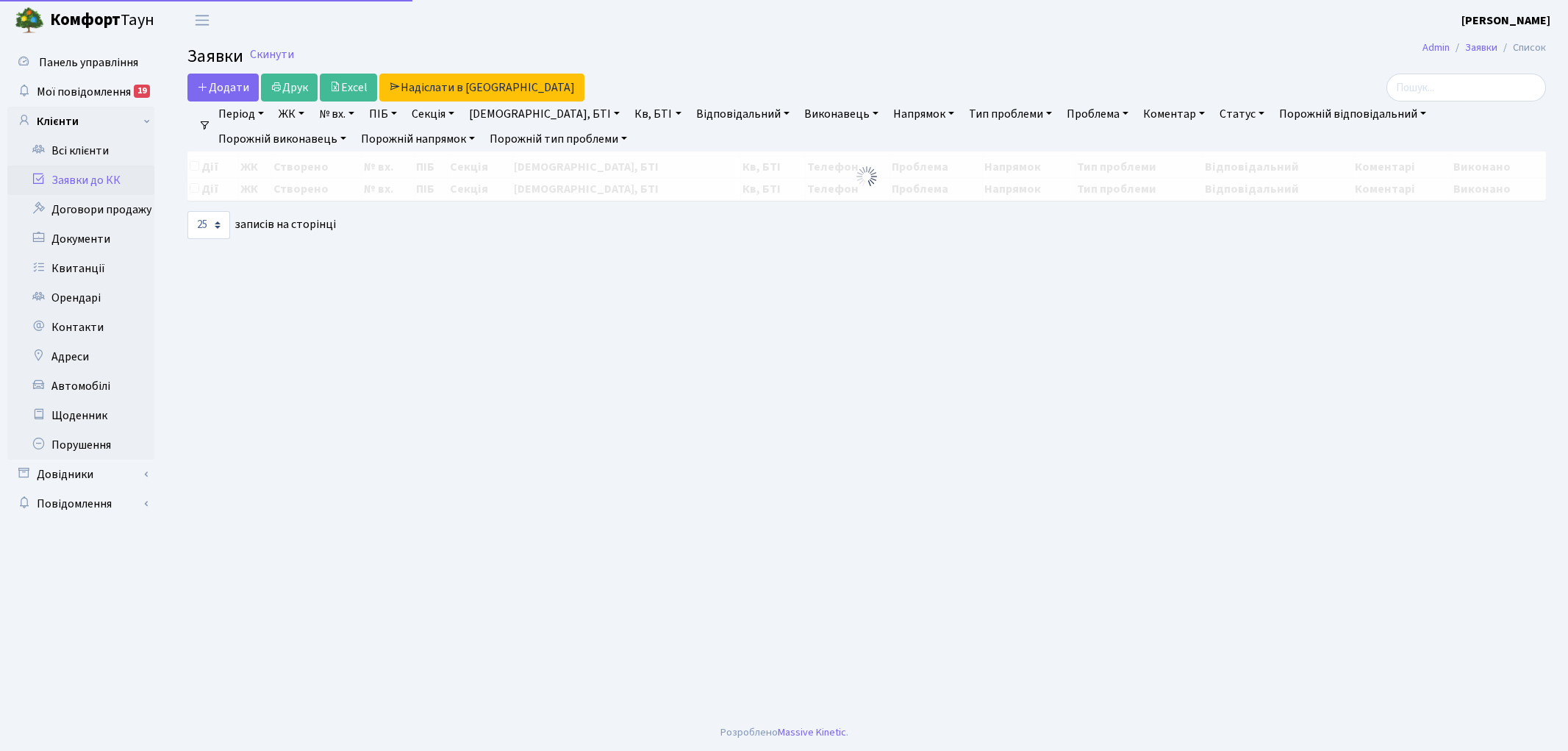
select select "25"
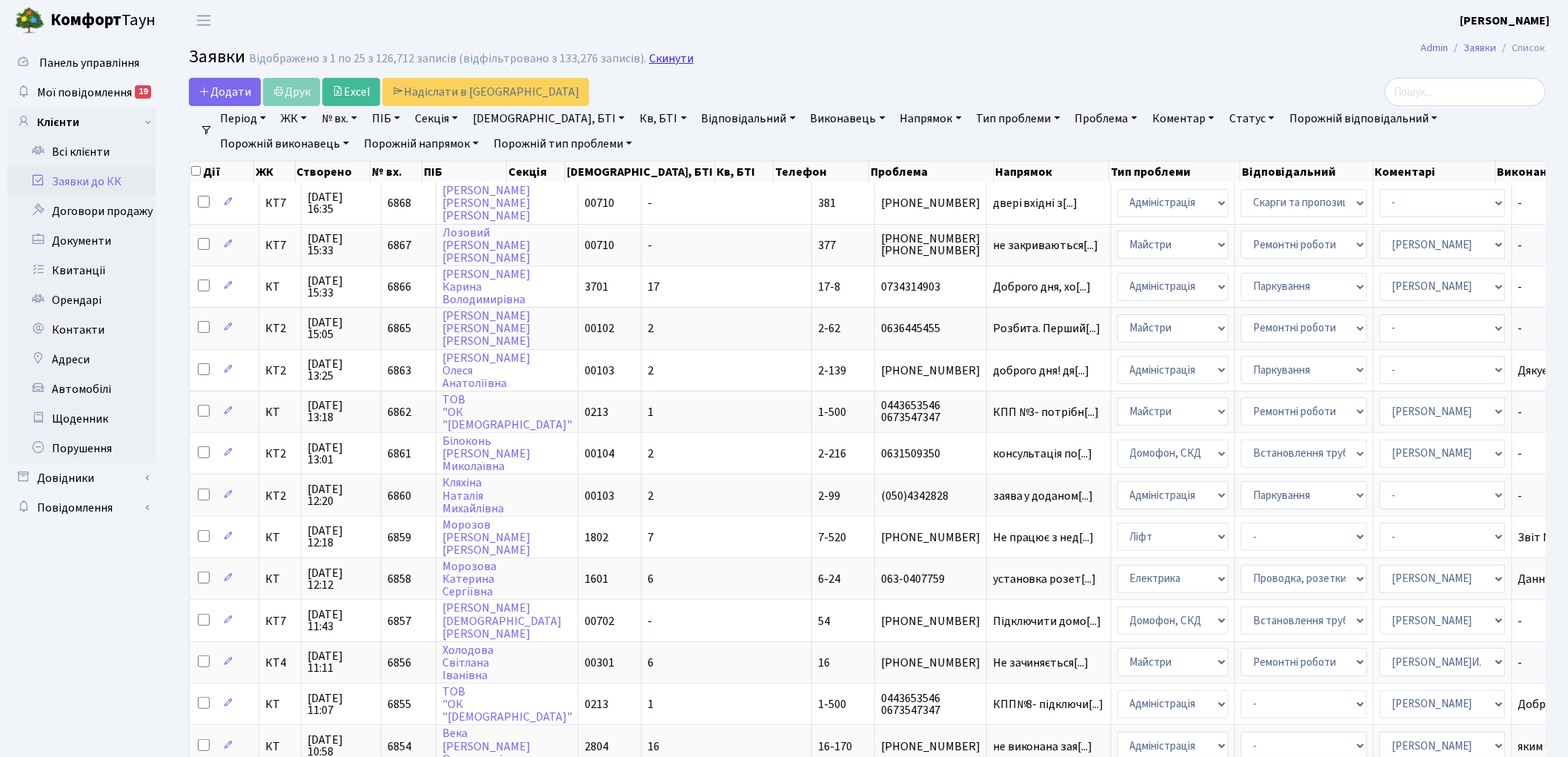
click at [660, 55] on link "Скинути" at bounding box center [671, 58] width 44 height 14
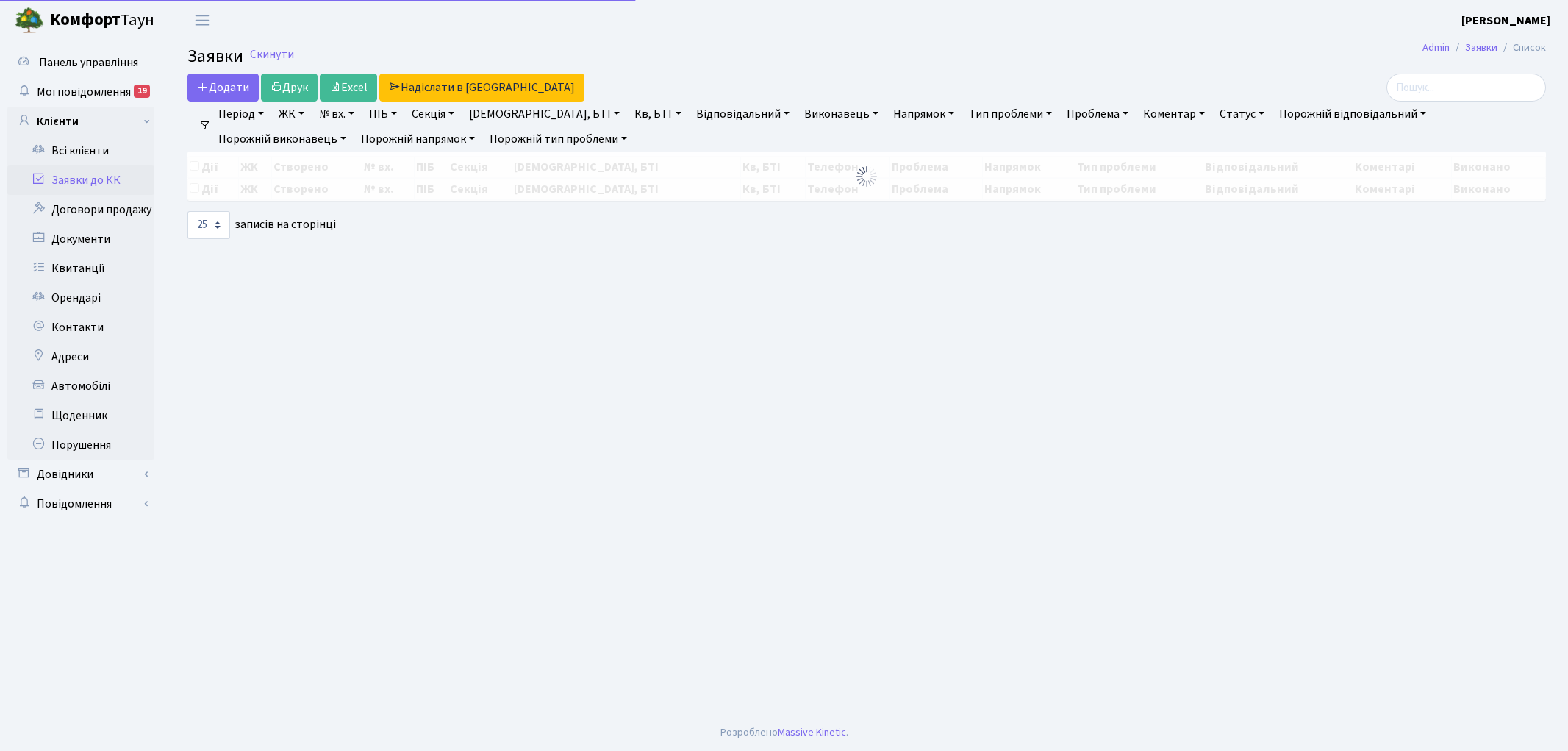
select select "25"
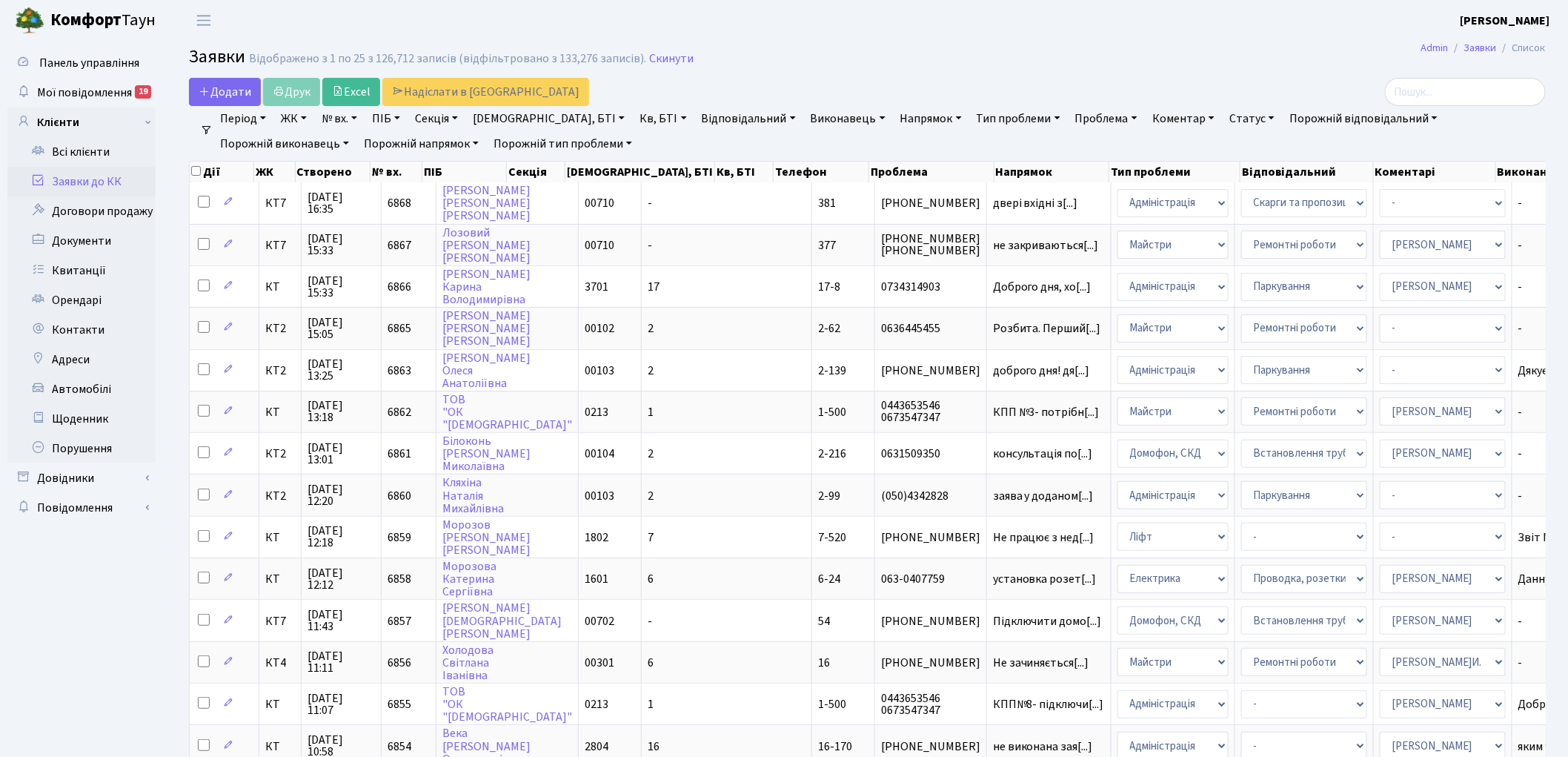
click at [660, 55] on link "Скинути" at bounding box center [671, 58] width 44 height 14
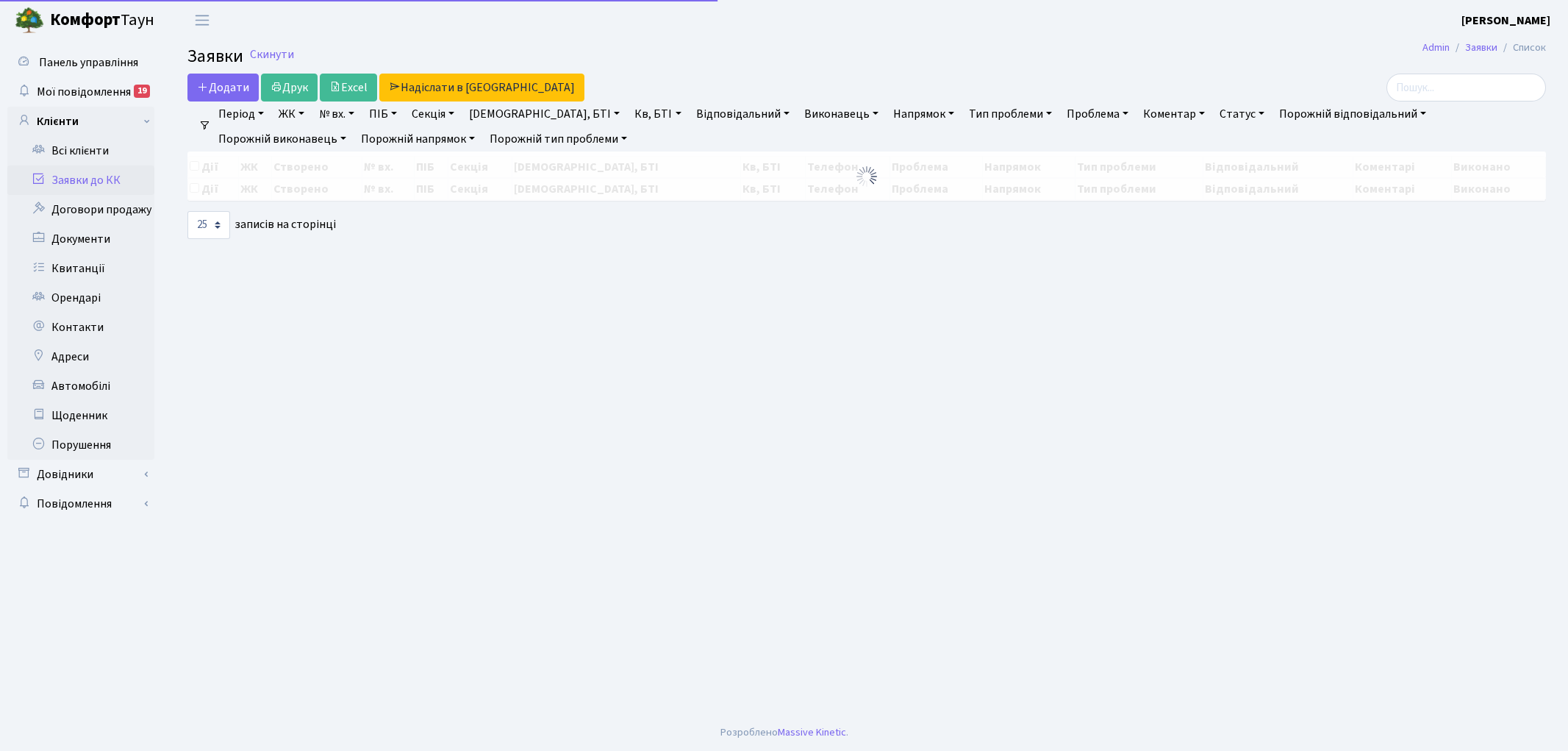
select select "25"
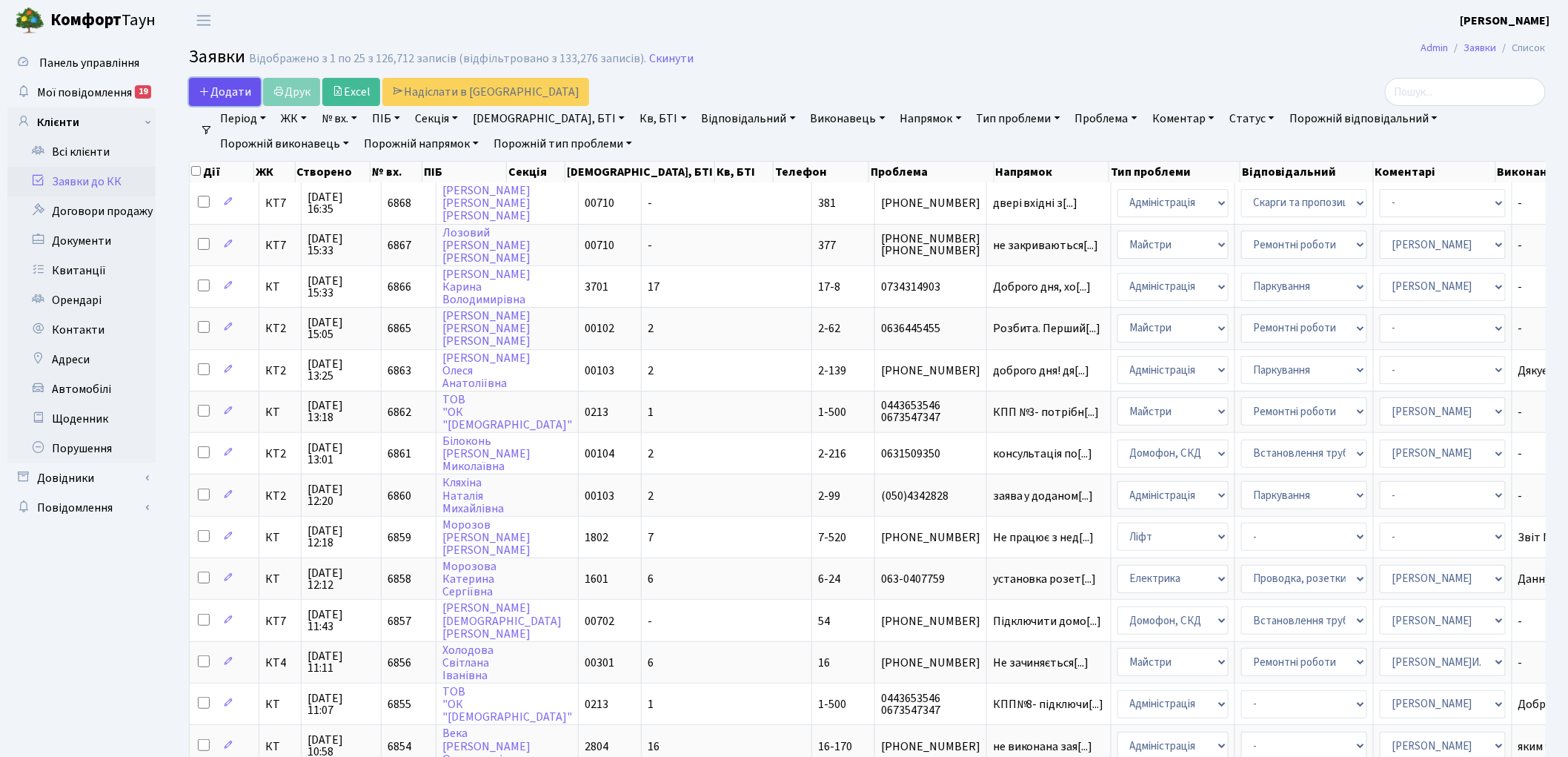
click at [223, 91] on span "Додати" at bounding box center [225, 92] width 53 height 17
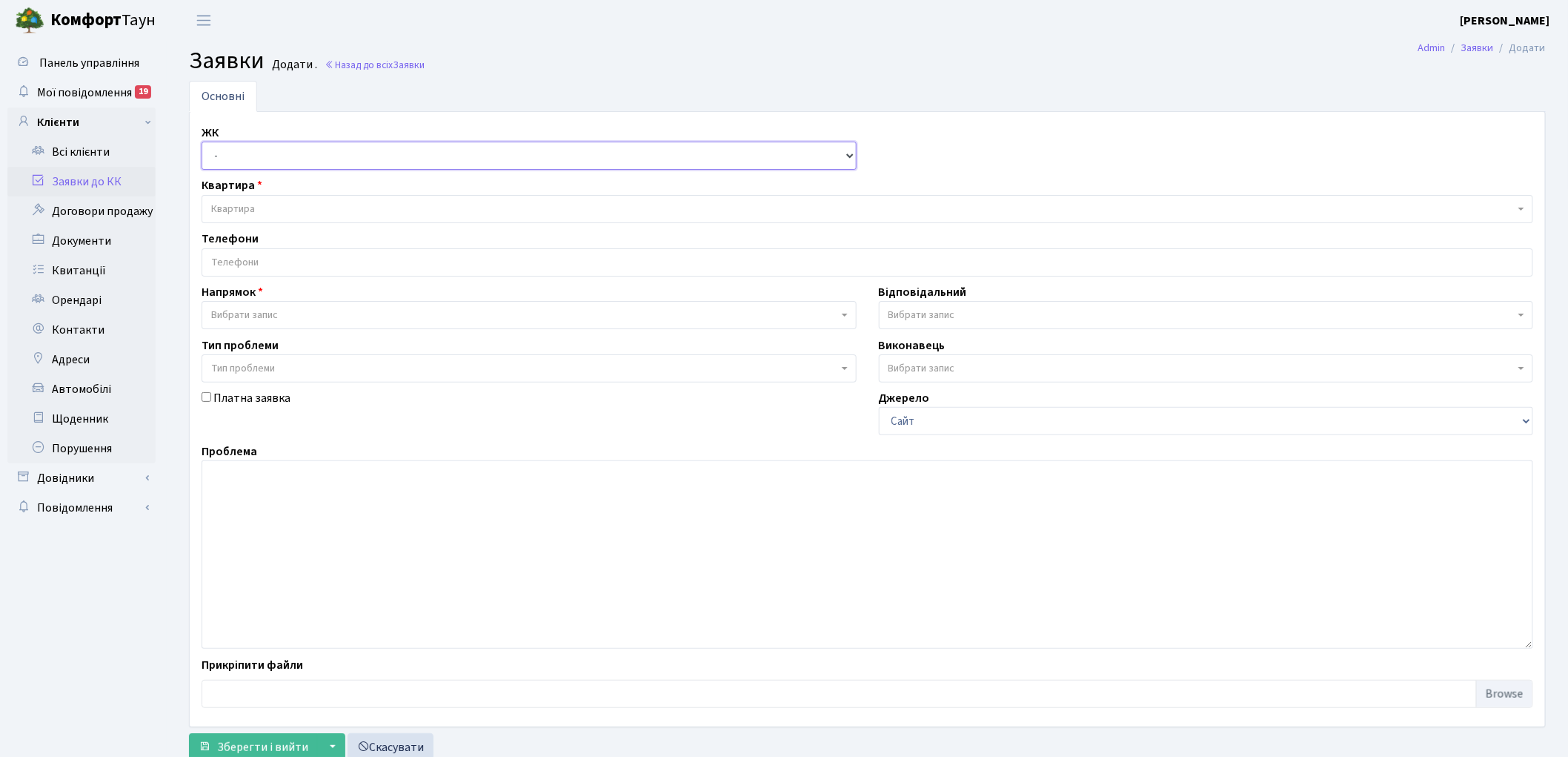
click at [237, 162] on select "- КТ, вул. Регенераторна, 4 КТ2, просп. Соборності, 17 КТ3, вул. Березнева, 16 …" at bounding box center [529, 155] width 655 height 28
select select "271"
click at [201, 141] on select "- КТ, вул. Регенераторна, 4 КТ2, просп. Соборності, 17 КТ3, вул. Березнева, 16 …" at bounding box center [529, 155] width 655 height 28
select select
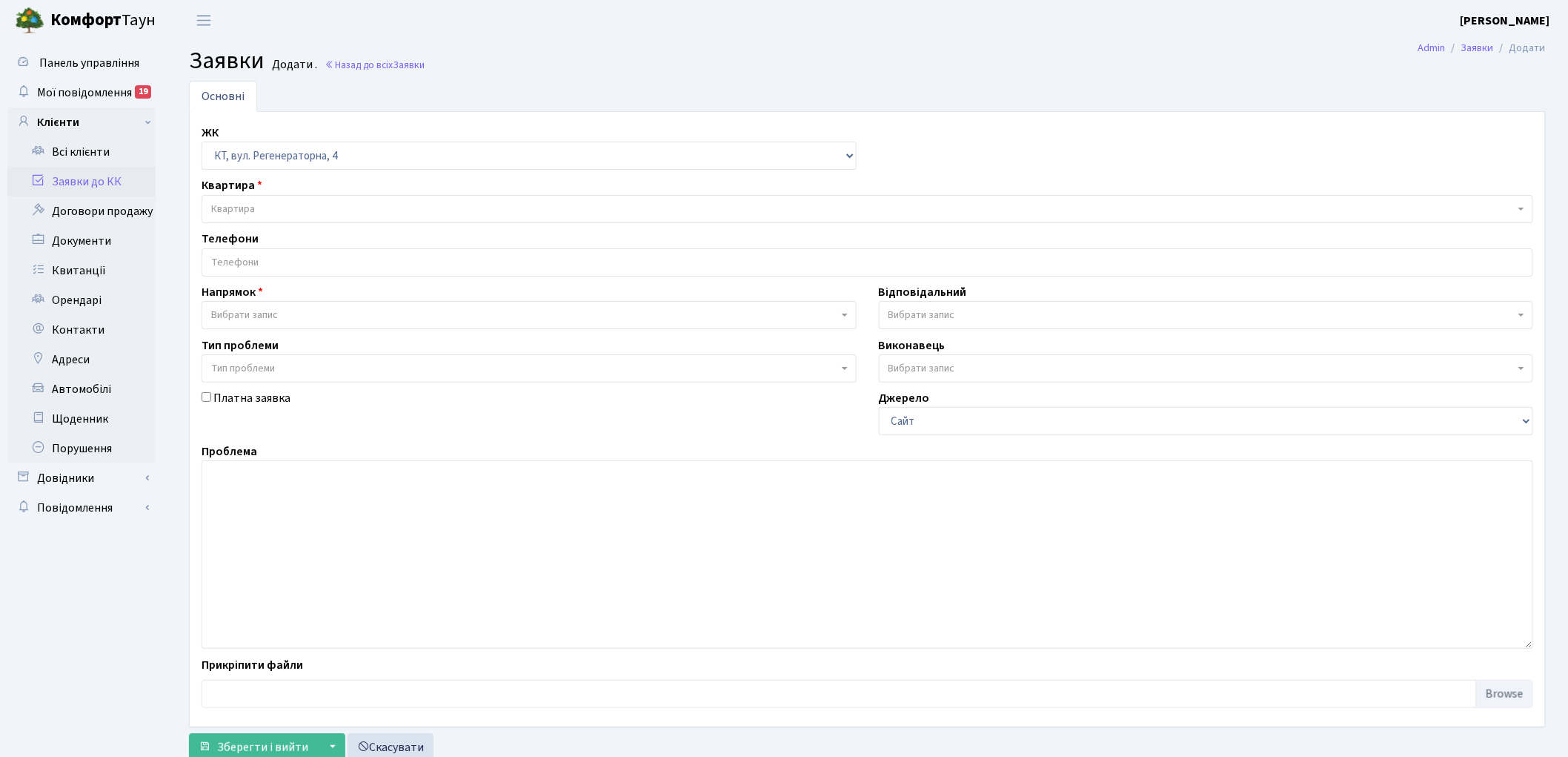
click at [304, 208] on span "Квартира" at bounding box center [863, 209] width 1303 height 15
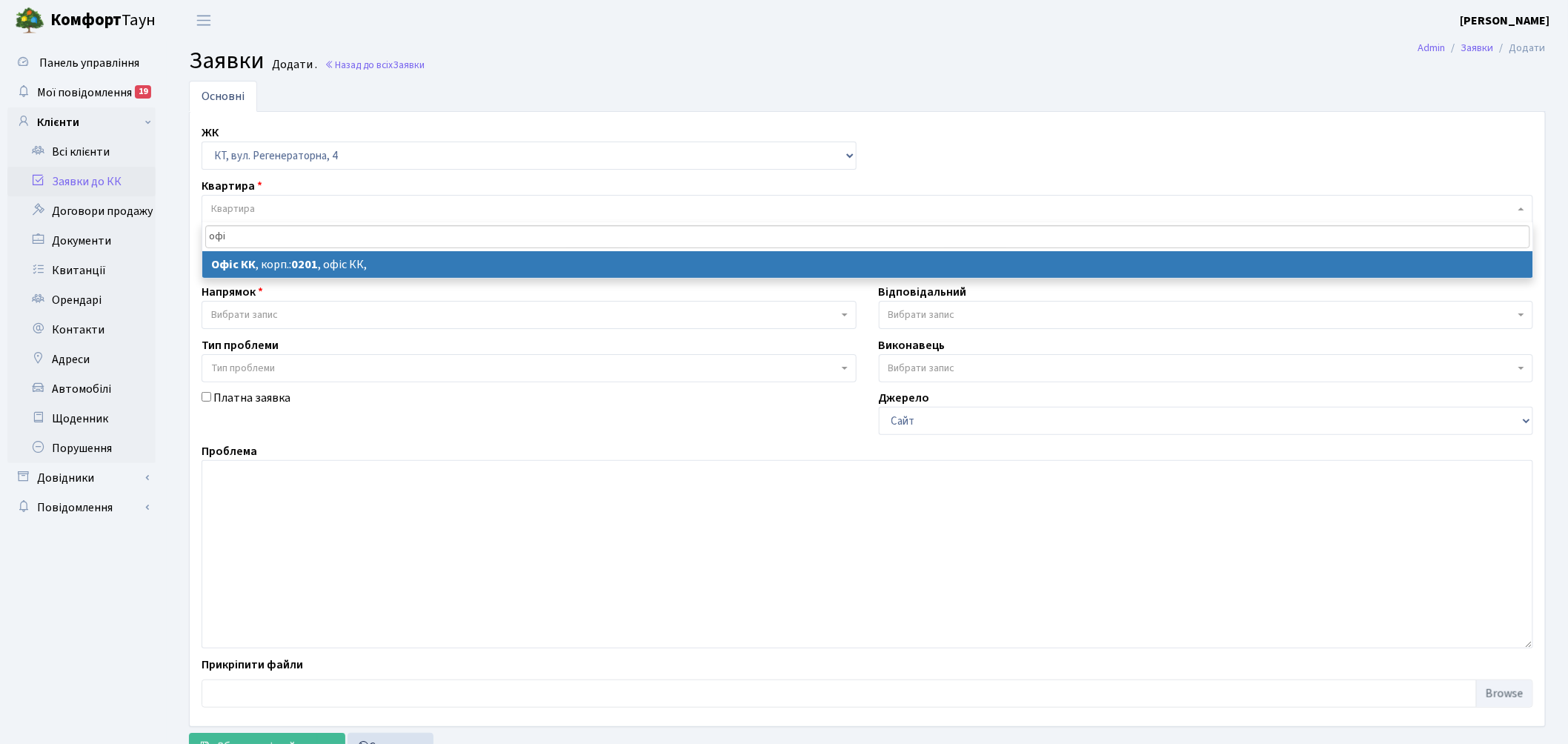
type input "офі"
select select
select select "4"
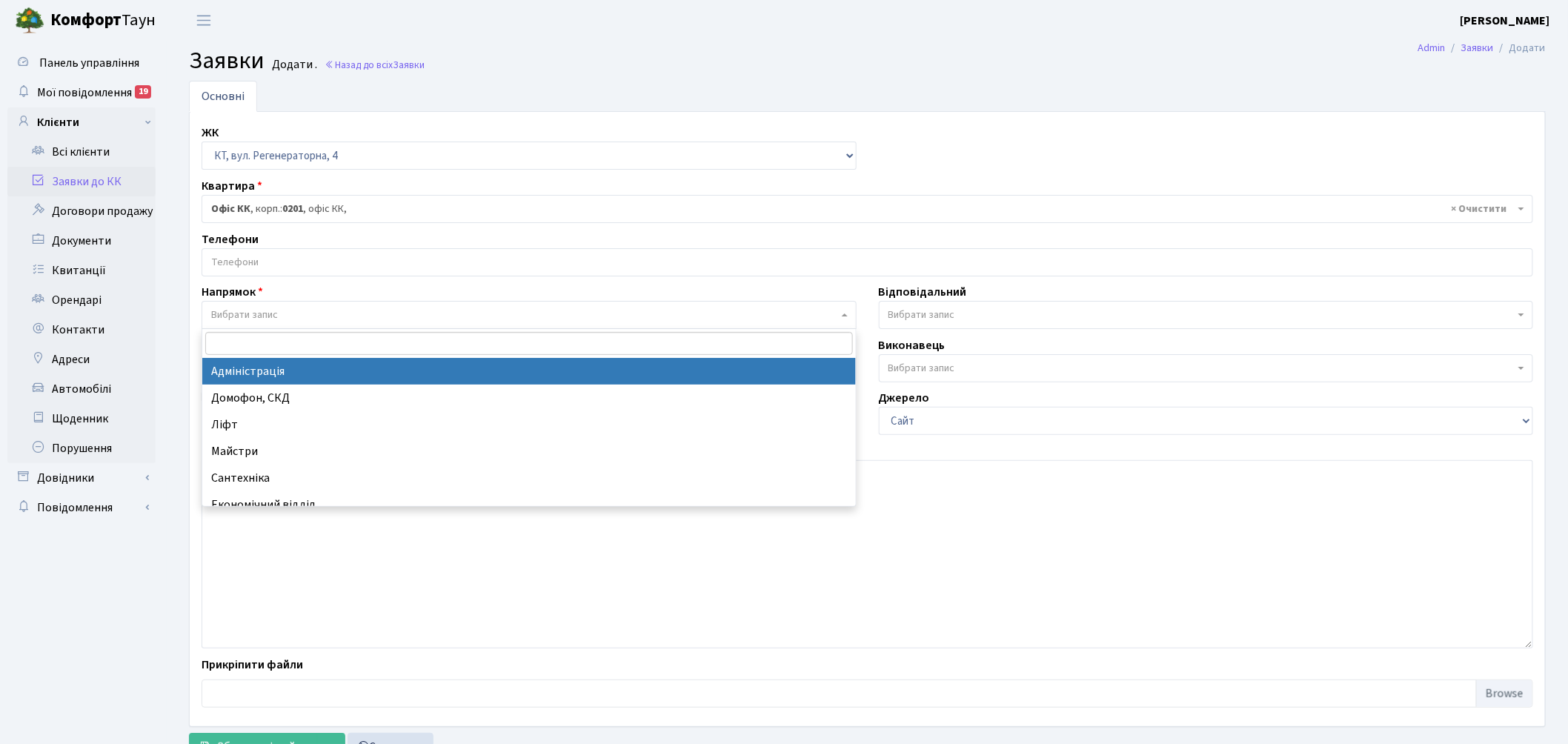
click at [282, 312] on span "Вибрати запис" at bounding box center [525, 315] width 626 height 15
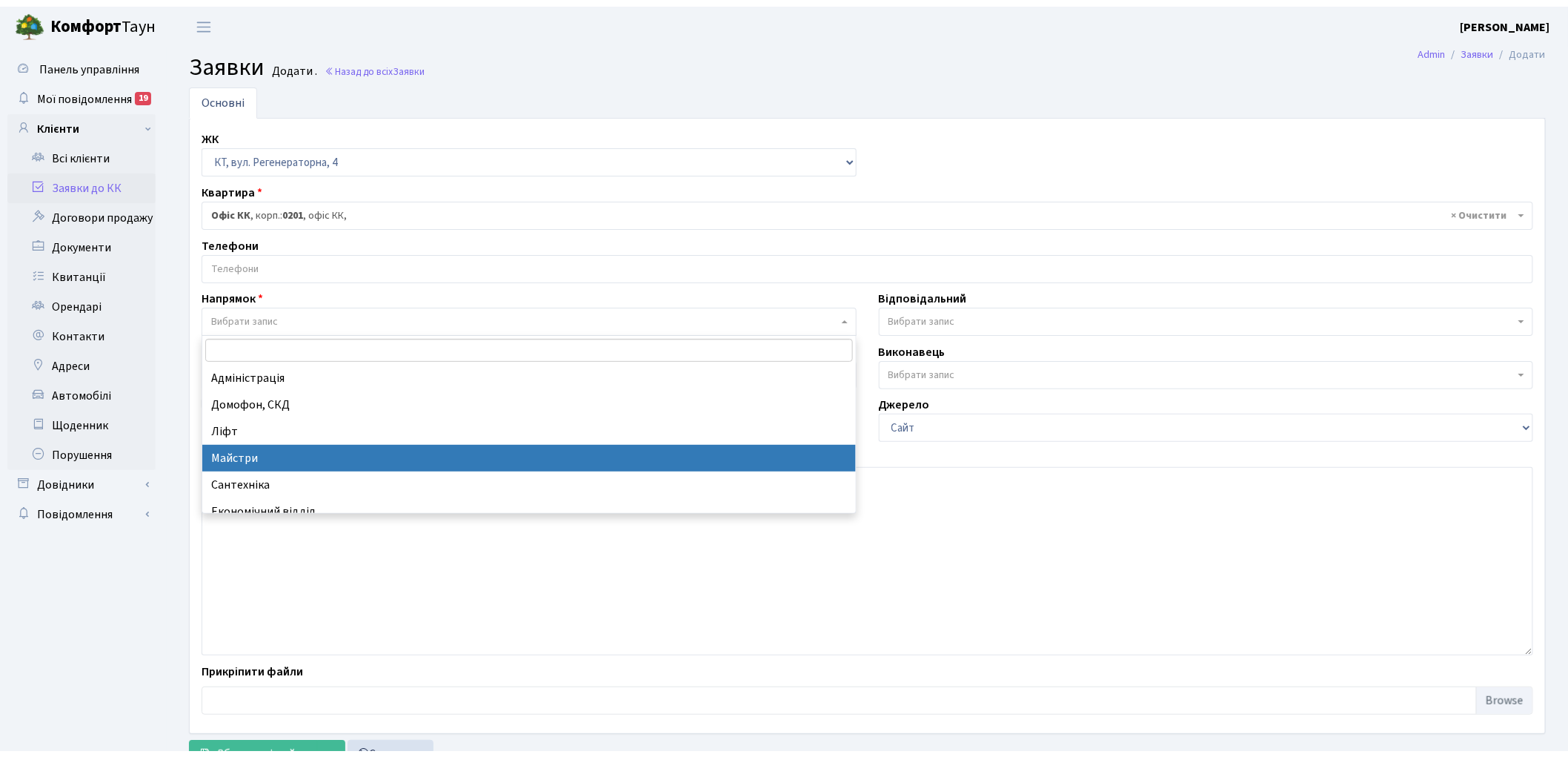
scroll to position [82, 0]
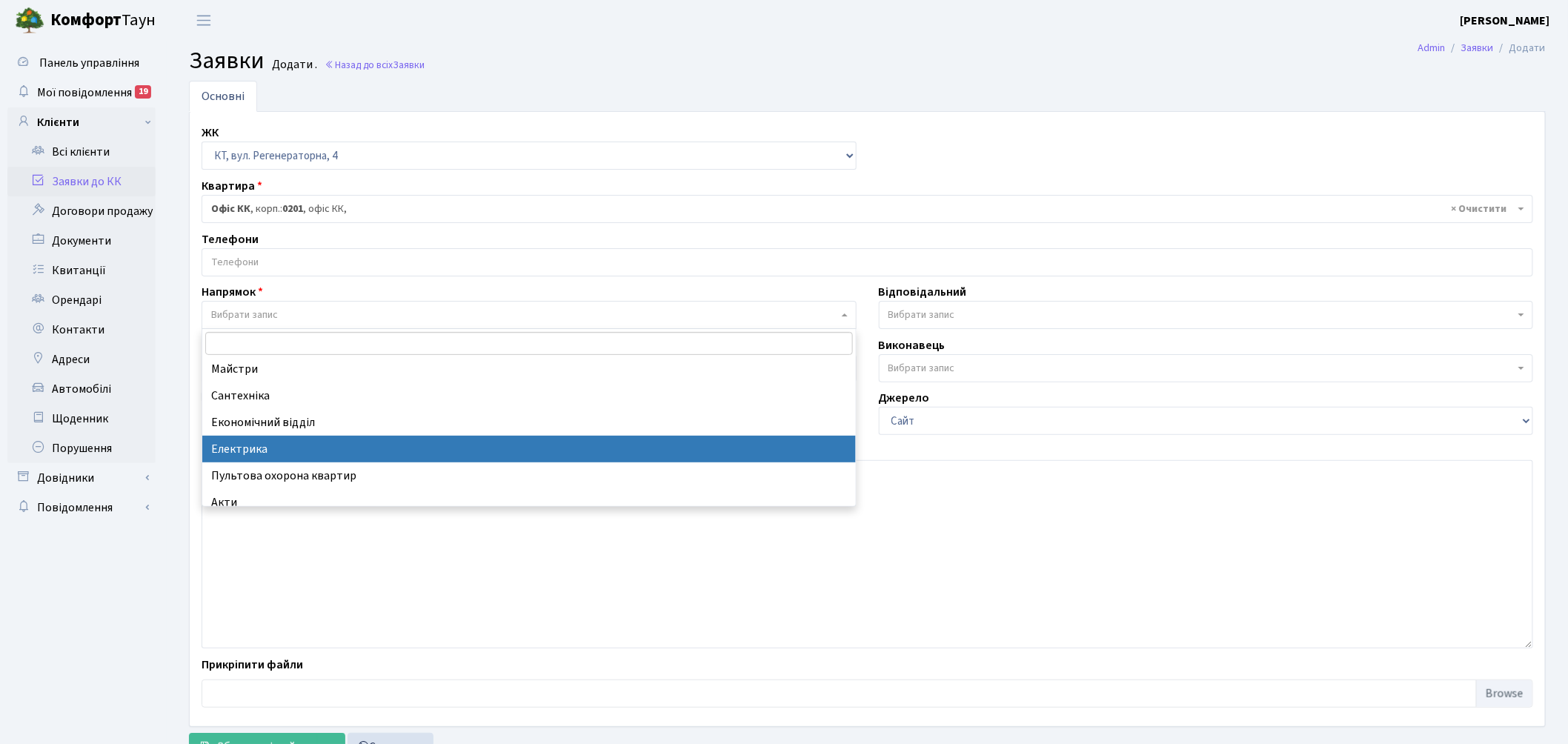
select select "3"
select select
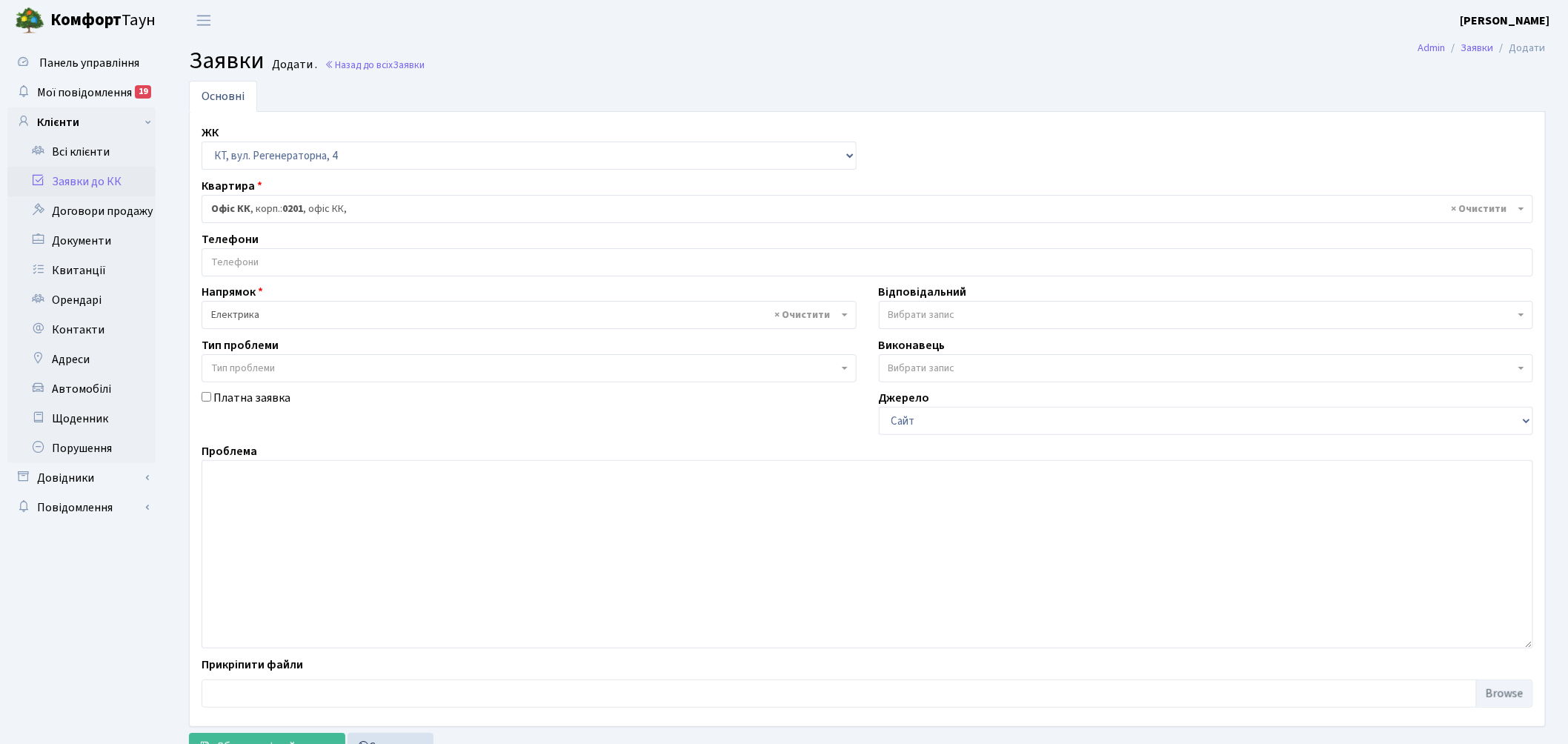
click at [905, 317] on span "Вибрати запис" at bounding box center [921, 315] width 67 height 15
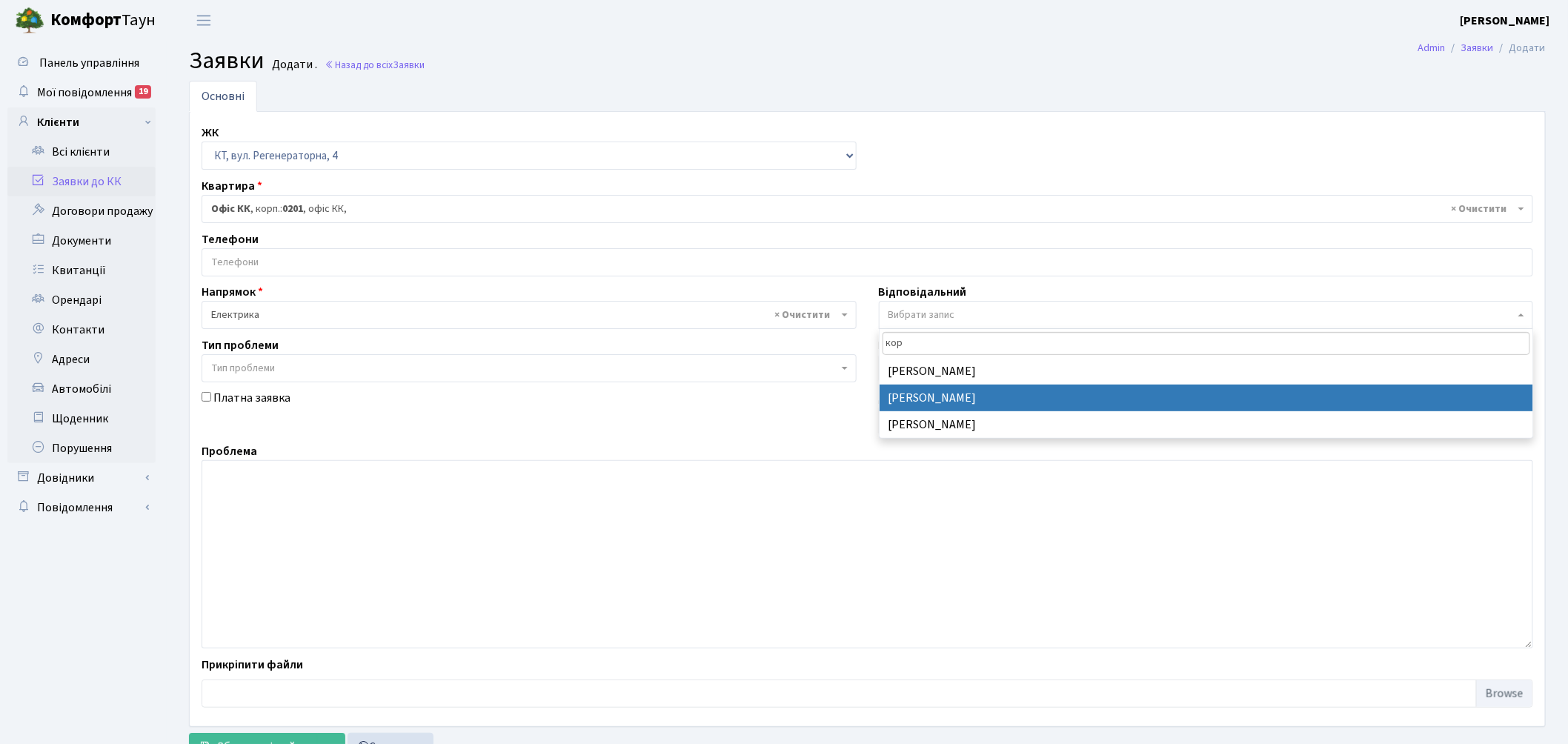
type input "кор"
select select "22"
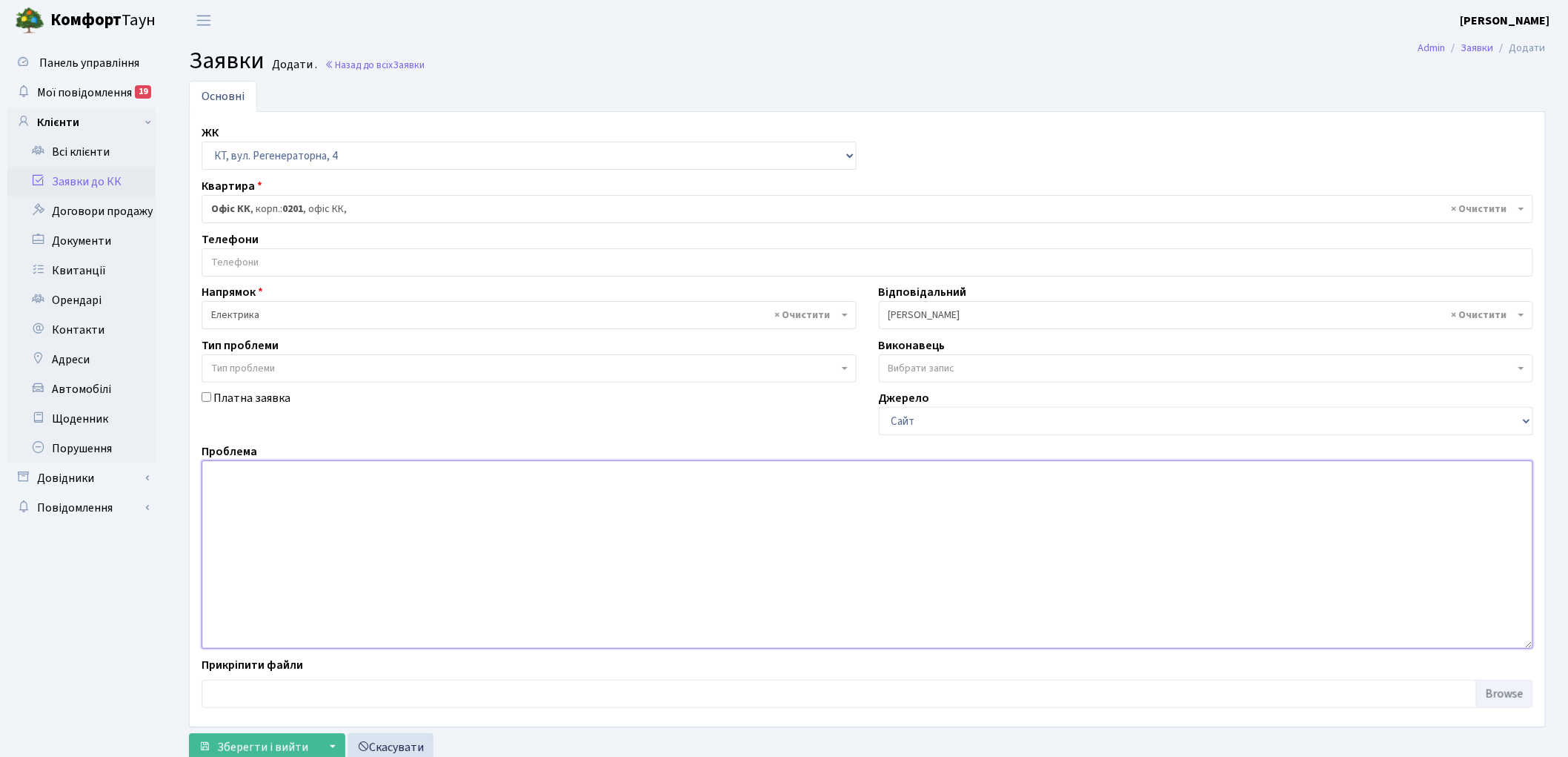
click at [301, 550] on textarea at bounding box center [867, 555] width 1331 height 189
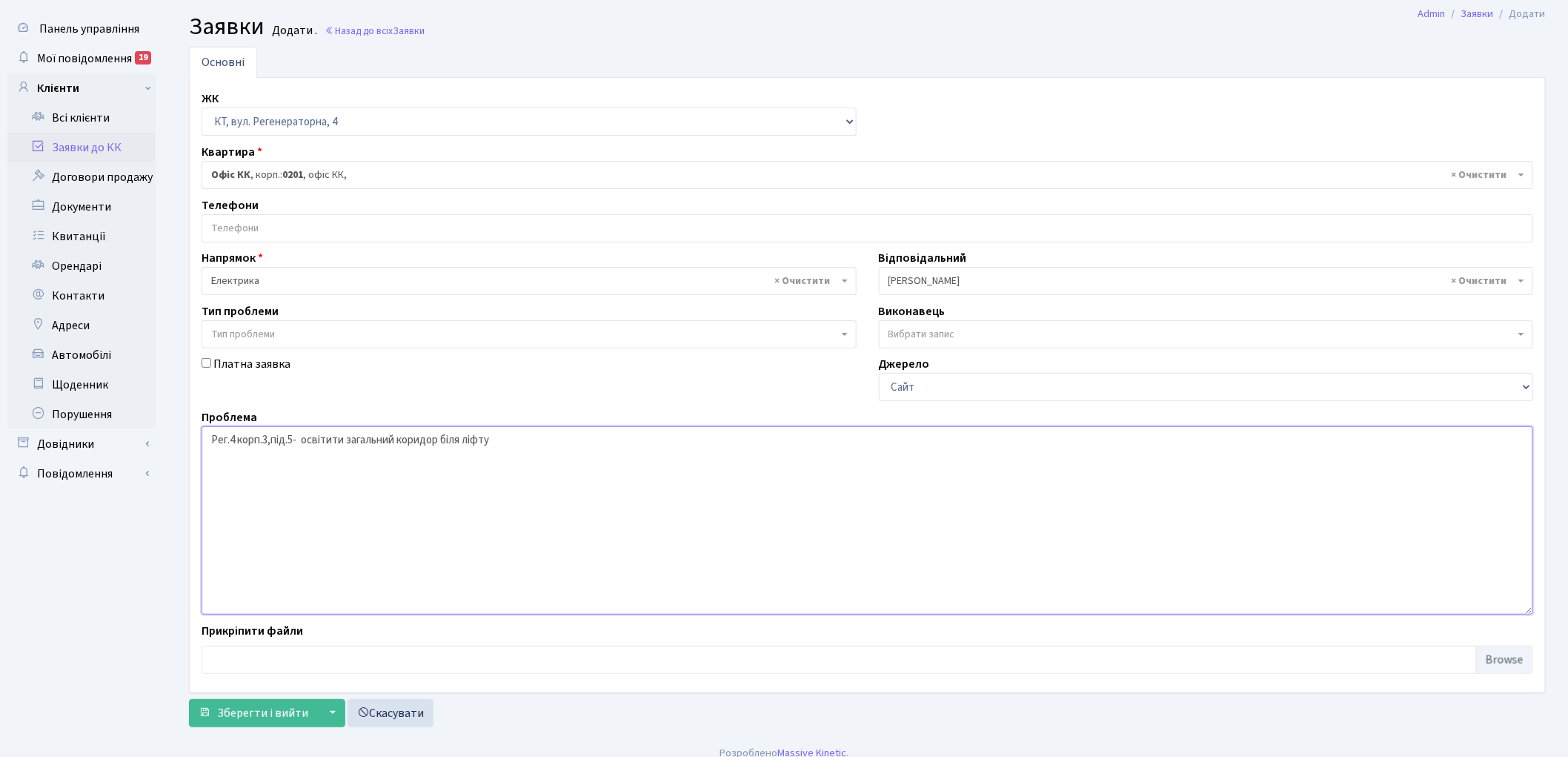
scroll to position [49, 0]
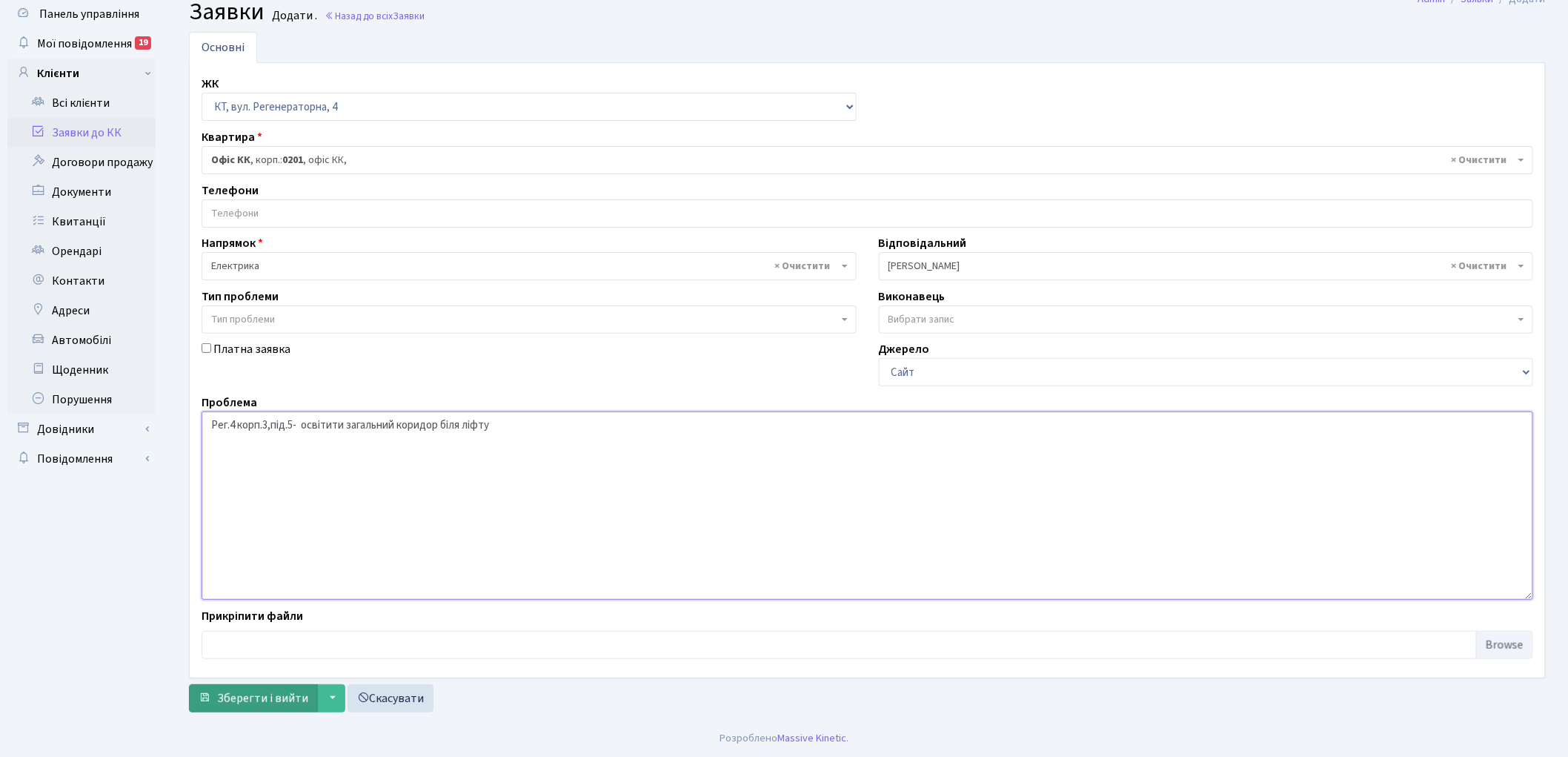
type textarea "Рег.4 корп.3,під.5- освітити загальний коридор біля ліфту"
click at [258, 697] on span "Зберегти і вийти" at bounding box center [262, 698] width 91 height 17
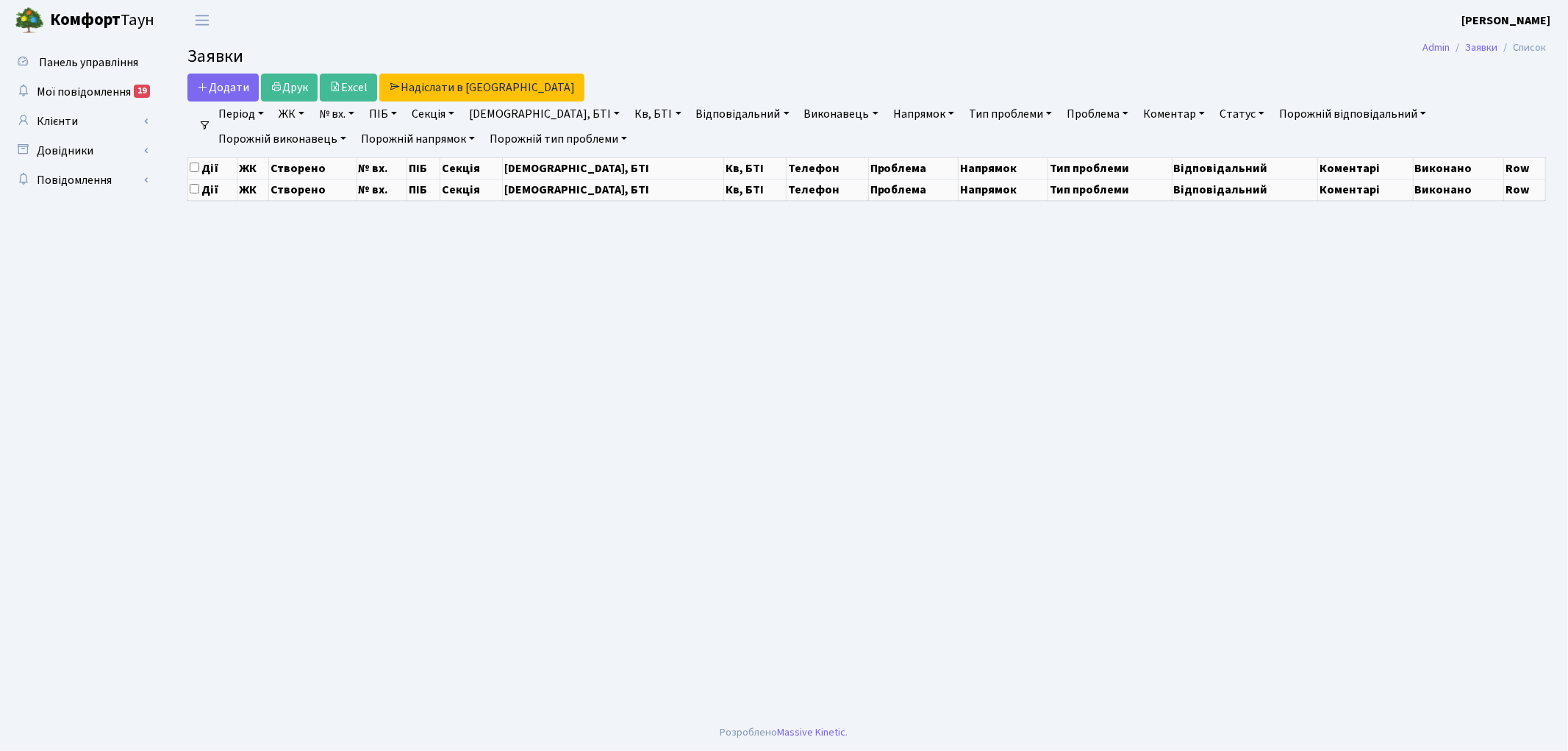
select select "25"
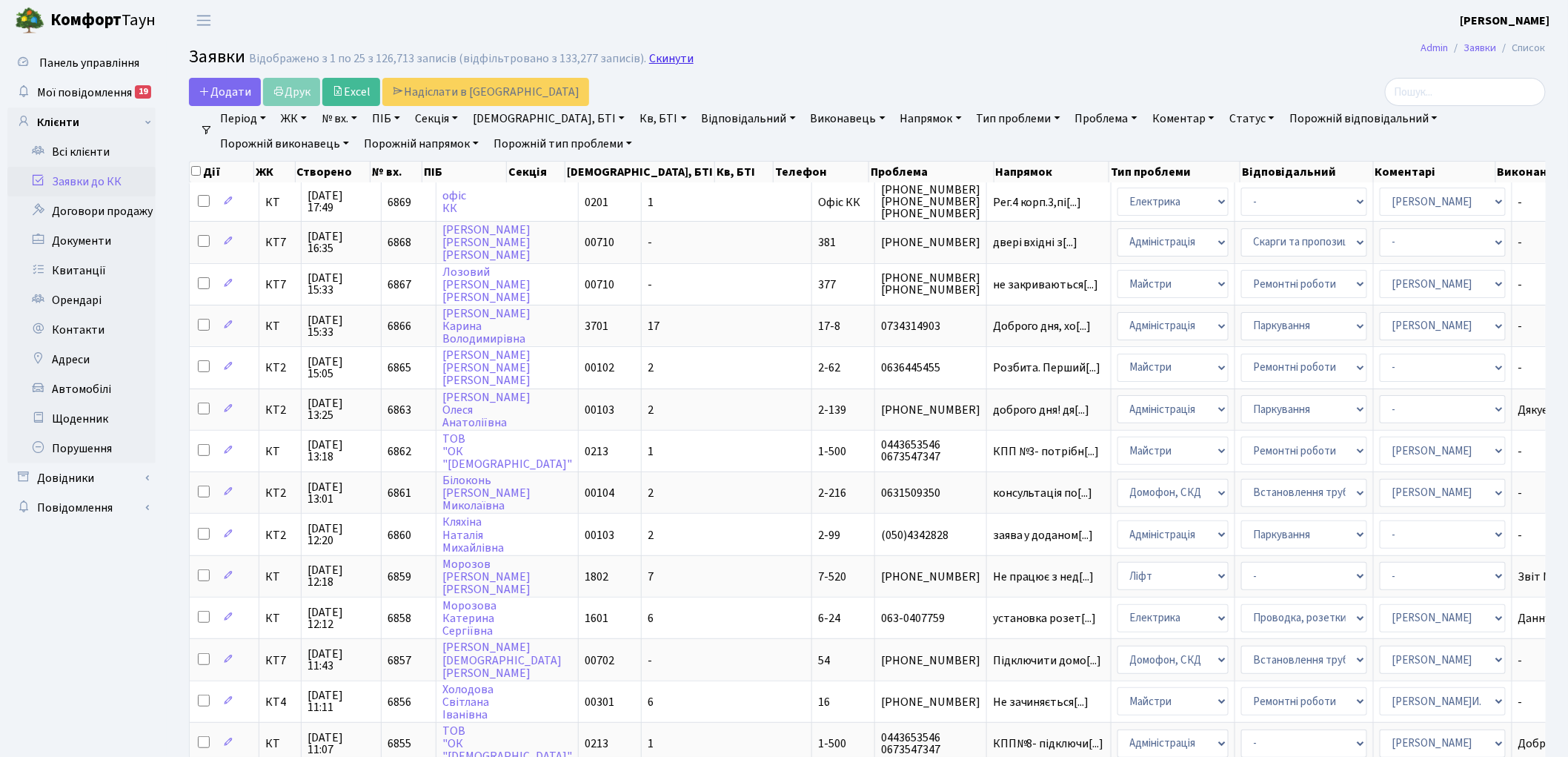
click at [669, 52] on link "Скинути" at bounding box center [671, 58] width 44 height 14
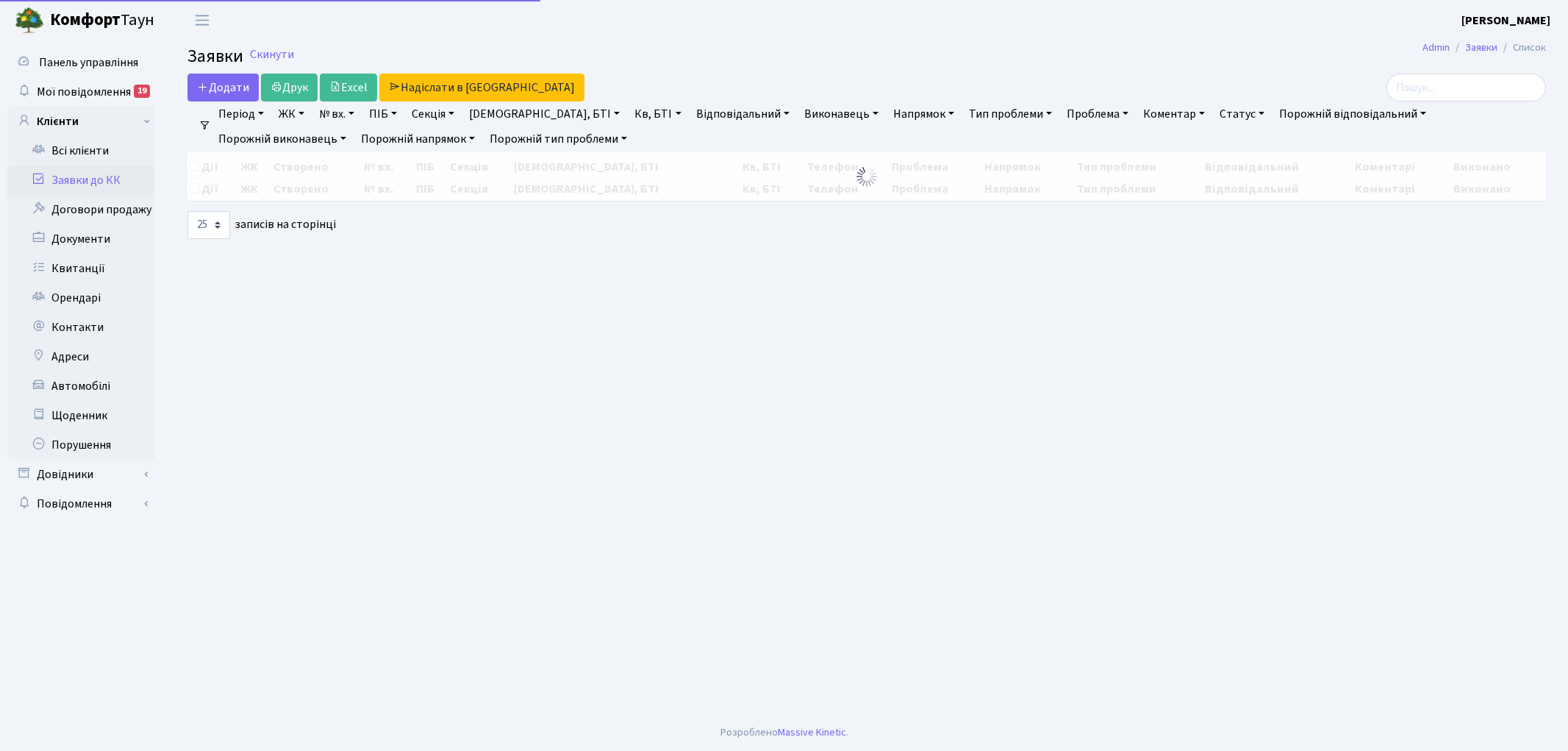
select select "25"
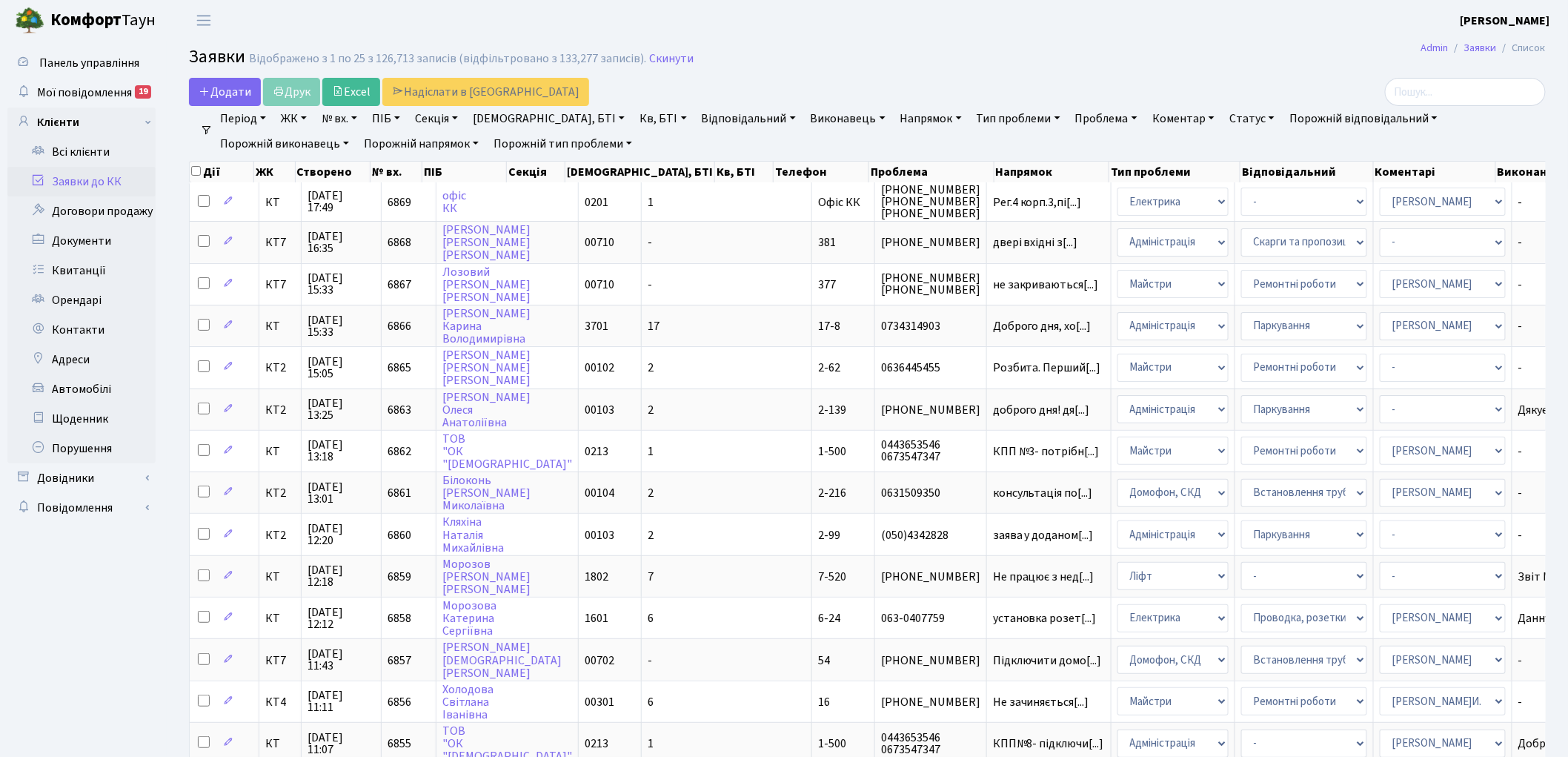
click at [669, 52] on link "Скинути" at bounding box center [671, 58] width 44 height 14
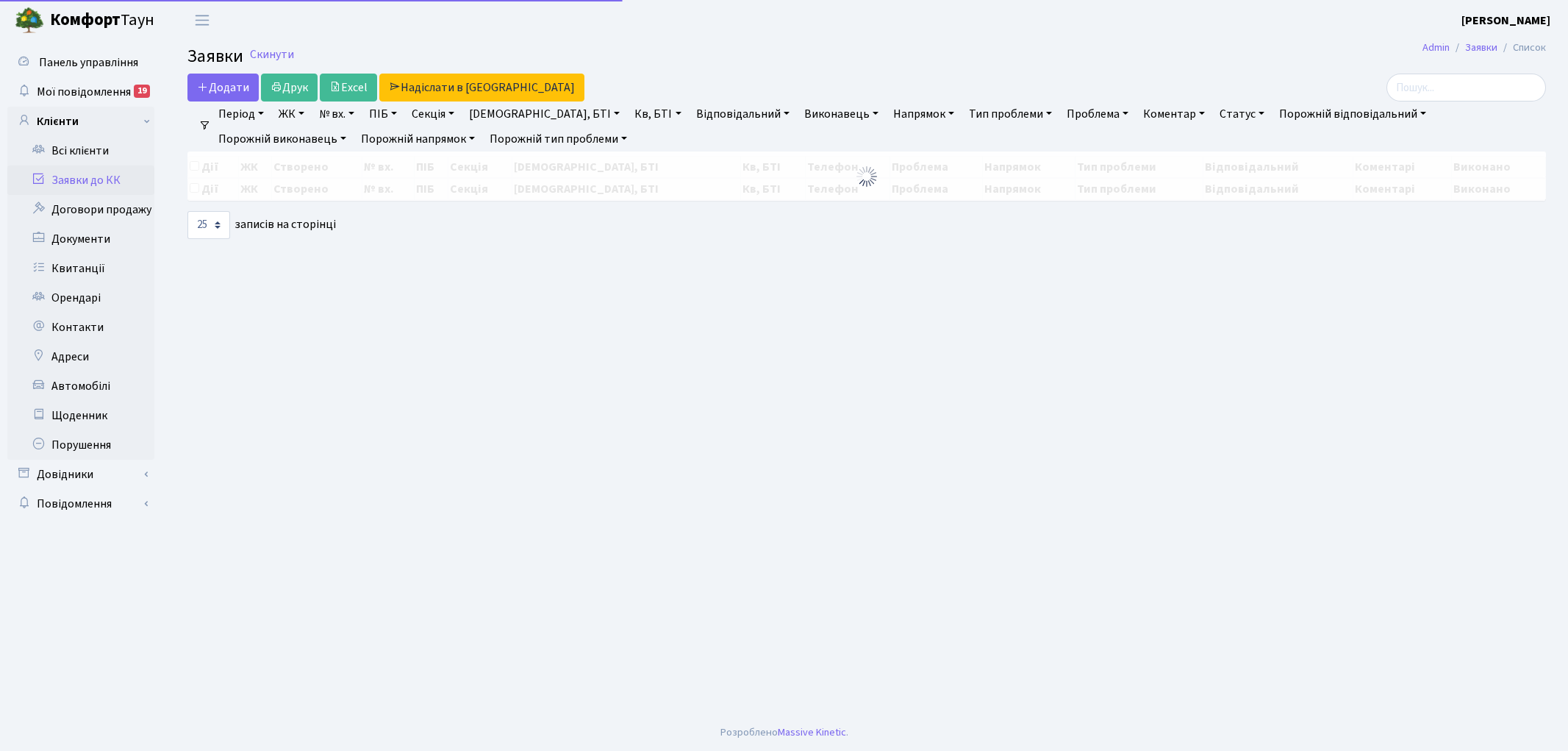
select select "25"
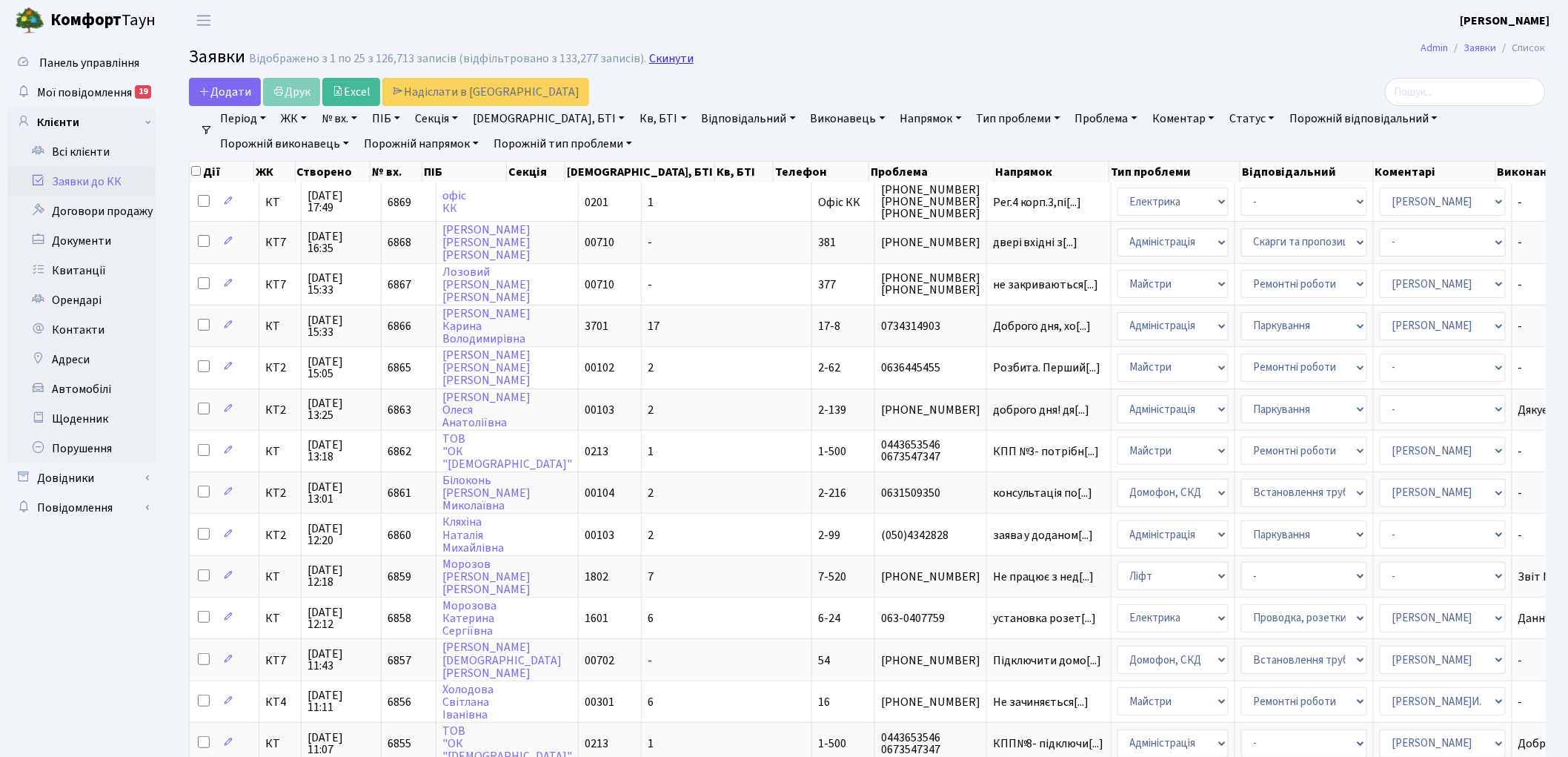
click at [660, 55] on link "Скинути" at bounding box center [671, 58] width 44 height 14
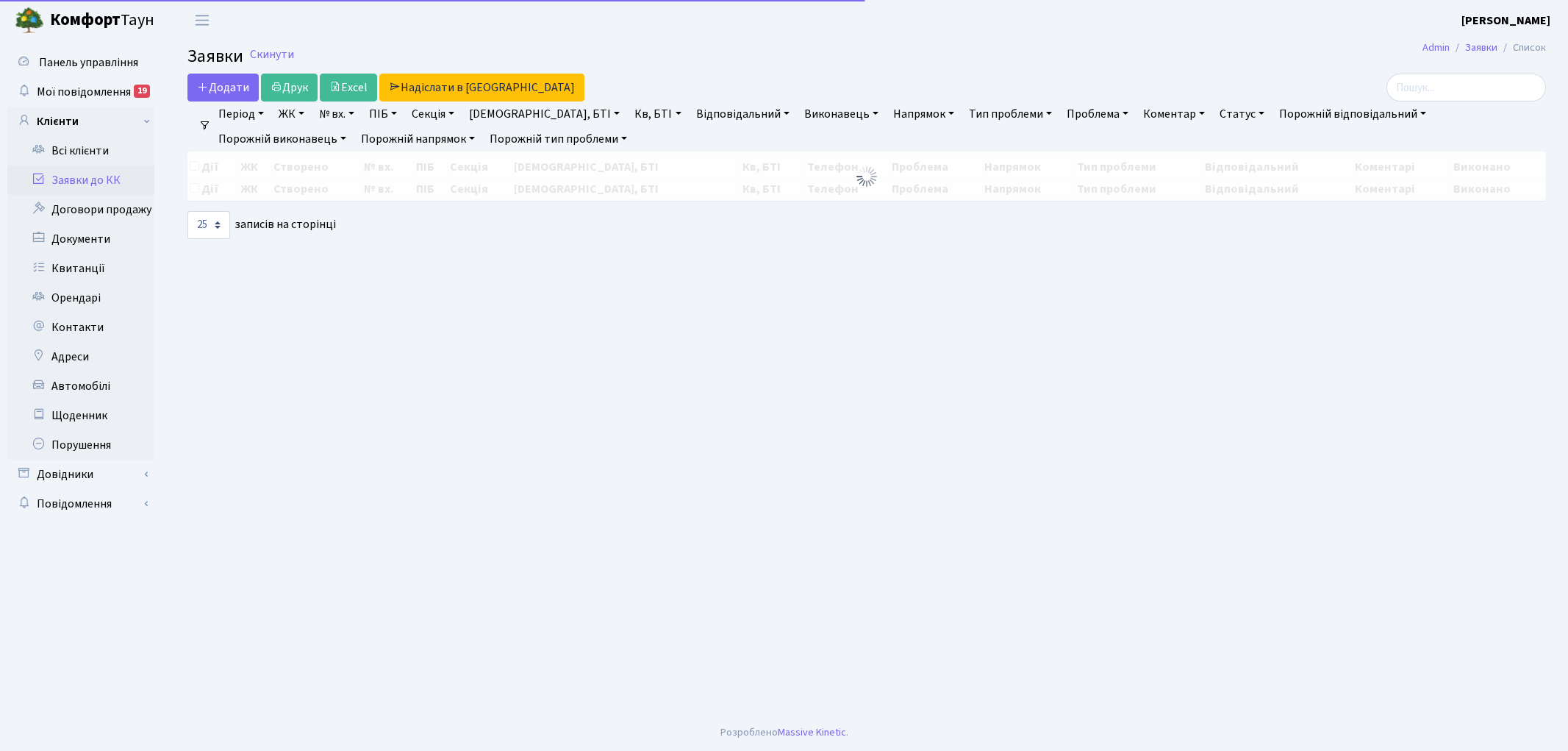
select select "25"
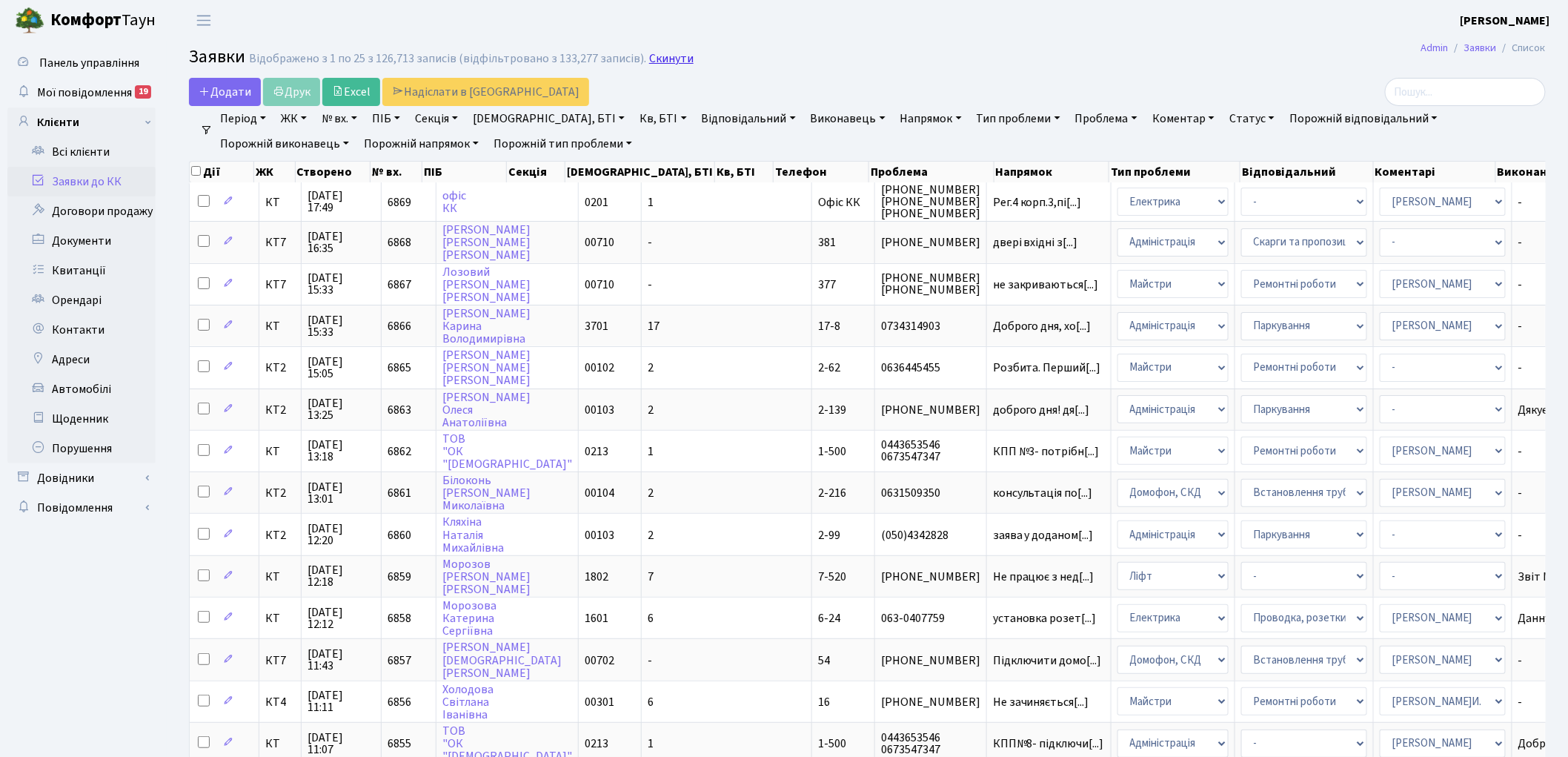
click at [656, 56] on link "Скинути" at bounding box center [671, 58] width 44 height 14
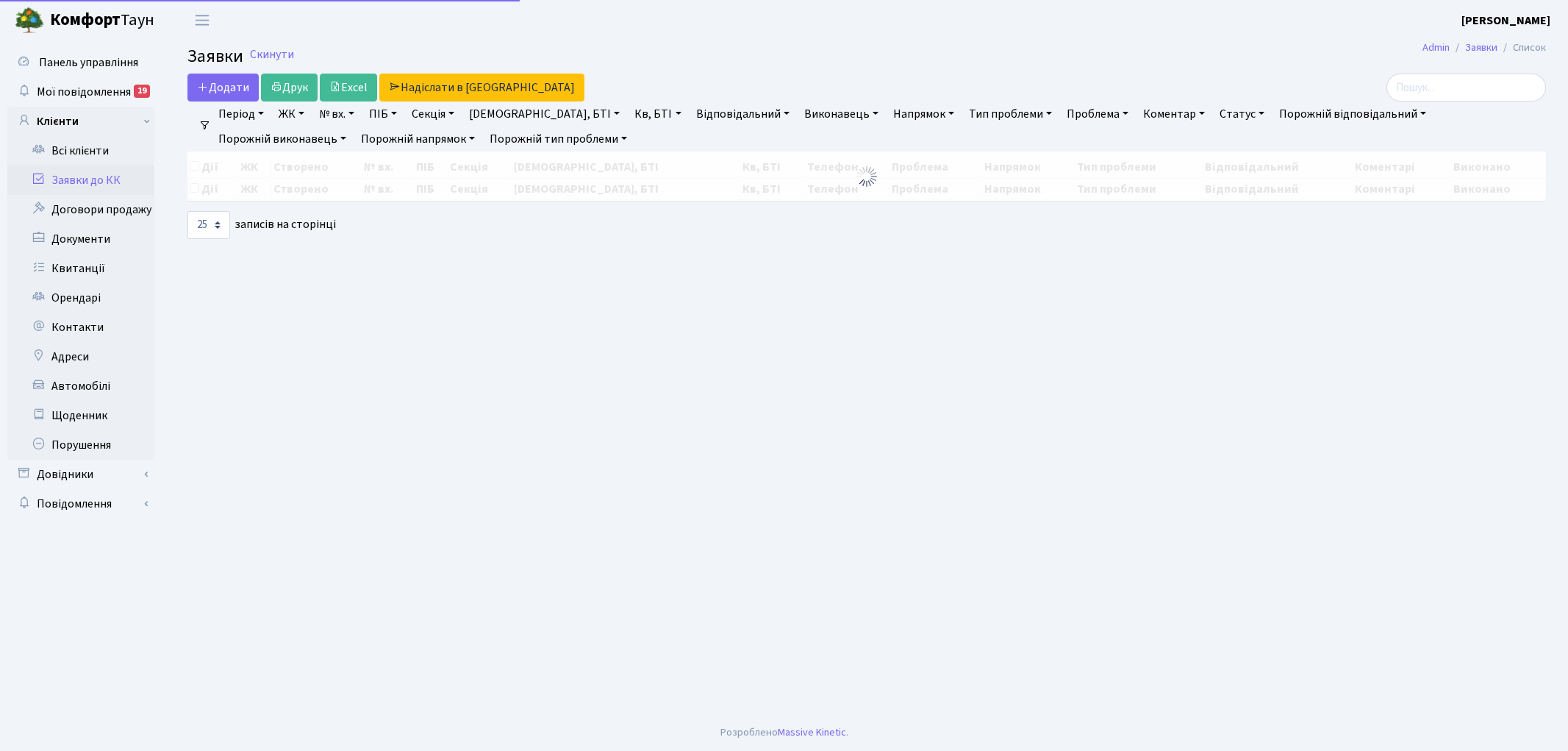
select select "25"
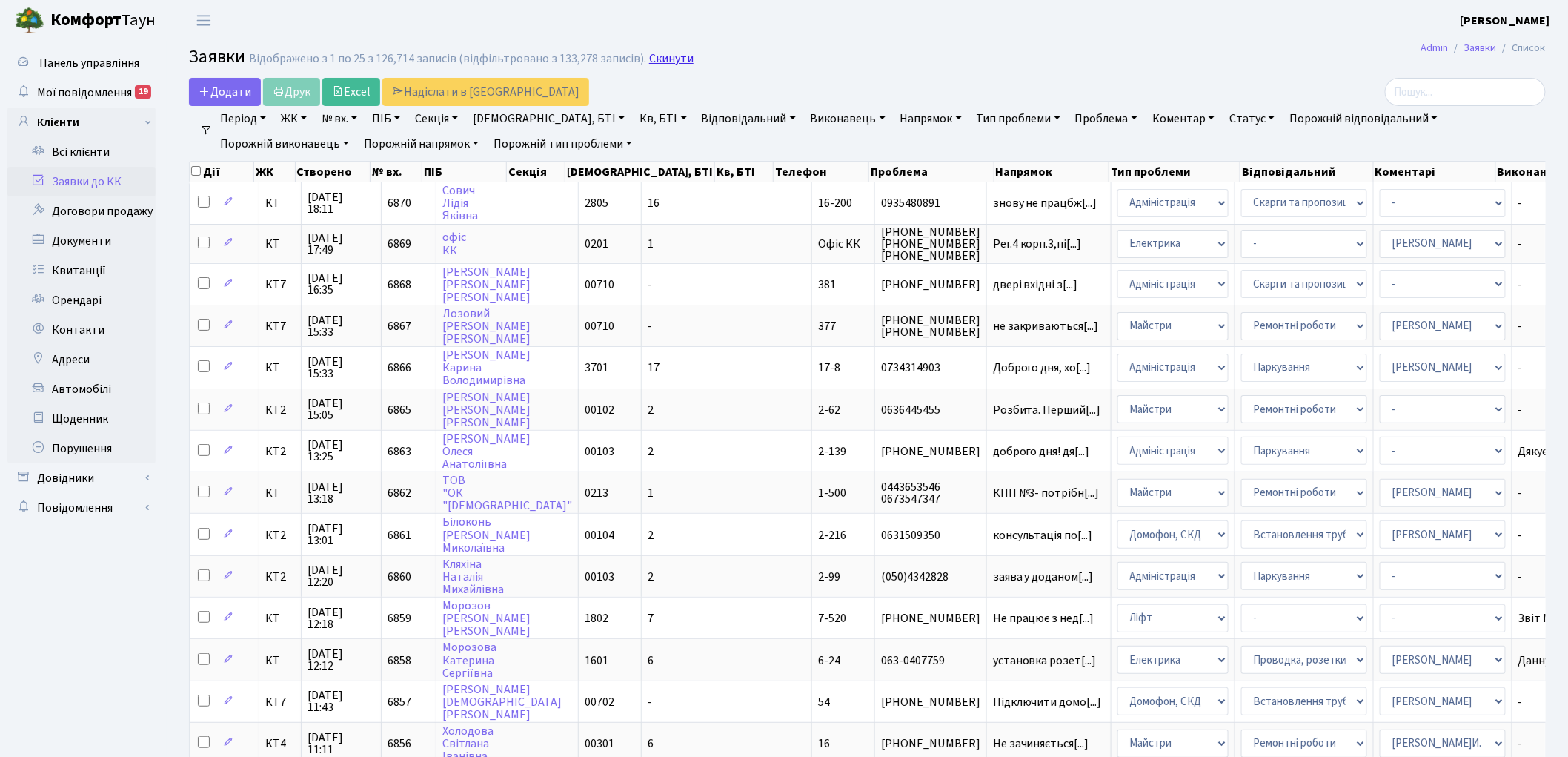
click at [661, 61] on link "Скинути" at bounding box center [671, 58] width 44 height 14
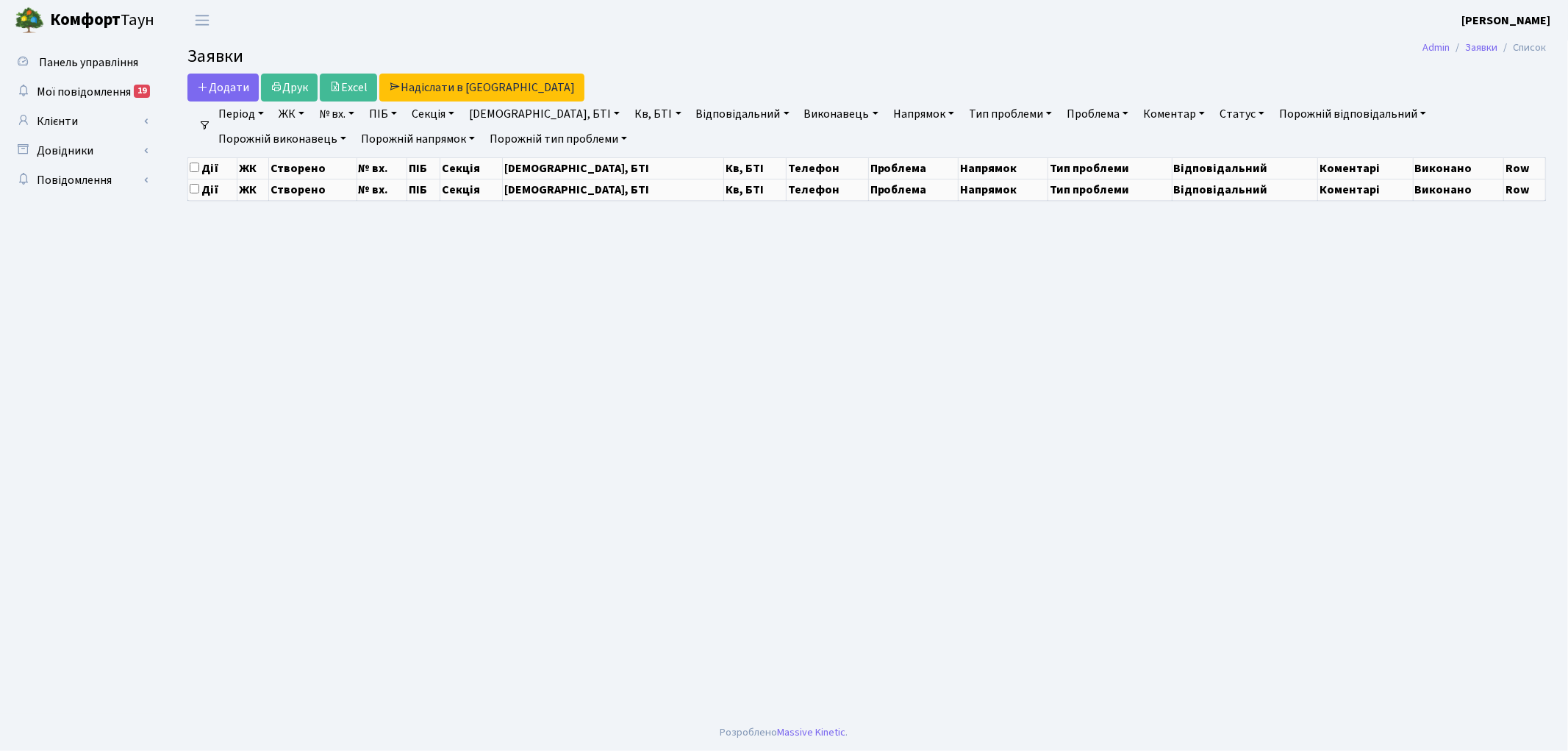
select select "25"
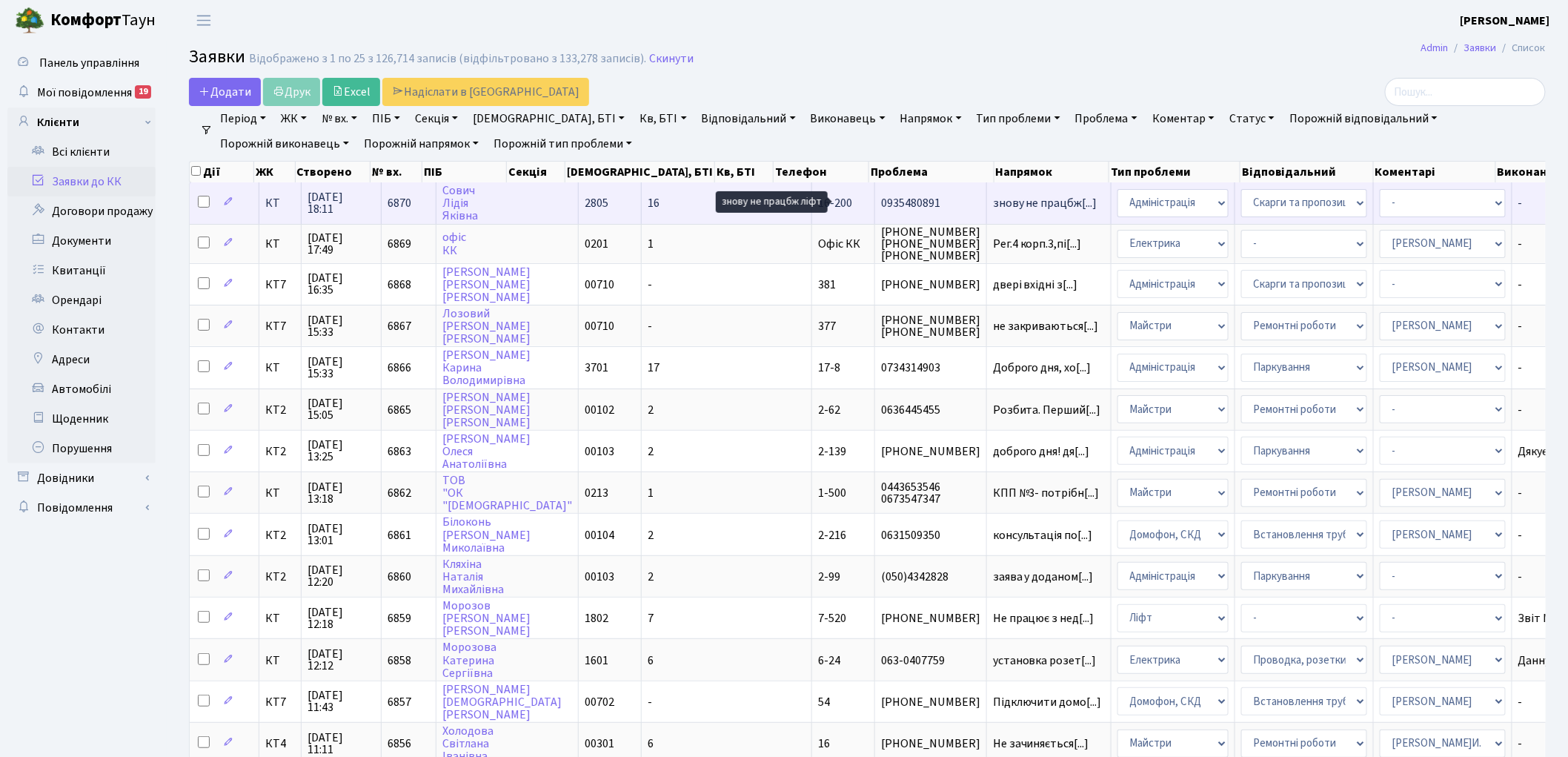
click at [992, 202] on span "знову не працбж[...]" at bounding box center [1044, 203] width 104 height 17
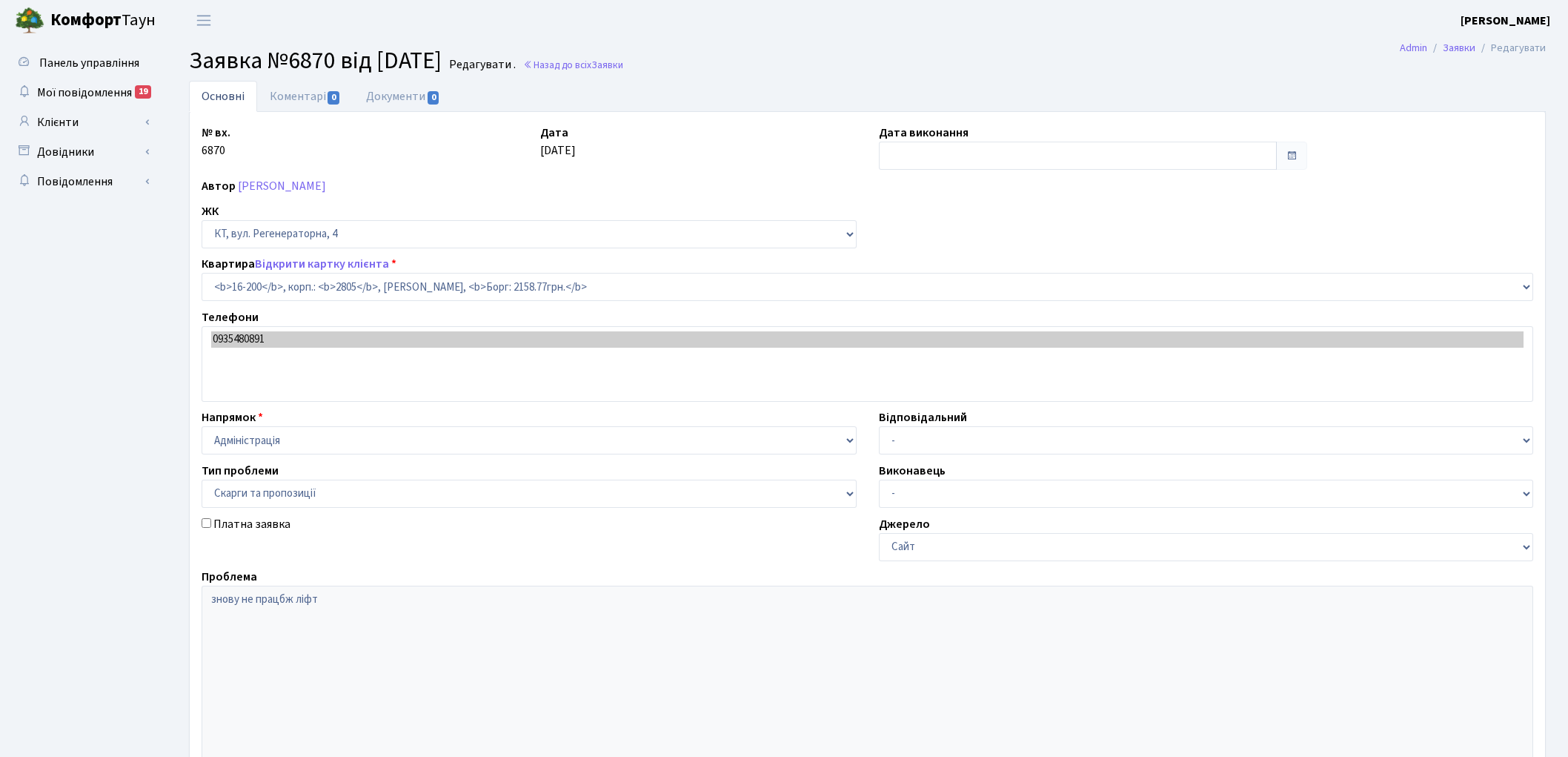
select select "8761"
select select "55"
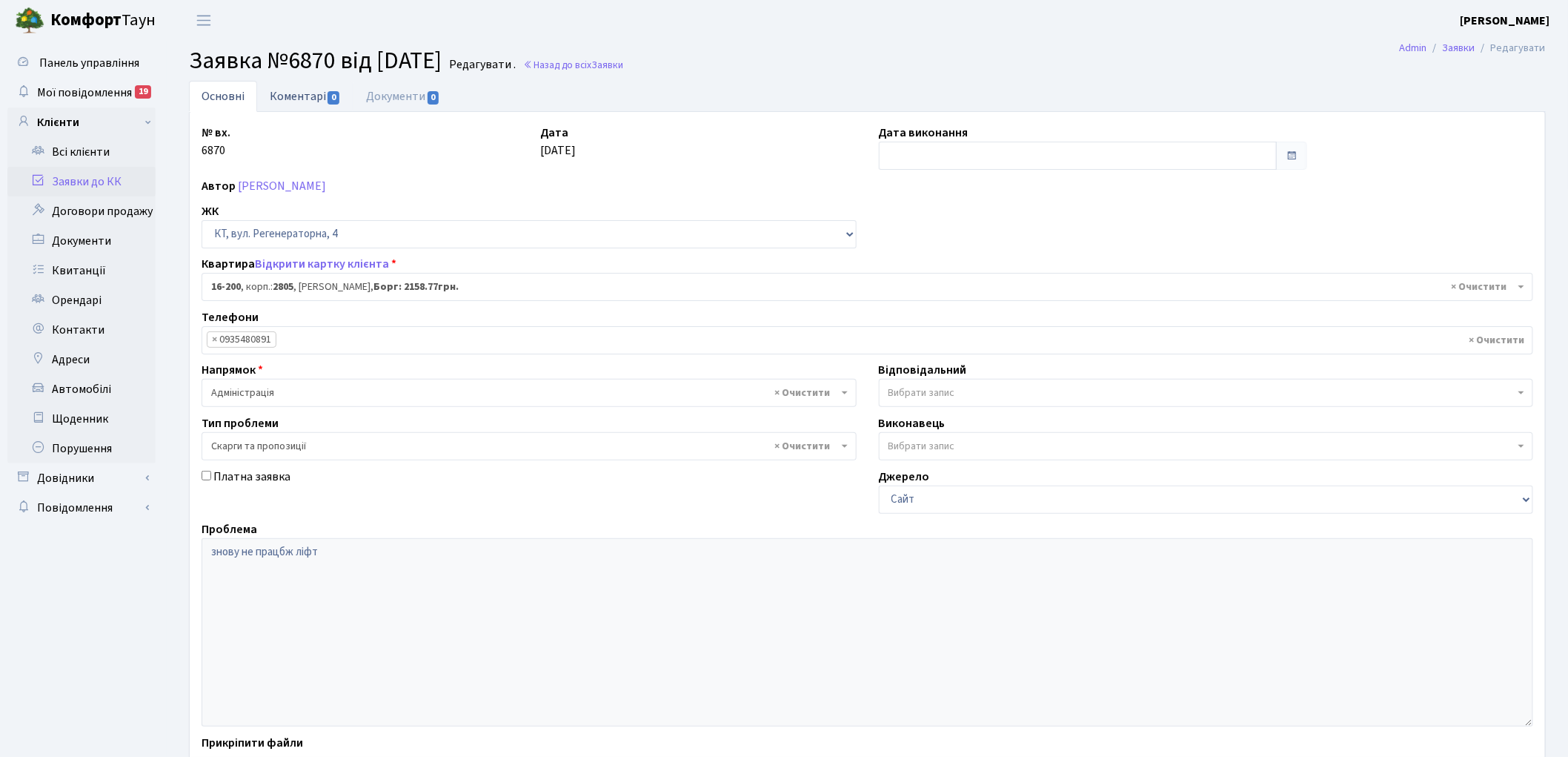
click at [292, 99] on link "Коментарі 0" at bounding box center [305, 95] width 96 height 31
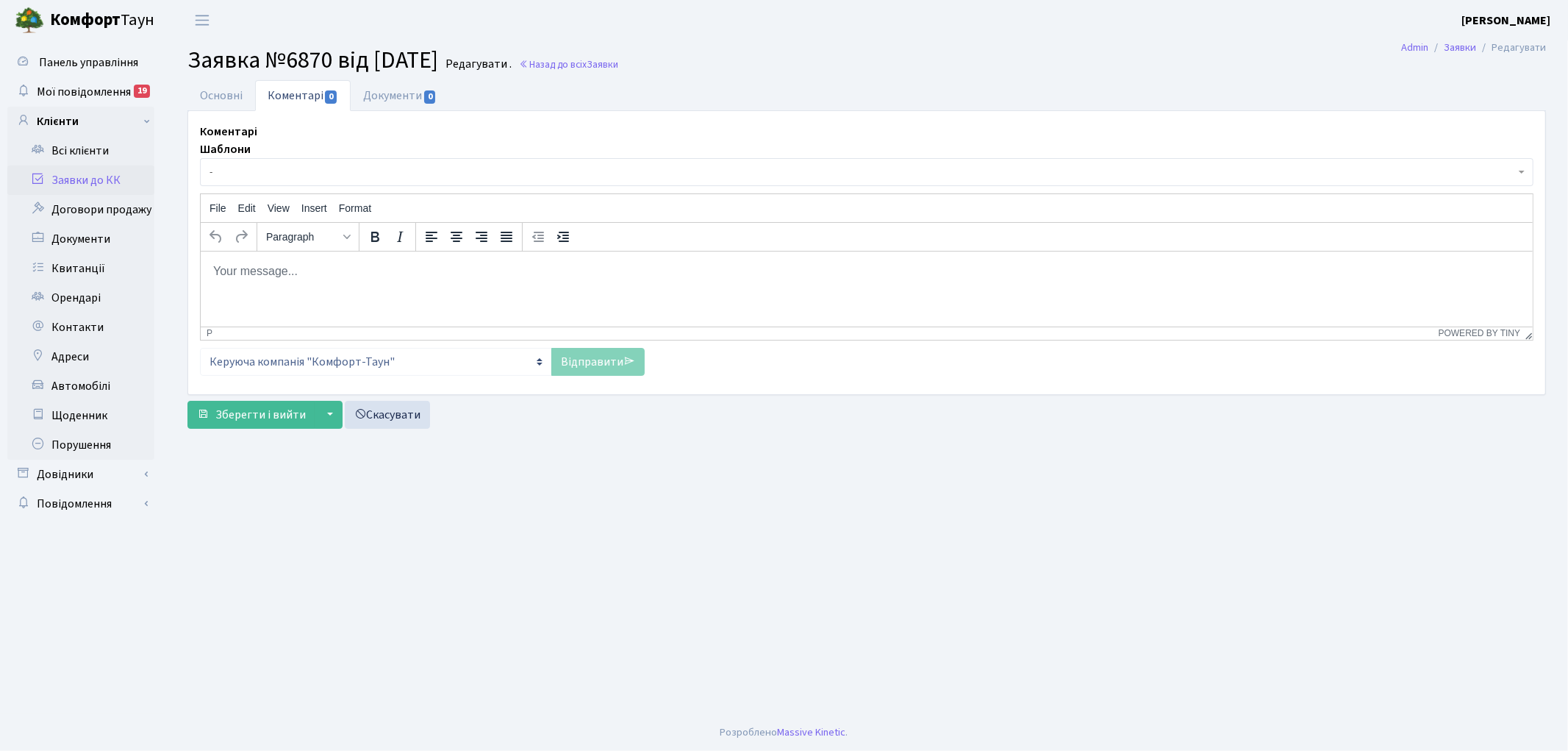
click at [280, 169] on span "-" at bounding box center [863, 172] width 1306 height 15
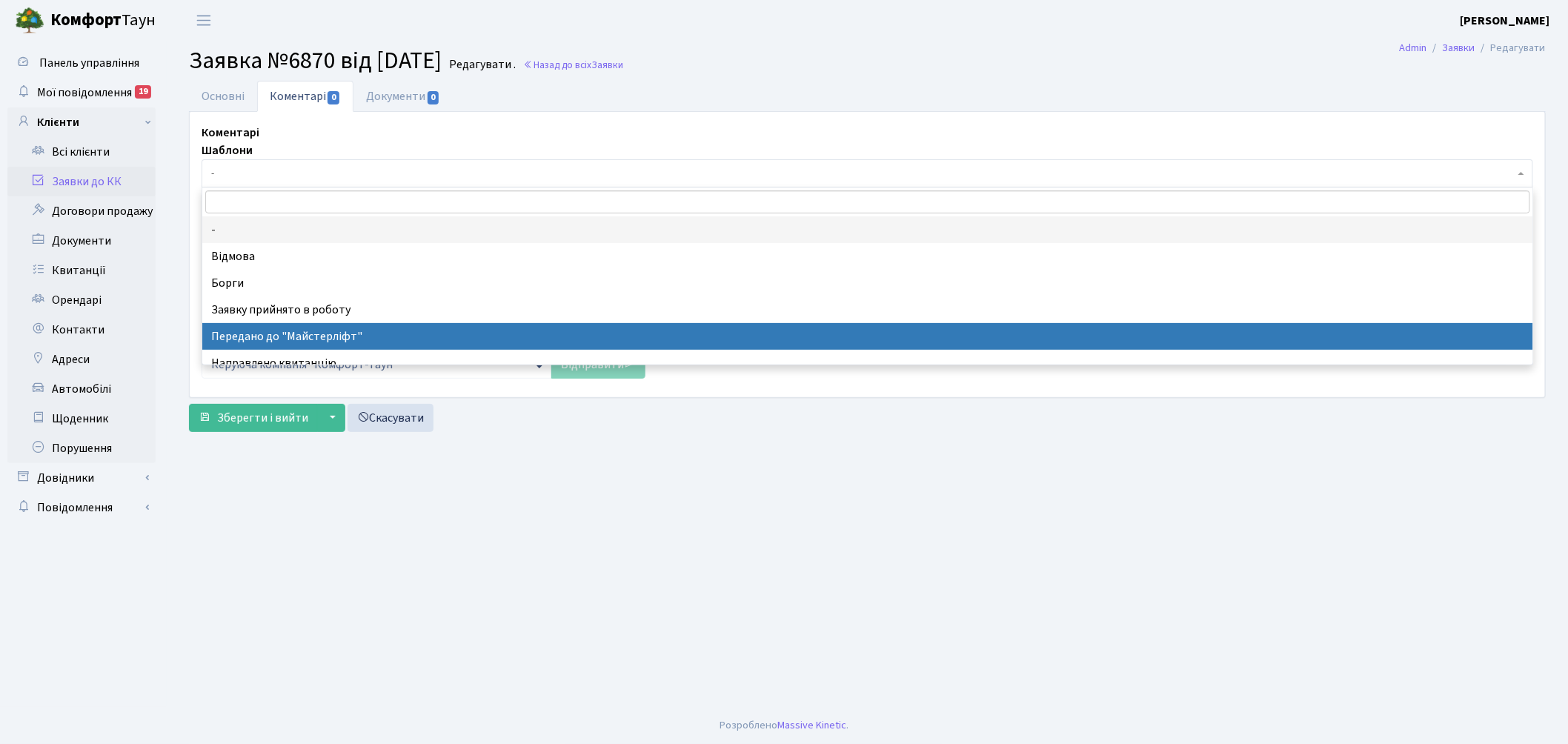
select select "9"
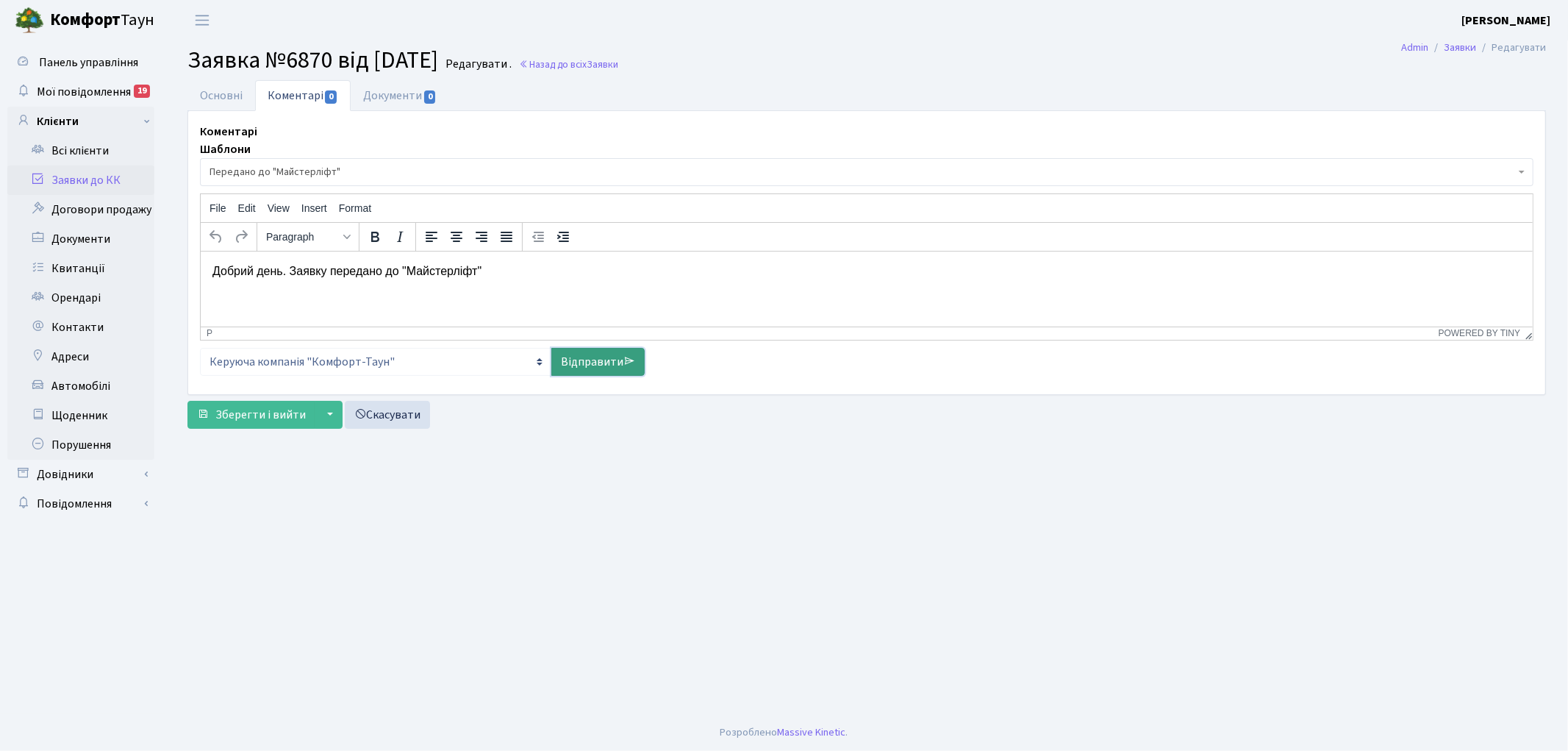
click at [596, 365] on link "Відправити" at bounding box center [598, 361] width 94 height 28
select select
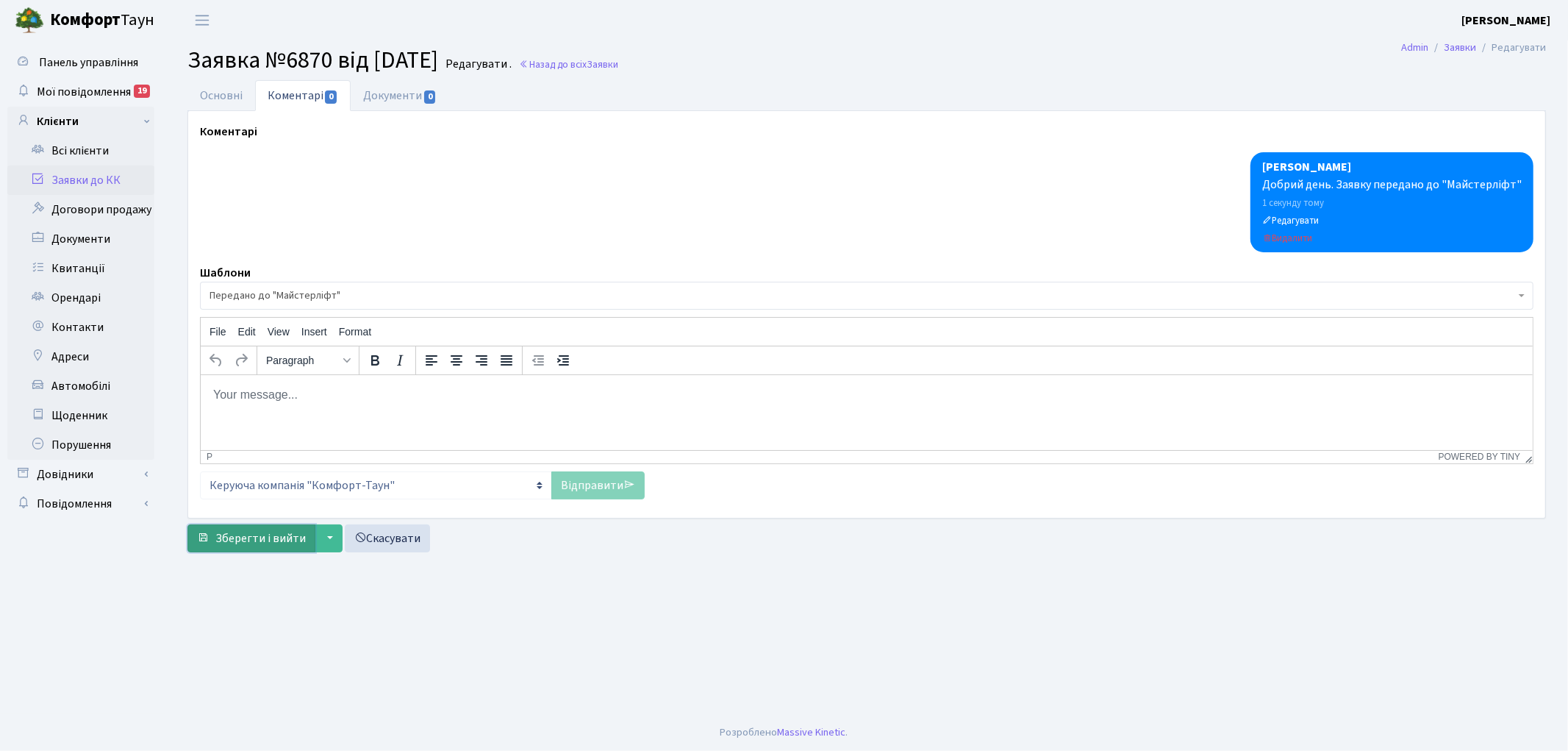
click at [254, 536] on span "Зберегти і вийти" at bounding box center [260, 538] width 91 height 17
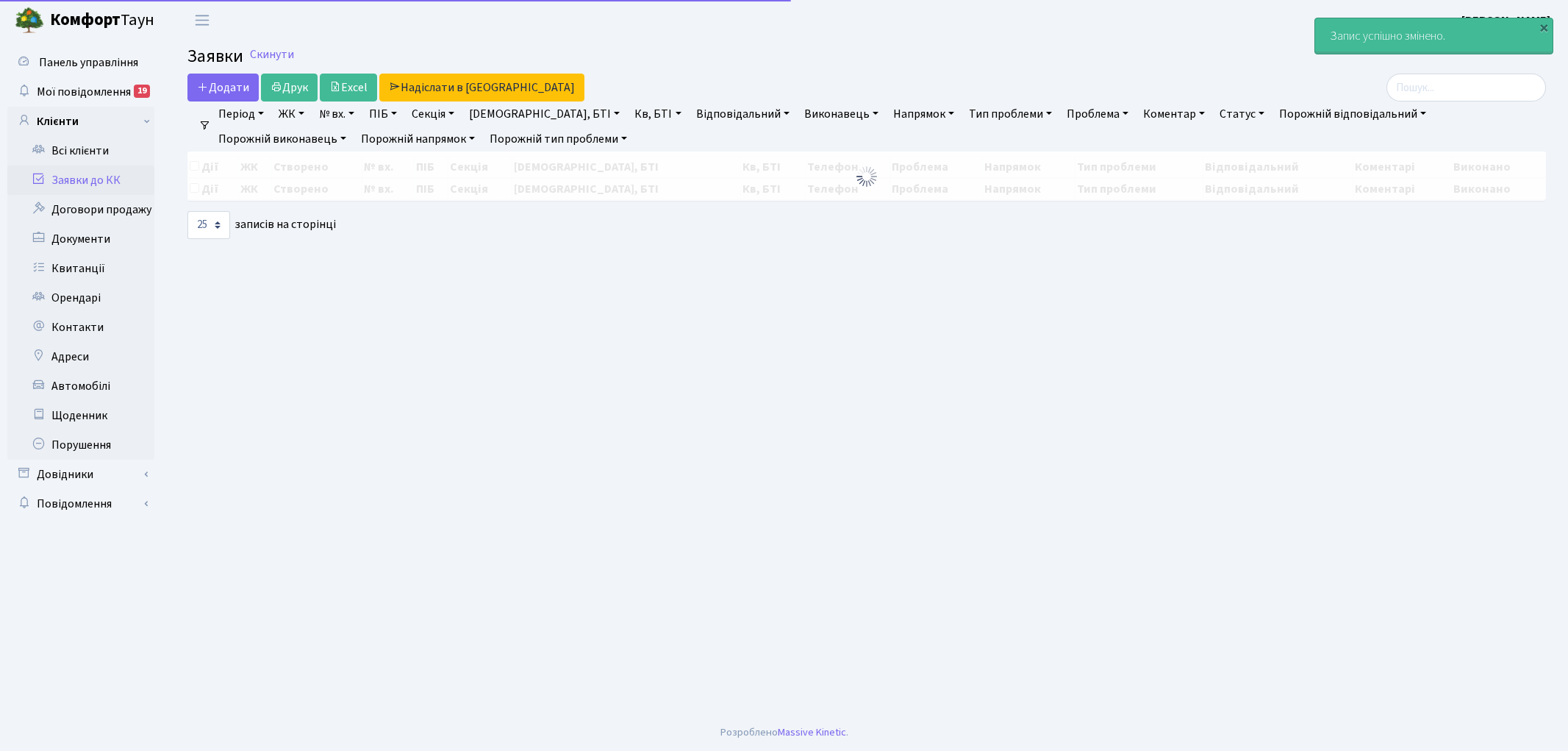
select select "25"
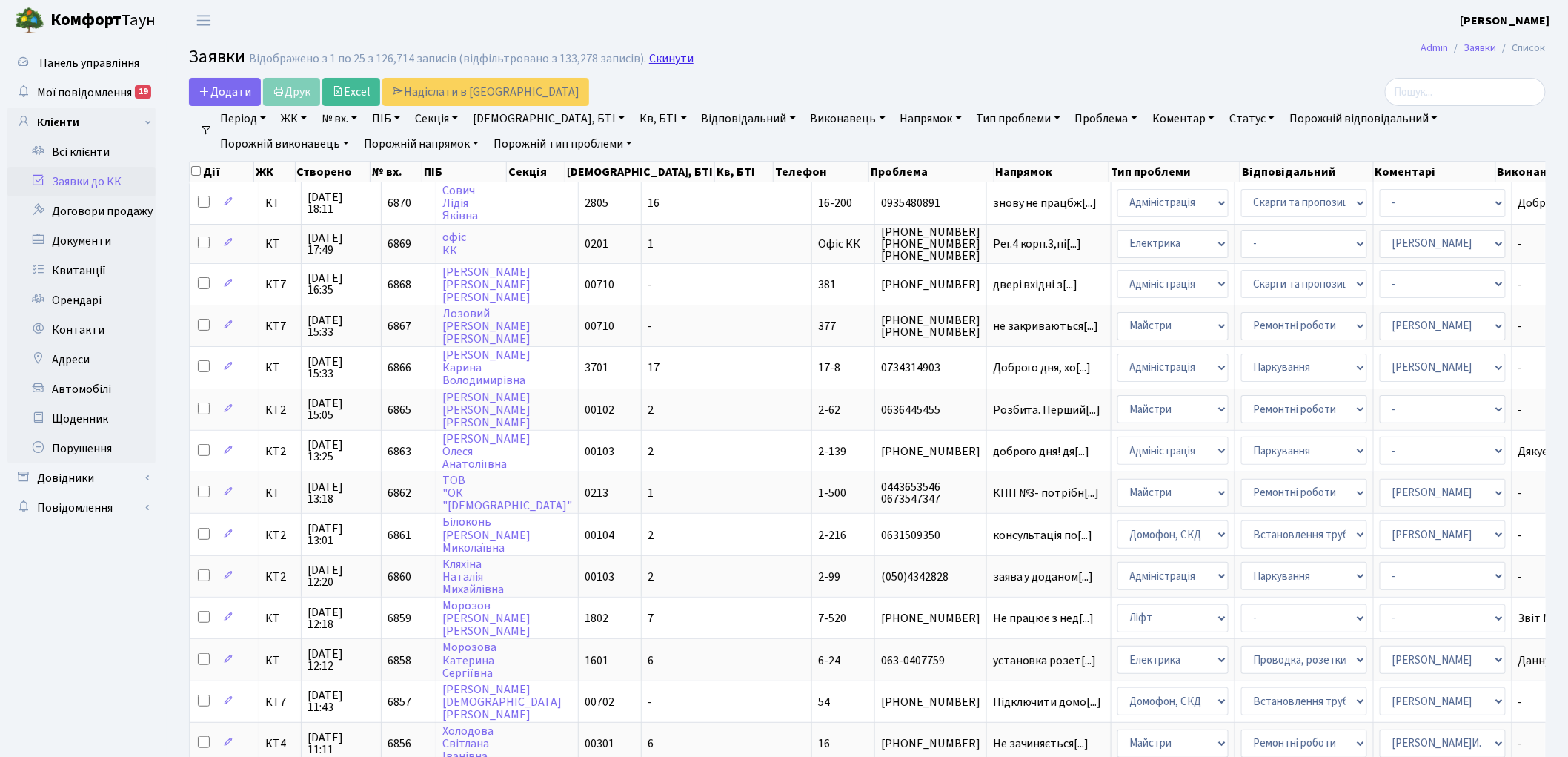
click at [663, 60] on link "Скинути" at bounding box center [671, 58] width 44 height 14
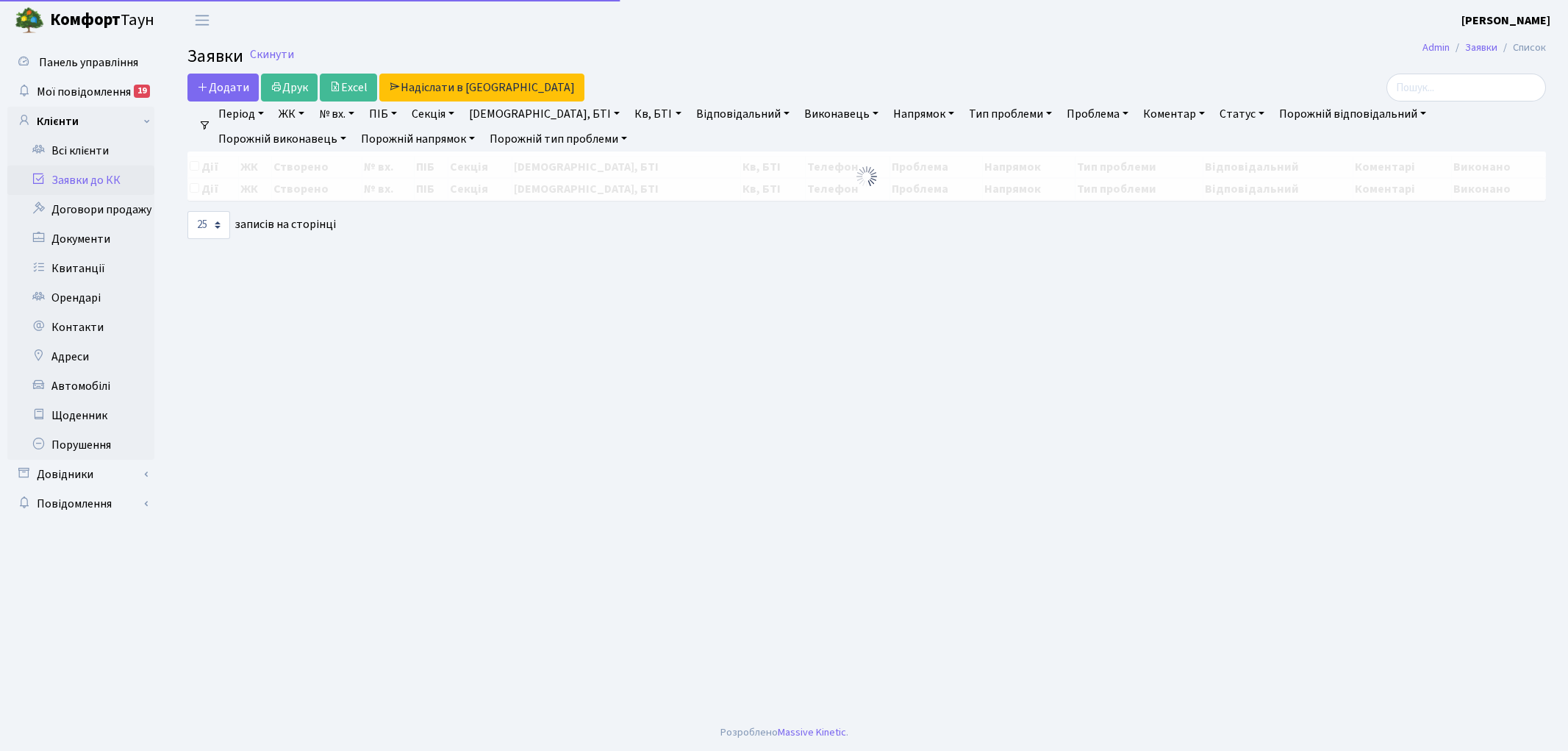
select select "25"
